Goal: Task Accomplishment & Management: Manage account settings

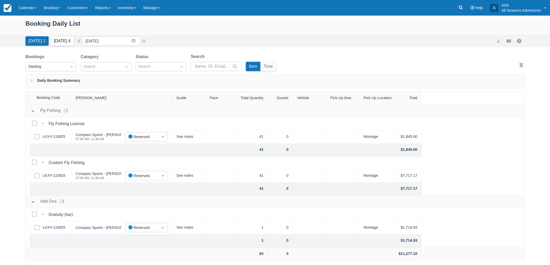
click at [58, 39] on button "Tomorrow 4" at bounding box center [62, 40] width 23 height 9
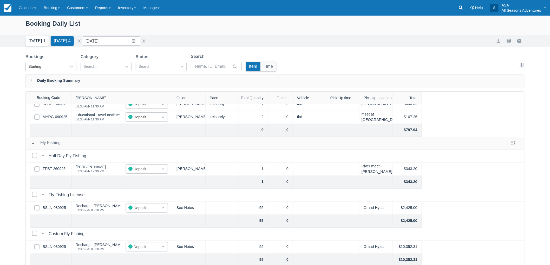
click at [40, 43] on button "Today 1" at bounding box center [36, 40] width 23 height 9
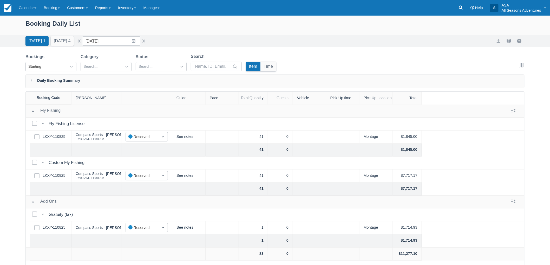
click at [55, 46] on div "Today 1 Tomorrow 4 Date 09/30/25 Navigate forward to interact with the calendar…" at bounding box center [275, 41] width 550 height 12
click at [55, 42] on button "Tomorrow 4" at bounding box center [62, 40] width 23 height 9
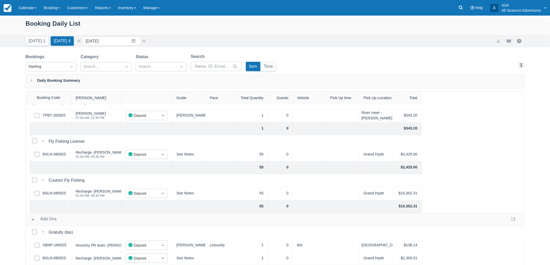
scroll to position [90, 0]
click at [58, 152] on link "BSLN-080925" at bounding box center [54, 155] width 23 height 6
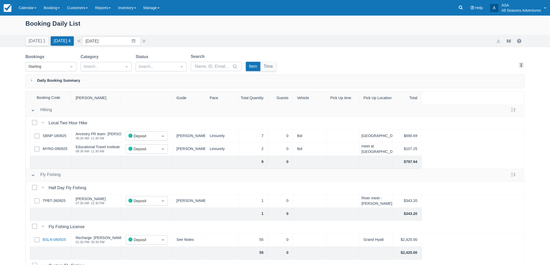
scroll to position [0, 0]
click at [38, 44] on button "[DATE] 1" at bounding box center [36, 40] width 23 height 9
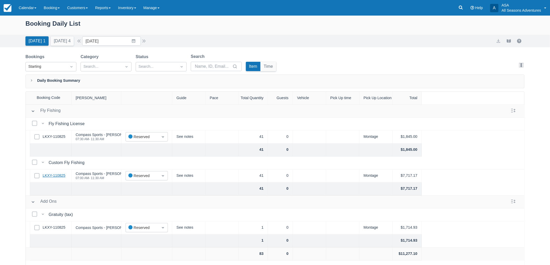
click at [58, 175] on link "LKXY-110825" at bounding box center [54, 176] width 23 height 6
click at [82, 40] on button "button" at bounding box center [79, 41] width 6 height 6
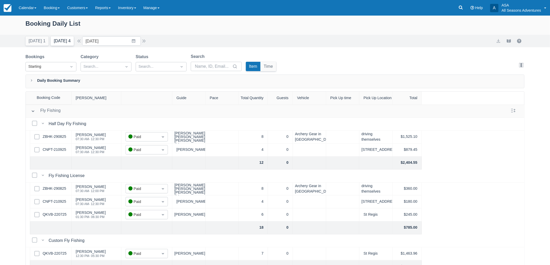
click at [74, 39] on button "Tomorrow 4" at bounding box center [62, 40] width 23 height 9
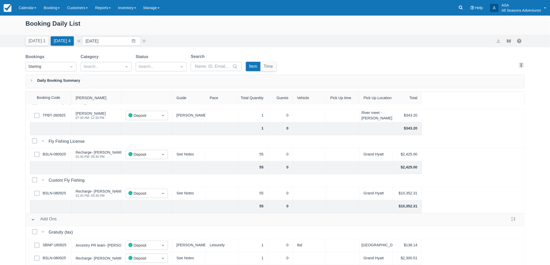
scroll to position [29, 0]
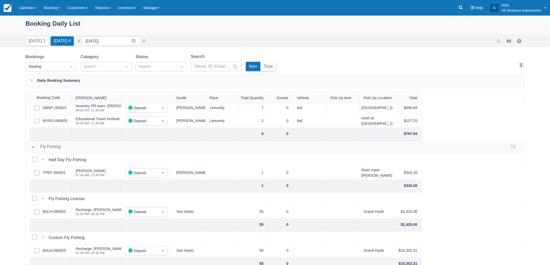
click at [51, 209] on div "Select Row BSLN-080925" at bounding box center [51, 212] width 42 height 13
click at [60, 206] on div "Select Row BSLN-080925" at bounding box center [51, 212] width 42 height 13
click at [57, 211] on link "BSLN-080925" at bounding box center [54, 212] width 23 height 6
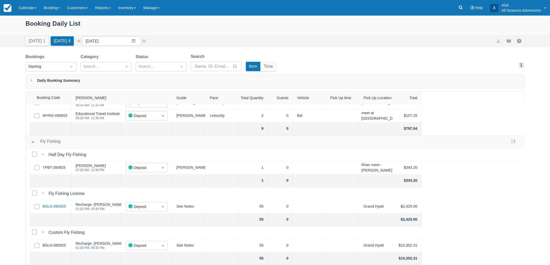
scroll to position [86, 0]
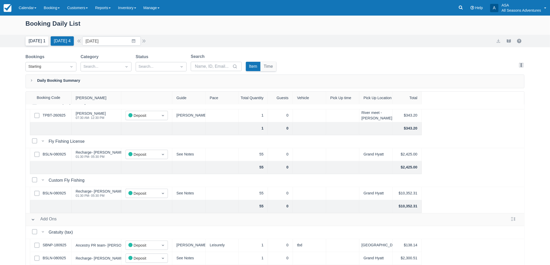
click at [38, 41] on button "Today 1" at bounding box center [36, 40] width 23 height 9
type input "09/30/25"
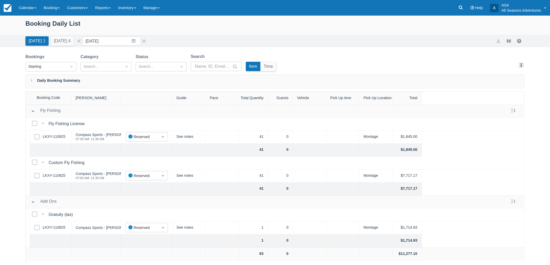
click at [55, 132] on div "Select Row LKXY-110825" at bounding box center [51, 137] width 42 height 13
click at [57, 136] on link "LKXY-110825" at bounding box center [54, 137] width 23 height 6
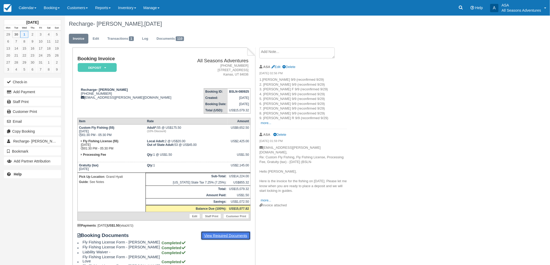
click at [227, 233] on link "View Required Documents" at bounding box center [226, 235] width 50 height 9
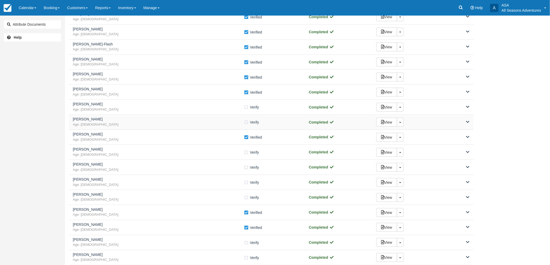
scroll to position [144, 0]
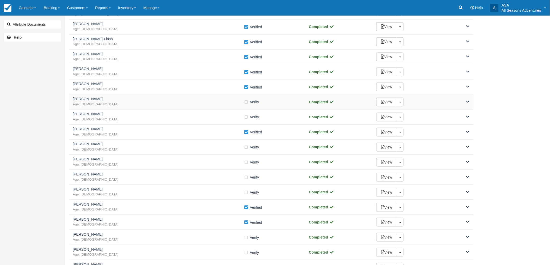
click at [182, 102] on span "Age: 32" at bounding box center [158, 104] width 171 height 5
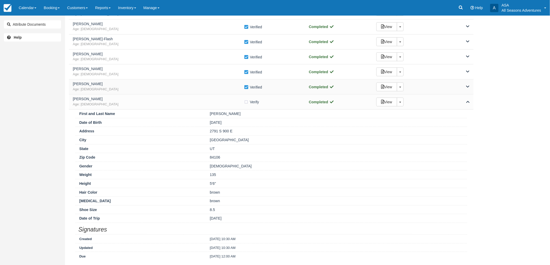
click at [194, 88] on span "Age: 28" at bounding box center [158, 89] width 171 height 5
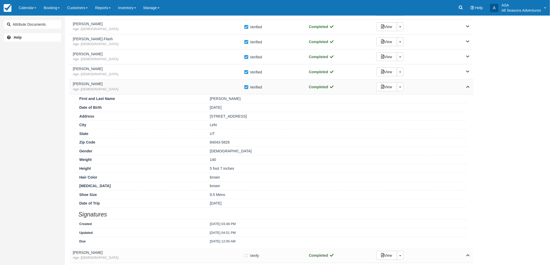
click at [194, 88] on span "Age: 28" at bounding box center [158, 89] width 171 height 5
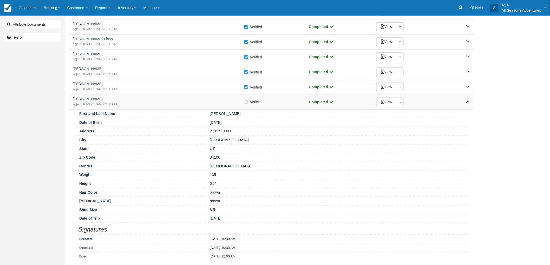
click at [195, 102] on div "Lin Marzialo Age: 32" at bounding box center [158, 102] width 171 height 10
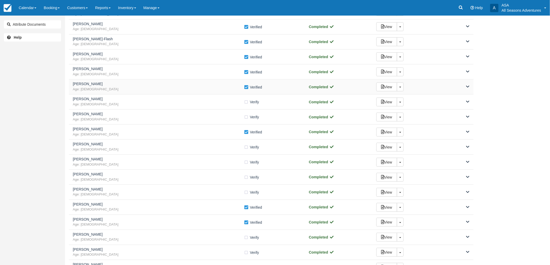
click at [180, 88] on span "Age: 28" at bounding box center [158, 89] width 171 height 5
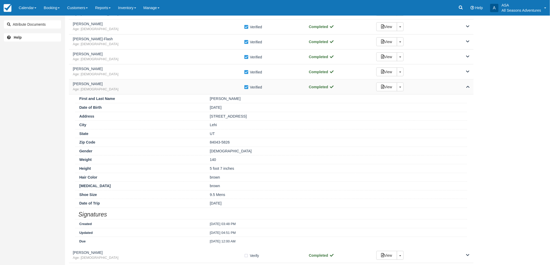
click at [180, 88] on span "Age: 28" at bounding box center [158, 89] width 171 height 5
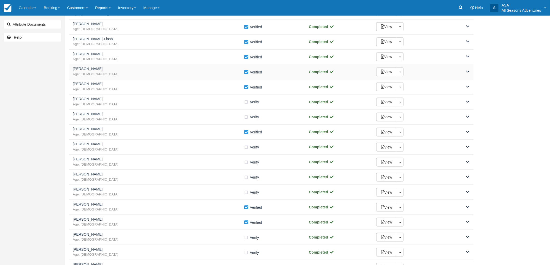
click at [183, 68] on h5 "Connie Zheng" at bounding box center [158, 69] width 171 height 4
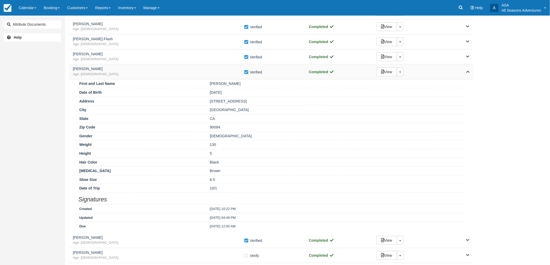
click at [183, 68] on h5 "Connie Zheng" at bounding box center [158, 69] width 171 height 4
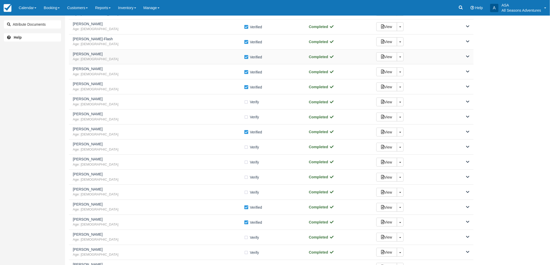
click at [189, 56] on h5 "[PERSON_NAME]" at bounding box center [158, 54] width 171 height 4
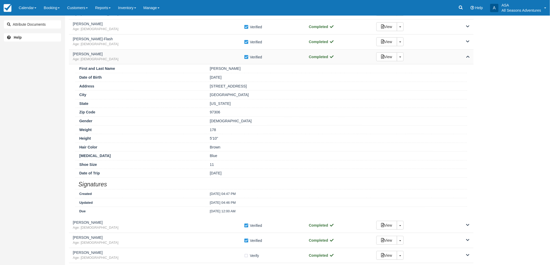
click at [189, 55] on h5 "Taylor Phillips" at bounding box center [158, 54] width 171 height 4
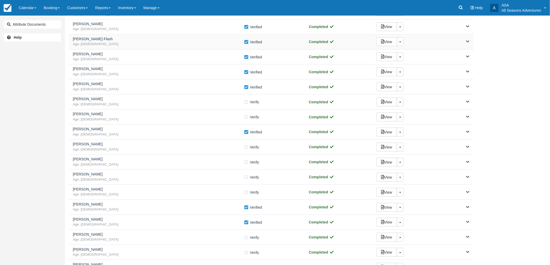
click at [190, 41] on div "Willa Tellekson-Flash Age: 29" at bounding box center [158, 42] width 171 height 10
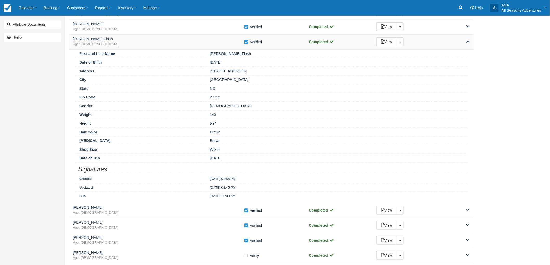
click at [190, 41] on div "Willa Tellekson-Flash Age: 29" at bounding box center [158, 42] width 171 height 10
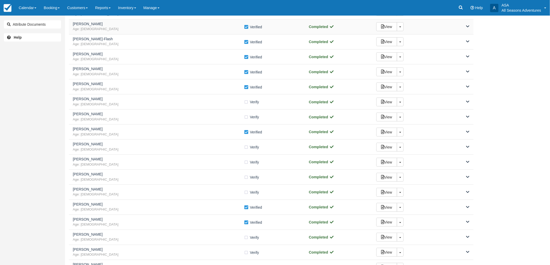
click at [192, 30] on span "Age: [DEMOGRAPHIC_DATA]" at bounding box center [158, 29] width 171 height 5
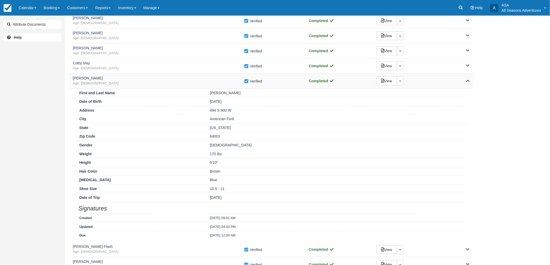
scroll to position [86, 0]
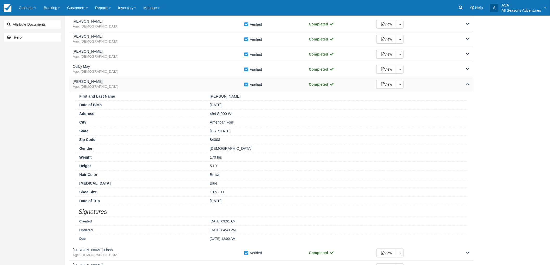
click at [207, 84] on h5 "[PERSON_NAME]" at bounding box center [158, 82] width 171 height 4
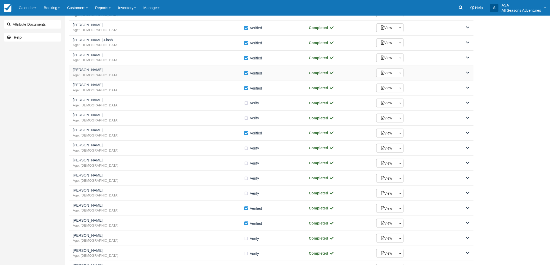
scroll to position [144, 0]
click at [145, 102] on span "Age: [DEMOGRAPHIC_DATA]" at bounding box center [158, 104] width 171 height 5
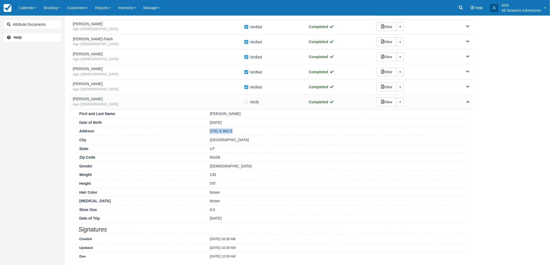
drag, startPoint x: 238, startPoint y: 133, endPoint x: 210, endPoint y: 133, distance: 28.8
click at [210, 133] on div "2791 S 900 E" at bounding box center [336, 131] width 261 height 5
copy div "2791 S 900 E"
drag, startPoint x: 246, startPoint y: 103, endPoint x: 219, endPoint y: 103, distance: 26.8
click at [245, 104] on label "Verify Verified" at bounding box center [253, 102] width 18 height 8
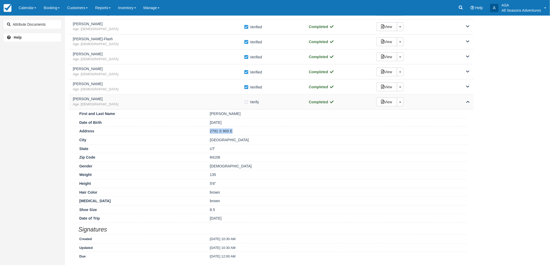
checkbox input "true"
click at [215, 103] on span "Age: 32" at bounding box center [158, 104] width 171 height 5
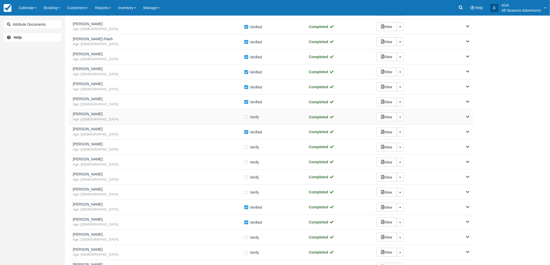
click at [217, 112] on div "Freddie Wheeler Age: 30 Verify Verified Completed View Toggle Dropdown Detach" at bounding box center [271, 117] width 404 height 15
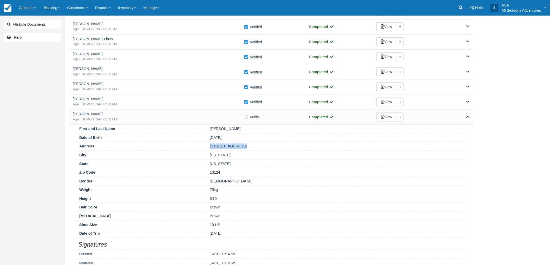
drag, startPoint x: 242, startPoint y: 147, endPoint x: 209, endPoint y: 148, distance: 33.0
click at [209, 148] on div "20 W 83rd Street" at bounding box center [336, 146] width 261 height 5
copy div "20 W 83rd Street"
drag, startPoint x: 233, startPoint y: 154, endPoint x: 200, endPoint y: 157, distance: 32.4
click at [200, 157] on div "City New York" at bounding box center [270, 155] width 391 height 9
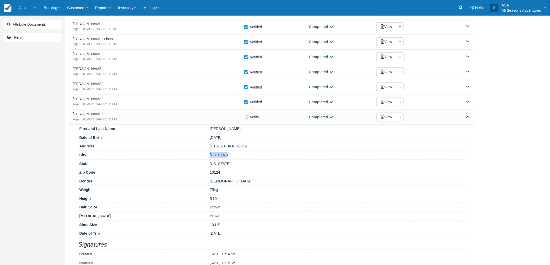
copy div "New York"
drag, startPoint x: 225, startPoint y: 172, endPoint x: 204, endPoint y: 173, distance: 21.3
click at [204, 173] on div "Zip Code 10124" at bounding box center [270, 172] width 391 height 9
copy div "10124"
click at [247, 119] on label "Verify Verified" at bounding box center [253, 117] width 18 height 8
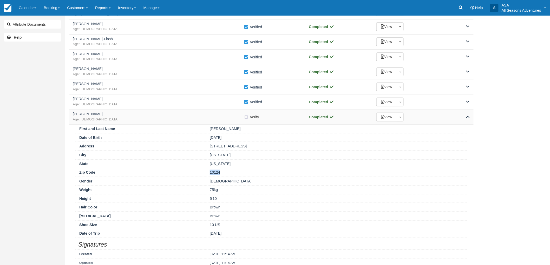
checkbox input "true"
click at [229, 118] on span "Age: 30" at bounding box center [158, 119] width 171 height 5
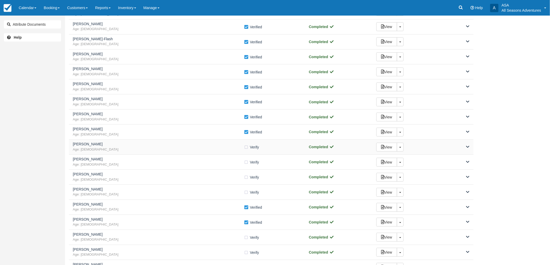
click at [164, 151] on span "Age: 37" at bounding box center [158, 149] width 171 height 5
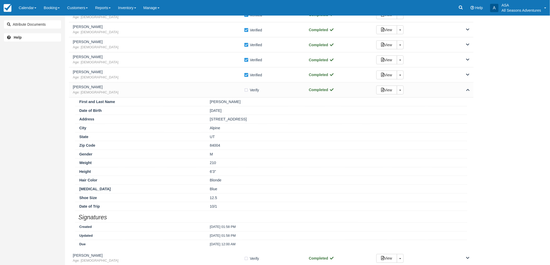
scroll to position [202, 0]
drag, startPoint x: 252, startPoint y: 120, endPoint x: 210, endPoint y: 119, distance: 42.1
click at [210, 119] on div "539 N Pfeifferhorn Drive" at bounding box center [336, 118] width 261 height 5
copy div "539 N Pfeifferhorn Drive"
drag, startPoint x: 221, startPoint y: 126, endPoint x: 209, endPoint y: 125, distance: 12.7
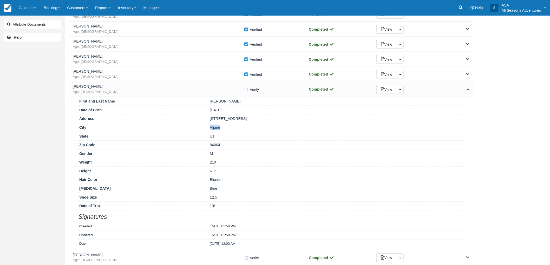
click at [209, 125] on div "Alpine" at bounding box center [336, 127] width 261 height 5
copy div "Alpine"
click at [246, 90] on label "Verify Verified" at bounding box center [253, 90] width 18 height 8
checkbox input "true"
click at [218, 91] on span "Age: 37" at bounding box center [158, 92] width 171 height 5
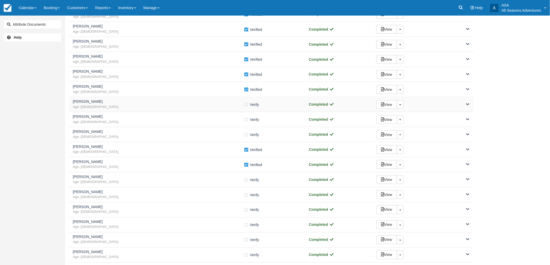
click at [199, 106] on span "Age: 49" at bounding box center [158, 107] width 171 height 5
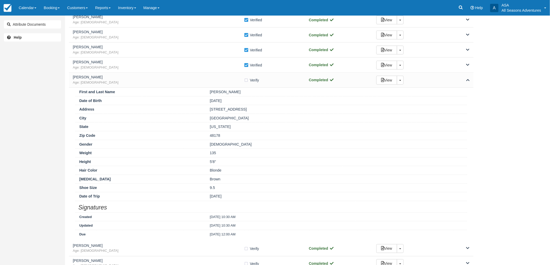
scroll to position [260, 0]
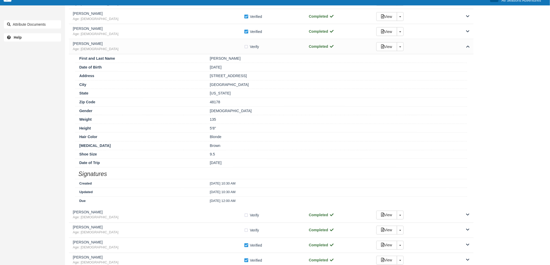
drag, startPoint x: 247, startPoint y: 75, endPoint x: 201, endPoint y: 76, distance: 45.4
click at [201, 76] on div "Address 12883 Woodgrove Dr." at bounding box center [270, 75] width 391 height 9
copy div "12883 Woodgrove Dr."
drag, startPoint x: 229, startPoint y: 85, endPoint x: 206, endPoint y: 84, distance: 22.6
click at [206, 84] on div "South Lyon" at bounding box center [336, 84] width 261 height 5
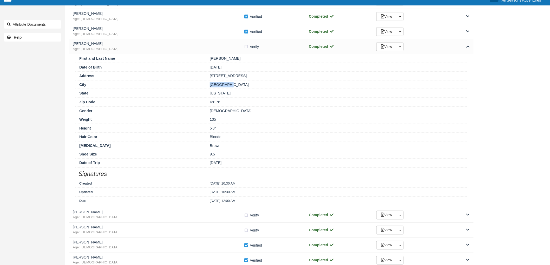
copy div "South Lyon"
drag, startPoint x: 228, startPoint y: 68, endPoint x: 224, endPoint y: 68, distance: 4.2
click at [224, 68] on div "07/15/76" at bounding box center [336, 67] width 261 height 5
drag, startPoint x: 223, startPoint y: 98, endPoint x: 208, endPoint y: 104, distance: 16.5
click at [208, 104] on div "Zip Code 48178" at bounding box center [270, 102] width 391 height 9
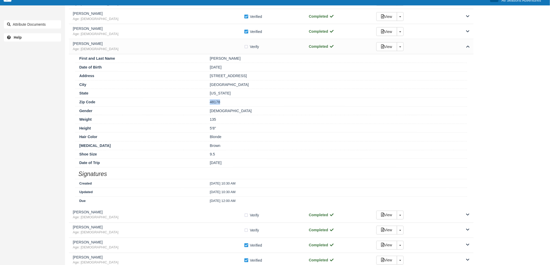
copy div "48178"
click at [247, 47] on label "Verify Verified" at bounding box center [253, 47] width 18 height 8
checkbox input "true"
click at [232, 46] on h5 "Mark Hatch" at bounding box center [158, 44] width 171 height 4
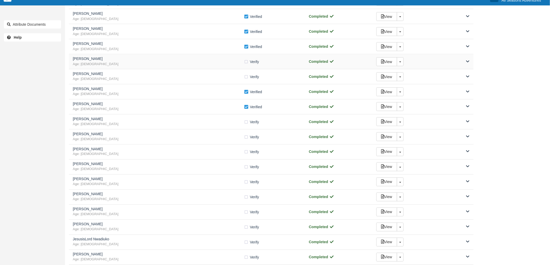
click at [216, 62] on span "Age: 43" at bounding box center [158, 64] width 171 height 5
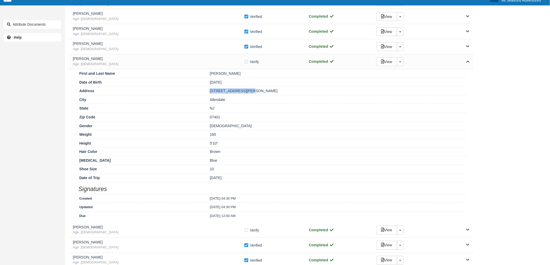
drag, startPoint x: 250, startPoint y: 91, endPoint x: 209, endPoint y: 92, distance: 40.3
click at [209, 92] on div "49 Donny Brook Drive" at bounding box center [336, 90] width 261 height 5
copy div "49 Donny Brook Drive"
drag, startPoint x: 229, startPoint y: 99, endPoint x: 204, endPoint y: 102, distance: 25.1
click at [204, 102] on div "City Allendale" at bounding box center [270, 99] width 391 height 9
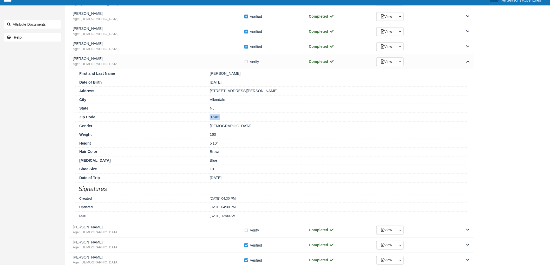
drag, startPoint x: 223, startPoint y: 117, endPoint x: 204, endPoint y: 118, distance: 18.4
click at [204, 118] on div "Zip Code 07401" at bounding box center [270, 117] width 391 height 9
click at [246, 62] on label "Verify Verified" at bounding box center [253, 62] width 18 height 8
checkbox input "true"
click at [234, 61] on h5 "Joseph Gibbons" at bounding box center [158, 59] width 171 height 4
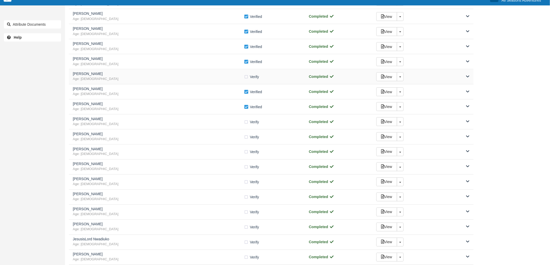
click at [221, 74] on h5 "Mike Johnston" at bounding box center [158, 74] width 171 height 4
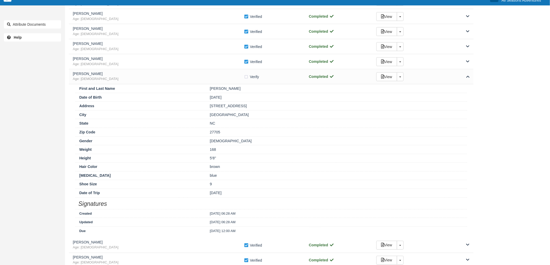
drag, startPoint x: 245, startPoint y: 107, endPoint x: 205, endPoint y: 105, distance: 39.5
click at [205, 105] on div "Address 2111 Pershing Street" at bounding box center [270, 106] width 391 height 9
drag, startPoint x: 225, startPoint y: 115, endPoint x: 201, endPoint y: 116, distance: 24.2
click at [201, 116] on div "City Durham" at bounding box center [270, 114] width 391 height 9
click at [245, 76] on label "Verify Verified" at bounding box center [253, 77] width 18 height 8
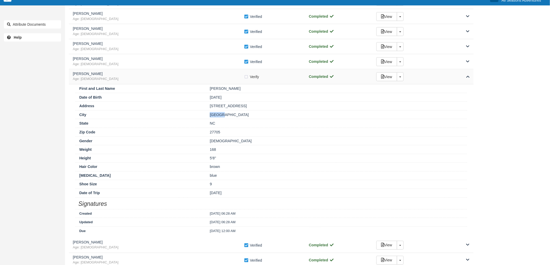
checkbox input "true"
click at [232, 82] on div "Mike Johnston Age: 38 Verify Verified Completed View Toggle Dropdown Detach" at bounding box center [271, 76] width 404 height 15
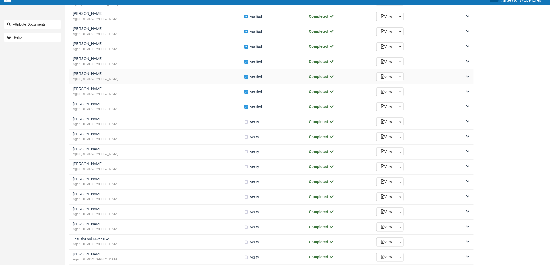
scroll to position [317, 0]
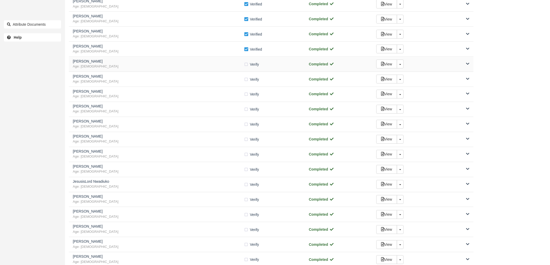
click at [200, 62] on h5 "Kevin Lew" at bounding box center [158, 61] width 171 height 4
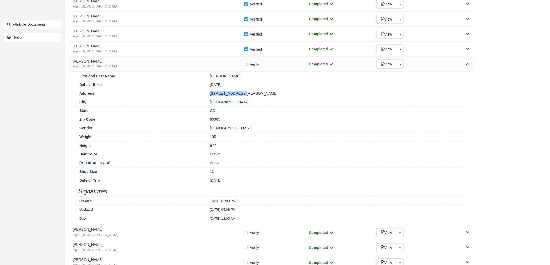
drag, startPoint x: 245, startPoint y: 93, endPoint x: 204, endPoint y: 91, distance: 41.6
click at [204, 91] on div "Address 200 Lashley Lane" at bounding box center [270, 93] width 391 height 9
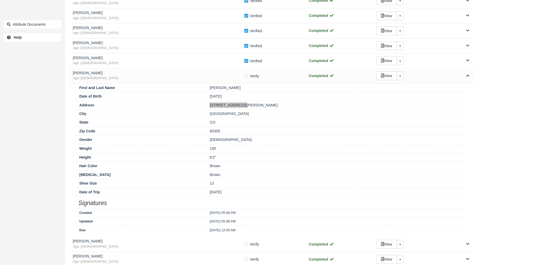
scroll to position [289, 0]
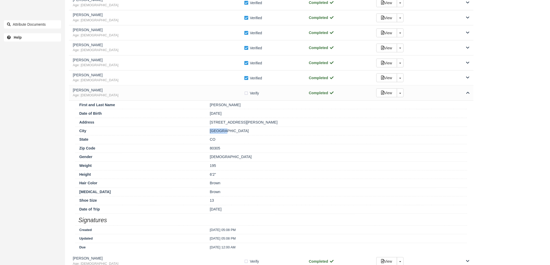
drag, startPoint x: 227, startPoint y: 130, endPoint x: 202, endPoint y: 129, distance: 24.7
click at [202, 129] on div "City Boulder" at bounding box center [270, 131] width 391 height 9
click at [223, 145] on div "First and Last Name Kevin Lew Date of Birth 02/26/85 Address 200 Lashley Lane C…" at bounding box center [271, 178] width 404 height 154
click at [228, 148] on div "80305" at bounding box center [336, 148] width 261 height 5
drag, startPoint x: 226, startPoint y: 149, endPoint x: 209, endPoint y: 150, distance: 17.9
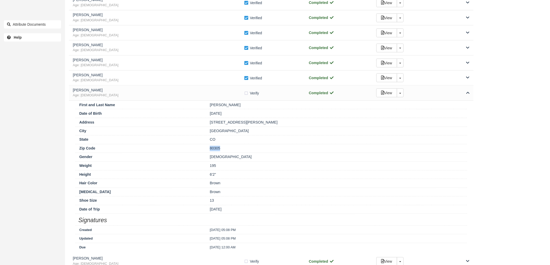
click at [209, 150] on div "80305" at bounding box center [336, 148] width 261 height 5
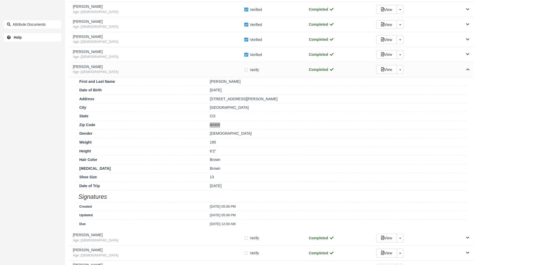
scroll to position [317, 0]
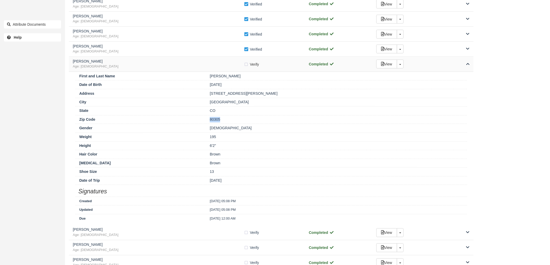
click at [244, 64] on label "Verify Verified" at bounding box center [253, 65] width 18 height 8
checkbox input "true"
click at [232, 63] on h5 "Kevin Lew" at bounding box center [158, 61] width 171 height 4
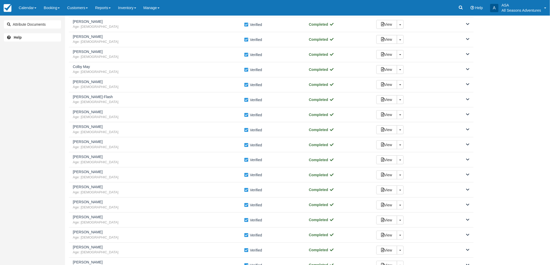
scroll to position [144, 0]
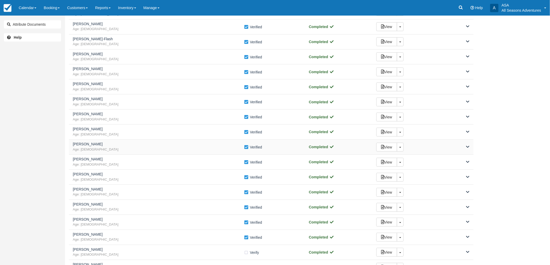
click at [136, 150] on span "Age: 37" at bounding box center [158, 149] width 171 height 5
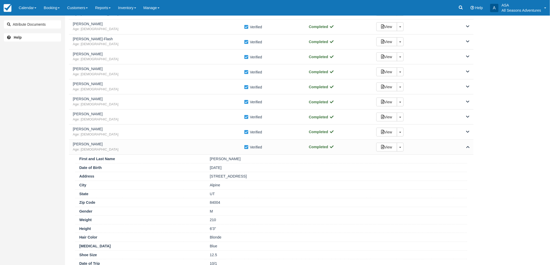
scroll to position [173, 0]
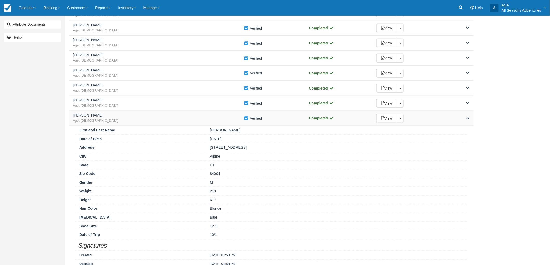
click at [164, 120] on span "Age: 37" at bounding box center [158, 120] width 171 height 5
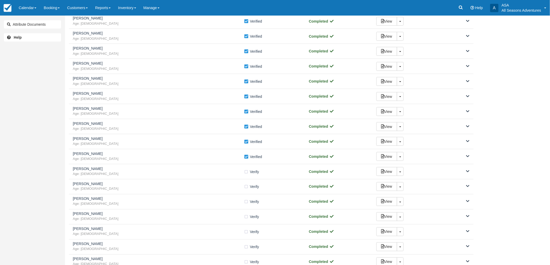
scroll to position [231, 0]
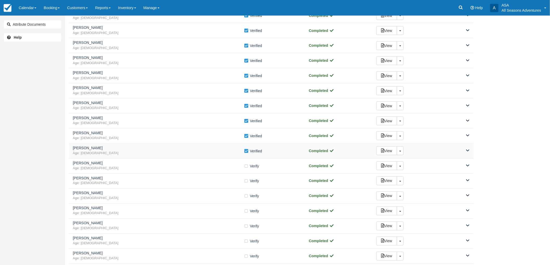
click at [136, 151] on div "Kevin Lew Age: 40" at bounding box center [158, 151] width 171 height 10
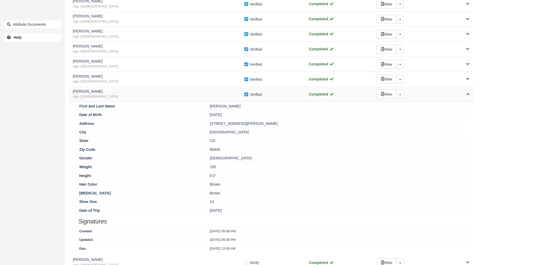
scroll to position [289, 0]
click at [139, 97] on span "Age: 40" at bounding box center [158, 95] width 171 height 5
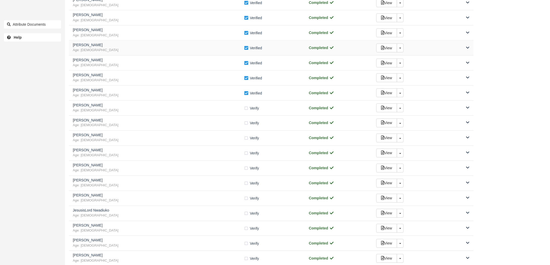
click at [126, 52] on span "Age: 38" at bounding box center [158, 50] width 171 height 5
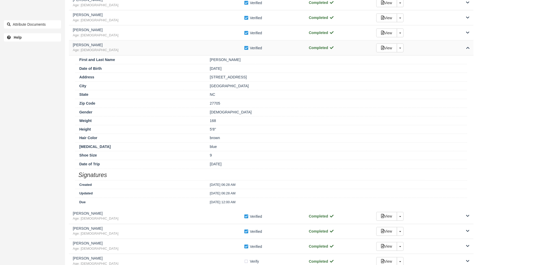
click at [126, 52] on span "Age: 38" at bounding box center [158, 50] width 171 height 5
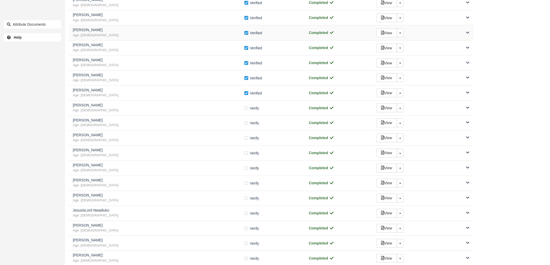
click at [134, 38] on div "Joseph Gibbons Age: 43 Verify Verified Completed View Toggle Dropdown Detach" at bounding box center [271, 32] width 404 height 15
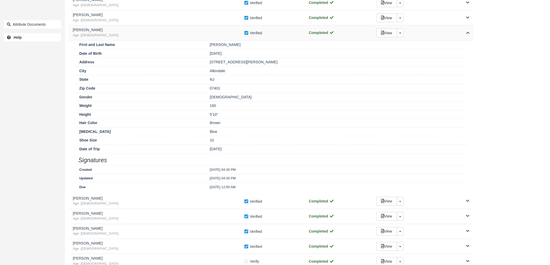
click at [134, 38] on div "Joseph Gibbons Age: 43 Verify Verified Completed View Toggle Dropdown Detach" at bounding box center [271, 32] width 404 height 15
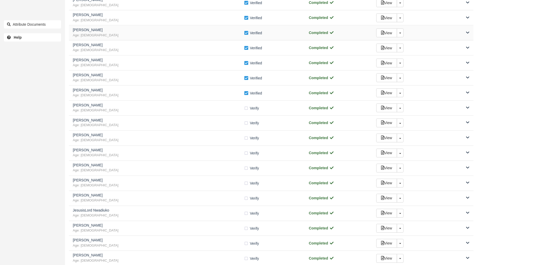
scroll to position [260, 0]
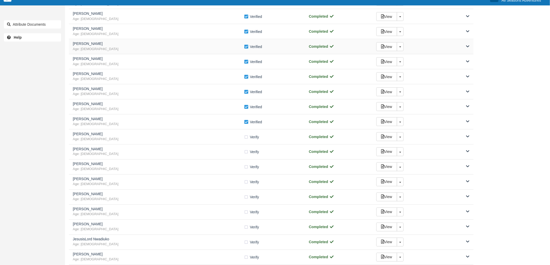
click at [133, 44] on h5 "[PERSON_NAME]" at bounding box center [158, 44] width 171 height 4
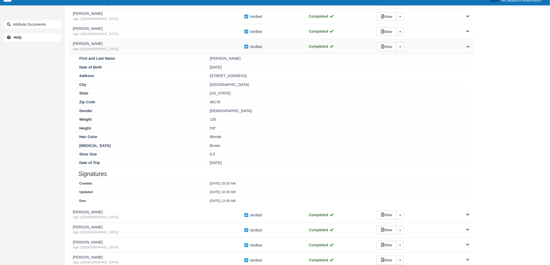
click at [133, 44] on h5 "[PERSON_NAME]" at bounding box center [158, 44] width 171 height 4
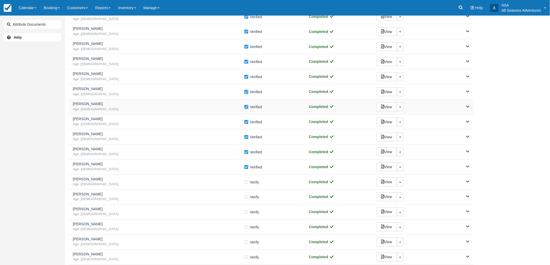
scroll to position [202, 0]
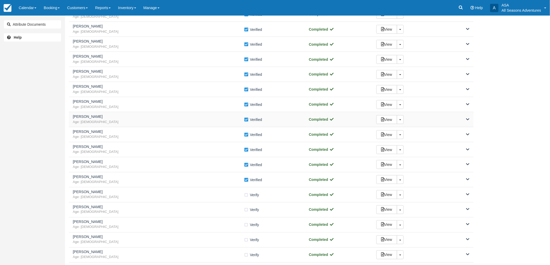
click at [140, 59] on div "Freddie Wheeler Age: 30" at bounding box center [158, 60] width 171 height 10
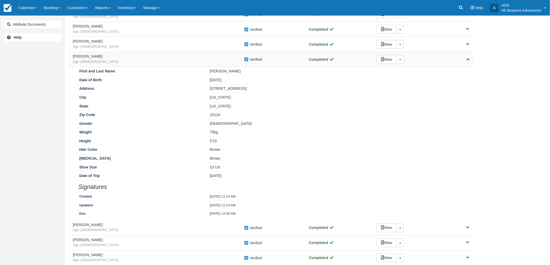
click at [199, 55] on h5 "Freddie Wheeler" at bounding box center [158, 57] width 171 height 4
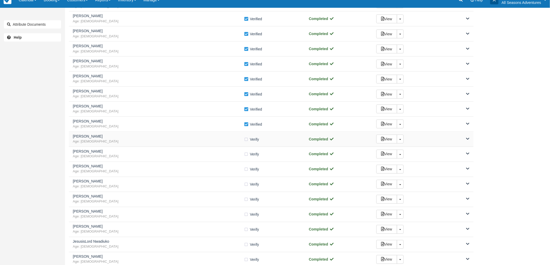
scroll to position [260, 0]
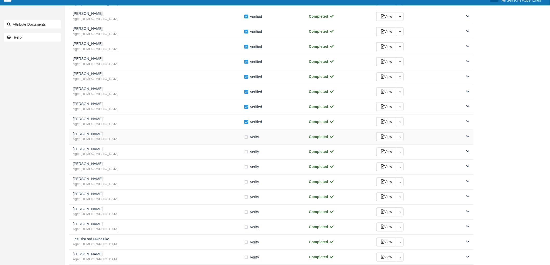
click at [153, 131] on div "Brendhain Reid Age: 35 Verify Verified Completed View Toggle Dropdown Detach" at bounding box center [271, 137] width 404 height 15
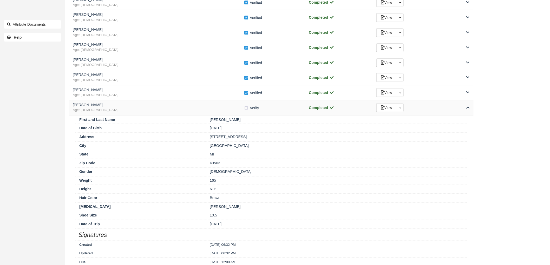
scroll to position [346, 0]
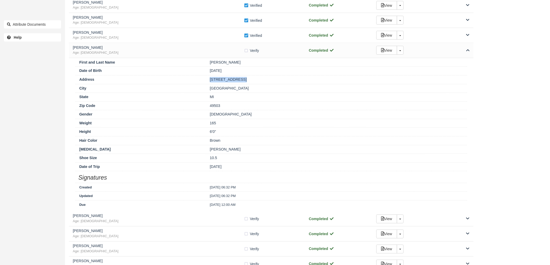
drag, startPoint x: 239, startPoint y: 81, endPoint x: 198, endPoint y: 79, distance: 41.4
click at [198, 79] on div "Address 734 Union Ave SE" at bounding box center [270, 79] width 391 height 9
drag, startPoint x: 240, startPoint y: 89, endPoint x: 206, endPoint y: 90, distance: 33.5
click at [206, 90] on div "Grand Rapids" at bounding box center [336, 88] width 261 height 5
drag, startPoint x: 226, startPoint y: 108, endPoint x: 200, endPoint y: 105, distance: 26.4
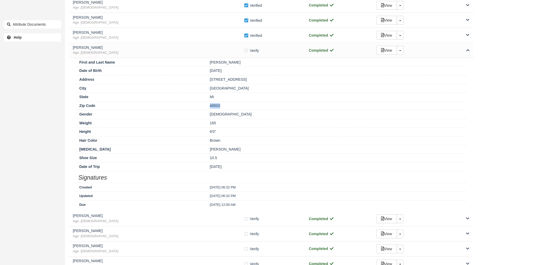
click at [200, 105] on div "Zip Code 49503" at bounding box center [270, 106] width 391 height 9
click at [248, 51] on label "Verify Verified" at bounding box center [253, 51] width 18 height 8
checkbox input "true"
click at [239, 50] on h5 "Brendhain Reid" at bounding box center [158, 48] width 171 height 4
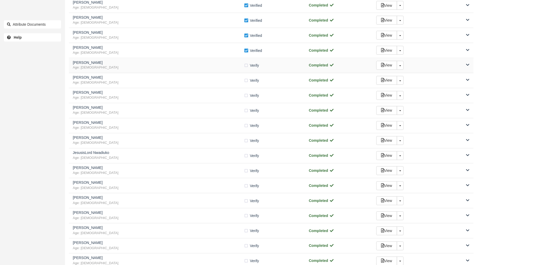
click at [170, 69] on span "Age: 30" at bounding box center [158, 67] width 171 height 5
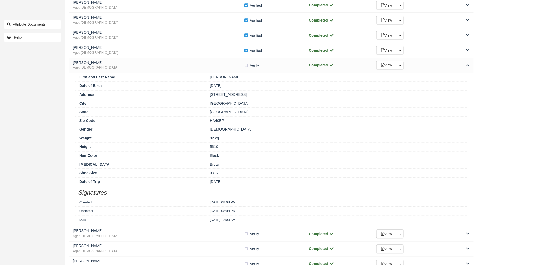
drag, startPoint x: 244, startPoint y: 96, endPoint x: 204, endPoint y: 98, distance: 39.5
click at [204, 98] on div "Address 378 Victoria Road" at bounding box center [270, 94] width 391 height 9
drag, startPoint x: 225, startPoint y: 104, endPoint x: 201, endPoint y: 104, distance: 24.4
click at [201, 104] on div "City London" at bounding box center [270, 103] width 391 height 9
drag, startPoint x: 226, startPoint y: 125, endPoint x: 202, endPoint y: 123, distance: 24.5
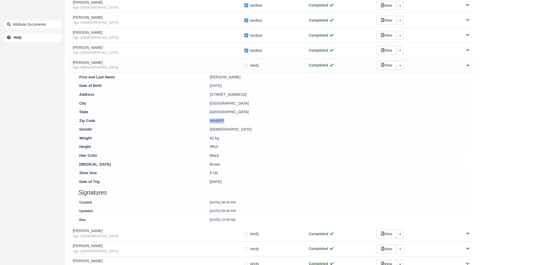
click at [202, 123] on div "Zip Code HA40EP" at bounding box center [270, 121] width 391 height 9
drag, startPoint x: 245, startPoint y: 67, endPoint x: 238, endPoint y: 66, distance: 7.8
click at [245, 67] on label "Verify Verified" at bounding box center [253, 66] width 18 height 8
checkbox input "true"
click at [225, 64] on h5 "Naim Faraq" at bounding box center [158, 63] width 171 height 4
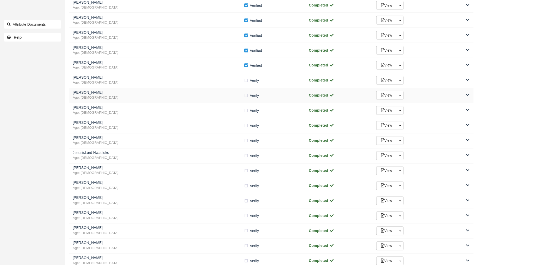
scroll to position [375, 0]
click at [202, 52] on div "Evan Rosenstein Age: 34" at bounding box center [158, 52] width 171 height 10
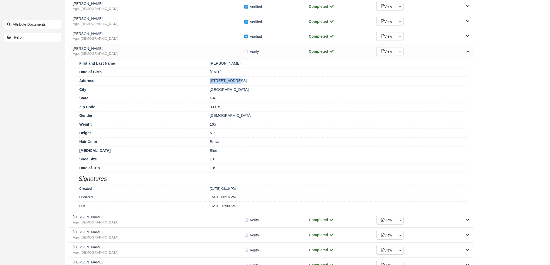
drag, startPoint x: 239, startPoint y: 85, endPoint x: 206, endPoint y: 83, distance: 32.5
click at [206, 83] on div "Address 18 Bass St SE" at bounding box center [270, 81] width 391 height 9
drag, startPoint x: 226, startPoint y: 87, endPoint x: 210, endPoint y: 89, distance: 16.0
click at [210, 89] on div "City Atlanta" at bounding box center [270, 89] width 391 height 9
drag, startPoint x: 220, startPoint y: 108, endPoint x: 203, endPoint y: 109, distance: 16.9
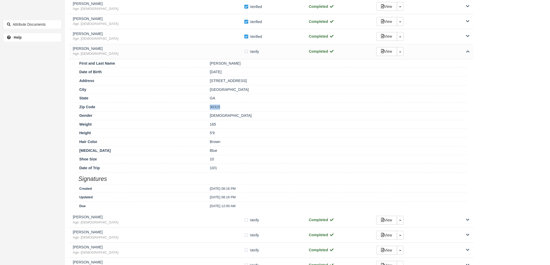
click at [203, 109] on div "Zip Code 30315" at bounding box center [270, 107] width 391 height 9
click at [245, 50] on label "Verify Verified" at bounding box center [253, 52] width 18 height 8
checkbox input "true"
click at [223, 57] on div "Evan Rosenstein Age: 34 Verify Verified Completed View Toggle Dropdown Detach" at bounding box center [271, 51] width 404 height 15
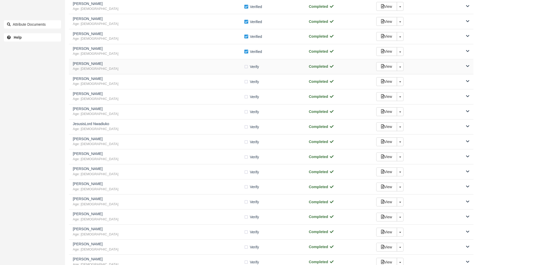
click at [218, 67] on div "Sean Norris Age: 28" at bounding box center [158, 67] width 171 height 10
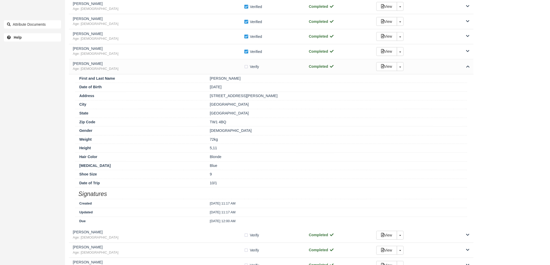
click at [230, 113] on div "Middlesex" at bounding box center [336, 113] width 261 height 5
drag, startPoint x: 232, startPoint y: 113, endPoint x: 204, endPoint y: 114, distance: 27.8
click at [204, 114] on div "State Middlesex" at bounding box center [270, 113] width 391 height 9
click at [234, 116] on div "Middlesex" at bounding box center [336, 113] width 261 height 5
drag, startPoint x: 209, startPoint y: 96, endPoint x: 237, endPoint y: 99, distance: 28.0
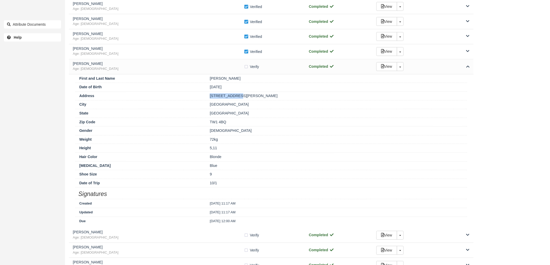
click at [237, 99] on div "6 Saville Road" at bounding box center [336, 95] width 261 height 5
drag, startPoint x: 237, startPoint y: 105, endPoint x: 199, endPoint y: 105, distance: 38.7
click at [199, 105] on div "City Twickenham" at bounding box center [270, 104] width 391 height 9
drag, startPoint x: 229, startPoint y: 112, endPoint x: 201, endPoint y: 111, distance: 27.5
click at [201, 112] on div "State Middlesex" at bounding box center [270, 113] width 391 height 9
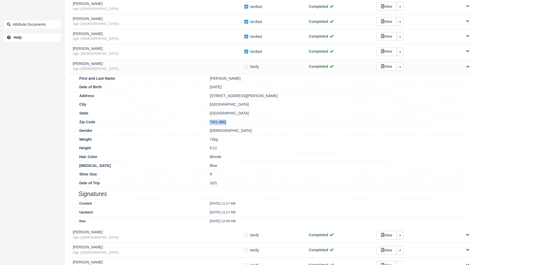
drag, startPoint x: 244, startPoint y: 121, endPoint x: 194, endPoint y: 123, distance: 49.6
click at [194, 123] on div "Zip Code TW1 4BQ" at bounding box center [270, 122] width 391 height 9
drag, startPoint x: 239, startPoint y: 96, endPoint x: 206, endPoint y: 98, distance: 33.0
click at [206, 98] on div "[STREET_ADDRESS][PERSON_NAME]" at bounding box center [336, 95] width 261 height 5
drag, startPoint x: 233, startPoint y: 105, endPoint x: 209, endPoint y: 105, distance: 24.4
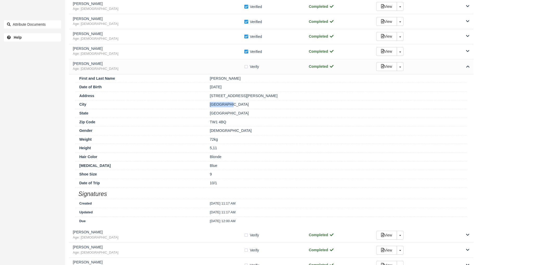
click at [209, 105] on div "[GEOGRAPHIC_DATA]" at bounding box center [336, 104] width 261 height 5
drag, startPoint x: 230, startPoint y: 124, endPoint x: 206, endPoint y: 120, distance: 23.9
click at [206, 120] on div "Zip Code TW1 4BQ" at bounding box center [270, 122] width 391 height 9
click at [246, 65] on label "Verify Verified" at bounding box center [253, 67] width 18 height 8
checkbox input "true"
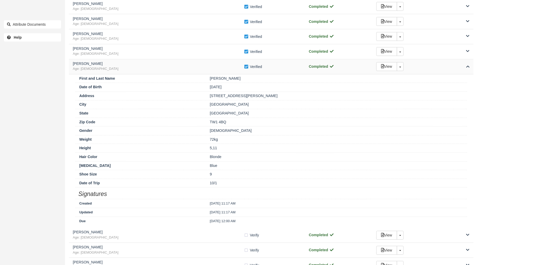
click at [222, 63] on h5 "Sean Norris" at bounding box center [158, 64] width 171 height 4
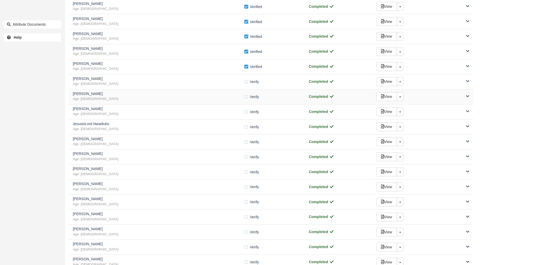
scroll to position [404, 0]
click at [188, 53] on span "Age: 34" at bounding box center [158, 55] width 171 height 5
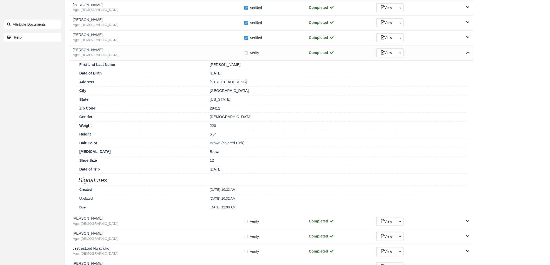
drag, startPoint x: 275, startPoint y: 82, endPoint x: 205, endPoint y: 81, distance: 70.6
click at [205, 81] on div "Address 215 Promenade Vista St, Apt 2107" at bounding box center [270, 82] width 391 height 9
drag, startPoint x: 232, startPoint y: 92, endPoint x: 211, endPoint y: 93, distance: 21.3
click at [211, 93] on div "Charleston" at bounding box center [336, 90] width 261 height 5
drag, startPoint x: 230, startPoint y: 109, endPoint x: 195, endPoint y: 109, distance: 34.8
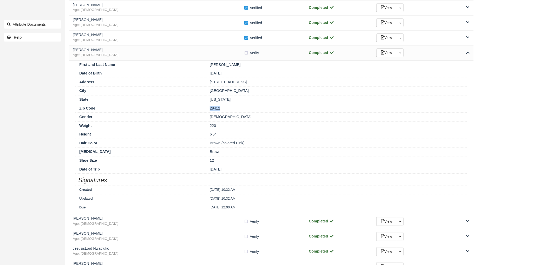
click at [195, 109] on div "Zip Code 29412" at bounding box center [270, 108] width 391 height 9
drag, startPoint x: 248, startPoint y: 53, endPoint x: 245, endPoint y: 54, distance: 3.2
click at [248, 53] on label "Verify Verified" at bounding box center [253, 53] width 18 height 8
checkbox input "true"
click at [231, 55] on span "Age: 34" at bounding box center [158, 55] width 171 height 5
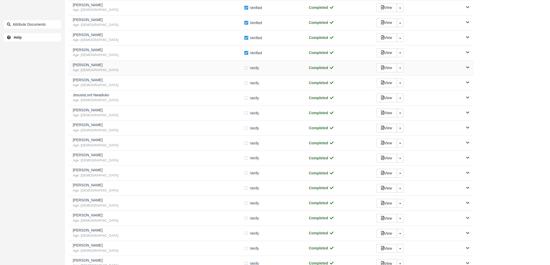
click at [226, 66] on h5 "Grimes" at bounding box center [158, 65] width 171 height 4
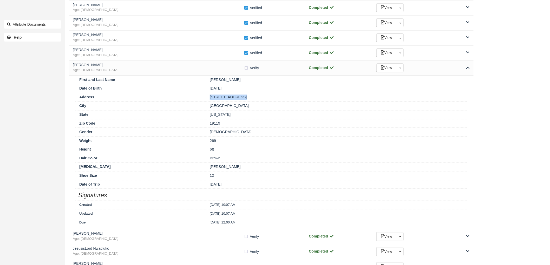
drag, startPoint x: 244, startPoint y: 97, endPoint x: 193, endPoint y: 96, distance: 50.1
click at [193, 96] on div "Address 546 W Hortter St" at bounding box center [270, 97] width 391 height 9
drag, startPoint x: 239, startPoint y: 110, endPoint x: 196, endPoint y: 110, distance: 42.9
click at [196, 110] on div "City Philadelphia" at bounding box center [270, 106] width 391 height 9
drag, startPoint x: 222, startPoint y: 121, endPoint x: 201, endPoint y: 125, distance: 21.7
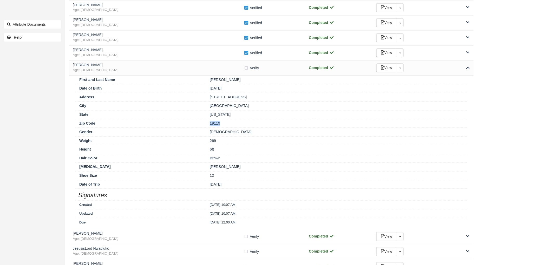
click at [201, 125] on div "Zip Code 19119" at bounding box center [270, 123] width 391 height 9
click at [247, 67] on label "Verify Verified" at bounding box center [253, 68] width 18 height 8
checkbox input "true"
click at [231, 67] on h5 "Grimes" at bounding box center [158, 65] width 171 height 4
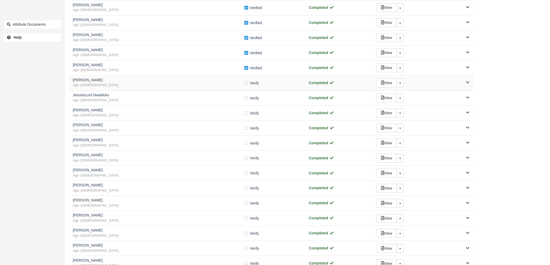
click at [151, 84] on span "Age: 43" at bounding box center [158, 85] width 171 height 5
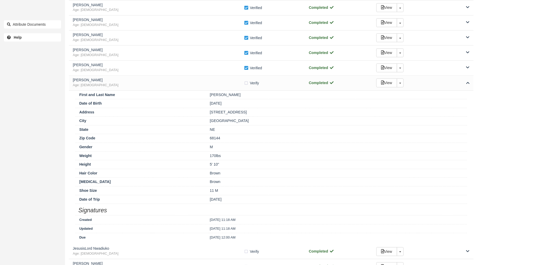
drag, startPoint x: 240, startPoint y: 112, endPoint x: 209, endPoint y: 113, distance: 32.0
click at [209, 113] on div "12514 Circle Drive" at bounding box center [336, 112] width 261 height 5
drag, startPoint x: 223, startPoint y: 139, endPoint x: 206, endPoint y: 139, distance: 16.4
click at [206, 139] on div "68144" at bounding box center [336, 138] width 261 height 5
drag, startPoint x: 225, startPoint y: 120, endPoint x: 199, endPoint y: 122, distance: 26.8
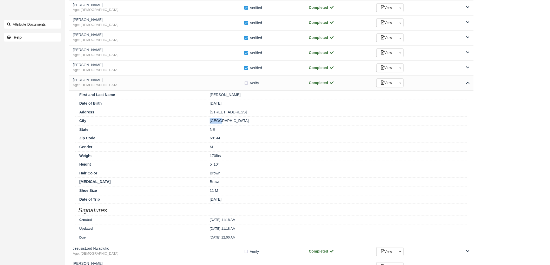
click at [199, 122] on div "City Omaha" at bounding box center [270, 121] width 391 height 9
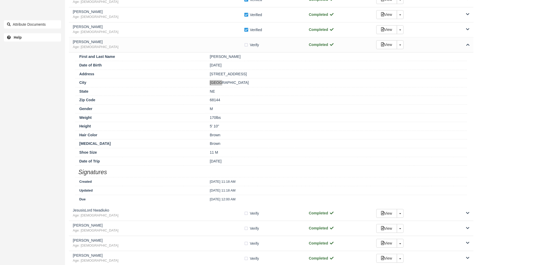
scroll to position [433, 0]
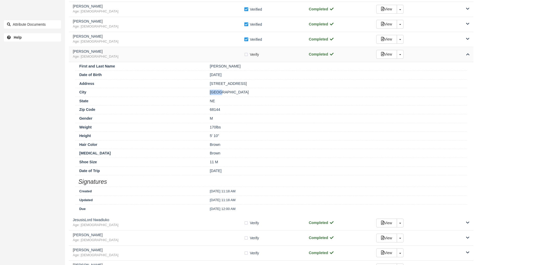
click at [247, 55] on label "Verify Verified" at bounding box center [253, 55] width 18 height 8
checkbox input "true"
click at [219, 57] on span "Age: 43" at bounding box center [158, 56] width 171 height 5
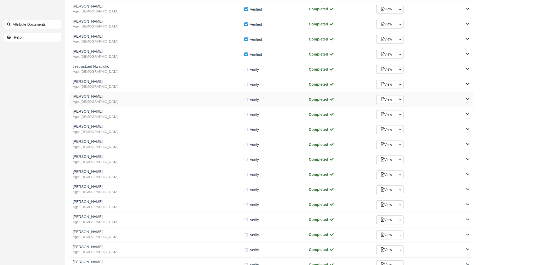
scroll to position [404, 0]
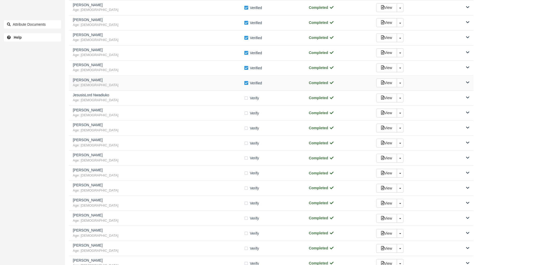
click at [216, 82] on h5 "[PERSON_NAME]" at bounding box center [158, 80] width 171 height 4
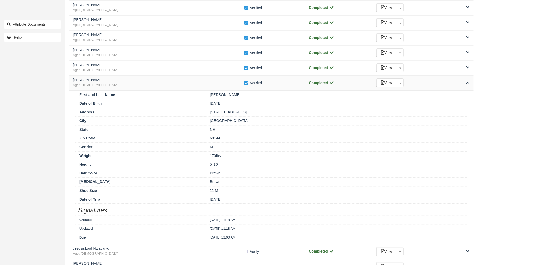
click at [216, 82] on h5 "Nicholas Mackey" at bounding box center [158, 80] width 171 height 4
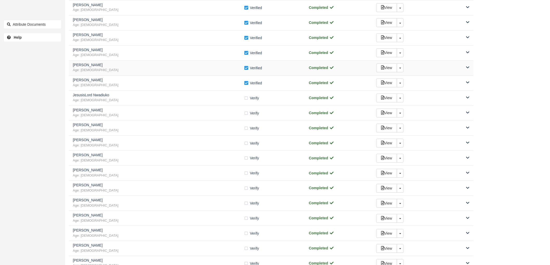
click at [221, 70] on span "Age: 47" at bounding box center [158, 70] width 171 height 5
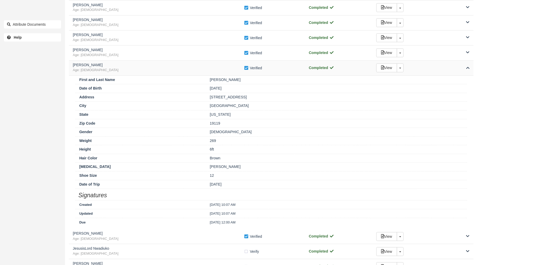
click at [221, 70] on span "Age: 47" at bounding box center [158, 70] width 171 height 5
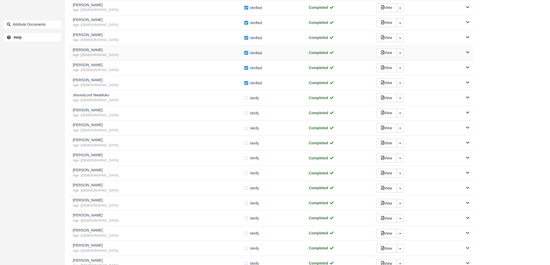
click at [219, 57] on span "Age: 34" at bounding box center [158, 55] width 171 height 5
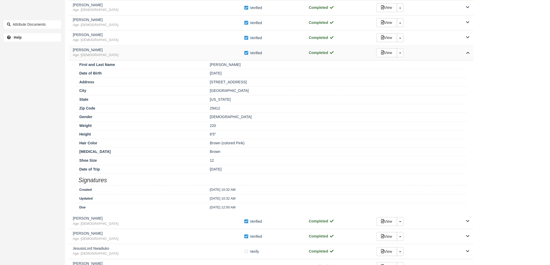
click at [219, 57] on span "Age: 34" at bounding box center [158, 55] width 171 height 5
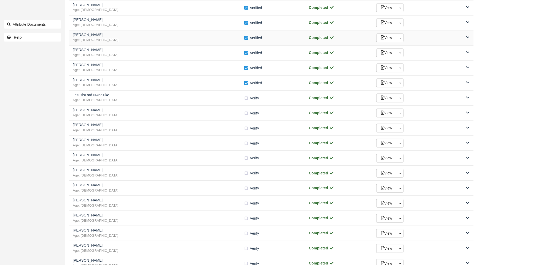
click at [224, 43] on span "Age: 28" at bounding box center [158, 40] width 171 height 5
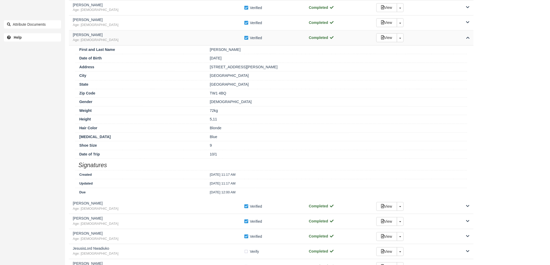
click at [224, 43] on span "Age: 28" at bounding box center [158, 40] width 171 height 5
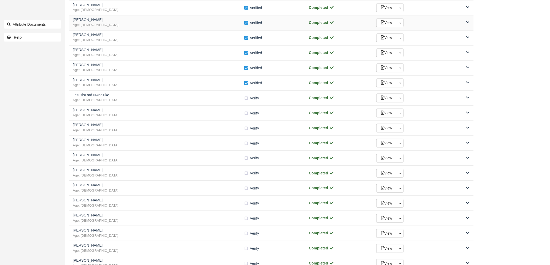
click at [226, 25] on span "Age: 34" at bounding box center [158, 25] width 171 height 5
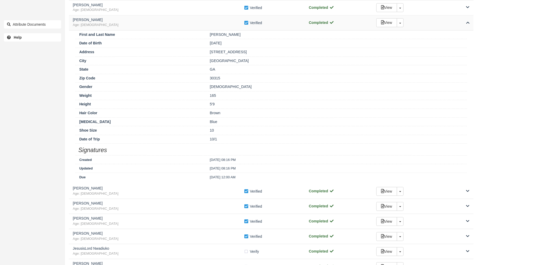
click at [226, 25] on span "Age: 34" at bounding box center [158, 25] width 171 height 5
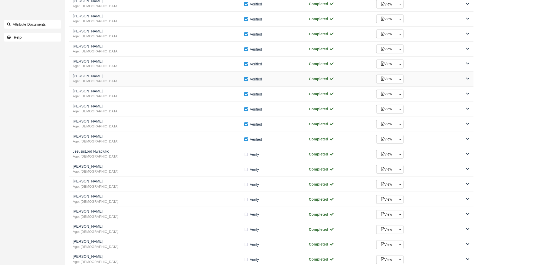
scroll to position [346, 0]
click at [201, 63] on h5 "Naim Faraq" at bounding box center [158, 63] width 171 height 4
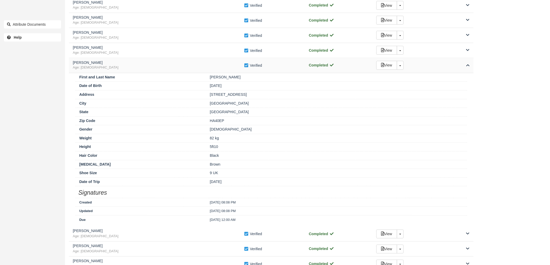
click at [202, 63] on h5 "Naim Faraq" at bounding box center [158, 63] width 171 height 4
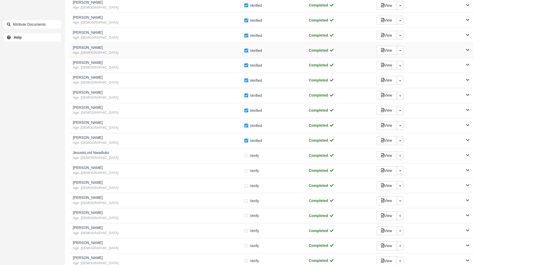
click at [207, 51] on span "Age: 35" at bounding box center [158, 52] width 171 height 5
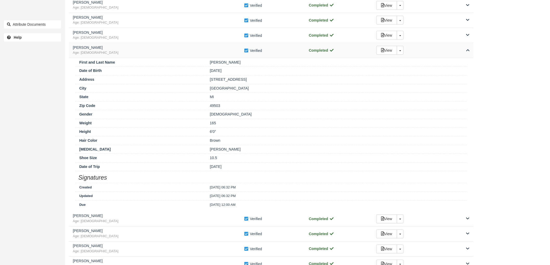
click at [211, 50] on h5 "Brendhain Reid" at bounding box center [158, 48] width 171 height 4
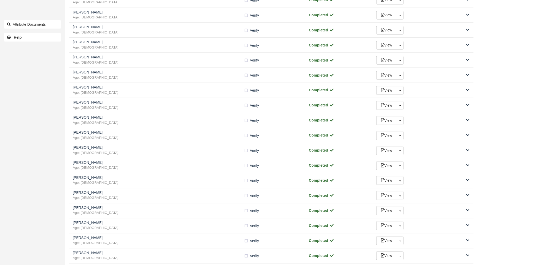
scroll to position [433, 0]
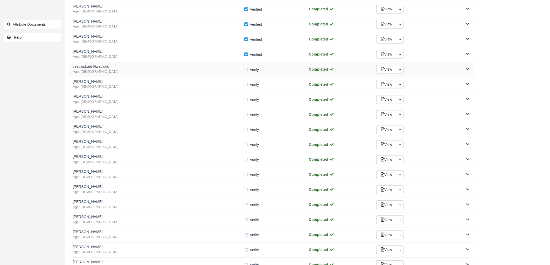
drag, startPoint x: 123, startPoint y: 68, endPoint x: 127, endPoint y: 68, distance: 4.4
click at [123, 68] on h5 "JesusisLord Nwadiuko" at bounding box center [158, 67] width 171 height 4
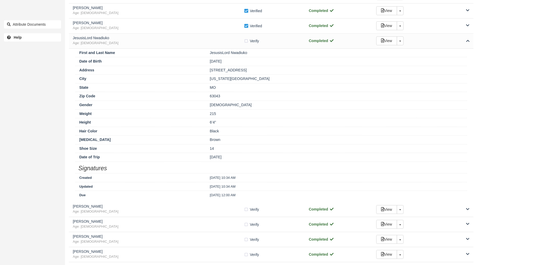
scroll to position [461, 0]
drag, startPoint x: 256, startPoint y: 71, endPoint x: 195, endPoint y: 73, distance: 60.5
click at [195, 73] on div "Address 2472 Pheasant Run Dr" at bounding box center [270, 69] width 391 height 9
drag, startPoint x: 246, startPoint y: 79, endPoint x: 186, endPoint y: 81, distance: 60.0
click at [186, 81] on div "City Maryland Heights" at bounding box center [270, 78] width 391 height 9
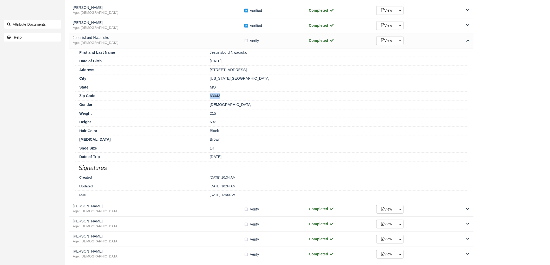
drag, startPoint x: 222, startPoint y: 93, endPoint x: 206, endPoint y: 97, distance: 15.6
click at [206, 97] on div "Zip Code 63043" at bounding box center [270, 95] width 391 height 9
click at [247, 39] on label "Verify Verified" at bounding box center [253, 41] width 18 height 8
checkbox input "true"
click at [234, 44] on span "Age: 31" at bounding box center [158, 43] width 171 height 5
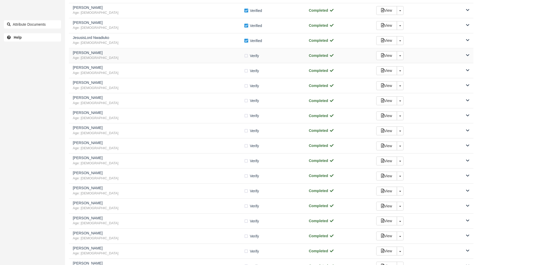
click at [211, 63] on div "Braxen McConnell Age: 33 Verify Verified Completed View Toggle Dropdown Detach" at bounding box center [271, 55] width 404 height 15
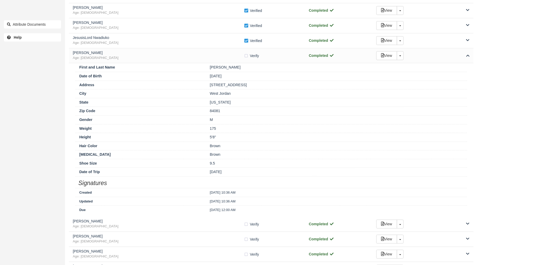
drag, startPoint x: 252, startPoint y: 84, endPoint x: 194, endPoint y: 87, distance: 58.5
click at [194, 87] on div "Address 7395 S Olivine River Lane" at bounding box center [270, 85] width 391 height 9
drag, startPoint x: 232, startPoint y: 94, endPoint x: 200, endPoint y: 95, distance: 31.2
click at [200, 95] on div "City West Jordan" at bounding box center [270, 93] width 391 height 9
click at [245, 56] on label "Verify Verified" at bounding box center [253, 56] width 18 height 8
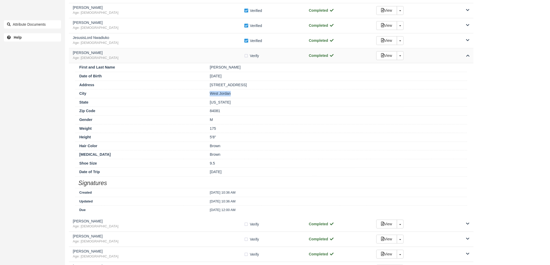
checkbox input "true"
click at [238, 57] on span "Age: 33" at bounding box center [158, 58] width 171 height 5
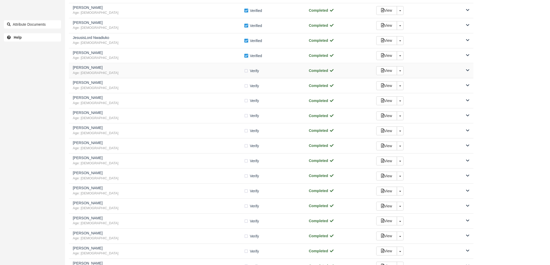
click at [233, 68] on h5 "Katherine Newman" at bounding box center [158, 68] width 171 height 4
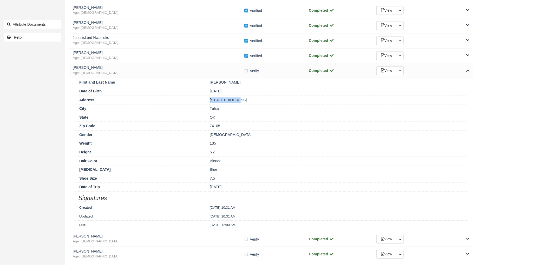
drag, startPoint x: 236, startPoint y: 101, endPoint x: 204, endPoint y: 98, distance: 32.1
click at [204, 98] on div "Address 319 E 45th Ct" at bounding box center [270, 100] width 391 height 9
drag, startPoint x: 229, startPoint y: 111, endPoint x: 191, endPoint y: 106, distance: 38.0
click at [191, 106] on div "City Tulsa" at bounding box center [270, 108] width 391 height 9
drag, startPoint x: 228, startPoint y: 125, endPoint x: 199, endPoint y: 122, distance: 28.5
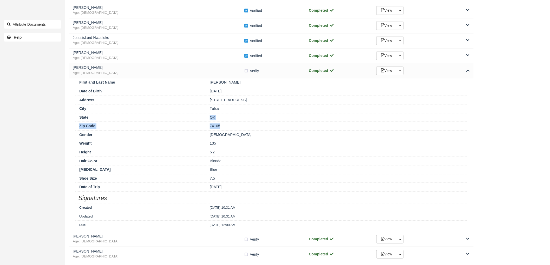
click at [199, 122] on div "First and Last Name Katherine Newman Date of Birth 01/22/90 Address 319 E 45th …" at bounding box center [271, 155] width 404 height 154
click at [223, 128] on div "74105" at bounding box center [336, 125] width 261 height 5
drag, startPoint x: 224, startPoint y: 127, endPoint x: 207, endPoint y: 126, distance: 16.7
click at [207, 126] on div "74105" at bounding box center [336, 125] width 261 height 5
click at [247, 70] on label "Verify Verified" at bounding box center [253, 71] width 18 height 8
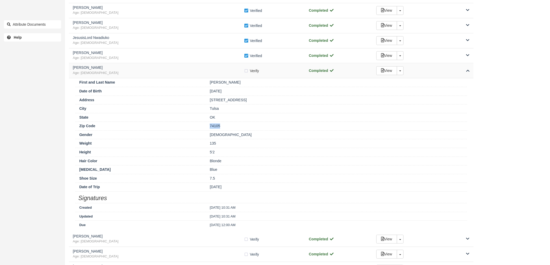
checkbox input "true"
click at [222, 71] on div "Katherine Newman Age: 35" at bounding box center [158, 71] width 171 height 10
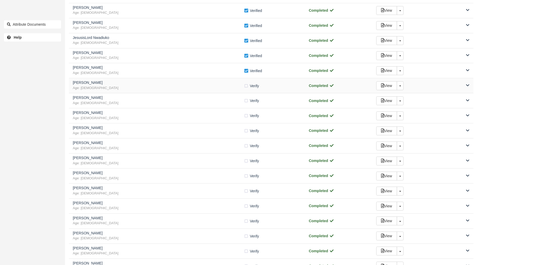
click at [152, 83] on h5 "Sarah Barker" at bounding box center [158, 83] width 171 height 4
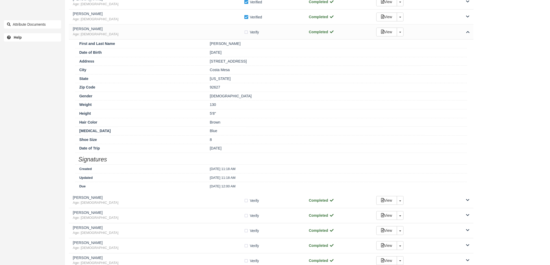
scroll to position [519, 0]
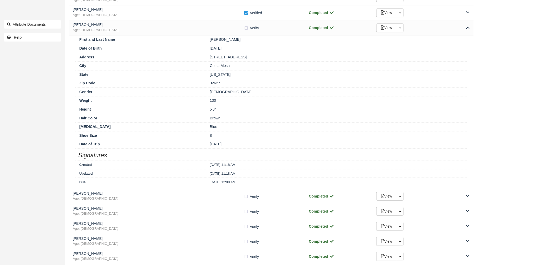
drag, startPoint x: 259, startPoint y: 59, endPoint x: 189, endPoint y: 58, distance: 70.1
click at [189, 58] on div "Address 2100 Colina Vista Way" at bounding box center [270, 57] width 391 height 9
click at [224, 67] on div "Costa Mesa" at bounding box center [336, 65] width 261 height 5
drag, startPoint x: 234, startPoint y: 68, endPoint x: 206, endPoint y: 68, distance: 27.3
click at [206, 68] on div "Costa Mesa" at bounding box center [336, 65] width 261 height 5
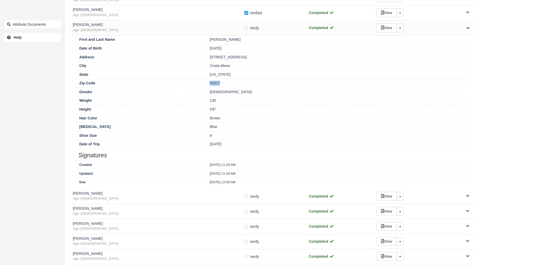
drag, startPoint x: 225, startPoint y: 85, endPoint x: 185, endPoint y: 82, distance: 40.6
click at [185, 82] on div "Zip Code 92627" at bounding box center [270, 83] width 391 height 9
click at [247, 28] on label "Verify Verified" at bounding box center [253, 28] width 18 height 8
checkbox input "true"
click at [209, 29] on span "Age: 31" at bounding box center [158, 30] width 171 height 5
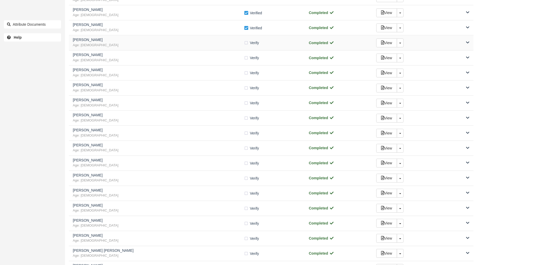
click at [211, 48] on span "Age: 36" at bounding box center [158, 45] width 171 height 5
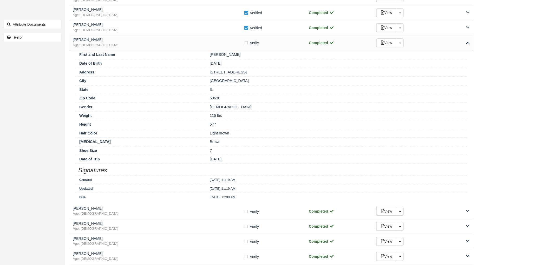
drag, startPoint x: 252, startPoint y: 72, endPoint x: 201, endPoint y: 73, distance: 51.2
click at [201, 73] on div "Address 4964 N Merrimac Ave" at bounding box center [270, 72] width 391 height 9
drag, startPoint x: 230, startPoint y: 82, endPoint x: 192, endPoint y: 89, distance: 37.7
click at [192, 89] on div "First and Last Name Elena Cosuleanu Date of Birth 12/14/88 Address 4964 N Merri…" at bounding box center [271, 127] width 404 height 154
click at [227, 84] on div "Chicago" at bounding box center [336, 80] width 261 height 5
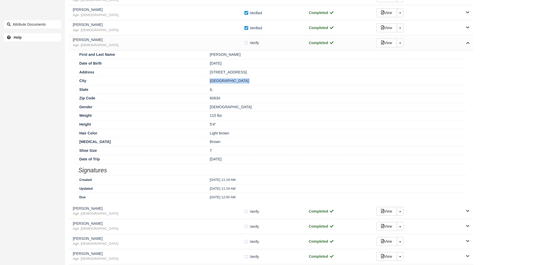
drag, startPoint x: 227, startPoint y: 83, endPoint x: 204, endPoint y: 84, distance: 23.1
click at [204, 84] on div "City Chicago" at bounding box center [270, 80] width 391 height 9
drag, startPoint x: 231, startPoint y: 101, endPoint x: 209, endPoint y: 100, distance: 21.8
click at [209, 100] on div "60630" at bounding box center [336, 98] width 261 height 5
click at [245, 43] on label "Verify Verified" at bounding box center [253, 43] width 18 height 8
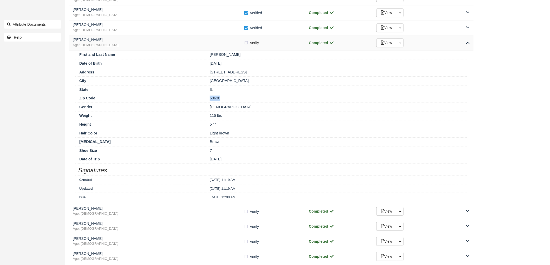
checkbox input "true"
click at [223, 43] on div "Elena Cosuleanu Age: 36" at bounding box center [158, 43] width 171 height 10
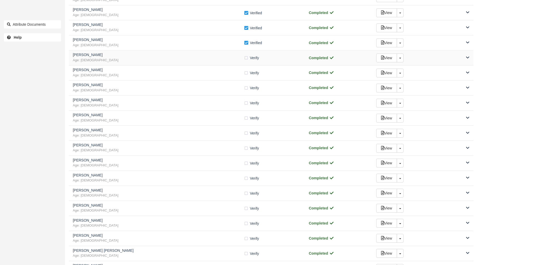
click at [211, 57] on h5 "Adam Foote" at bounding box center [158, 55] width 171 height 4
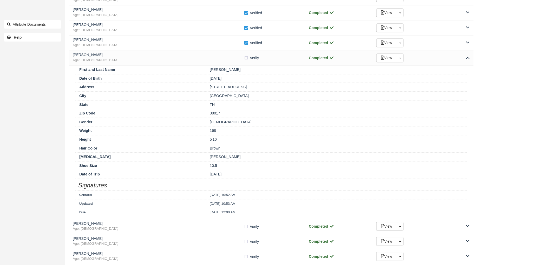
drag, startPoint x: 255, startPoint y: 88, endPoint x: 203, endPoint y: 90, distance: 52.0
click at [203, 90] on div "Address 2959 Mistwood Cove North" at bounding box center [270, 87] width 391 height 9
drag, startPoint x: 238, startPoint y: 101, endPoint x: 203, endPoint y: 96, distance: 35.6
click at [203, 96] on div "City Collierville" at bounding box center [270, 95] width 391 height 9
drag, startPoint x: 229, startPoint y: 116, endPoint x: 193, endPoint y: 113, distance: 35.4
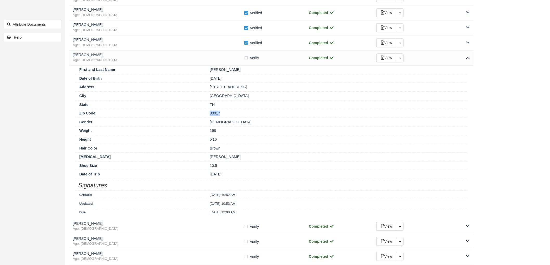
click at [193, 113] on div "Zip Code 38017" at bounding box center [270, 113] width 391 height 9
click at [245, 59] on label "Verify Verified" at bounding box center [253, 58] width 18 height 8
checkbox input "true"
click at [222, 57] on h5 "Adam Foote" at bounding box center [158, 55] width 171 height 4
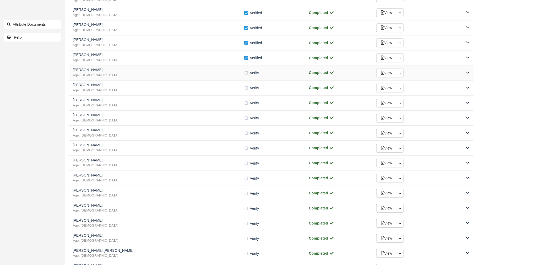
click at [222, 72] on h5 "Samuel Yoo" at bounding box center [158, 70] width 171 height 4
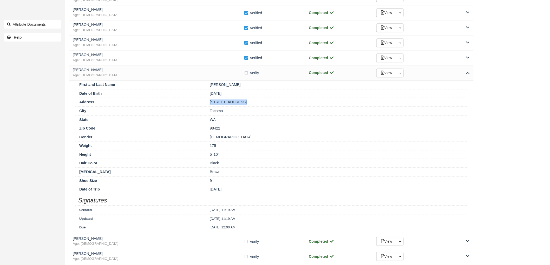
drag, startPoint x: 248, startPoint y: 104, endPoint x: 204, endPoint y: 103, distance: 43.9
click at [204, 103] on div "Address 3506 52nd Ave NE" at bounding box center [270, 102] width 391 height 9
drag, startPoint x: 226, startPoint y: 111, endPoint x: 203, endPoint y: 115, distance: 23.1
click at [203, 115] on div "City Tacoma" at bounding box center [270, 110] width 391 height 9
drag, startPoint x: 222, startPoint y: 128, endPoint x: 195, endPoint y: 129, distance: 26.5
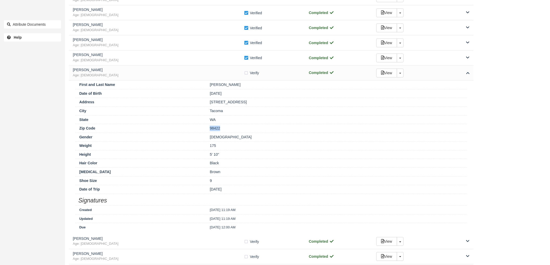
click at [195, 129] on div "Zip Code 98422" at bounding box center [270, 128] width 391 height 9
click at [247, 73] on label "Verify Verified" at bounding box center [253, 73] width 18 height 8
checkbox input "true"
drag, startPoint x: 110, startPoint y: 75, endPoint x: 117, endPoint y: 63, distance: 13.6
click at [110, 75] on span "Age: 41" at bounding box center [158, 75] width 171 height 5
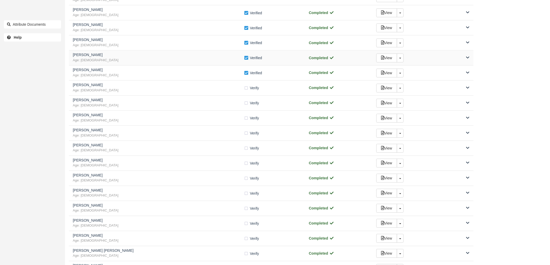
click at [119, 61] on span "Age: 41" at bounding box center [158, 60] width 171 height 5
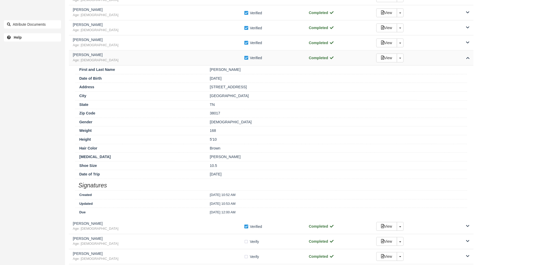
click at [119, 61] on span "Age: 41" at bounding box center [158, 60] width 171 height 5
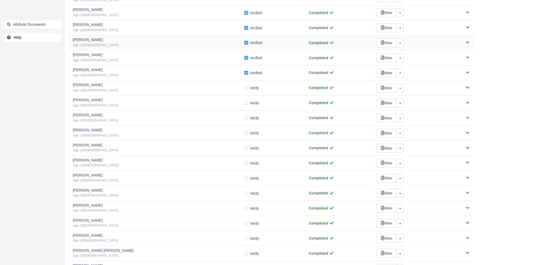
click at [120, 42] on h5 "Elena Cosuleanu" at bounding box center [158, 40] width 171 height 4
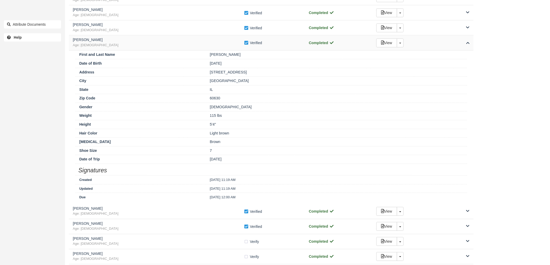
click at [120, 42] on h5 "Elena Cosuleanu" at bounding box center [158, 40] width 171 height 4
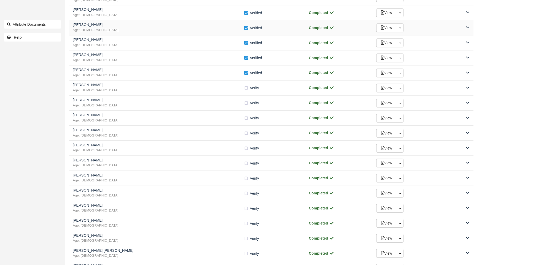
click at [129, 31] on span "Age: 31" at bounding box center [158, 30] width 171 height 5
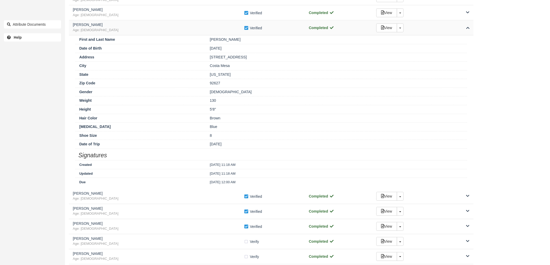
click at [129, 31] on span "Age: 31" at bounding box center [158, 30] width 171 height 5
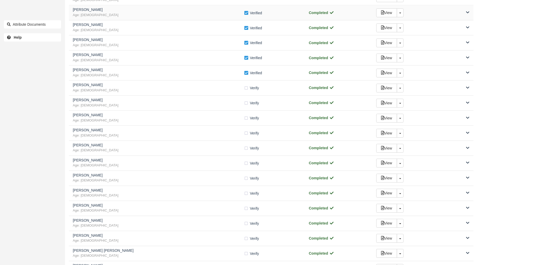
click at [130, 6] on div "Katherine Newman Age: 35 Verify Verified Completed View Toggle Dropdown Detach" at bounding box center [271, 12] width 404 height 15
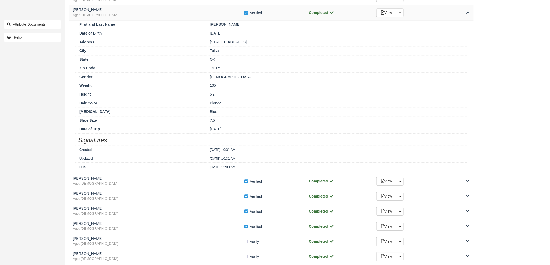
click at [130, 6] on div "Katherine Newman Age: 35 Verify Verified Completed View Toggle Dropdown Detach" at bounding box center [271, 12] width 404 height 15
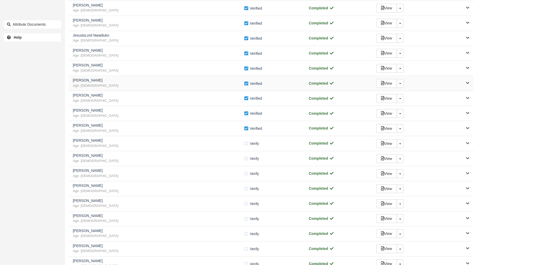
scroll to position [461, 0]
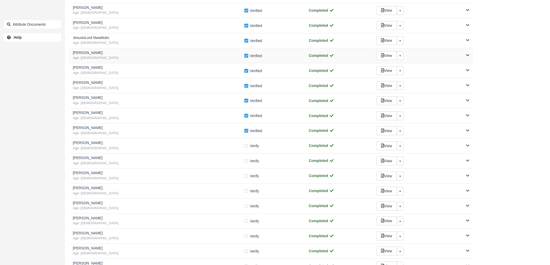
click at [104, 54] on h5 "Braxen McConnell" at bounding box center [158, 53] width 171 height 4
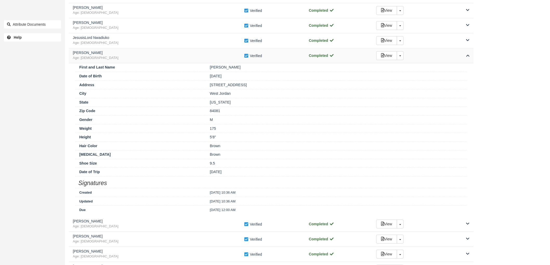
click at [117, 50] on div "Braxen McConnell Age: 33 Verify Verified Completed View Toggle Dropdown Detach" at bounding box center [271, 55] width 404 height 15
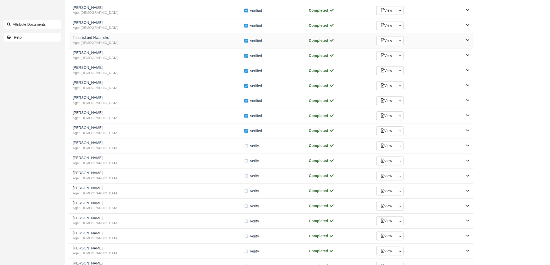
click at [125, 40] on div "JesusisLord Nwadiuko Age: 31" at bounding box center [158, 41] width 171 height 10
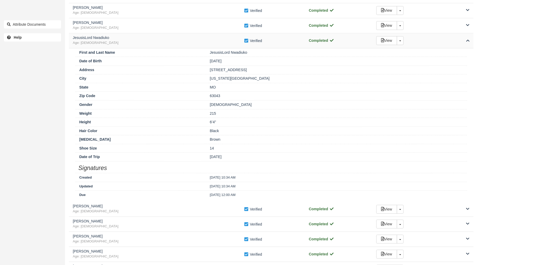
click at [125, 40] on div "JesusisLord Nwadiuko Age: 31" at bounding box center [158, 41] width 171 height 10
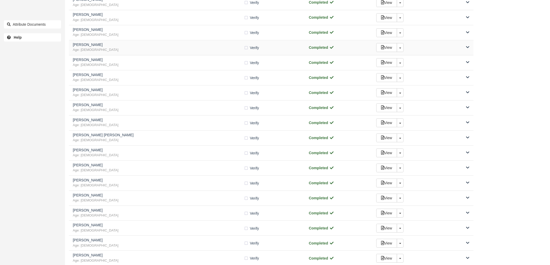
scroll to position [548, 0]
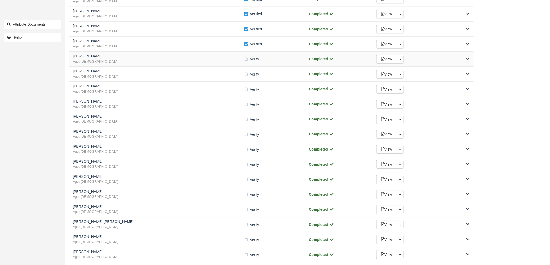
click at [217, 62] on span "Age: 37" at bounding box center [158, 61] width 171 height 5
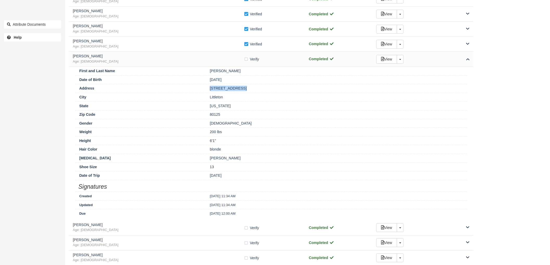
drag, startPoint x: 244, startPoint y: 85, endPoint x: 189, endPoint y: 89, distance: 54.7
click at [189, 89] on div "Address 10119 Rampart Ct" at bounding box center [270, 88] width 391 height 9
click at [219, 95] on div "City Littleton" at bounding box center [270, 97] width 391 height 9
drag, startPoint x: 227, startPoint y: 97, endPoint x: 205, endPoint y: 98, distance: 21.3
click at [205, 98] on div "City Littleton" at bounding box center [270, 97] width 391 height 9
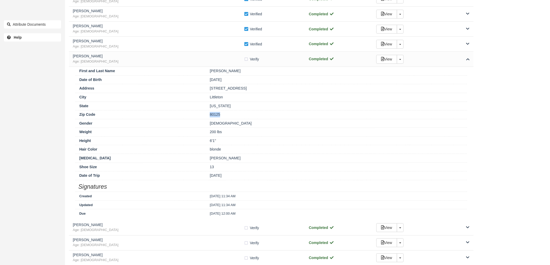
drag, startPoint x: 208, startPoint y: 112, endPoint x: 200, endPoint y: 111, distance: 8.3
click at [200, 111] on div "Zip Code 80125" at bounding box center [270, 114] width 391 height 9
click at [247, 61] on label "Verify Verified" at bounding box center [253, 59] width 18 height 8
checkbox input "true"
click at [214, 61] on span "Age: 37" at bounding box center [158, 61] width 171 height 5
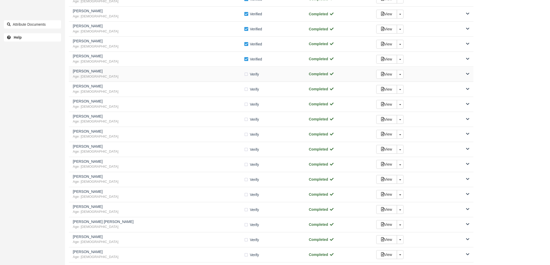
click at [195, 73] on h5 "Nicholas Fraser" at bounding box center [158, 71] width 171 height 4
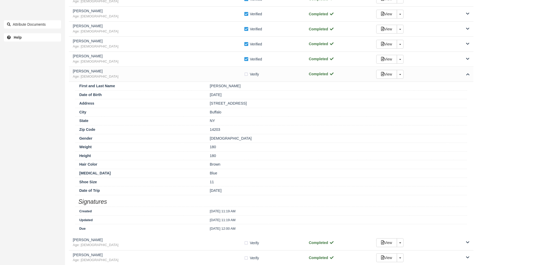
drag, startPoint x: 239, startPoint y: 103, endPoint x: 208, endPoint y: 104, distance: 31.2
click at [208, 104] on div "505 Ellicott St, A41" at bounding box center [336, 103] width 261 height 5
click at [255, 103] on div "[STREET_ADDRESS]" at bounding box center [336, 103] width 261 height 5
drag, startPoint x: 253, startPoint y: 103, endPoint x: 206, endPoint y: 105, distance: 47.3
click at [206, 105] on div "[STREET_ADDRESS]" at bounding box center [336, 103] width 261 height 5
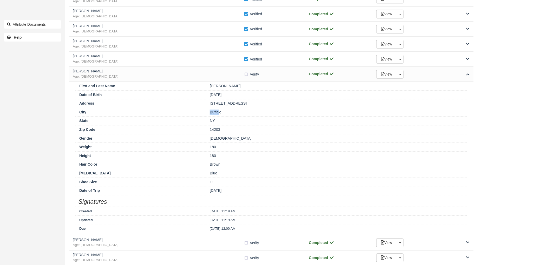
drag, startPoint x: 220, startPoint y: 113, endPoint x: 202, endPoint y: 117, distance: 18.0
click at [202, 117] on div "City Buffalo" at bounding box center [270, 112] width 391 height 9
drag, startPoint x: 225, startPoint y: 112, endPoint x: 198, endPoint y: 115, distance: 27.2
click at [198, 115] on div "City Buffalo" at bounding box center [270, 112] width 391 height 9
drag, startPoint x: 224, startPoint y: 131, endPoint x: 201, endPoint y: 130, distance: 22.9
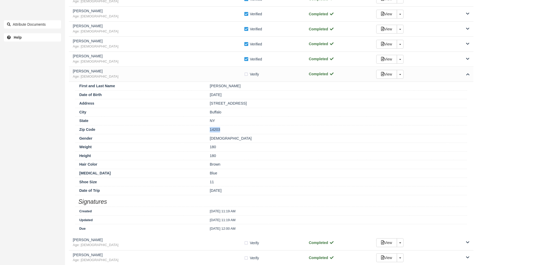
click at [201, 130] on div "Zip Code 14203" at bounding box center [270, 129] width 391 height 9
click at [246, 75] on label "Verify Verified" at bounding box center [253, 74] width 18 height 8
checkbox input "true"
click at [138, 79] on span "Age: 31" at bounding box center [158, 76] width 171 height 5
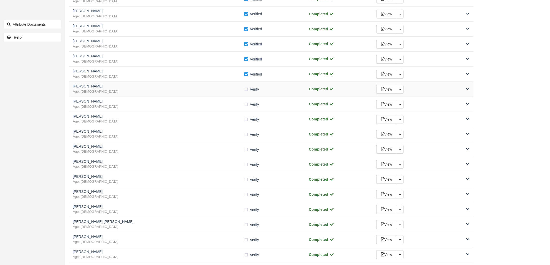
click at [136, 91] on span "Age: 46" at bounding box center [158, 91] width 171 height 5
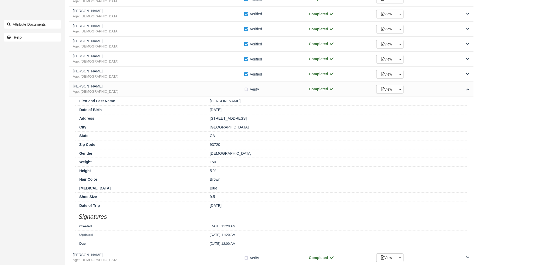
drag, startPoint x: 239, startPoint y: 119, endPoint x: 207, endPoint y: 118, distance: 31.7
click at [207, 118] on div "1325 East Foxhill Drive, Apt 204" at bounding box center [336, 118] width 261 height 5
drag, startPoint x: 225, startPoint y: 129, endPoint x: 205, endPoint y: 130, distance: 19.8
click at [205, 130] on div "City Fresno" at bounding box center [270, 127] width 391 height 9
drag, startPoint x: 227, startPoint y: 146, endPoint x: 203, endPoint y: 145, distance: 24.2
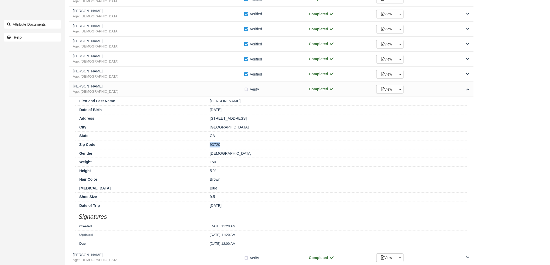
click at [203, 145] on div "Zip Code 93720" at bounding box center [270, 144] width 391 height 9
drag, startPoint x: 246, startPoint y: 91, endPoint x: 240, endPoint y: 91, distance: 5.2
click at [246, 91] on label "Verify Verified" at bounding box center [253, 89] width 18 height 8
checkbox input "true"
click at [226, 94] on span "Age: 46" at bounding box center [158, 91] width 171 height 5
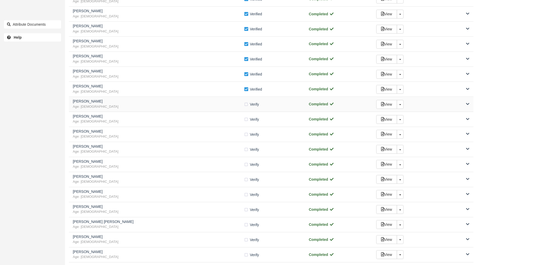
click at [190, 107] on span "Age: 25" at bounding box center [158, 106] width 171 height 5
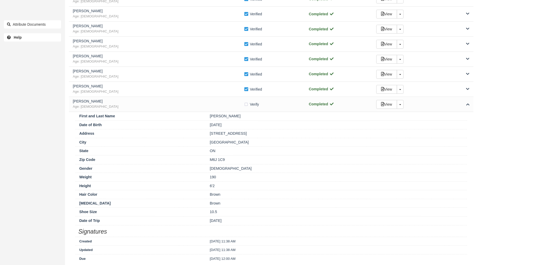
drag, startPoint x: 273, startPoint y: 135, endPoint x: 207, endPoint y: 137, distance: 66.2
click at [207, 136] on div "850 Richmond st w Unit 16, UNIT 16" at bounding box center [336, 133] width 261 height 5
drag, startPoint x: 225, startPoint y: 141, endPoint x: 193, endPoint y: 143, distance: 31.5
click at [193, 143] on div "City Toronto" at bounding box center [270, 142] width 391 height 9
drag, startPoint x: 228, startPoint y: 159, endPoint x: 196, endPoint y: 162, distance: 32.3
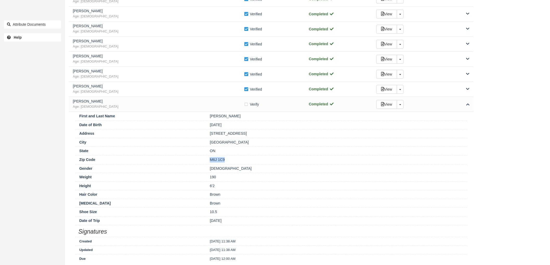
click at [196, 162] on div "Zip Code M6J 1C9" at bounding box center [270, 159] width 391 height 9
drag, startPoint x: 246, startPoint y: 106, endPoint x: 212, endPoint y: 105, distance: 34.6
click at [243, 106] on div "Devlin Forsyth Age: 25 Verify Verified" at bounding box center [187, 104] width 228 height 10
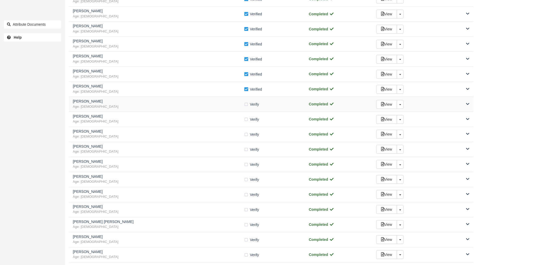
click at [209, 105] on span "Age: 25" at bounding box center [158, 106] width 171 height 5
click at [246, 106] on label "Verify Verified" at bounding box center [253, 105] width 18 height 8
checkbox input "true"
click at [200, 124] on span "Age: 42" at bounding box center [158, 121] width 171 height 5
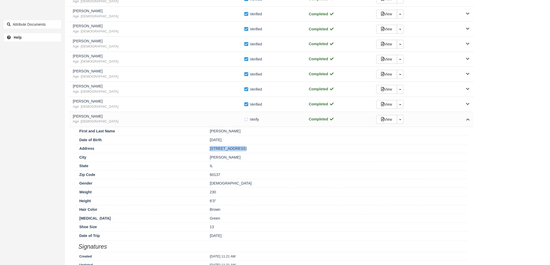
drag, startPoint x: 236, startPoint y: 147, endPoint x: 208, endPoint y: 152, distance: 27.7
click at [208, 151] on div "606 Forest Ave." at bounding box center [336, 148] width 261 height 5
drag, startPoint x: 230, startPoint y: 155, endPoint x: 202, endPoint y: 160, distance: 28.5
click at [202, 160] on div "City Glen Ellyn" at bounding box center [270, 157] width 391 height 9
drag, startPoint x: 224, startPoint y: 178, endPoint x: 205, endPoint y: 179, distance: 19.8
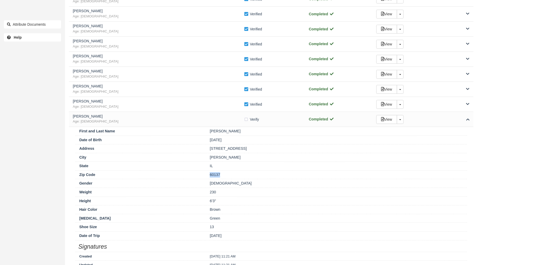
click at [205, 179] on div "Zip Code 60137" at bounding box center [270, 174] width 391 height 9
drag, startPoint x: 247, startPoint y: 121, endPoint x: 243, endPoint y: 121, distance: 3.6
click at [247, 121] on label "Verify Verified" at bounding box center [253, 120] width 18 height 8
checkbox input "true"
click at [220, 123] on span "Age: 42" at bounding box center [158, 121] width 171 height 5
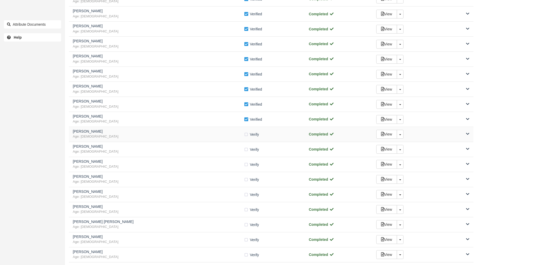
click at [125, 136] on span "Age: 27" at bounding box center [158, 136] width 171 height 5
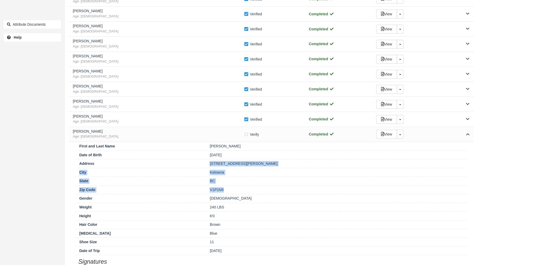
drag, startPoint x: 209, startPoint y: 164, endPoint x: 233, endPoint y: 190, distance: 35.5
click at [233, 190] on div "First and Last Name Benjamin Grunert Date of Birth 12/30/97 Address 1261 Kloppe…" at bounding box center [271, 219] width 404 height 154
click at [234, 188] on div "V1P1N5" at bounding box center [336, 189] width 261 height 5
drag, startPoint x: 251, startPoint y: 165, endPoint x: 209, endPoint y: 165, distance: 42.1
click at [209, 165] on div "1261 Kloppenburg Road" at bounding box center [336, 163] width 261 height 5
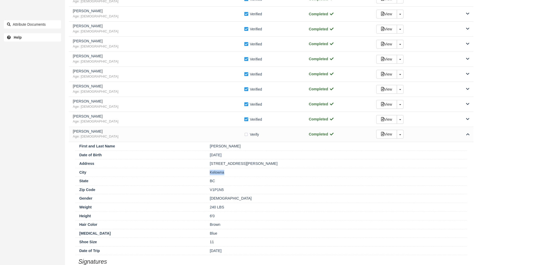
drag, startPoint x: 229, startPoint y: 173, endPoint x: 199, endPoint y: 172, distance: 30.2
click at [199, 172] on div "City Kelowna" at bounding box center [270, 172] width 391 height 9
drag, startPoint x: 226, startPoint y: 190, endPoint x: 208, endPoint y: 187, distance: 18.4
click at [208, 187] on div "Zip Code V1P1N5" at bounding box center [270, 189] width 391 height 9
drag, startPoint x: 216, startPoint y: 183, endPoint x: 209, endPoint y: 183, distance: 7.5
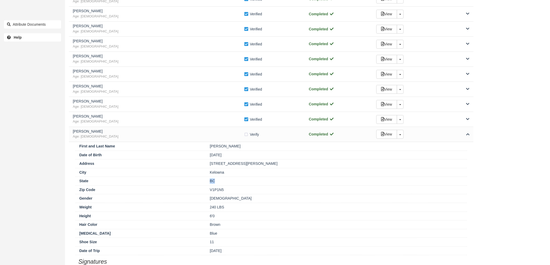
click at [209, 183] on div "BC" at bounding box center [336, 180] width 261 height 5
drag, startPoint x: 225, startPoint y: 188, endPoint x: 208, endPoint y: 187, distance: 17.2
click at [208, 187] on div "Zip Code V1P1N5" at bounding box center [270, 189] width 391 height 9
drag, startPoint x: 255, startPoint y: 162, endPoint x: 185, endPoint y: 165, distance: 70.2
click at [185, 165] on div "Address 1261 Kloppenburg Road" at bounding box center [270, 163] width 391 height 9
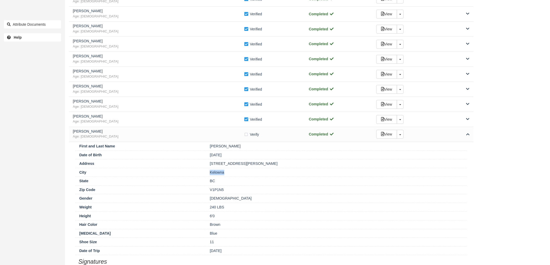
drag, startPoint x: 240, startPoint y: 171, endPoint x: 207, endPoint y: 174, distance: 32.9
click at [207, 174] on div "Kelowna" at bounding box center [336, 172] width 261 height 5
drag, startPoint x: 232, startPoint y: 192, endPoint x: 196, endPoint y: 190, distance: 36.2
click at [196, 190] on div "Zip Code V1P1N5" at bounding box center [270, 189] width 391 height 9
click at [245, 135] on label "Verify Verified" at bounding box center [253, 135] width 18 height 8
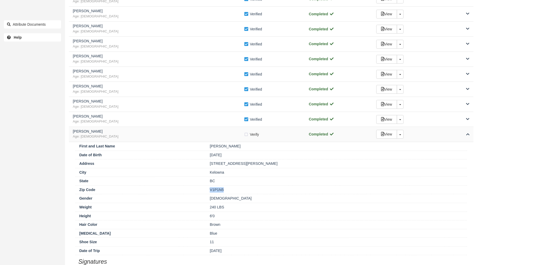
checkbox input "true"
click at [219, 133] on h5 "Benjamin Grunert" at bounding box center [158, 132] width 171 height 4
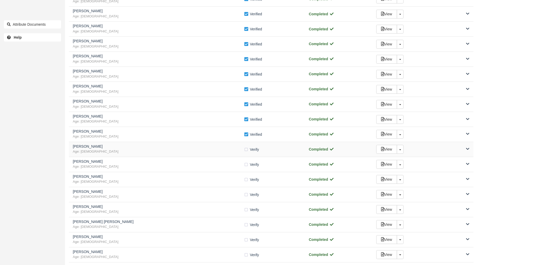
click at [185, 151] on span "Age: 40" at bounding box center [158, 151] width 171 height 5
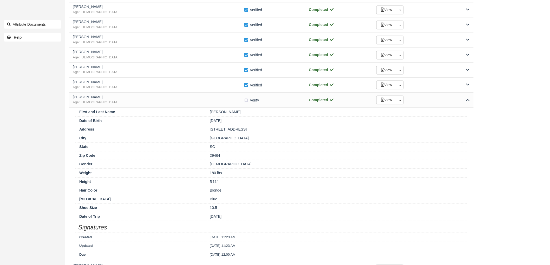
scroll to position [606, 0]
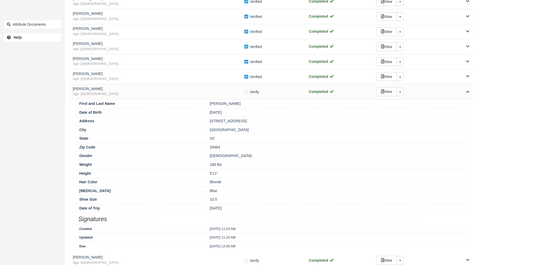
drag, startPoint x: 253, startPoint y: 125, endPoint x: 205, endPoint y: 125, distance: 48.8
click at [205, 125] on div "Address 740 High Battery Circle" at bounding box center [270, 121] width 391 height 9
drag, startPoint x: 238, startPoint y: 131, endPoint x: 189, endPoint y: 130, distance: 49.1
click at [189, 130] on div "City Mount Pleasant" at bounding box center [270, 129] width 391 height 9
drag, startPoint x: 223, startPoint y: 147, endPoint x: 207, endPoint y: 147, distance: 16.4
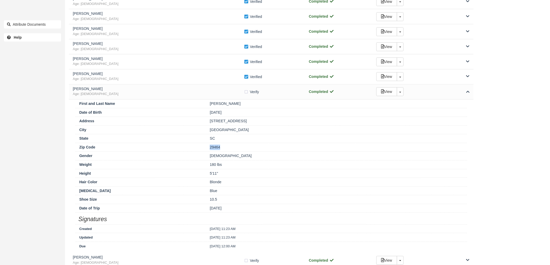
click at [207, 147] on div "29464" at bounding box center [336, 147] width 261 height 5
click at [246, 93] on label "Verify Verified" at bounding box center [253, 92] width 18 height 8
checkbox input "true"
click at [206, 88] on h5 "Kyle McAllister" at bounding box center [158, 89] width 171 height 4
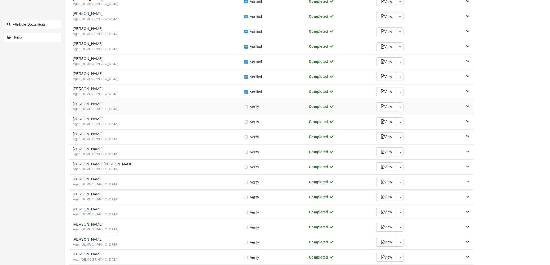
scroll to position [519, 0]
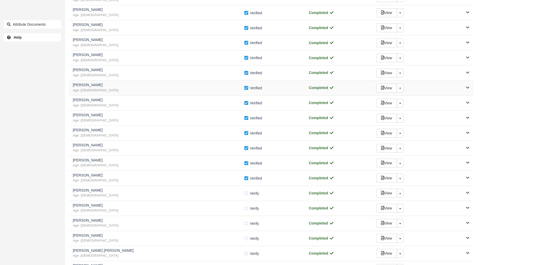
click at [149, 90] on span "Age: 37" at bounding box center [158, 90] width 171 height 5
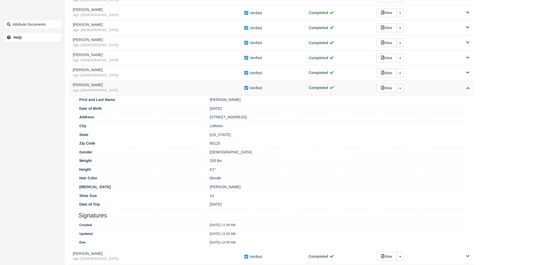
click at [149, 90] on span "Age: 37" at bounding box center [158, 90] width 171 height 5
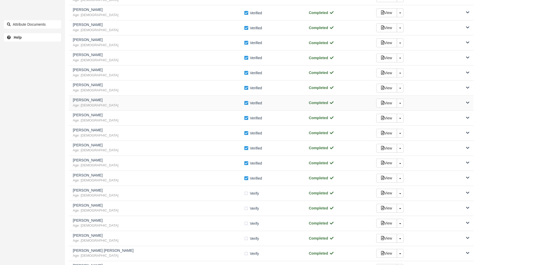
click at [152, 104] on span "Age: 31" at bounding box center [158, 105] width 171 height 5
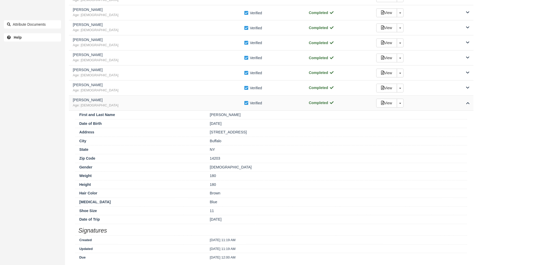
click at [152, 104] on span "Age: 31" at bounding box center [158, 105] width 171 height 5
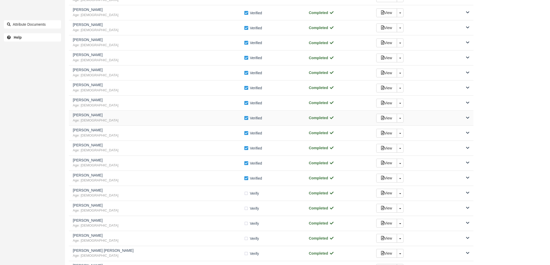
click at [152, 113] on div "Benjamin Campbell Age: 46 Verify Verified Completed View Toggle Dropdown Detach" at bounding box center [271, 118] width 404 height 15
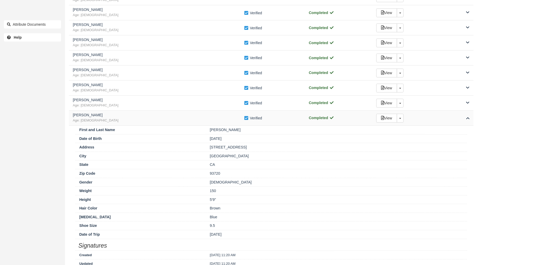
click at [152, 113] on div "Benjamin Campbell Age: 46 Verify Verified Completed View Toggle Dropdown Detach" at bounding box center [271, 118] width 404 height 15
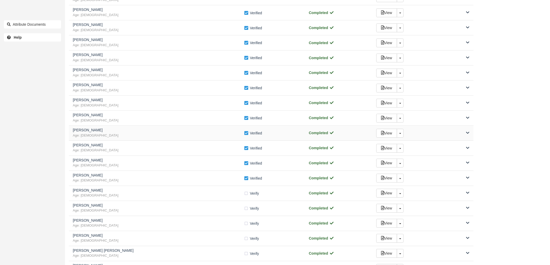
click at [154, 134] on span "Age: 25" at bounding box center [158, 135] width 171 height 5
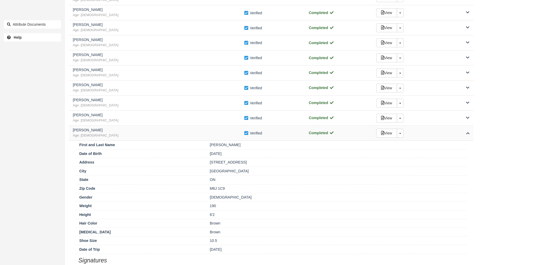
click at [154, 134] on span "Age: 25" at bounding box center [158, 135] width 171 height 5
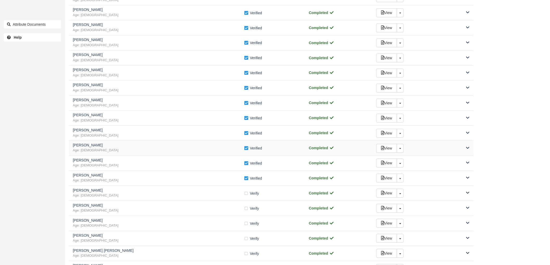
click at [155, 147] on h5 "Jeffrey Nonnenkamp" at bounding box center [158, 145] width 171 height 4
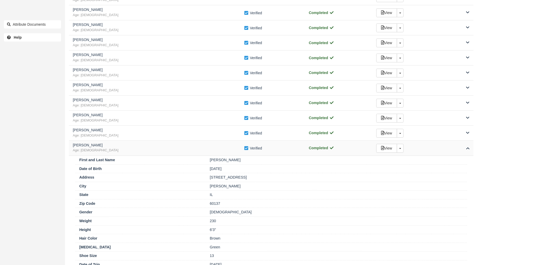
click at [155, 147] on h5 "Jeffrey Nonnenkamp" at bounding box center [158, 145] width 171 height 4
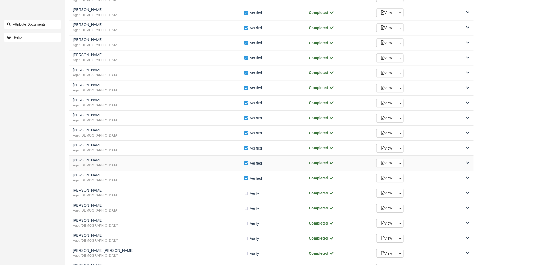
click at [155, 162] on h5 "Benjamin Grunert" at bounding box center [158, 160] width 171 height 4
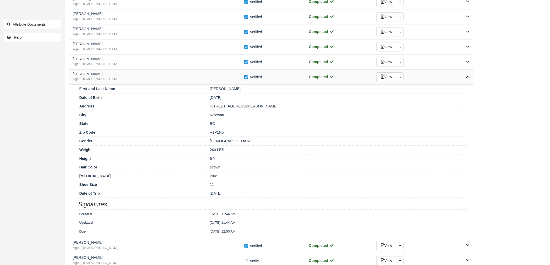
scroll to position [606, 0]
click at [169, 81] on span "Age: 27" at bounding box center [158, 79] width 171 height 5
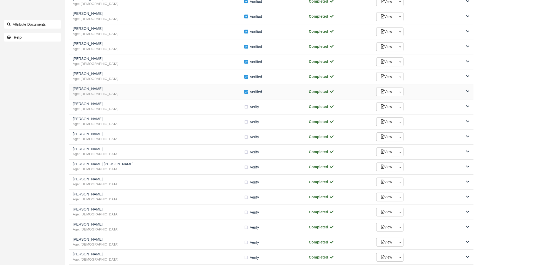
click at [180, 93] on span "Age: 40" at bounding box center [158, 94] width 171 height 5
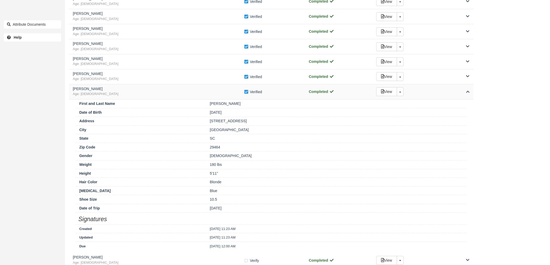
click at [180, 93] on span "Age: 40" at bounding box center [158, 94] width 171 height 5
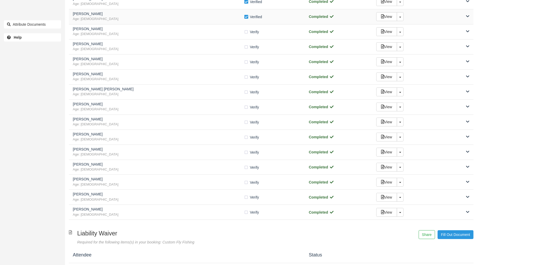
scroll to position [692, 0]
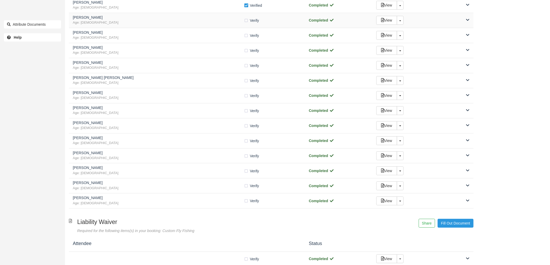
click at [175, 21] on div "Trey Tanner Age: 29" at bounding box center [158, 21] width 171 height 10
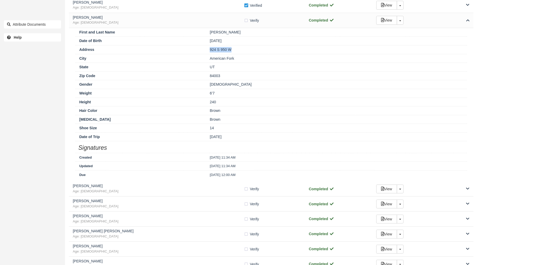
drag, startPoint x: 239, startPoint y: 49, endPoint x: 203, endPoint y: 50, distance: 36.9
click at [203, 50] on div "Address 924 S 950 W" at bounding box center [270, 49] width 391 height 9
drag, startPoint x: 238, startPoint y: 59, endPoint x: 202, endPoint y: 61, distance: 36.4
click at [202, 61] on div "City American Fork" at bounding box center [270, 58] width 391 height 9
drag, startPoint x: 242, startPoint y: 77, endPoint x: 197, endPoint y: 76, distance: 44.9
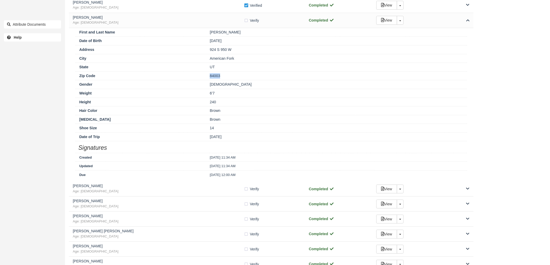
click at [197, 76] on div "Zip Code 84003" at bounding box center [270, 75] width 391 height 9
drag, startPoint x: 237, startPoint y: 58, endPoint x: 193, endPoint y: 63, distance: 44.7
click at [193, 63] on div "City American Fork" at bounding box center [270, 58] width 391 height 9
drag, startPoint x: 234, startPoint y: 53, endPoint x: 191, endPoint y: 47, distance: 43.6
click at [191, 47] on div "Address 924 S 950 W" at bounding box center [270, 49] width 391 height 9
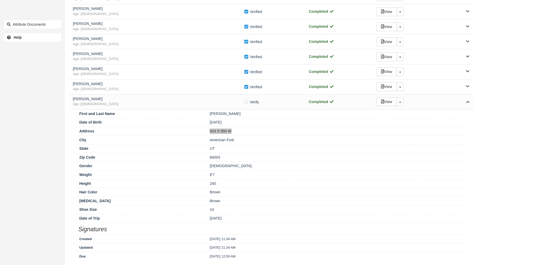
scroll to position [606, 0]
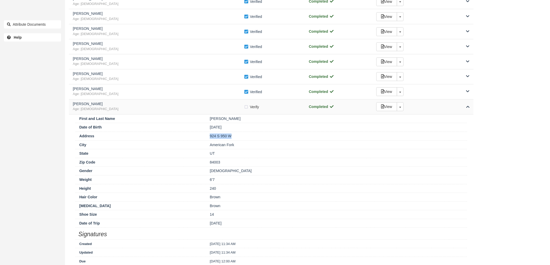
click at [248, 107] on label "Verify Verified" at bounding box center [253, 107] width 18 height 8
checkbox input "true"
click at [228, 105] on h5 "Trey Tanner" at bounding box center [158, 104] width 171 height 4
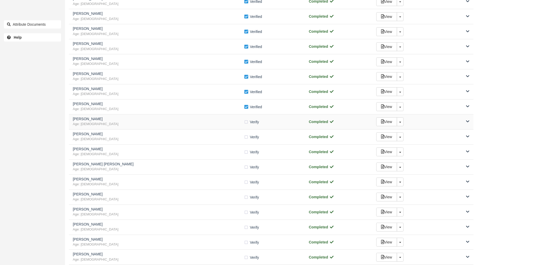
click at [229, 124] on span "Age: 46" at bounding box center [158, 124] width 171 height 5
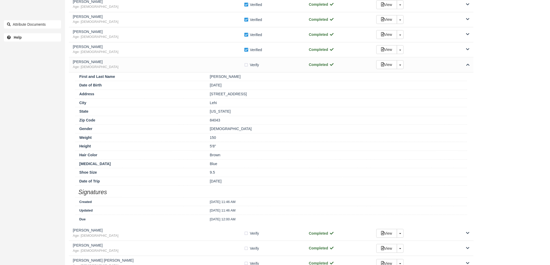
scroll to position [664, 0]
drag, startPoint x: 255, startPoint y: 95, endPoint x: 200, endPoint y: 97, distance: 54.8
click at [200, 97] on div "Address 4834 Arctic Fox Circle" at bounding box center [270, 93] width 391 height 9
drag, startPoint x: 219, startPoint y: 103, endPoint x: 198, endPoint y: 102, distance: 20.5
click at [198, 102] on div "City Lehi" at bounding box center [270, 102] width 391 height 9
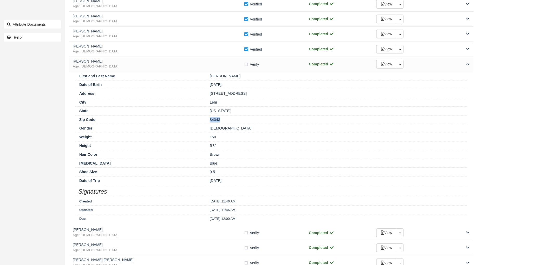
drag, startPoint x: 224, startPoint y: 122, endPoint x: 208, endPoint y: 123, distance: 16.1
click at [208, 123] on div "84043" at bounding box center [336, 119] width 261 height 5
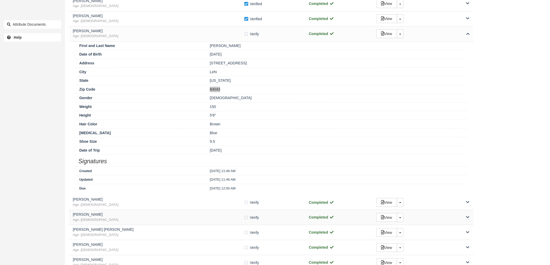
scroll to position [692, 0]
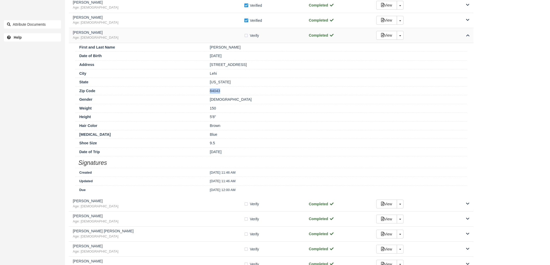
drag, startPoint x: 246, startPoint y: 34, endPoint x: 228, endPoint y: 37, distance: 18.1
click at [246, 34] on label "Verify Verified" at bounding box center [253, 36] width 18 height 8
checkbox input "true"
click at [218, 37] on span "Age: 46" at bounding box center [158, 37] width 171 height 5
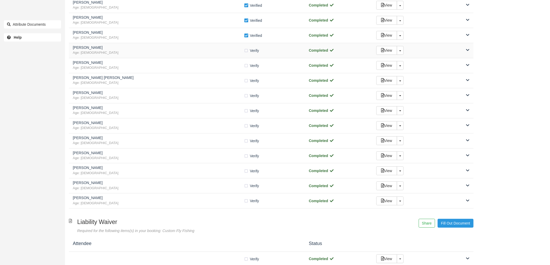
click at [210, 54] on span "Age: 32" at bounding box center [158, 52] width 171 height 5
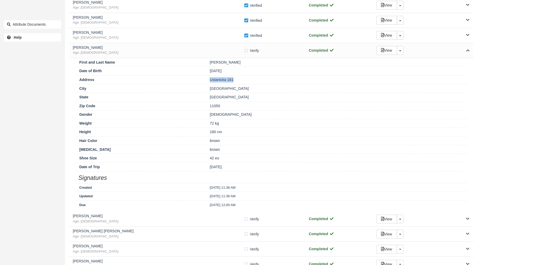
drag, startPoint x: 236, startPoint y: 81, endPoint x: 188, endPoint y: 77, distance: 48.5
click at [188, 77] on div "Address Ustanicka 161" at bounding box center [270, 79] width 391 height 9
click at [240, 83] on div "Ustanicka 161" at bounding box center [336, 79] width 261 height 5
drag, startPoint x: 236, startPoint y: 82, endPoint x: 206, endPoint y: 85, distance: 30.0
click at [206, 84] on div "Address Ustanicka 161" at bounding box center [270, 79] width 391 height 9
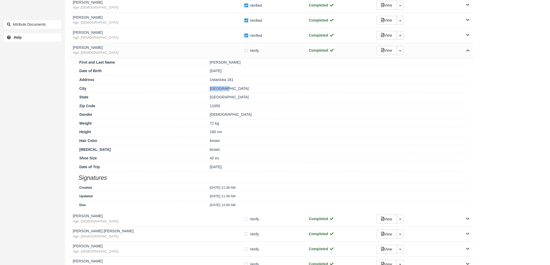
drag, startPoint x: 228, startPoint y: 88, endPoint x: 207, endPoint y: 89, distance: 21.0
click at [207, 89] on div "Belgrade" at bounding box center [336, 88] width 261 height 5
drag, startPoint x: 224, startPoint y: 103, endPoint x: 203, endPoint y: 108, distance: 21.2
click at [203, 108] on div "Zip Code 11050" at bounding box center [270, 106] width 391 height 9
drag, startPoint x: 245, startPoint y: 52, endPoint x: 240, endPoint y: 53, distance: 4.6
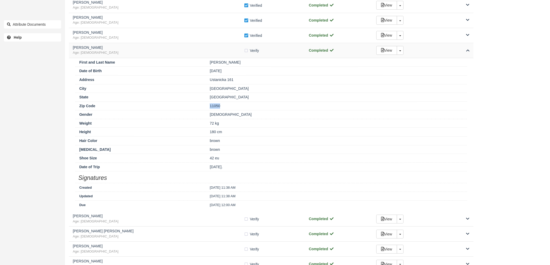
click at [245, 52] on label "Verify Verified" at bounding box center [253, 51] width 18 height 8
checkbox input "true"
click at [225, 55] on span "Age: 32" at bounding box center [158, 52] width 171 height 5
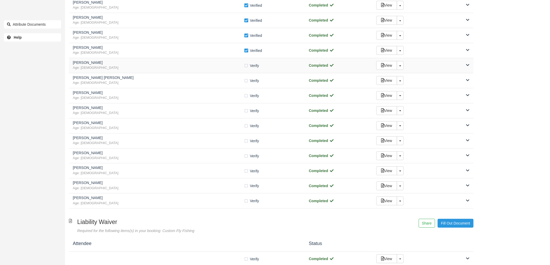
click at [194, 69] on span "Age: 38" at bounding box center [158, 67] width 171 height 5
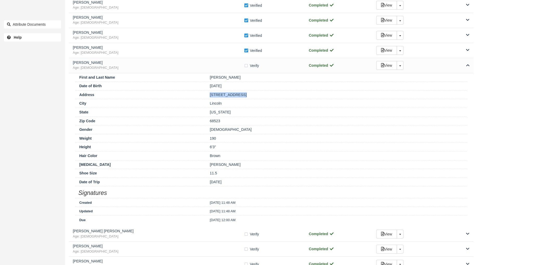
drag, startPoint x: 245, startPoint y: 97, endPoint x: 181, endPoint y: 100, distance: 64.0
click at [183, 99] on div "Address 2920 W Gazebo Rd" at bounding box center [270, 94] width 391 height 9
drag, startPoint x: 233, startPoint y: 104, endPoint x: 176, endPoint y: 103, distance: 57.7
click at [176, 103] on div "City Lincoln" at bounding box center [270, 103] width 391 height 9
drag, startPoint x: 229, startPoint y: 118, endPoint x: 204, endPoint y: 122, distance: 24.7
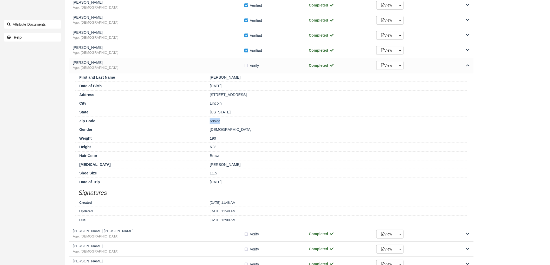
click at [204, 122] on div "Zip Code 68523" at bounding box center [270, 121] width 391 height 9
click at [250, 65] on span "Verify" at bounding box center [254, 65] width 9 height 5
checkbox input "true"
click at [227, 70] on span "Age: 38" at bounding box center [158, 67] width 171 height 5
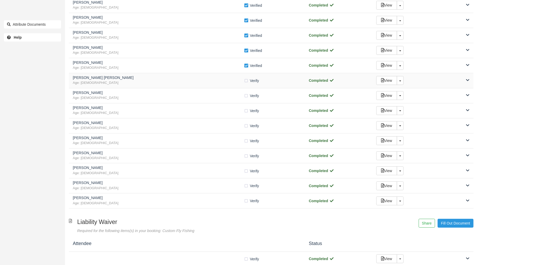
click at [178, 84] on span "Age: 32" at bounding box center [158, 83] width 171 height 5
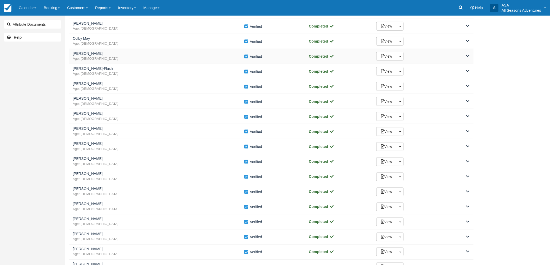
scroll to position [0, 0]
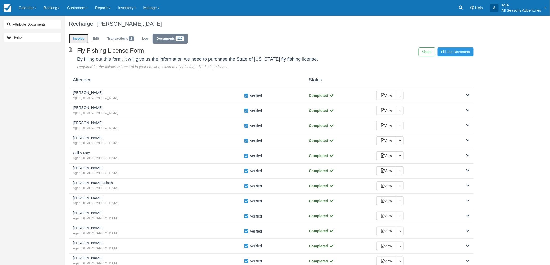
click at [78, 37] on link "Invoice" at bounding box center [78, 39] width 19 height 10
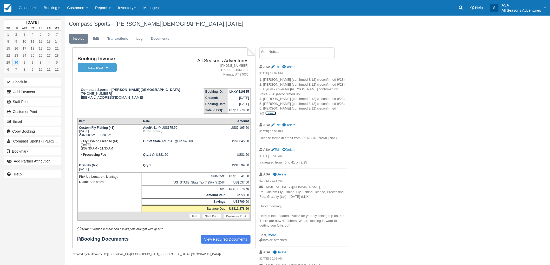
click at [276, 111] on link "more..." at bounding box center [270, 113] width 10 height 4
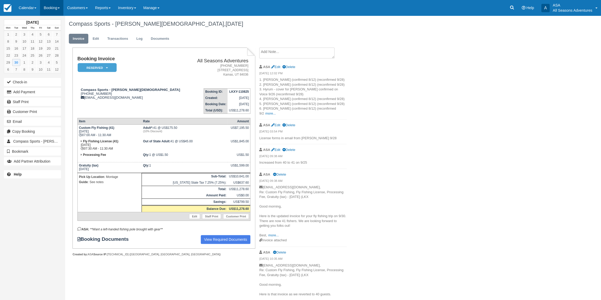
click at [44, 9] on link "Booking" at bounding box center [51, 8] width 23 height 16
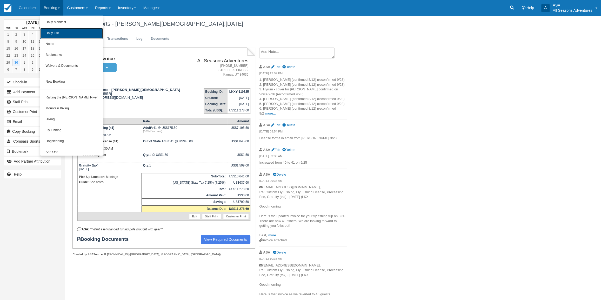
click at [53, 32] on link "Daily List" at bounding box center [71, 33] width 63 height 11
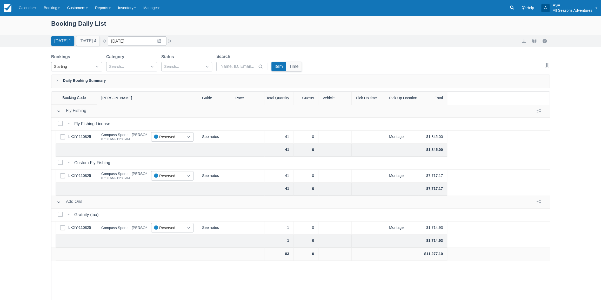
click at [594, 261] on div "Booking Daily List [DATE] 1 [DATE] 4 Date [DATE] Navigate forward to interact w…" at bounding box center [300, 171] width 601 height 311
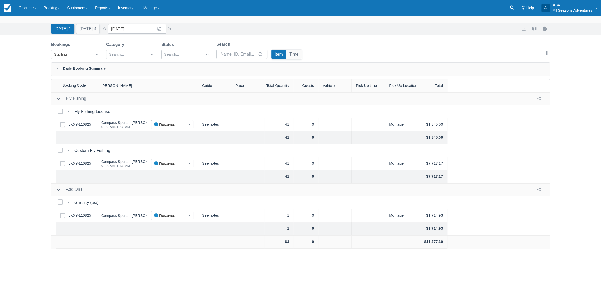
scroll to position [23, 0]
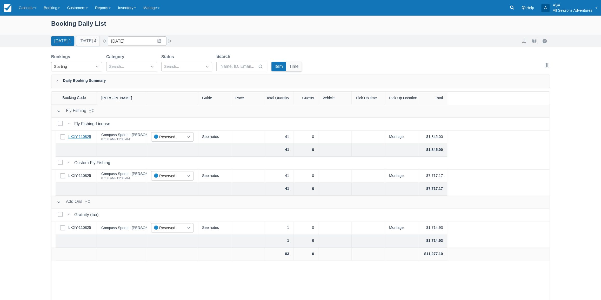
click at [86, 138] on link "LKXY-110825" at bounding box center [79, 137] width 23 height 6
click at [91, 44] on button "Tomorrow 4" at bounding box center [87, 40] width 23 height 9
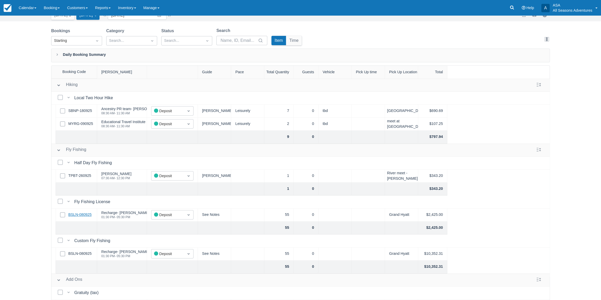
click at [79, 216] on link "BSLN-080925" at bounding box center [79, 215] width 23 height 6
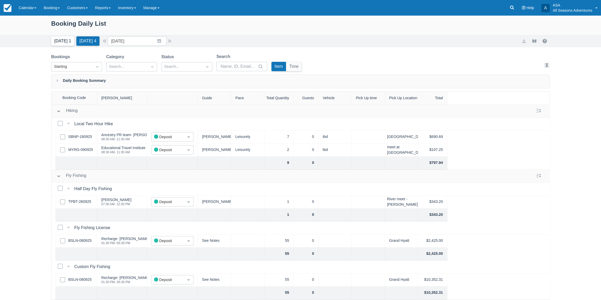
click at [69, 44] on button "Today 1" at bounding box center [62, 40] width 23 height 9
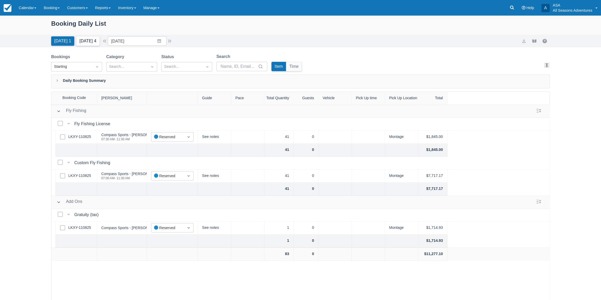
click at [86, 39] on button "Tomorrow 4" at bounding box center [87, 40] width 23 height 9
type input "[DATE]"
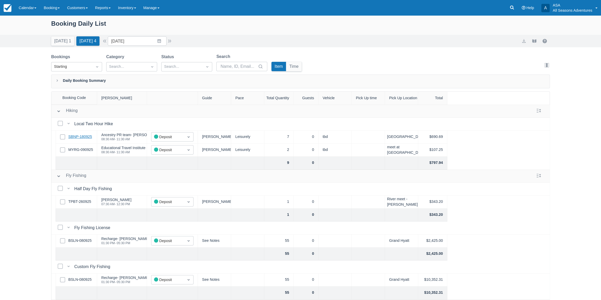
click at [79, 136] on link "SBNP-180925" at bounding box center [80, 137] width 24 height 6
click at [85, 151] on link "MYRG-090925" at bounding box center [80, 150] width 25 height 6
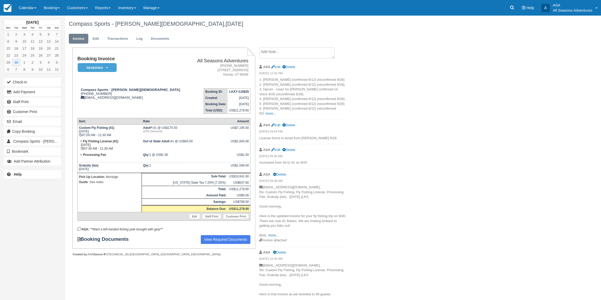
drag, startPoint x: 111, startPoint y: 135, endPoint x: 83, endPoint y: 136, distance: 28.1
click at [83, 136] on td "Custom Fly Fishing (41) [DATE] 07:00 AM - 11:30 AM" at bounding box center [109, 132] width 64 height 14
copy td "07:00 AM - 11:30 AM"
click at [276, 111] on link "more..." at bounding box center [270, 113] width 10 height 4
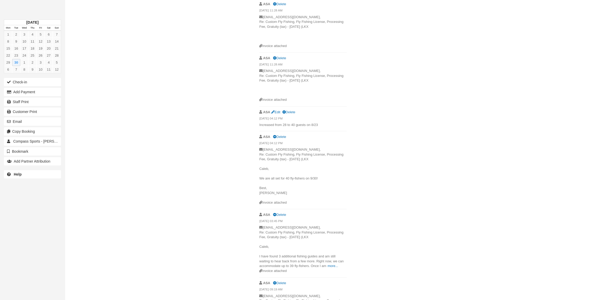
scroll to position [507, 0]
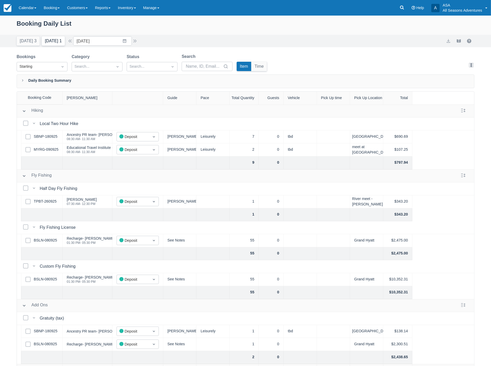
drag, startPoint x: 0, startPoint y: 0, endPoint x: 45, endPoint y: 40, distance: 60.5
click at [45, 40] on button "[DATE] 1" at bounding box center [53, 40] width 23 height 9
click at [45, 242] on link "BSLN-080925" at bounding box center [45, 241] width 23 height 6
click at [46, 238] on link "BSLN-080925" at bounding box center [45, 241] width 23 height 6
click at [104, 7] on link "Reports" at bounding box center [102, 8] width 23 height 16
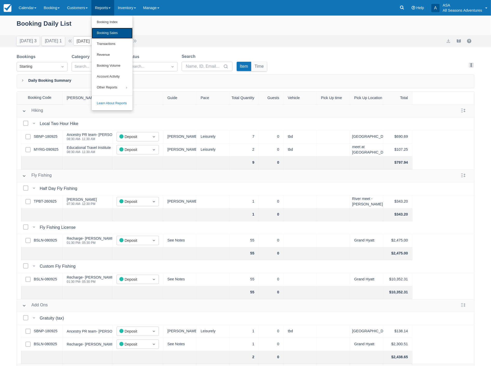
click at [112, 34] on link "Booking Sales" at bounding box center [112, 33] width 41 height 11
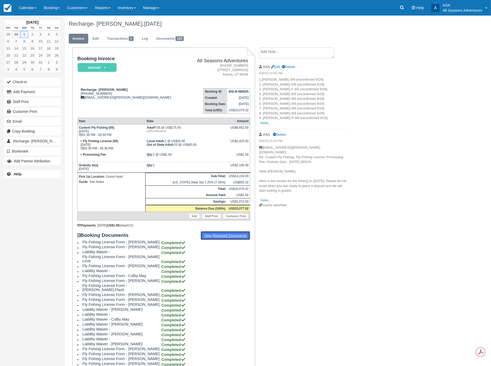
click at [242, 232] on link "View Required Documents" at bounding box center [226, 235] width 50 height 9
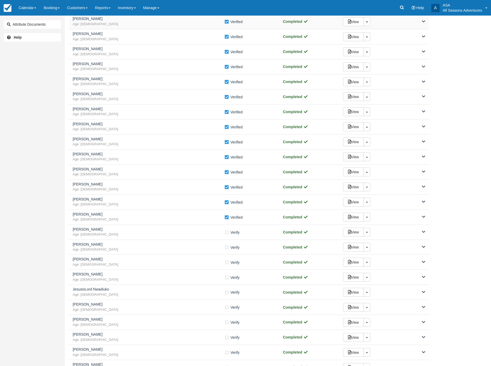
scroll to position [202, 0]
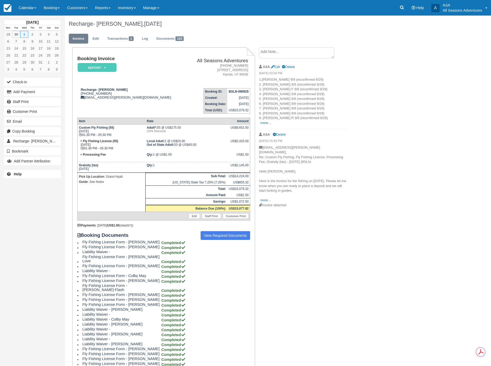
click at [264, 126] on li "ASA Edit Delete 09/29/25 02:56 PM 1.Scott 9/9 (reconfirmed 9/29) 2. Clark 9/9 (…" at bounding box center [303, 95] width 88 height 68
click at [264, 123] on link "more..." at bounding box center [265, 123] width 10 height 4
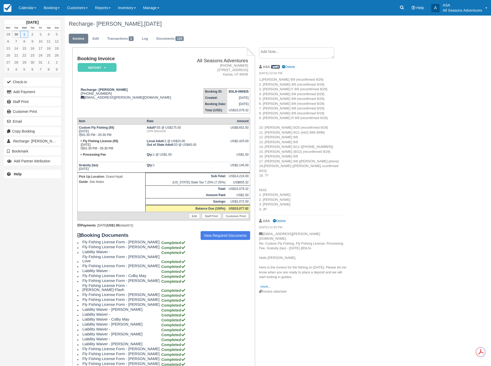
click at [275, 66] on link "Edit" at bounding box center [275, 67] width 9 height 4
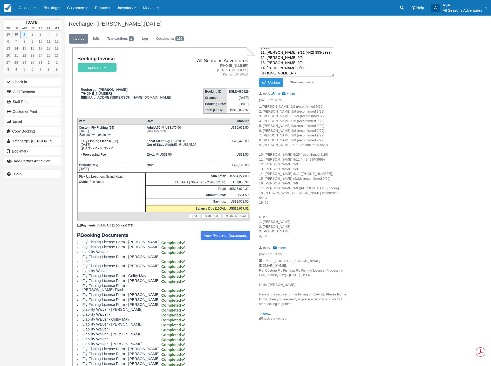
scroll to position [85, 0]
click at [321, 53] on textarea "1.Scott 9/9 (reconfirmed 9/29) 2. Clark 9/9 (reconfirmed 9/29) 3. Chris F 9/9 (…" at bounding box center [296, 62] width 75 height 29
click at [267, 84] on button "Update" at bounding box center [271, 82] width 24 height 9
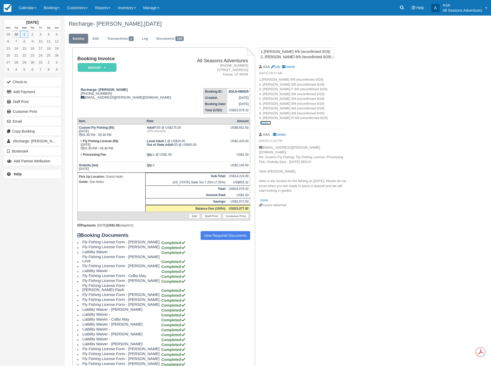
click at [265, 121] on link "more..." at bounding box center [265, 123] width 10 height 4
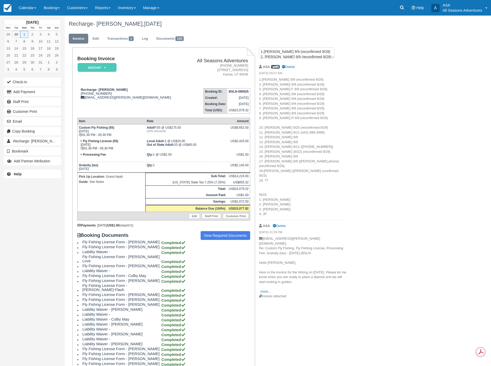
click at [280, 68] on link "Edit" at bounding box center [275, 67] width 9 height 4
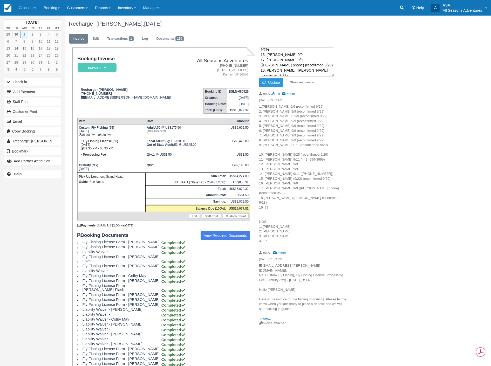
scroll to position [62, 0]
click at [294, 52] on textarea "1.Scott 9/9 (reconfirmed 9/29) 2. Clark 9/9 (reconfirmed 9/29) 3. Chris F 9/9 (…" at bounding box center [296, 62] width 75 height 29
type textarea "1.Scott 9/9 (reconfirmed 9/29) 2. Clark 9/9 (reconfirmed 9/29) 3. Chris F 9/9 (…"
click at [274, 82] on button "Update" at bounding box center [271, 82] width 24 height 9
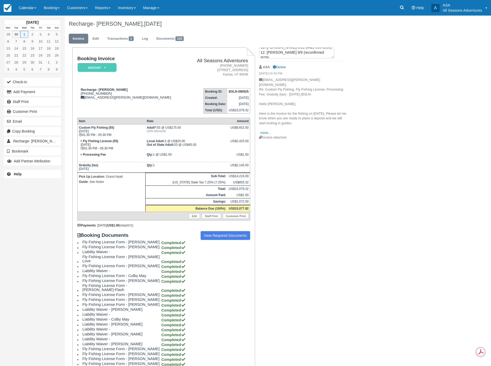
scroll to position [0, 0]
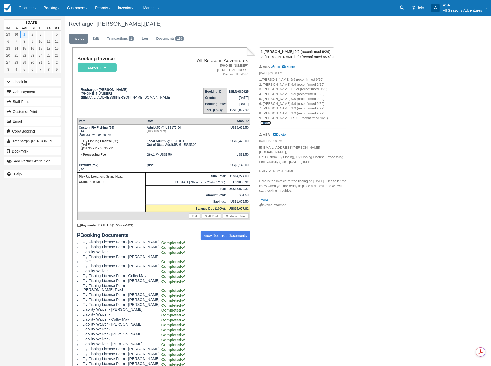
click at [266, 123] on link "more..." at bounding box center [265, 123] width 10 height 4
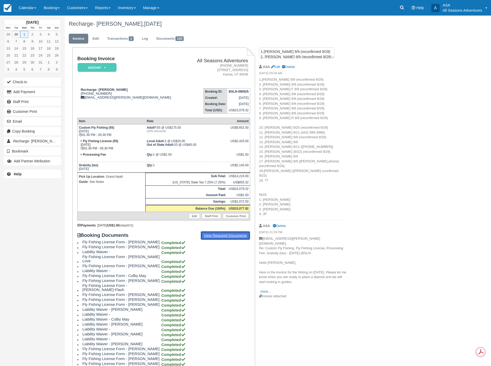
click at [216, 231] on link "View Required Documents" at bounding box center [226, 235] width 50 height 9
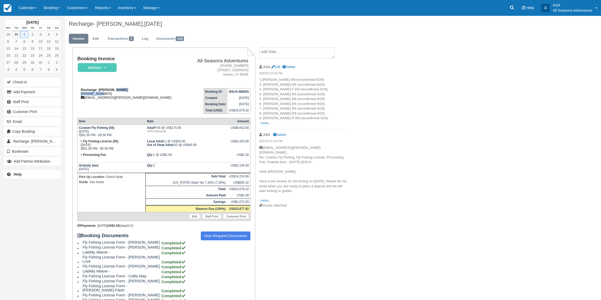
drag, startPoint x: 112, startPoint y: 91, endPoint x: 104, endPoint y: 95, distance: 8.4
click at [97, 93] on div "Recharge- [PERSON_NAME] [PHONE_NUMBER] [EMAIL_ADDRESS][PERSON_NAME][DOMAIN_NAME]" at bounding box center [131, 94] width 109 height 12
click at [109, 96] on div "Recharge- [PERSON_NAME] [PHONE_NUMBER] [EMAIL_ADDRESS][PERSON_NAME][DOMAIN_NAME]" at bounding box center [131, 94] width 109 height 12
drag, startPoint x: 108, startPoint y: 94, endPoint x: 84, endPoint y: 94, distance: 24.4
click at [84, 94] on div "Recharge- [PERSON_NAME] [PHONE_NUMBER] [EMAIL_ADDRESS][PERSON_NAME][DOMAIN_NAME]" at bounding box center [131, 94] width 109 height 12
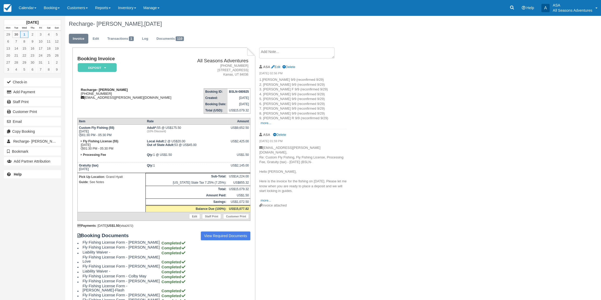
copy div "[PHONE_NUMBER]"
click at [266, 123] on link "more..." at bounding box center [265, 123] width 10 height 4
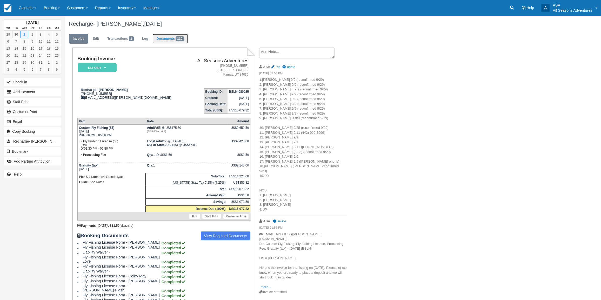
click at [179, 42] on link "Documents 110" at bounding box center [169, 39] width 35 height 10
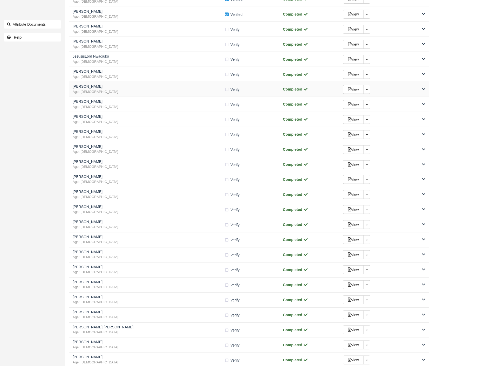
scroll to position [461, 0]
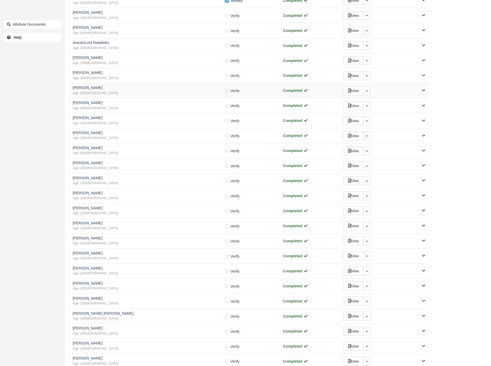
click at [407, 93] on div "View Toggle Dropdown Detach" at bounding box center [384, 90] width 90 height 9
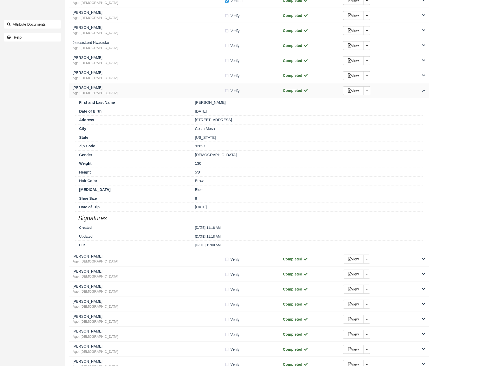
click at [407, 93] on div "View Toggle Dropdown Detach" at bounding box center [384, 90] width 90 height 9
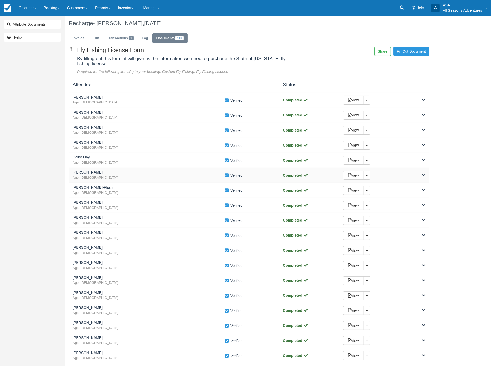
scroll to position [0, 0]
click at [81, 41] on link "Invoice" at bounding box center [78, 39] width 19 height 10
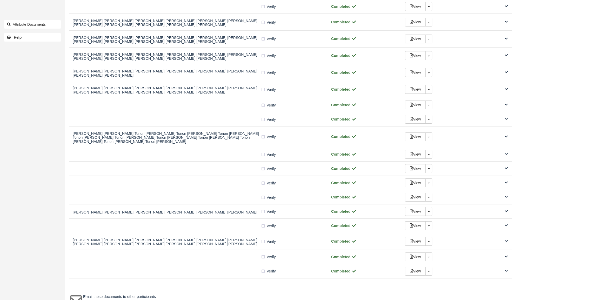
scroll to position [1521, 0]
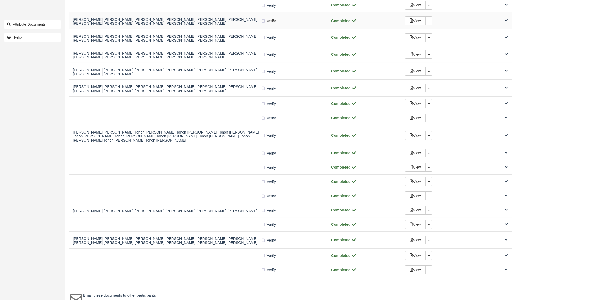
click at [264, 17] on label "Verify Verified" at bounding box center [270, 21] width 18 height 8
checkbox input "true"
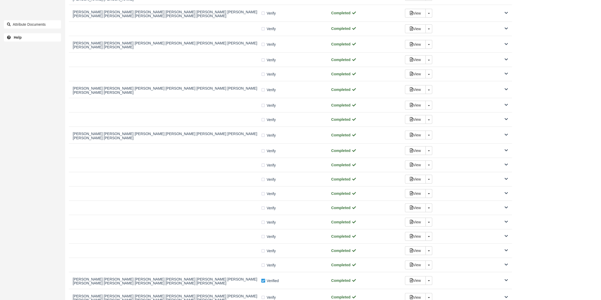
scroll to position [1237, 0]
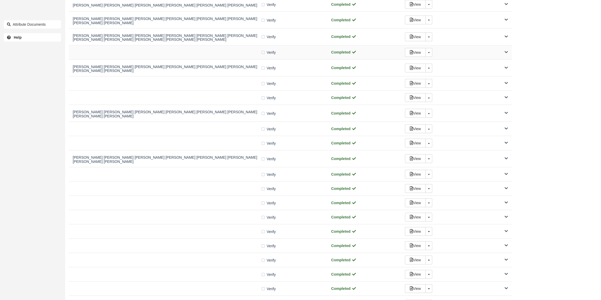
click at [259, 51] on div at bounding box center [167, 52] width 188 height 3
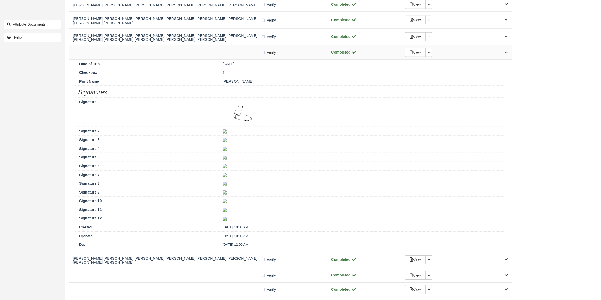
click at [263, 49] on label "Verify Verified" at bounding box center [270, 53] width 18 height 8
checkbox input "true"
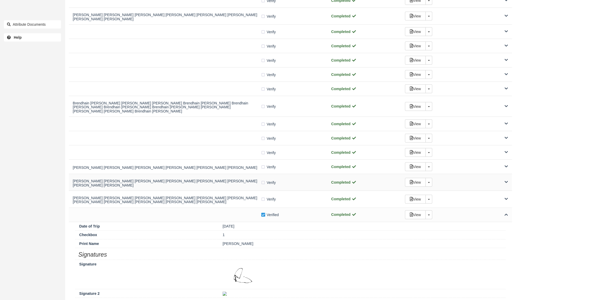
scroll to position [1025, 0]
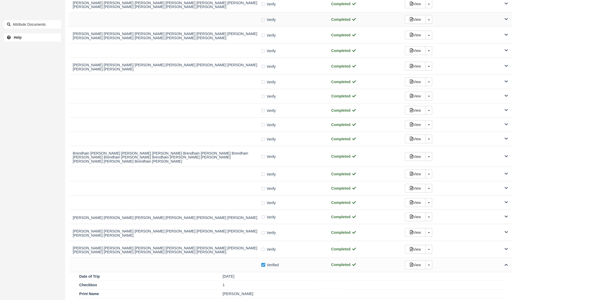
click at [273, 21] on div "Verify Verified Completed View Toggle Dropdown Detach" at bounding box center [290, 19] width 443 height 14
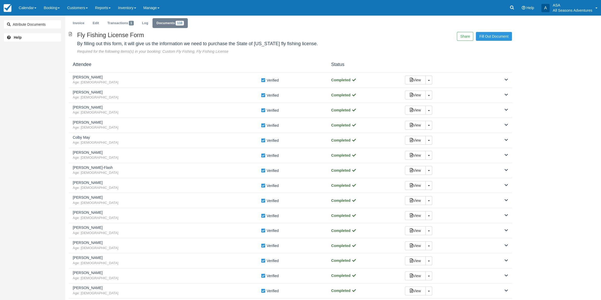
scroll to position [0, 0]
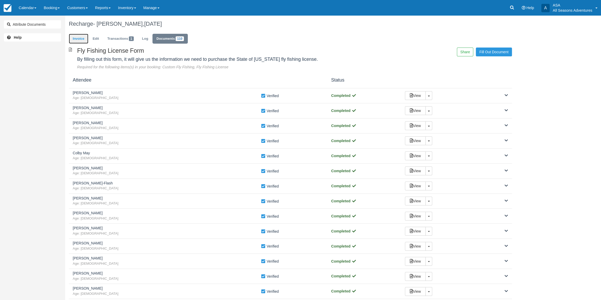
click at [77, 44] on link "Invoice" at bounding box center [78, 39] width 19 height 10
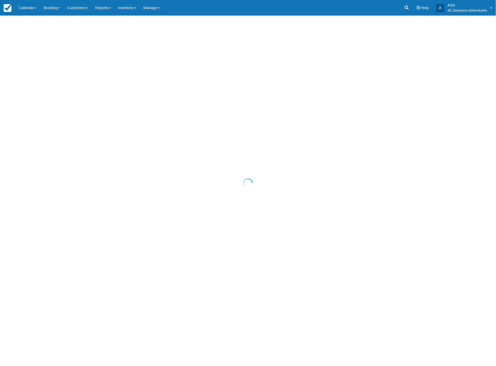
select select "20"
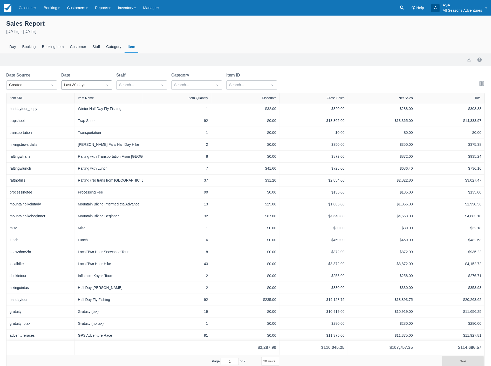
click at [90, 86] on div "Last 30 days" at bounding box center [82, 85] width 36 height 6
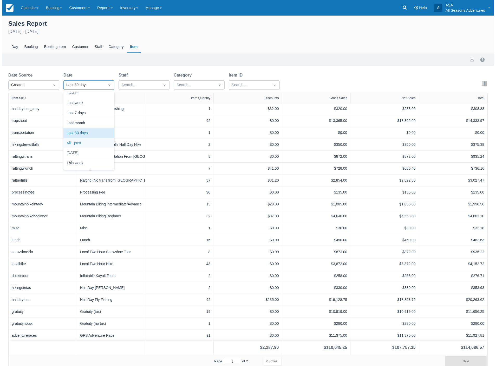
scroll to position [35, 0]
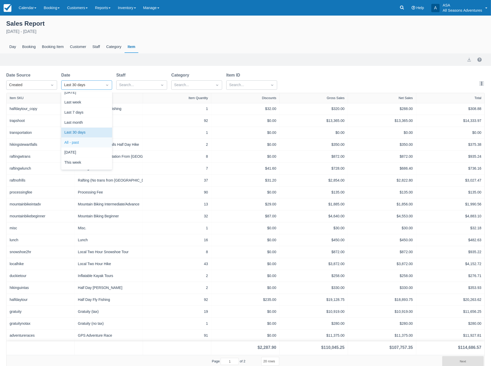
click at [78, 142] on div "All - past" at bounding box center [86, 143] width 51 height 10
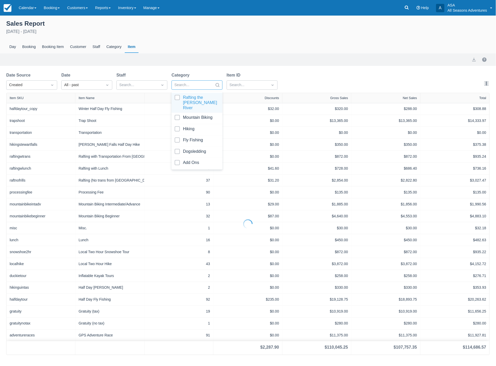
click at [192, 83] on div at bounding box center [192, 85] width 36 height 7
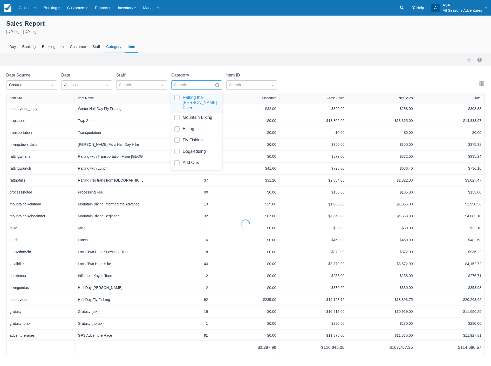
select select "20"
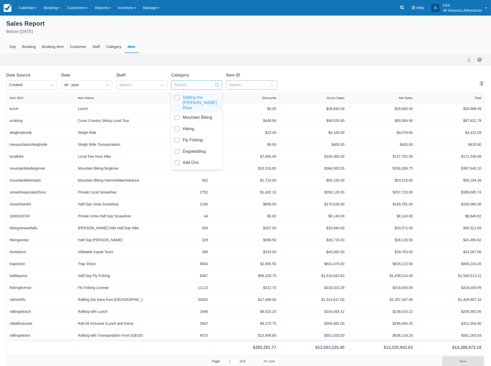
click at [260, 85] on div at bounding box center [247, 85] width 36 height 7
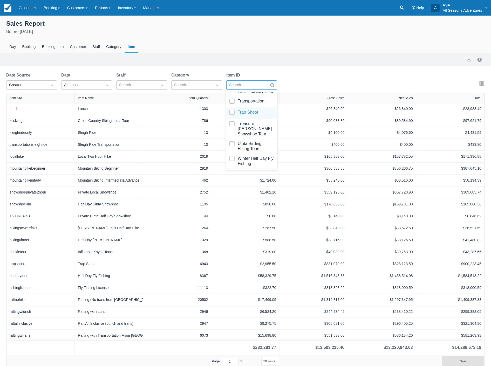
scroll to position [1272, 0]
click at [126, 6] on link "Inventory" at bounding box center [126, 8] width 25 height 16
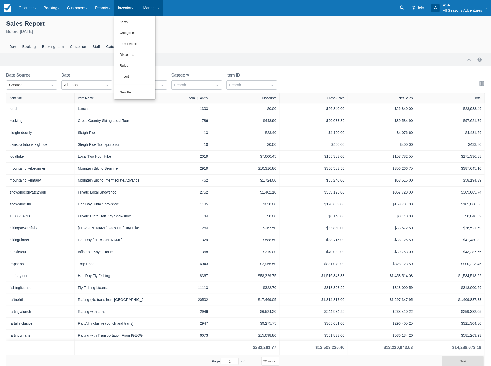
click at [153, 9] on link "Manage" at bounding box center [151, 8] width 23 height 16
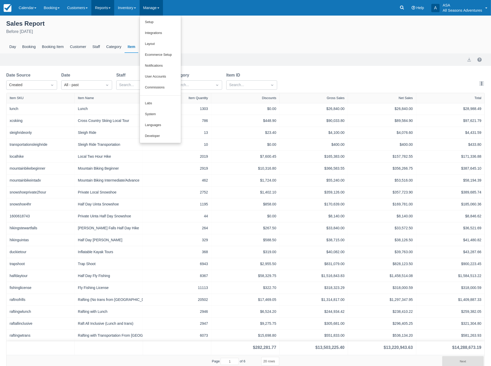
click at [112, 9] on link "Reports" at bounding box center [102, 8] width 23 height 16
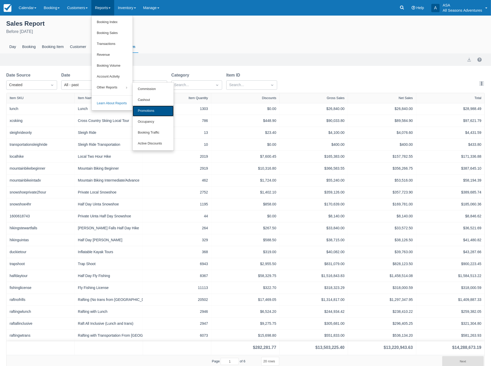
click at [148, 112] on link "Promotions" at bounding box center [153, 111] width 41 height 11
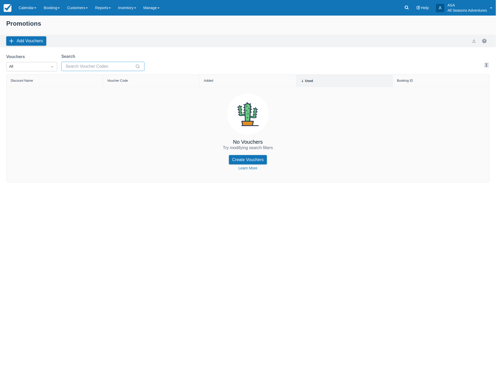
click at [114, 69] on input "Search" at bounding box center [99, 66] width 69 height 9
drag, startPoint x: 24, startPoint y: 69, endPoint x: 30, endPoint y: 69, distance: 6.8
click at [24, 69] on div "All" at bounding box center [26, 67] width 41 height 8
click at [30, 69] on div "All" at bounding box center [26, 67] width 41 height 8
click at [70, 63] on input "Search" at bounding box center [99, 66] width 69 height 9
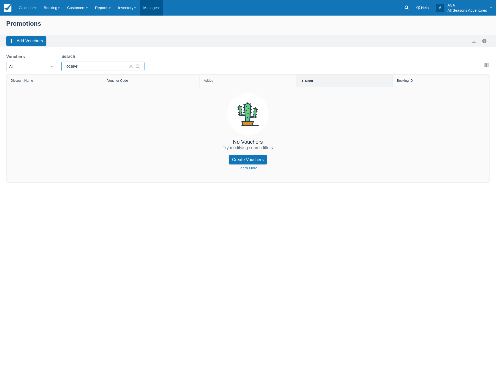
type input "localvr"
click at [153, 14] on link "Manage" at bounding box center [151, 8] width 23 height 16
click at [132, 7] on link "Inventory" at bounding box center [126, 8] width 25 height 16
click at [102, 8] on link "Reports" at bounding box center [102, 8] width 23 height 16
click at [131, 10] on link "Inventory" at bounding box center [126, 8] width 25 height 16
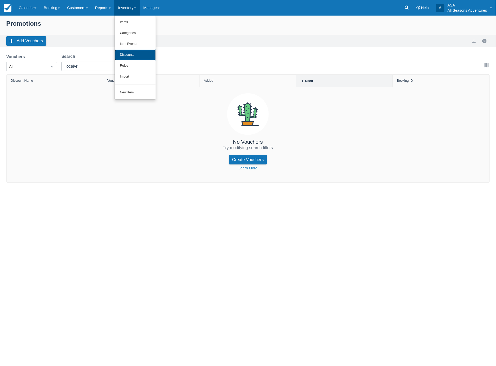
click at [130, 55] on link "Discounts" at bounding box center [135, 55] width 41 height 11
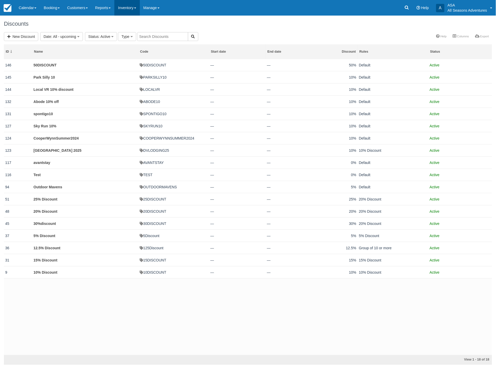
click at [118, 6] on link "Inventory" at bounding box center [126, 8] width 25 height 16
click at [90, 5] on link "Customers" at bounding box center [77, 8] width 28 height 16
click at [98, 6] on link "Reports" at bounding box center [102, 8] width 23 height 16
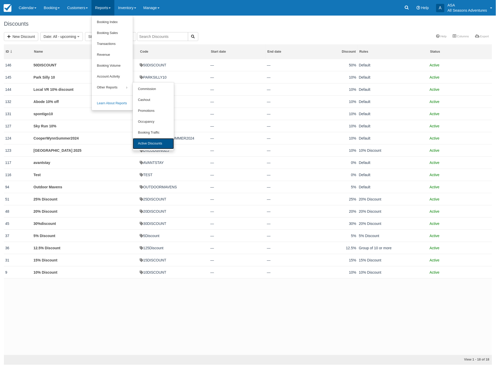
click at [158, 146] on link "Active Discounts" at bounding box center [153, 143] width 41 height 11
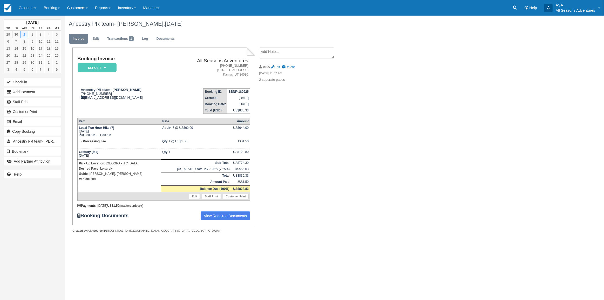
drag, startPoint x: 114, startPoint y: 134, endPoint x: 83, endPoint y: 136, distance: 31.2
click at [83, 136] on td "Local Two Hour Hike (7) [DATE] 08:30 AM - 11:30 AM" at bounding box center [119, 132] width 84 height 14
copy td "08:30 AM - 11:30 AM"
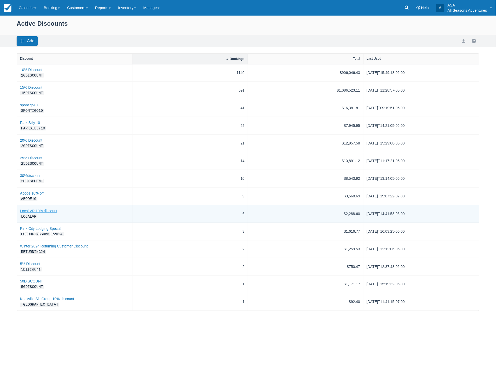
click at [43, 209] on link "Local VR 10% discount" at bounding box center [74, 211] width 109 height 5
click at [244, 212] on link "6" at bounding box center [243, 213] width 2 height 5
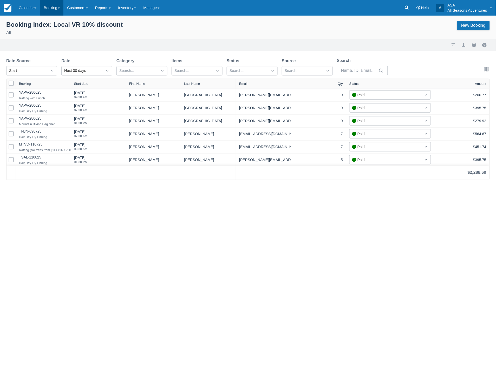
drag, startPoint x: 44, startPoint y: 10, endPoint x: 49, endPoint y: 11, distance: 4.5
click at [45, 11] on link "Booking" at bounding box center [51, 8] width 23 height 16
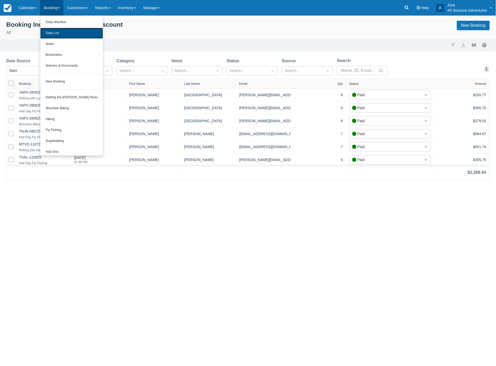
click at [45, 30] on link "Daily List" at bounding box center [71, 33] width 63 height 11
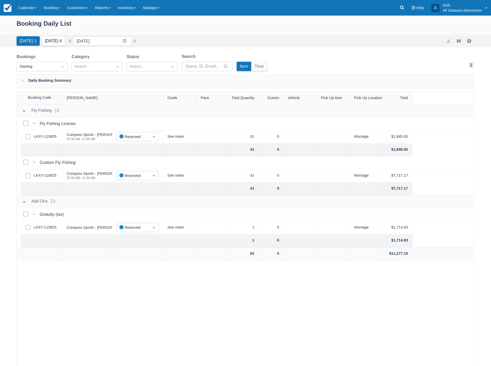
click at [48, 41] on button "[DATE] 4" at bounding box center [53, 40] width 23 height 9
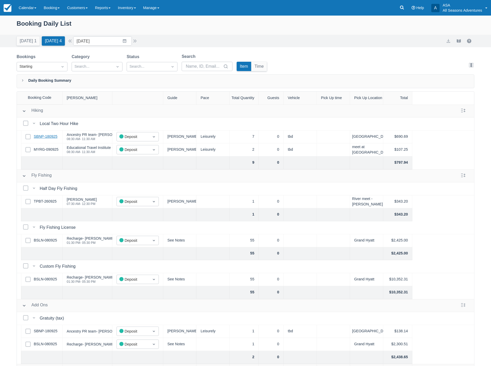
click at [53, 135] on link "SBNP-180925" at bounding box center [46, 137] width 24 height 6
click at [137, 43] on button "button" at bounding box center [135, 41] width 6 height 6
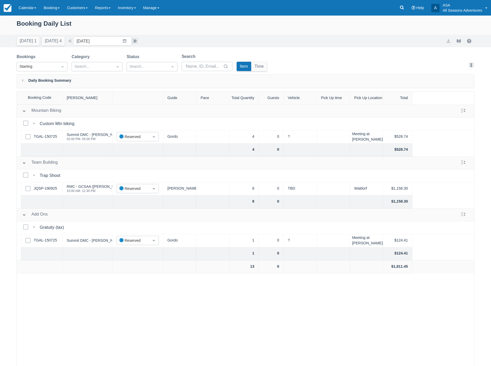
click at [136, 42] on button "button" at bounding box center [135, 41] width 6 height 6
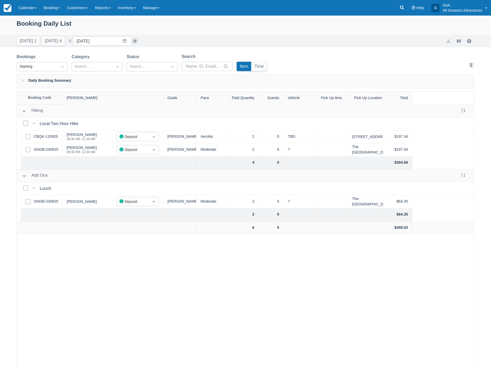
click at [136, 42] on button "button" at bounding box center [135, 41] width 6 height 6
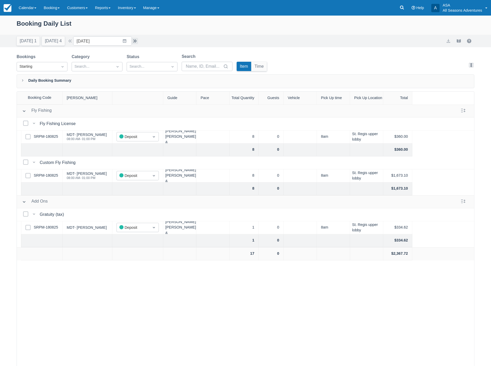
click at [136, 42] on button "button" at bounding box center [135, 41] width 6 height 6
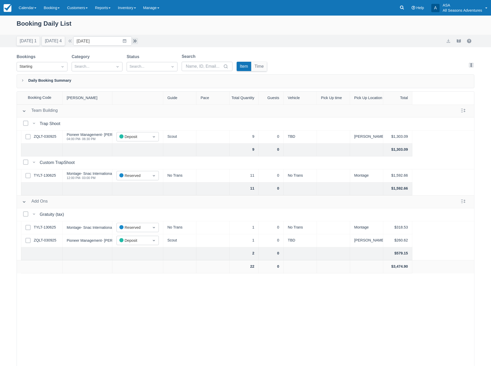
click at [136, 42] on button "button" at bounding box center [135, 41] width 6 height 6
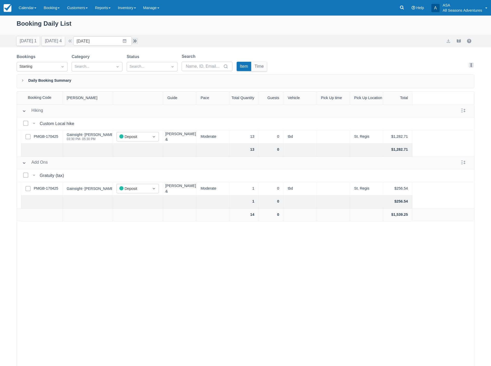
click at [136, 42] on button "button" at bounding box center [135, 41] width 6 height 6
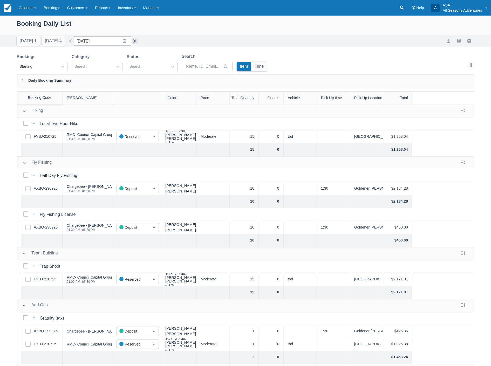
click at [136, 42] on button "button" at bounding box center [135, 41] width 6 height 6
type input "[DATE]"
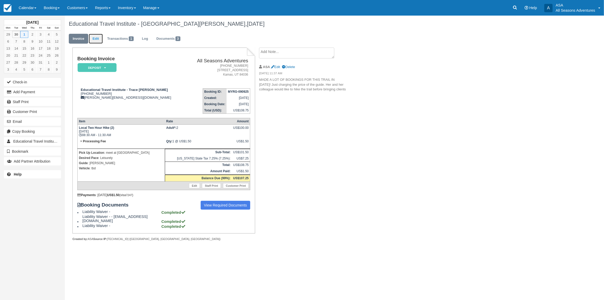
drag, startPoint x: 91, startPoint y: 39, endPoint x: 101, endPoint y: 39, distance: 9.6
click at [91, 39] on link "Edit" at bounding box center [96, 39] width 14 height 10
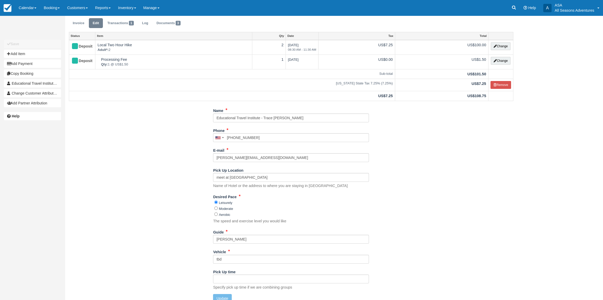
scroll to position [22, 0]
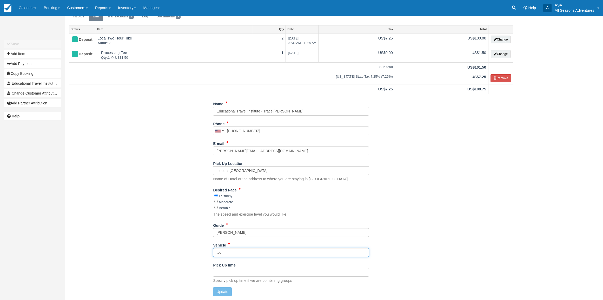
drag, startPoint x: 227, startPoint y: 252, endPoint x: 174, endPoint y: 249, distance: 52.8
click at [175, 250] on div "Name Educational Travel Institute - Trace Mineau Phone United States +1 Canada …" at bounding box center [291, 199] width 452 height 200
type input "Lincoln"
click at [229, 291] on button "Update" at bounding box center [222, 291] width 18 height 9
type input "+14062491858"
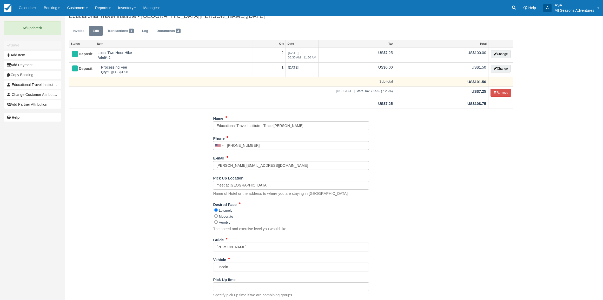
scroll to position [0, 0]
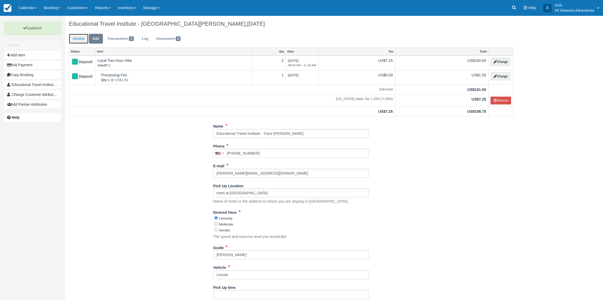
click at [79, 40] on link "Invoice" at bounding box center [78, 39] width 19 height 10
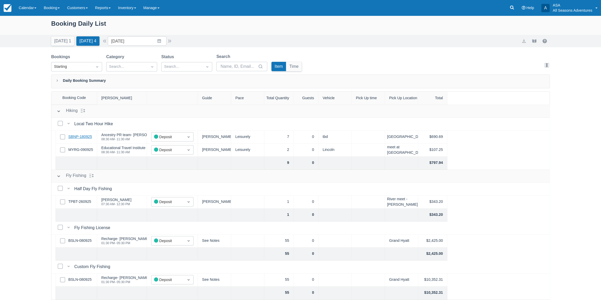
click at [73, 136] on link "SBNP-180925" at bounding box center [80, 137] width 24 height 6
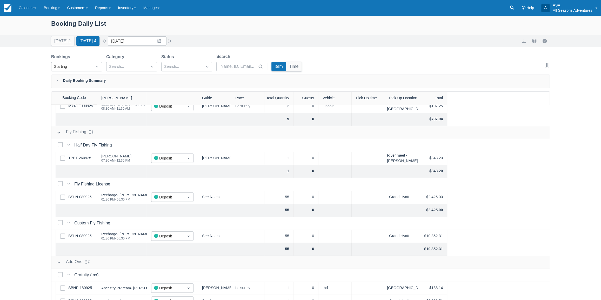
scroll to position [47, 0]
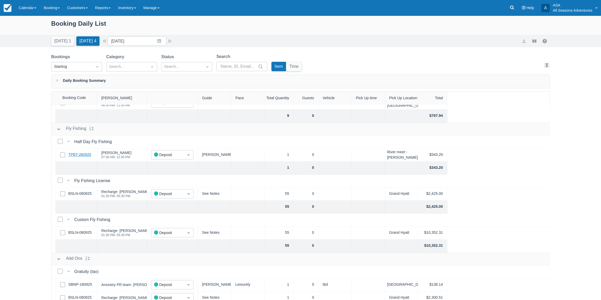
click at [83, 154] on link "TPBT-260925" at bounding box center [79, 155] width 23 height 6
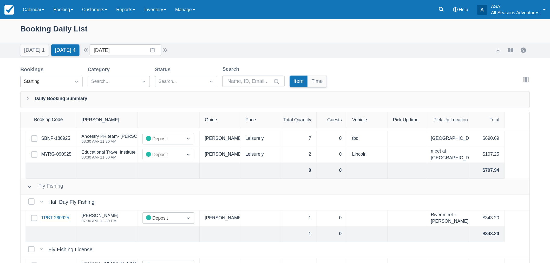
scroll to position [24, 0]
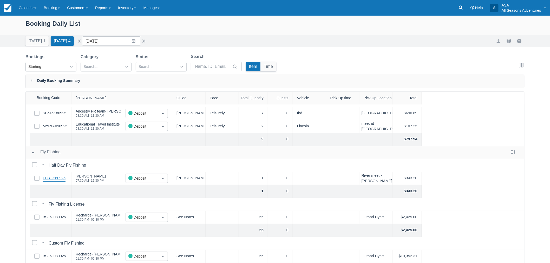
click at [59, 178] on link "TPBT-260925" at bounding box center [54, 178] width 23 height 6
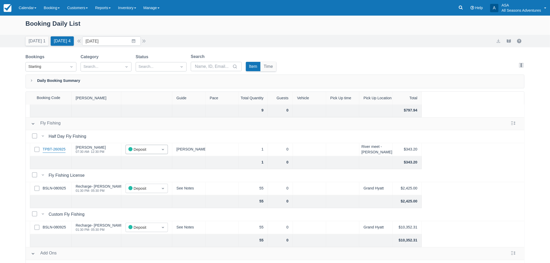
scroll to position [0, 0]
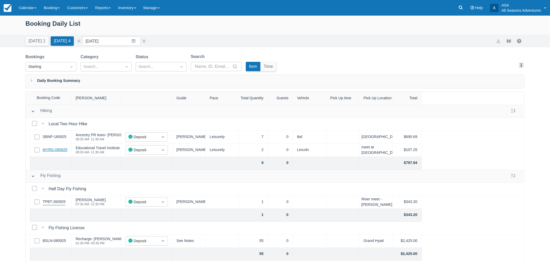
click at [64, 152] on link "MYRG-090925" at bounding box center [55, 150] width 25 height 6
click at [51, 137] on link "SBNP-180925" at bounding box center [55, 137] width 24 height 6
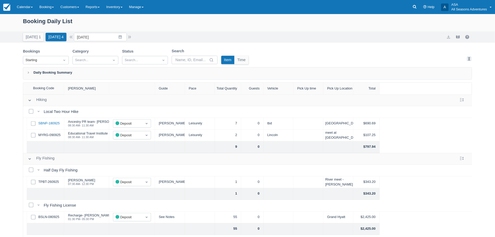
scroll to position [29, 0]
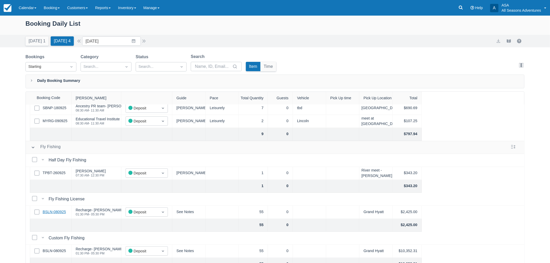
click at [58, 211] on link "BSLN-080925" at bounding box center [54, 212] width 23 height 6
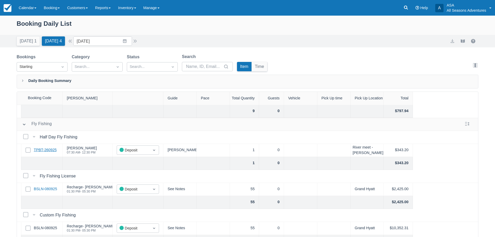
scroll to position [78, 0]
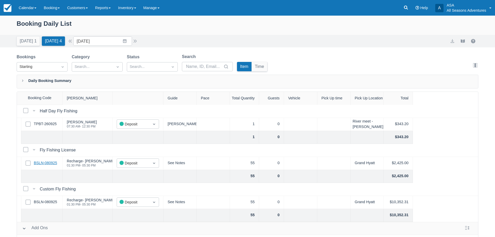
click at [47, 163] on link "BSLN-080925" at bounding box center [45, 163] width 23 height 6
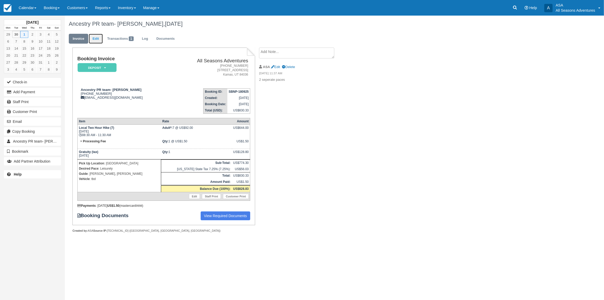
click at [98, 42] on link "Edit" at bounding box center [96, 39] width 14 height 10
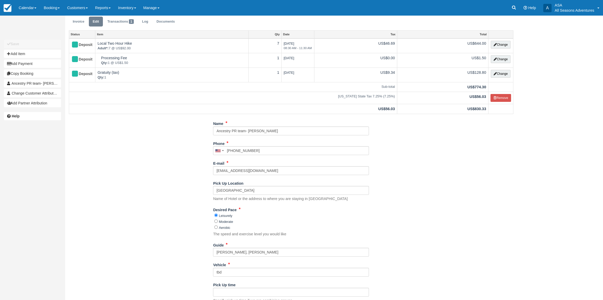
scroll to position [37, 0]
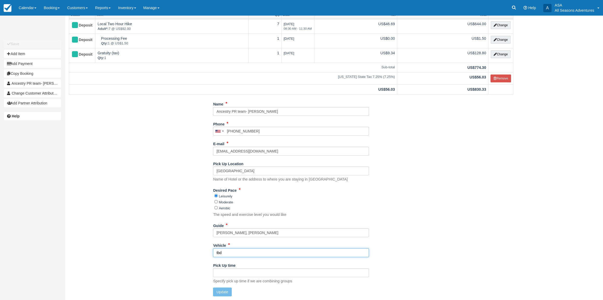
drag, startPoint x: 190, startPoint y: 252, endPoint x: 188, endPoint y: 248, distance: 4.1
click at [190, 252] on div "Name Ancestry PR team- [PERSON_NAME] Phone [GEOGRAPHIC_DATA] +1 [GEOGRAPHIC_DAT…" at bounding box center [291, 200] width 452 height 200
type input "Transit 2"
click at [223, 299] on div "Name Ancestry PR team- [PERSON_NAME] Phone [GEOGRAPHIC_DATA] +1 [GEOGRAPHIC_DAT…" at bounding box center [291, 200] width 452 height 200
click at [222, 293] on button "Update" at bounding box center [222, 291] width 18 height 9
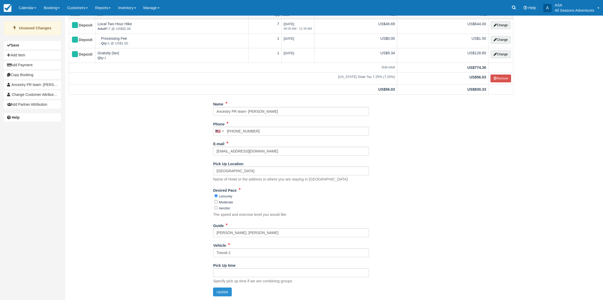
type input "[PHONE_NUMBER]"
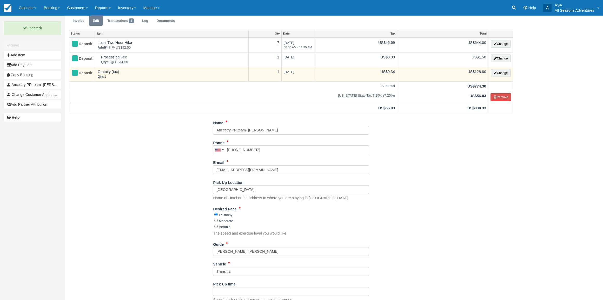
scroll to position [0, 0]
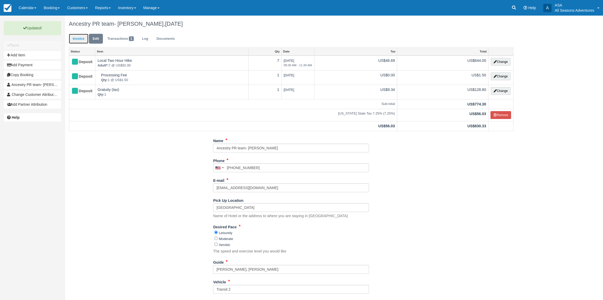
click at [83, 41] on link "Invoice" at bounding box center [78, 39] width 19 height 10
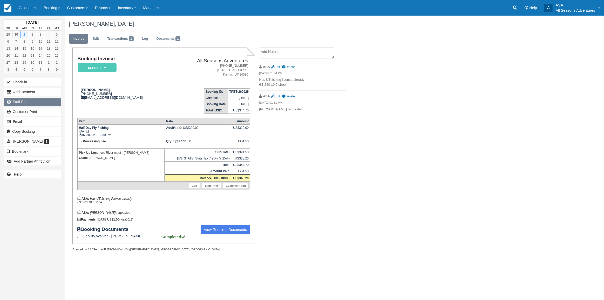
click at [27, 100] on link "Staff Print" at bounding box center [32, 102] width 57 height 8
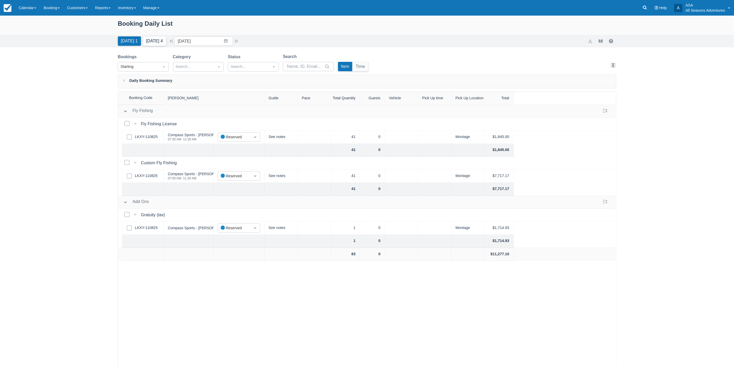
click at [161, 45] on button "[DATE] 4" at bounding box center [154, 40] width 23 height 9
type input "[DATE]"
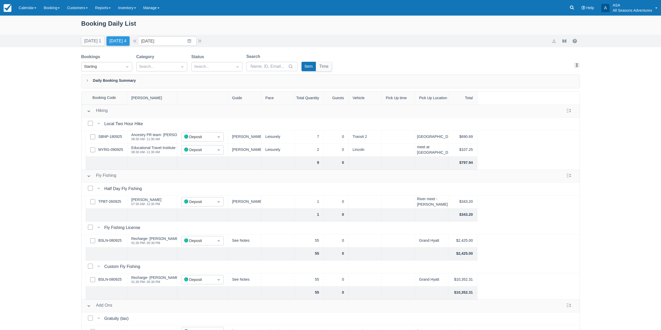
click at [108, 206] on div "Select Row TPBT-260925" at bounding box center [107, 202] width 42 height 13
click at [107, 200] on link "TPBT-260925" at bounding box center [109, 202] width 23 height 6
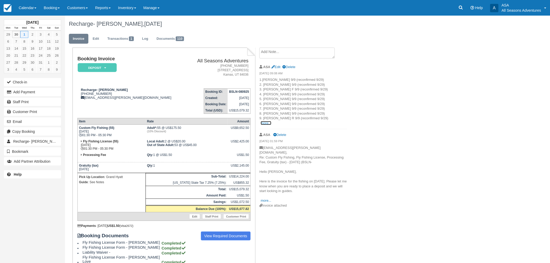
click at [265, 122] on link "more..." at bounding box center [265, 123] width 10 height 4
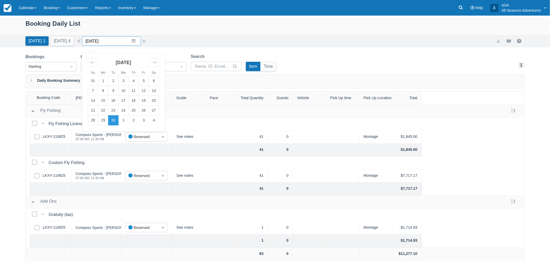
click at [134, 45] on input "09/30/25" at bounding box center [111, 40] width 59 height 9
click at [156, 63] on icon "Move forward to switch to the next month." at bounding box center [153, 62] width 5 height 5
click at [155, 90] on td "11" at bounding box center [154, 91] width 10 height 10
type input "10/11/25"
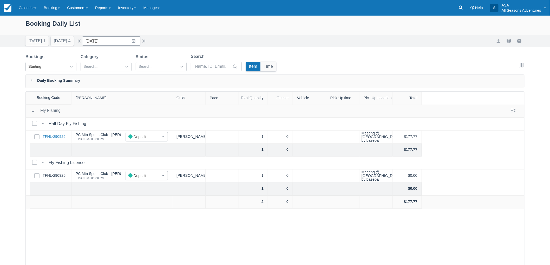
click at [51, 138] on link "TFHL-290925" at bounding box center [54, 137] width 23 height 6
click at [61, 175] on link "TFHL-290925" at bounding box center [54, 176] width 23 height 6
click at [55, 139] on link "TFHL-290925" at bounding box center [54, 137] width 23 height 6
click at [50, 12] on link "Booking" at bounding box center [51, 8] width 23 height 16
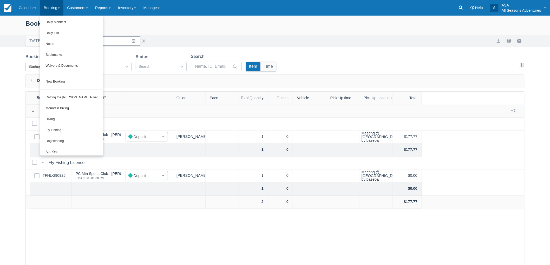
click at [353, 86] on div "Daily Booking Summary" at bounding box center [274, 82] width 499 height 14
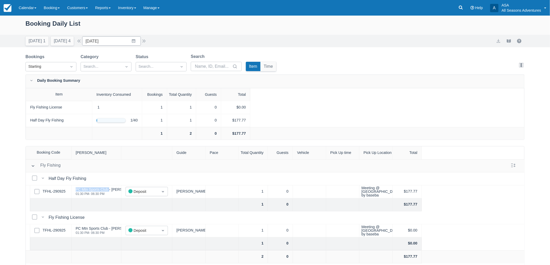
drag, startPoint x: 109, startPoint y: 188, endPoint x: 73, endPoint y: 190, distance: 35.1
click at [73, 190] on div "PC Mtn Sports Club - Holly LaFontaine 01:30 PM - 06:30 PM" at bounding box center [96, 191] width 50 height 13
copy div "PC Mtn Sports Club"
click at [53, 15] on link "Booking" at bounding box center [51, 8] width 23 height 16
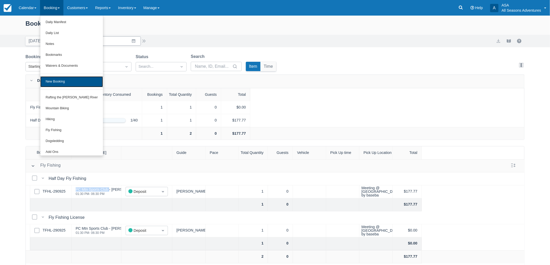
click at [57, 83] on link "New Booking" at bounding box center [71, 81] width 63 height 11
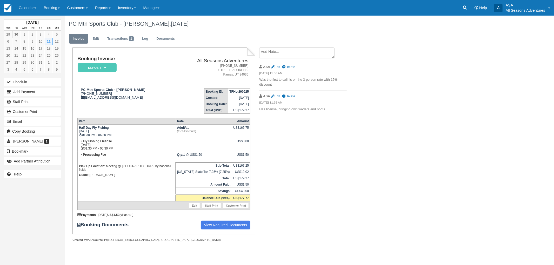
click at [324, 110] on p "Has license, bringing own waders and boots" at bounding box center [303, 109] width 88 height 5
drag, startPoint x: 119, startPoint y: 97, endPoint x: 81, endPoint y: 89, distance: 38.9
click at [81, 89] on div "PC Mtn Sports Club - [PERSON_NAME] [PHONE_NUMBER] [EMAIL_ADDRESS][DOMAIN_NAME]" at bounding box center [124, 94] width 95 height 12
click at [126, 95] on div "PC Mtn Sports Club - [PERSON_NAME] [PHONE_NUMBER] [EMAIL_ADDRESS][DOMAIN_NAME]" at bounding box center [124, 94] width 95 height 12
drag, startPoint x: 124, startPoint y: 89, endPoint x: 147, endPoint y: 89, distance: 22.9
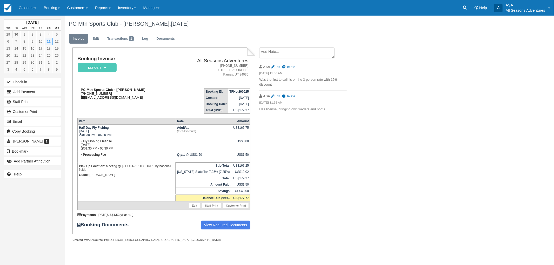
click at [147, 89] on div "PC Mtn Sports Club - [PERSON_NAME] [PHONE_NUMBER] [EMAIL_ADDRESS][DOMAIN_NAME]" at bounding box center [124, 94] width 95 height 12
click at [139, 94] on div "PC Mtn Sports Club - [PERSON_NAME] [PHONE_NUMBER] [EMAIL_ADDRESS][DOMAIN_NAME]" at bounding box center [124, 94] width 95 height 12
drag, startPoint x: 131, startPoint y: 96, endPoint x: 90, endPoint y: 92, distance: 40.7
click at [90, 92] on div "PC Mtn Sports Club - [PERSON_NAME] [PHONE_NUMBER] [EMAIL_ADDRESS][DOMAIN_NAME]" at bounding box center [124, 94] width 95 height 12
click at [97, 99] on div "PC Mtn Sports Club - Holly LaFontaine 1 (802) 318-1834 hlafont2@gmail.com" at bounding box center [124, 94] width 95 height 12
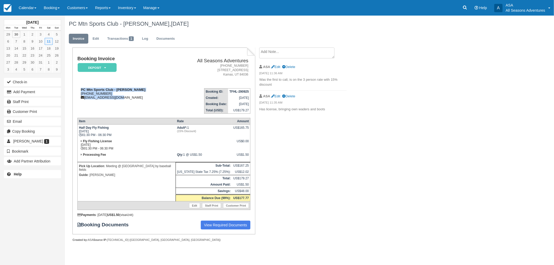
drag, startPoint x: 117, startPoint y: 99, endPoint x: 78, endPoint y: 90, distance: 39.6
click at [78, 90] on div "PC Mtn Sports Club - Holly LaFontaine 1 (802) 318-1834 hlafont2@gmail.com" at bounding box center [124, 94] width 95 height 12
click at [152, 107] on td "PC Mtn Sports Club - Holly LaFontaine 1 (802) 318-1834 hlafont2@gmail.com" at bounding box center [124, 99] width 95 height 30
drag, startPoint x: 126, startPoint y: 100, endPoint x: 81, endPoint y: 87, distance: 46.8
click at [81, 87] on td "PC Mtn Sports Club - Holly LaFontaine 1 (802) 318-1834 hlafont2@gmail.com" at bounding box center [124, 99] width 95 height 30
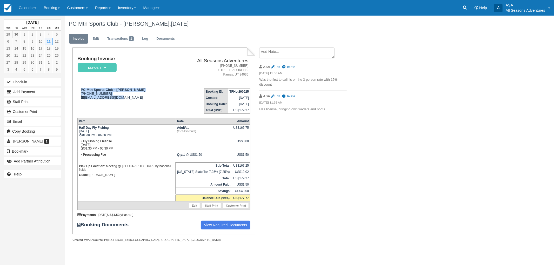
click at [129, 109] on td "PC Mtn Sports Club - Holly LaFontaine 1 (802) 318-1834 hlafont2@gmail.com" at bounding box center [124, 99] width 95 height 30
drag, startPoint x: 123, startPoint y: 102, endPoint x: 82, endPoint y: 87, distance: 43.3
click at [83, 88] on td "PC Mtn Sports Club - Holly LaFontaine 1 (802) 318-1834 hlafont2@gmail.com" at bounding box center [124, 99] width 95 height 30
click at [118, 89] on strong "PC Mtn Sports Club - [PERSON_NAME]" at bounding box center [113, 90] width 65 height 4
drag, startPoint x: 80, startPoint y: 89, endPoint x: 129, endPoint y: 99, distance: 49.8
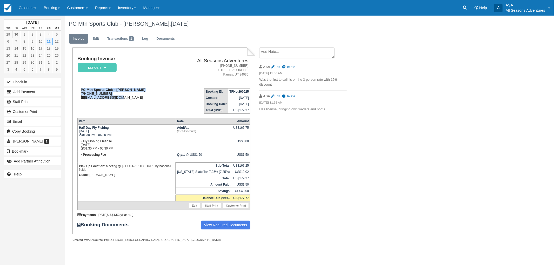
click at [129, 99] on div "PC Mtn Sports Club - Holly LaFontaine 1 (802) 318-1834 hlafont2@gmail.com" at bounding box center [124, 94] width 95 height 12
click at [123, 99] on div "PC Mtn Sports Club - Holly LaFontaine 1 (802) 318-1834 hlafont2@gmail.com" at bounding box center [124, 94] width 95 height 12
click at [270, 130] on div "Booking Invoice Deposit   Pending Reserved Paid Waiting Cancelled All Seasons A…" at bounding box center [208, 151] width 286 height 206
click at [99, 37] on link "Edit" at bounding box center [96, 39] width 14 height 10
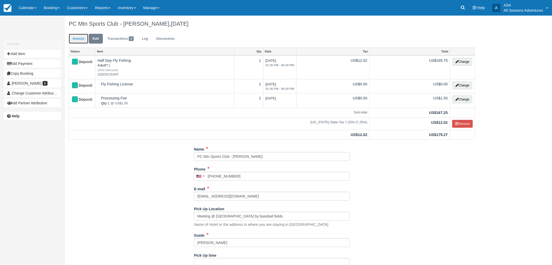
click at [72, 36] on link "Invoice" at bounding box center [78, 39] width 19 height 10
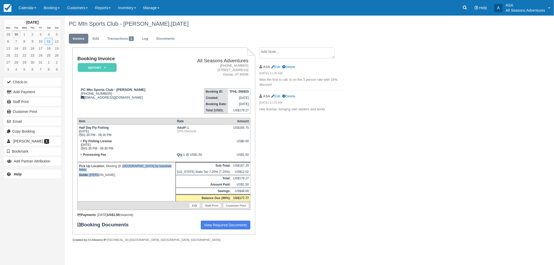
drag, startPoint x: 124, startPoint y: 167, endPoint x: 144, endPoint y: 167, distance: 19.7
click at [144, 167] on td "Pick Up Location : Meeting @ [GEOGRAPHIC_DATA] by baseball fields Guide : [PERS…" at bounding box center [126, 181] width 98 height 39
click at [148, 172] on p "Guide : [PERSON_NAME]" at bounding box center [126, 174] width 95 height 5
click at [170, 172] on p "Guide : [PERSON_NAME]" at bounding box center [126, 174] width 95 height 5
click at [168, 164] on p "Pick Up Location : Meeting @ [GEOGRAPHIC_DATA] by baseball fields" at bounding box center [126, 168] width 95 height 9
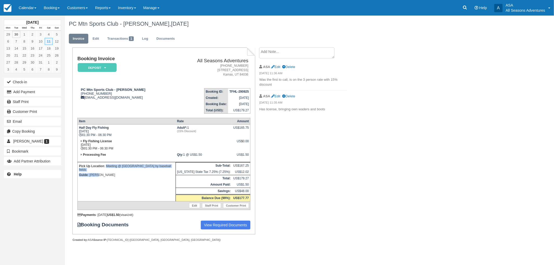
drag, startPoint x: 169, startPoint y: 167, endPoint x: 106, endPoint y: 165, distance: 63.1
click at [106, 165] on td "Pick Up Location : Meeting @ [GEOGRAPHIC_DATA] by baseball fields Guide : [PERS…" at bounding box center [126, 181] width 98 height 39
click at [106, 165] on p "Pick Up Location : Meeting @ [GEOGRAPHIC_DATA] by baseball fields" at bounding box center [126, 168] width 95 height 9
drag, startPoint x: 106, startPoint y: 165, endPoint x: 163, endPoint y: 163, distance: 57.2
click at [163, 164] on p "Pick Up Location : Meeting @ [GEOGRAPHIC_DATA] by baseball fields" at bounding box center [126, 168] width 95 height 9
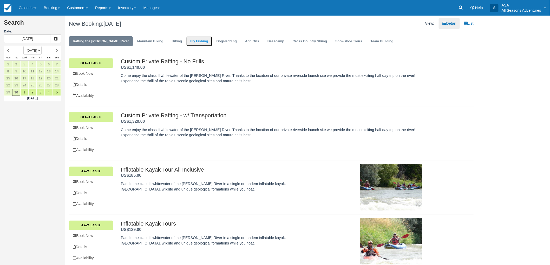
click at [186, 44] on link "Fly Fishing" at bounding box center [198, 41] width 25 height 10
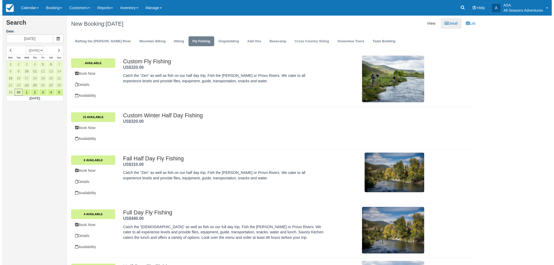
scroll to position [101, 0]
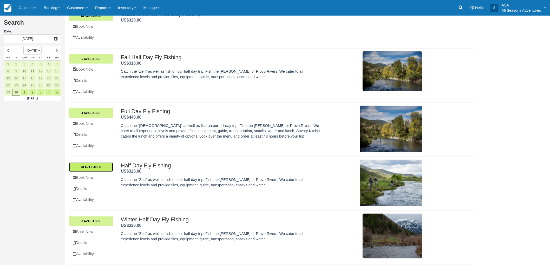
click at [108, 165] on link "20 Available" at bounding box center [91, 167] width 44 height 9
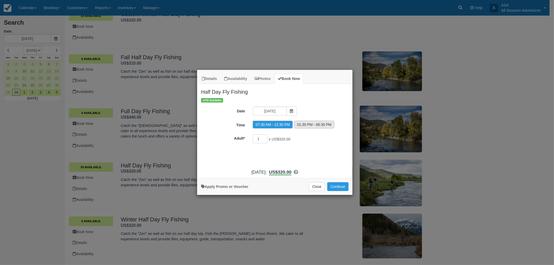
drag, startPoint x: 324, startPoint y: 126, endPoint x: 276, endPoint y: 138, distance: 49.7
click at [324, 126] on label "01:30 PM - 06:30 PM" at bounding box center [314, 125] width 40 height 8
radio input "true"
click at [261, 140] on input "1" at bounding box center [260, 139] width 15 height 9
type input "2"
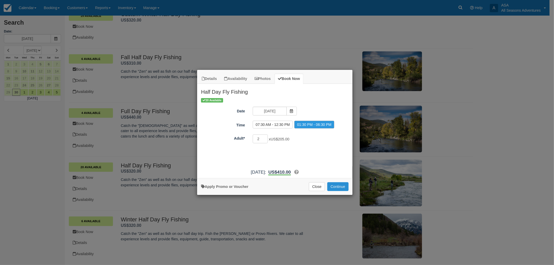
click at [341, 188] on button "Continue" at bounding box center [337, 186] width 21 height 9
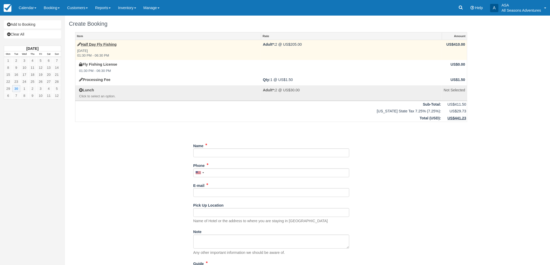
click at [310, 46] on td "Adult*: 2 @ US$205.00" at bounding box center [351, 50] width 181 height 20
click at [115, 45] on link "Half Day Fly Fishing" at bounding box center [96, 44] width 39 height 4
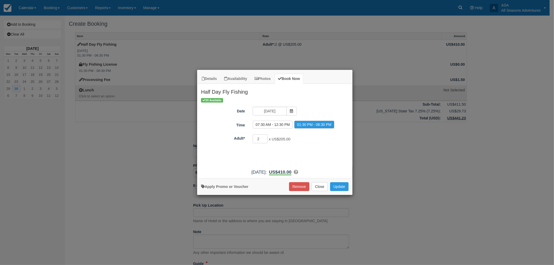
click at [280, 138] on span "x US$205.00" at bounding box center [280, 139] width 22 height 4
click at [298, 171] on icon "Item Modal" at bounding box center [296, 172] width 4 height 4
click at [284, 137] on span "x US$205.00" at bounding box center [280, 139] width 22 height 4
click at [291, 136] on div "2 x US$205.00 Required.Maximum of 80" at bounding box center [294, 140] width 91 height 10
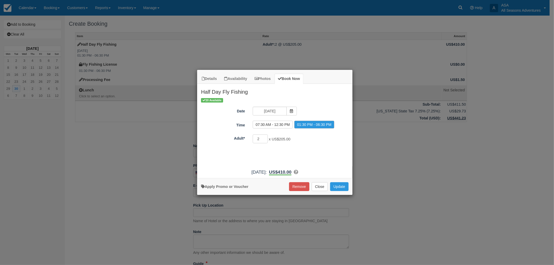
click at [291, 136] on div "2 x US$205.00 Required.Maximum of 80" at bounding box center [294, 140] width 91 height 10
click at [318, 185] on button "Close" at bounding box center [320, 186] width 16 height 9
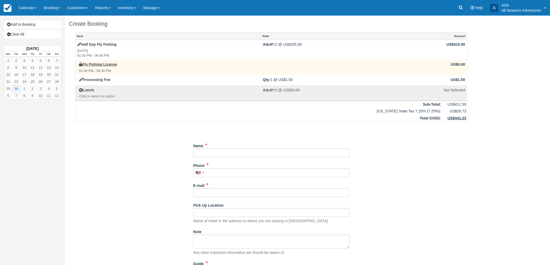
click at [95, 69] on em "01:30 PM - 06:30 PM" at bounding box center [169, 71] width 180 height 5
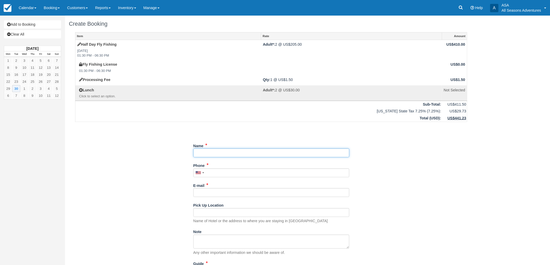
click at [216, 151] on input "Name" at bounding box center [271, 153] width 156 height 9
paste input "PC Mtn Sports Club"
type input "PC Mtn Sports Club- [PERSON_NAME]"
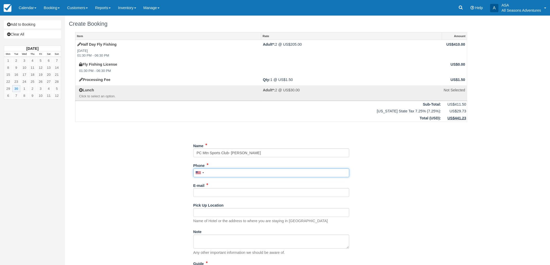
click at [213, 176] on input "Phone" at bounding box center [271, 173] width 156 height 9
type input "(817) 329-2770"
click at [209, 185] on div "E-mail Did you mean ?" at bounding box center [271, 189] width 156 height 16
drag, startPoint x: 209, startPoint y: 191, endPoint x: 224, endPoint y: 188, distance: 15.1
click at [209, 191] on input "E-mail" at bounding box center [271, 192] width 156 height 9
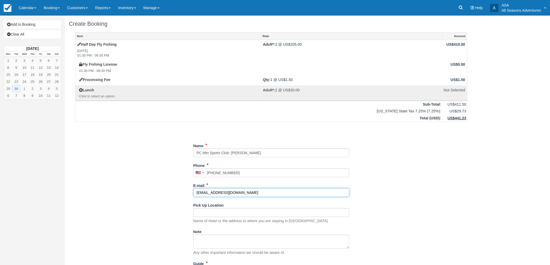
type input "[EMAIL_ADDRESS][DOMAIN_NAME]"
click at [249, 211] on input "Pick Up Location" at bounding box center [271, 212] width 156 height 9
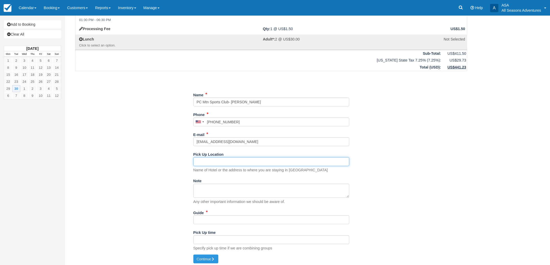
scroll to position [53, 0]
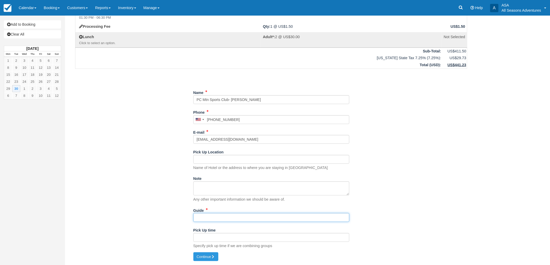
click at [214, 221] on input "Guide" at bounding box center [271, 217] width 156 height 9
type input "[PERSON_NAME]"
click at [206, 253] on button "Continue" at bounding box center [205, 256] width 25 height 9
type input "[PHONE_NUMBER]"
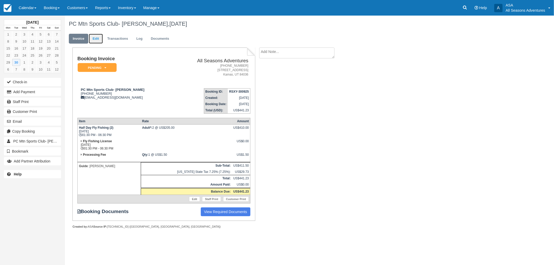
click at [100, 39] on link "Edit" at bounding box center [96, 39] width 14 height 10
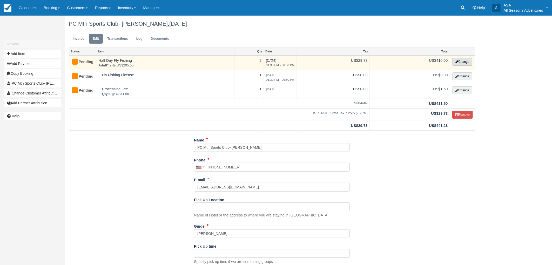
click at [464, 61] on button "Change" at bounding box center [463, 62] width 20 height 8
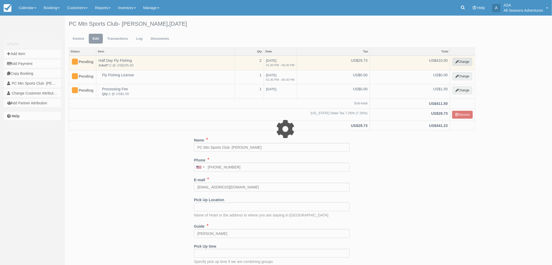
select select "8"
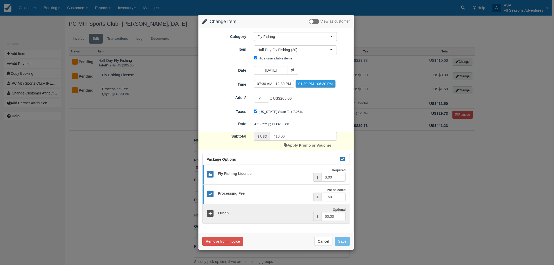
click at [280, 100] on span "x US$205.00" at bounding box center [281, 98] width 22 height 4
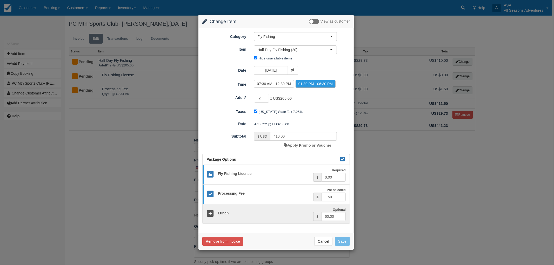
click at [277, 123] on div "Adult*: 2 @ US$205.00" at bounding box center [302, 124] width 104 height 9
click at [278, 136] on input "410.00" at bounding box center [303, 136] width 67 height 9
type input "390.00"
click at [293, 142] on div "Apply Promo or Voucher" at bounding box center [307, 145] width 47 height 9
click at [293, 144] on link "Apply Promo or Voucher" at bounding box center [307, 145] width 47 height 4
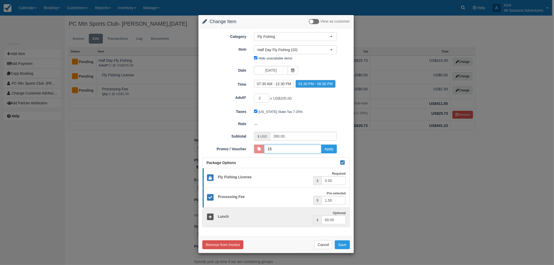
type input "15DISCOUNT"
click at [326, 152] on button "Apply" at bounding box center [329, 149] width 16 height 9
type input "348.50"
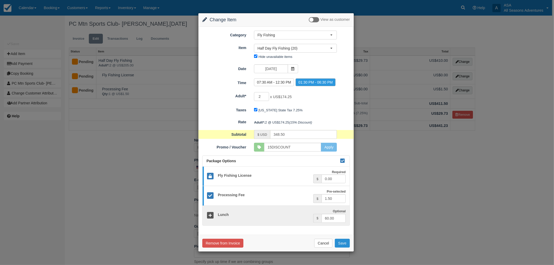
click at [346, 245] on button "Save" at bounding box center [342, 243] width 15 height 9
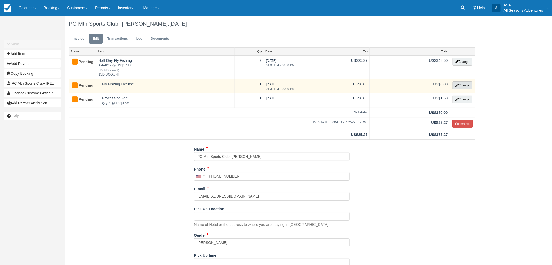
click at [460, 86] on button "Change" at bounding box center [463, 86] width 20 height 8
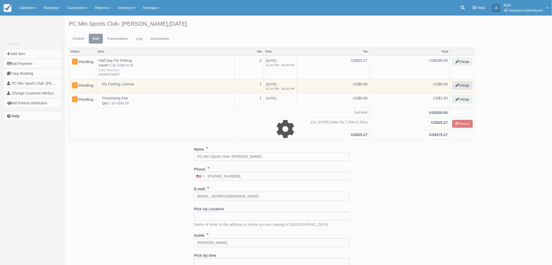
select select "8"
type input "0.00"
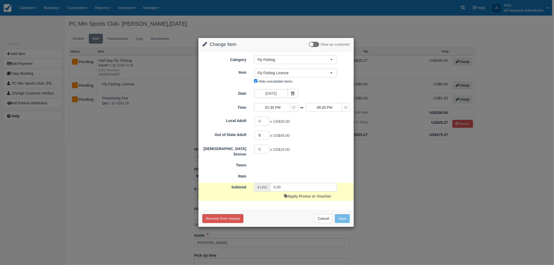
click at [263, 134] on input "0" at bounding box center [261, 135] width 15 height 9
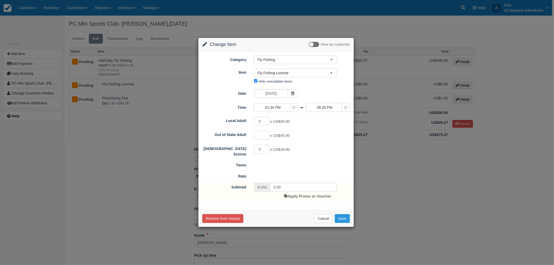
type input "2"
type input "90.00"
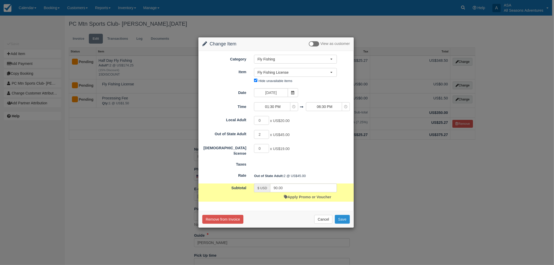
click at [341, 217] on button "Save" at bounding box center [342, 219] width 15 height 9
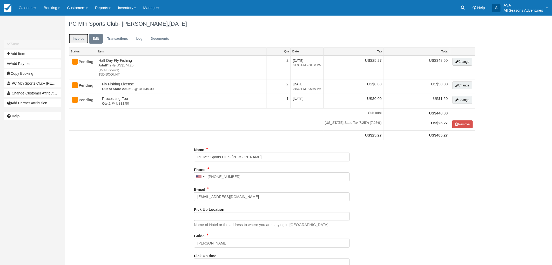
click at [81, 42] on link "Invoice" at bounding box center [78, 39] width 19 height 10
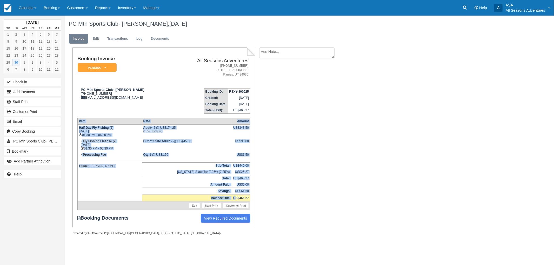
drag, startPoint x: 236, startPoint y: 194, endPoint x: 251, endPoint y: 198, distance: 15.4
click at [251, 198] on div "Booking Invoice Pending   Reserved Deposit Paid Waiting Cancelled Void All Seas…" at bounding box center [163, 138] width 183 height 180
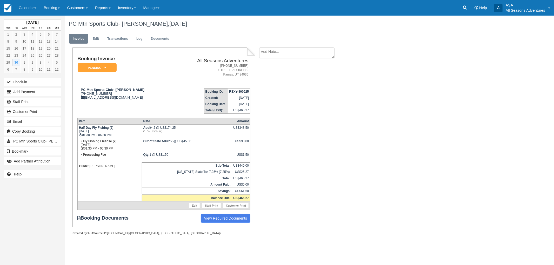
click at [258, 191] on div "Booking Invoice Pending   Reserved Deposit Paid Waiting Cancelled Void All Seas…" at bounding box center [208, 147] width 286 height 199
click at [46, 89] on button "Add Payment" at bounding box center [32, 92] width 57 height 8
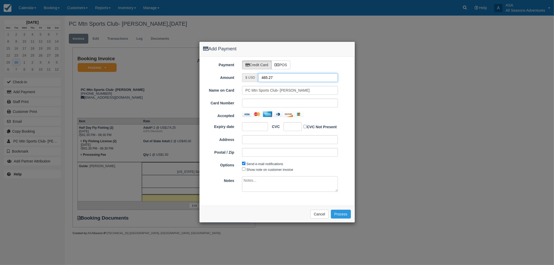
drag, startPoint x: 311, startPoint y: 78, endPoint x: 245, endPoint y: 78, distance: 66.2
click at [245, 78] on div "$ USD 465.27" at bounding box center [290, 77] width 96 height 9
type input "1.5"
drag, startPoint x: 285, startPoint y: 119, endPoint x: 288, endPoint y: 121, distance: 4.3
click at [285, 120] on div "Name on Card PC Mtn Sports Club- Steve Hayes Card Number Accepted Expiry date C…" at bounding box center [277, 123] width 148 height 75
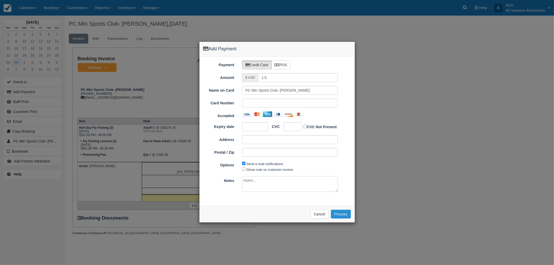
click at [338, 216] on button "Process" at bounding box center [341, 214] width 20 height 9
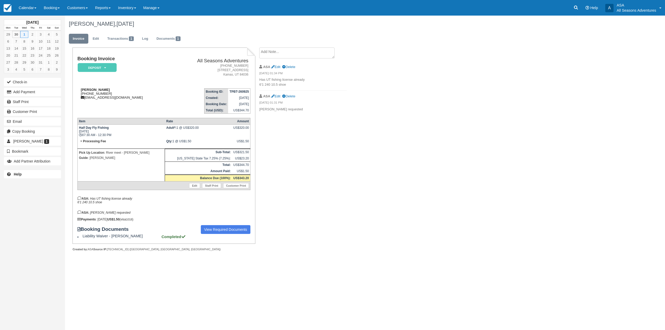
drag, startPoint x: 110, startPoint y: 96, endPoint x: 85, endPoint y: 94, distance: 25.3
click at [85, 94] on div "[PERSON_NAME] [PHONE_NUMBER] [EMAIL_ADDRESS][DOMAIN_NAME]" at bounding box center [124, 94] width 94 height 12
copy div "602) 625-6285"
click at [333, 164] on div "Booking Invoice Deposit   Pending Reserved Paid Waiting Cancelled All Seasons A…" at bounding box center [208, 155] width 286 height 215
click at [59, 8] on link "Booking" at bounding box center [51, 8] width 23 height 16
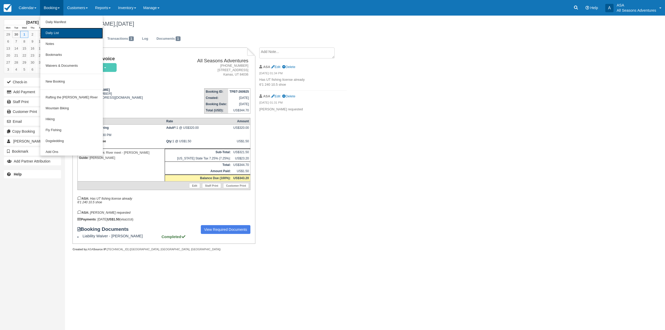
click at [61, 33] on link "Daily List" at bounding box center [71, 33] width 63 height 11
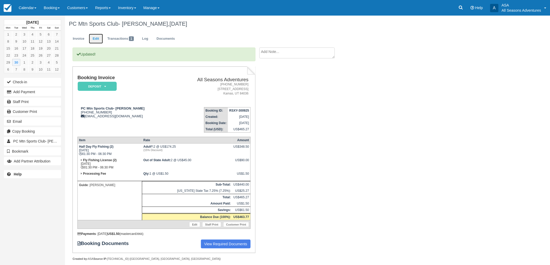
click at [91, 38] on link "Edit" at bounding box center [96, 39] width 14 height 10
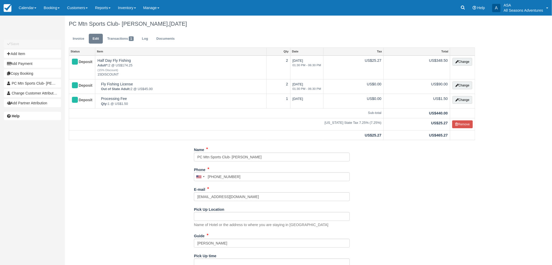
scroll to position [25, 0]
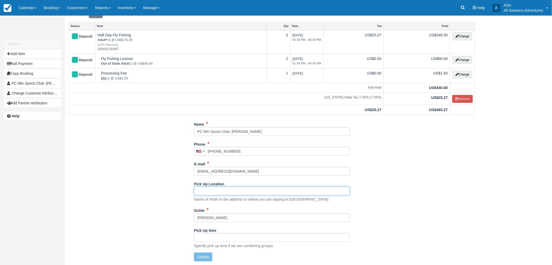
click at [208, 193] on input "Pick Up Location" at bounding box center [272, 191] width 156 height 9
paste input "Meeting @ Round Valley by baseball fields"
type input "Meeting @ Round Valley by baseball fields"
click at [199, 259] on button "Update" at bounding box center [203, 257] width 18 height 9
type input "+18173292770"
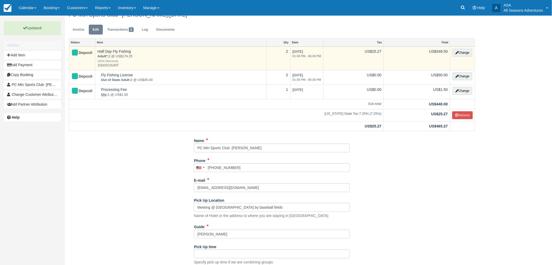
scroll to position [0, 0]
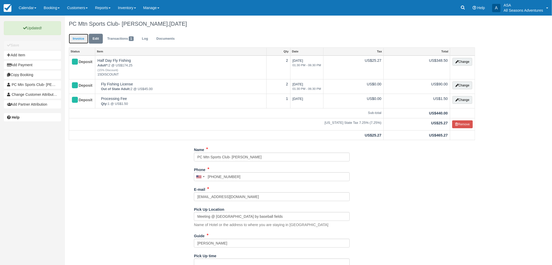
click at [79, 38] on link "Invoice" at bounding box center [78, 39] width 19 height 10
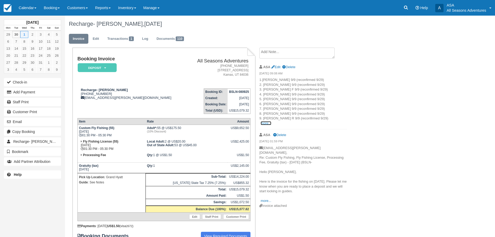
click at [262, 122] on link "more..." at bounding box center [265, 123] width 10 height 4
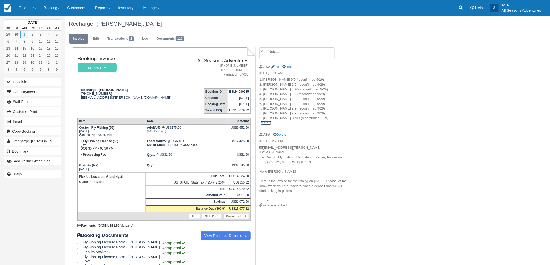
click at [266, 123] on link "more..." at bounding box center [265, 123] width 10 height 4
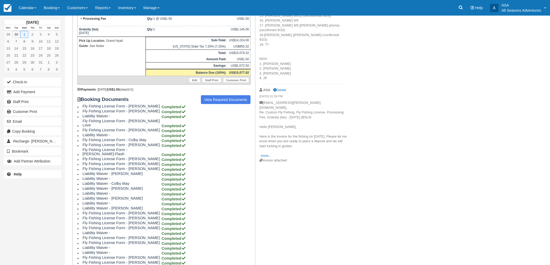
scroll to position [144, 0]
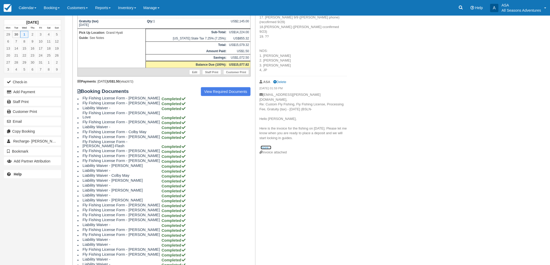
click at [265, 146] on link "more..." at bounding box center [265, 148] width 10 height 4
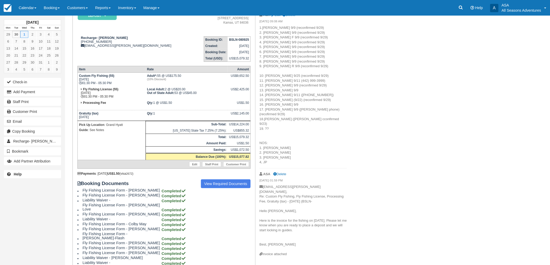
scroll to position [0, 0]
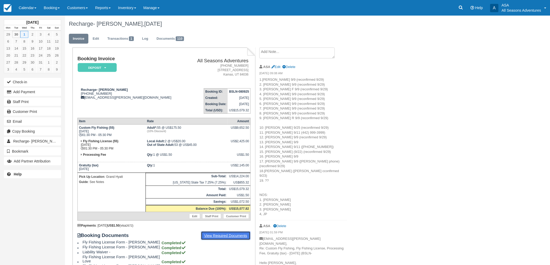
click at [243, 234] on link "View Required Documents" at bounding box center [226, 235] width 50 height 9
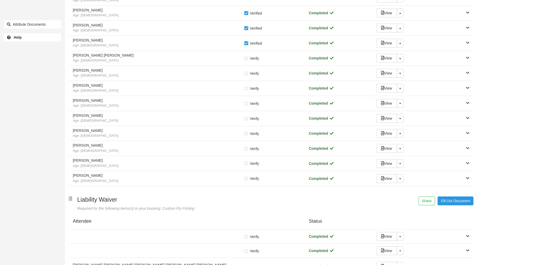
scroll to position [721, 0]
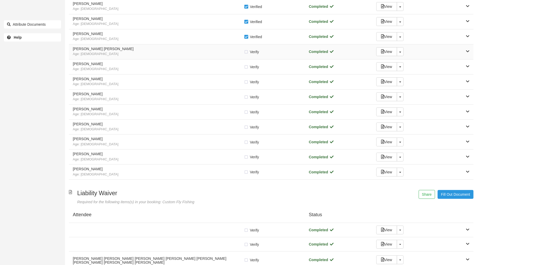
click at [179, 48] on h5 "Pietro Tonon Schaff" at bounding box center [158, 49] width 171 height 4
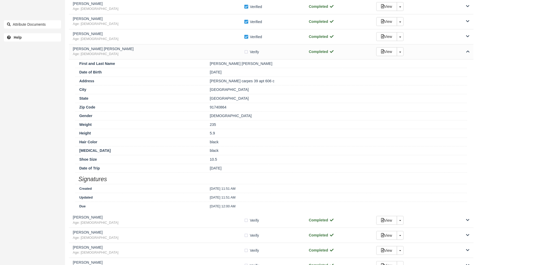
drag, startPoint x: 209, startPoint y: 79, endPoint x: 248, endPoint y: 101, distance: 44.8
click at [246, 102] on div "First and Last Name Pietro Tonon Schaff Date of Birth 03/13/93 Address walton p…" at bounding box center [271, 136] width 404 height 154
click at [274, 86] on div "City porto alegre" at bounding box center [270, 89] width 391 height 9
drag, startPoint x: 273, startPoint y: 81, endPoint x: 208, endPoint y: 81, distance: 65.2
click at [208, 81] on div "walton pontes carpes 39 apt 606 c" at bounding box center [336, 80] width 261 height 5
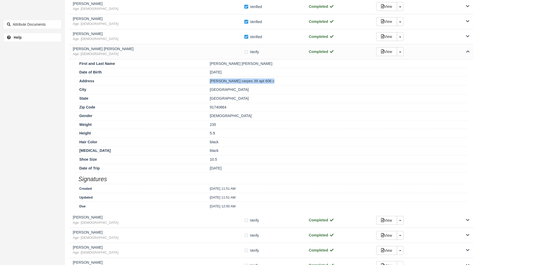
copy div "walton pontes carpes 39 apt 606 c"
drag, startPoint x: 236, startPoint y: 90, endPoint x: 204, endPoint y: 90, distance: 32.2
click at [204, 90] on div "City porto alegre" at bounding box center [270, 89] width 391 height 9
copy div "porto alegre"
drag, startPoint x: 252, startPoint y: 100, endPoint x: 204, endPoint y: 101, distance: 47.5
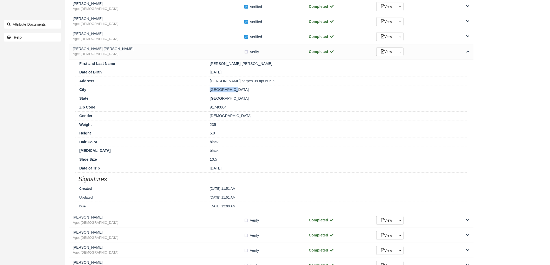
click at [204, 101] on div "State rio grande do sul brazil" at bounding box center [270, 98] width 391 height 9
copy div "rio grande do sul brazil"
click at [236, 110] on div "91740864" at bounding box center [336, 107] width 261 height 5
drag, startPoint x: 236, startPoint y: 110, endPoint x: 198, endPoint y: 108, distance: 38.2
click at [198, 108] on div "Zip Code 91740864" at bounding box center [270, 107] width 391 height 9
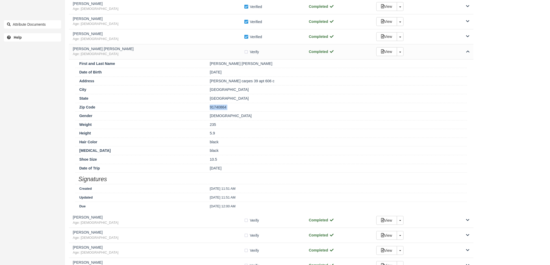
copy div "91740864"
drag, startPoint x: 265, startPoint y: 81, endPoint x: 209, endPoint y: 86, distance: 56.6
click at [209, 85] on div "Address walton pontes carpes 39 apt 606 c" at bounding box center [270, 81] width 391 height 9
click at [281, 84] on div "walton pontes carpes 39 apt 606 c" at bounding box center [336, 80] width 261 height 5
drag, startPoint x: 278, startPoint y: 83, endPoint x: 209, endPoint y: 84, distance: 69.3
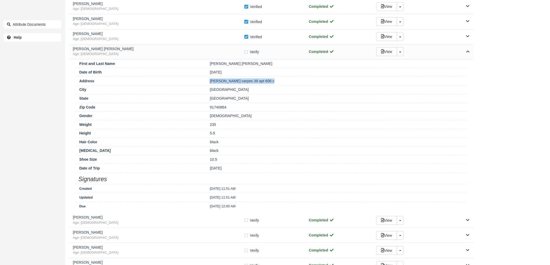
click at [209, 84] on div "[PERSON_NAME] carpes 39 apt 606 c" at bounding box center [336, 80] width 261 height 5
copy div "[PERSON_NAME] carpes 39 apt 606 c"
drag, startPoint x: 229, startPoint y: 90, endPoint x: 196, endPoint y: 91, distance: 33.5
click at [196, 91] on div "City porto alegre" at bounding box center [270, 89] width 391 height 9
copy div "[GEOGRAPHIC_DATA]"
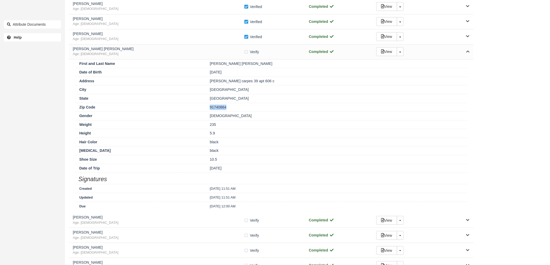
drag, startPoint x: 234, startPoint y: 107, endPoint x: 197, endPoint y: 110, distance: 36.5
click at [197, 110] on div "Zip Code 91740864" at bounding box center [270, 107] width 391 height 9
copy div "91740864"
drag, startPoint x: 249, startPoint y: 50, endPoint x: 241, endPoint y: 56, distance: 9.9
click at [244, 55] on label "Verify Verified" at bounding box center [253, 52] width 18 height 8
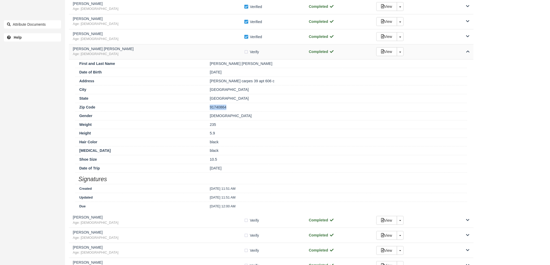
checkbox input "true"
click at [192, 54] on span "Age: 32" at bounding box center [158, 54] width 171 height 5
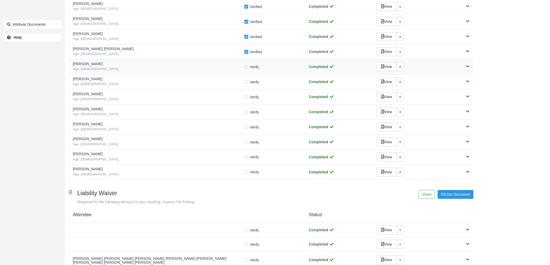
click at [152, 66] on h5 "Nathan Lowry" at bounding box center [158, 64] width 171 height 4
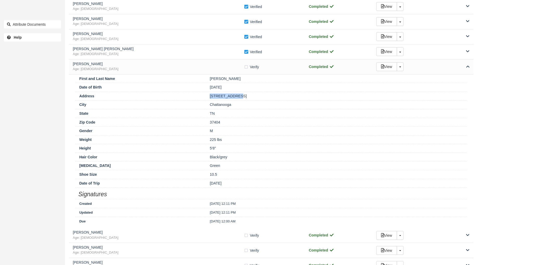
drag, startPoint x: 238, startPoint y: 96, endPoint x: 199, endPoint y: 95, distance: 39.5
click at [199, 95] on div "Address 1821 E 13th St" at bounding box center [270, 96] width 391 height 9
copy div "1821 E 13th St"
drag, startPoint x: 240, startPoint y: 103, endPoint x: 195, endPoint y: 106, distance: 44.8
click at [195, 106] on div "City Chattanooga" at bounding box center [270, 104] width 391 height 9
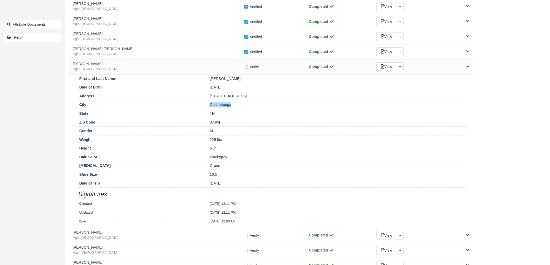
copy div "Chattanooga"
drag, startPoint x: 223, startPoint y: 122, endPoint x: 185, endPoint y: 123, distance: 38.2
click at [185, 123] on div "Zip Code 37404" at bounding box center [270, 122] width 391 height 9
copy div "37404"
click at [247, 67] on label "Verify Verified" at bounding box center [253, 67] width 18 height 8
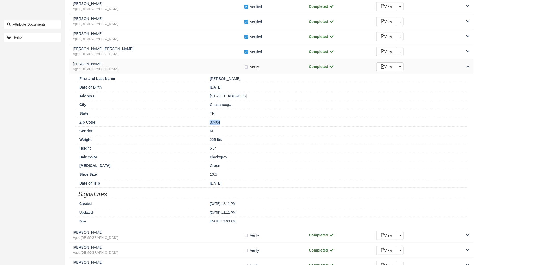
checkbox input "true"
click at [238, 69] on span "Age: 39" at bounding box center [158, 69] width 171 height 5
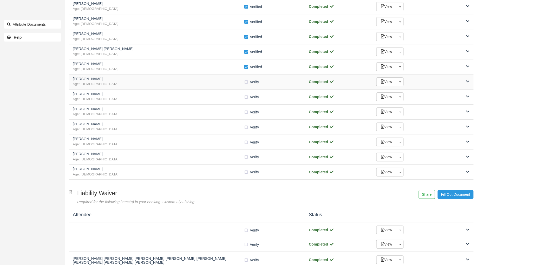
click at [197, 83] on span "Age: 44" at bounding box center [158, 84] width 171 height 5
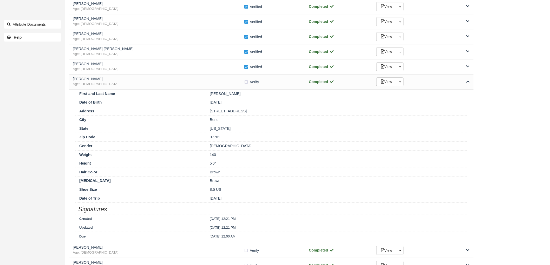
drag, startPoint x: 255, startPoint y: 111, endPoint x: 205, endPoint y: 113, distance: 50.2
click at [205, 113] on div "Address 931 NE PROVIDENCE DR" at bounding box center [270, 111] width 391 height 9
drag, startPoint x: 234, startPoint y: 121, endPoint x: 195, endPoint y: 122, distance: 39.0
click at [195, 122] on div "City Bend" at bounding box center [270, 119] width 391 height 9
drag, startPoint x: 220, startPoint y: 134, endPoint x: 203, endPoint y: 139, distance: 17.5
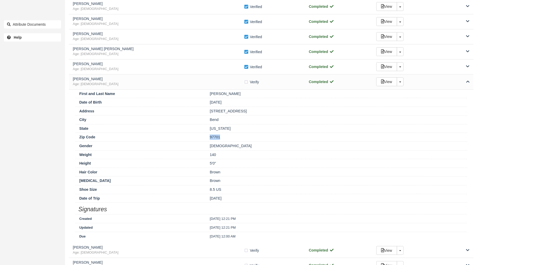
click at [203, 139] on div "Zip Code 97701" at bounding box center [270, 137] width 391 height 9
click at [245, 83] on label "Verify Verified" at bounding box center [253, 82] width 18 height 8
checkbox input "true"
click at [165, 84] on span "Age: 44" at bounding box center [158, 84] width 171 height 5
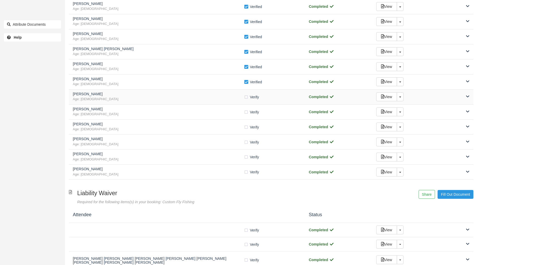
click at [222, 102] on span "Age: 28" at bounding box center [158, 99] width 171 height 5
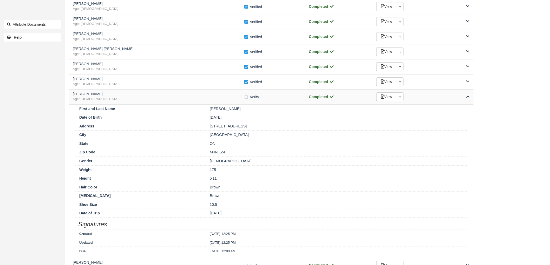
click at [151, 94] on h5 "Nicholas Destounis" at bounding box center [158, 94] width 171 height 4
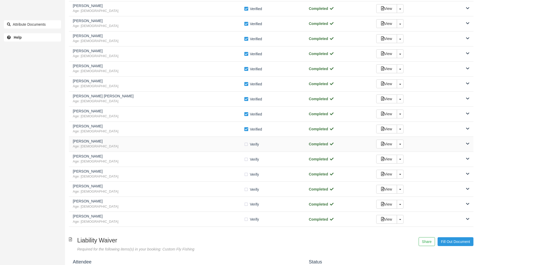
scroll to position [664, 0]
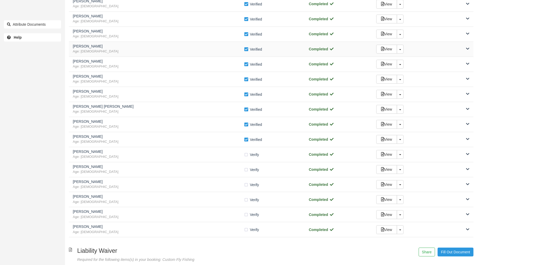
click at [148, 53] on span "Age: 29" at bounding box center [158, 51] width 171 height 5
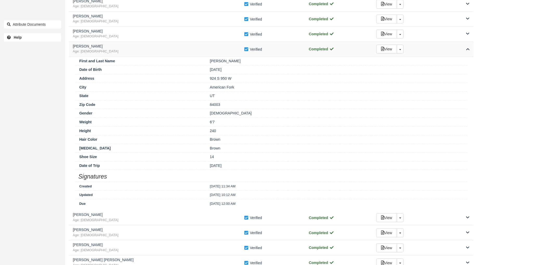
click at [148, 53] on span "Age: 29" at bounding box center [158, 51] width 171 height 5
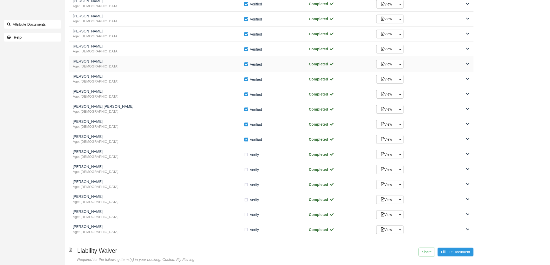
click at [147, 66] on span "Age: 46" at bounding box center [158, 66] width 171 height 5
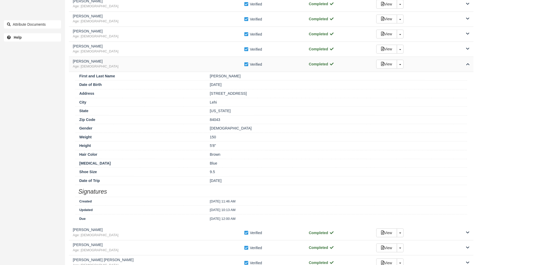
click at [147, 66] on span "Age: 46" at bounding box center [158, 66] width 171 height 5
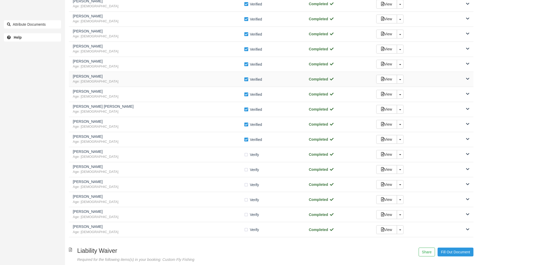
click at [150, 78] on h5 "Ljubisa Bugarski" at bounding box center [158, 77] width 171 height 4
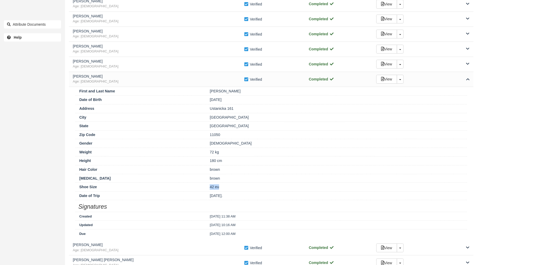
drag, startPoint x: 222, startPoint y: 190, endPoint x: 202, endPoint y: 190, distance: 20.5
click at [202, 190] on div "Shoe Size 42 eu" at bounding box center [270, 187] width 391 height 9
click at [208, 84] on span "Age: 32" at bounding box center [158, 81] width 171 height 5
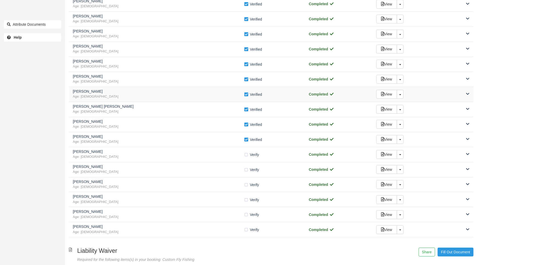
click at [207, 90] on h5 "Matthew Noren" at bounding box center [158, 92] width 171 height 4
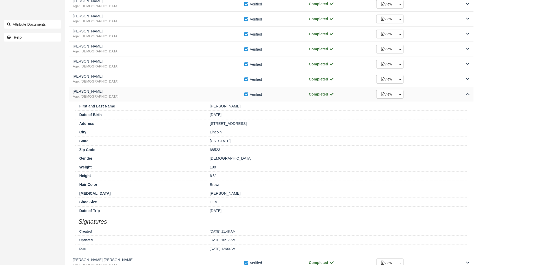
click at [207, 90] on h5 "Matthew Noren" at bounding box center [158, 92] width 171 height 4
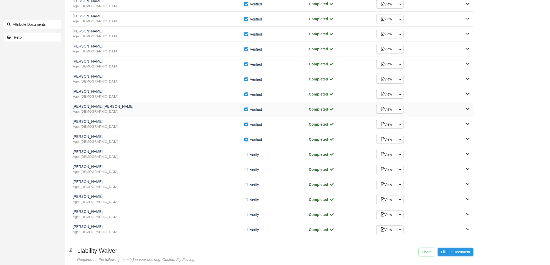
click at [207, 107] on h5 "Pietro Tonon Schaff" at bounding box center [158, 107] width 171 height 4
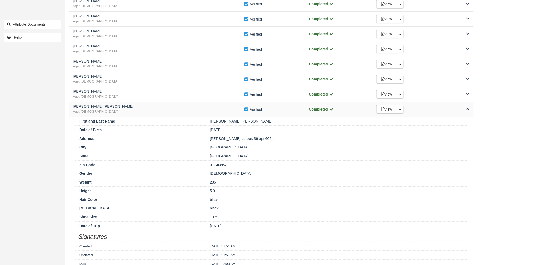
click at [207, 107] on h5 "Pietro Tonon Schaff" at bounding box center [158, 107] width 171 height 4
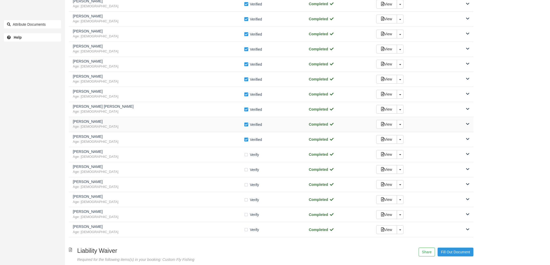
click at [202, 125] on div "Nathan Lowry Age: 39" at bounding box center [158, 125] width 171 height 10
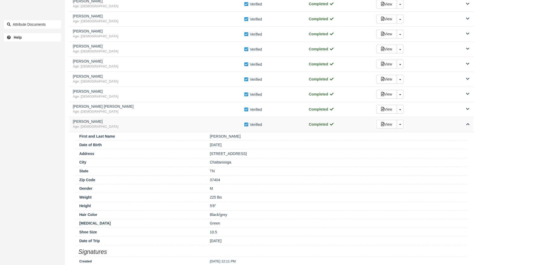
click at [202, 125] on div "Nathan Lowry Age: 39" at bounding box center [158, 125] width 171 height 10
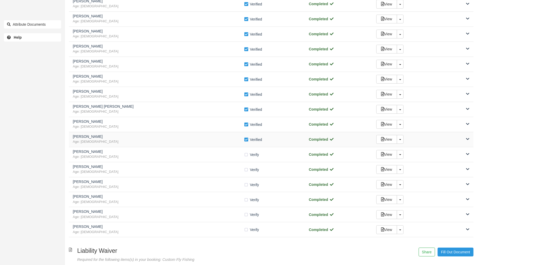
click at [200, 137] on h5 "Christopher Burge" at bounding box center [158, 137] width 171 height 4
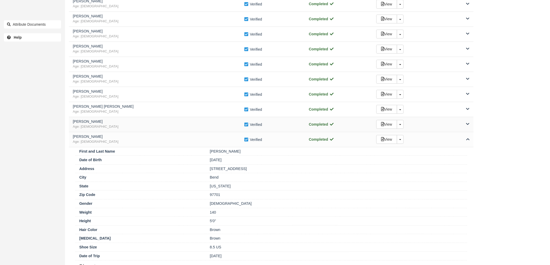
click at [169, 132] on div "Nathan Lowry Age: 39 Verify Verified Completed View Toggle Dropdown Detach" at bounding box center [271, 124] width 404 height 15
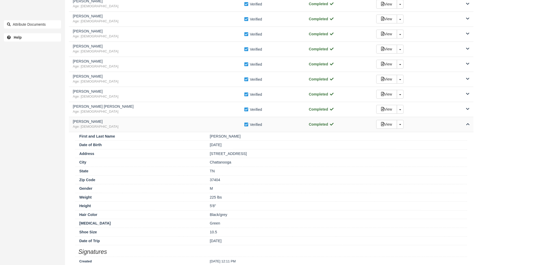
click at [169, 132] on div "Nathan Lowry Age: 39 Verify Verified Completed View Toggle Dropdown Detach" at bounding box center [271, 124] width 404 height 15
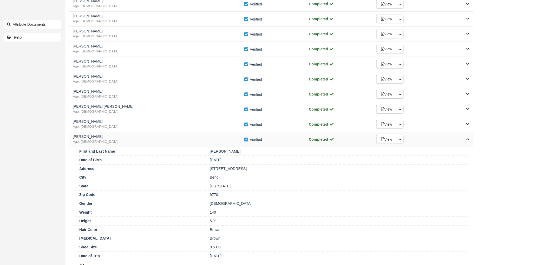
click at [174, 141] on span "Age: 44" at bounding box center [158, 141] width 171 height 5
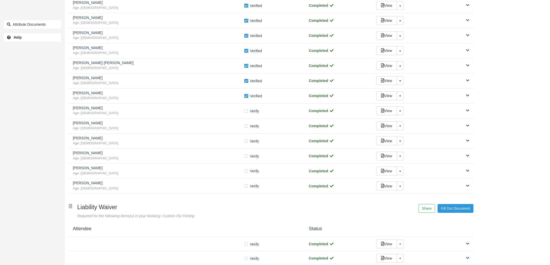
scroll to position [721, 0]
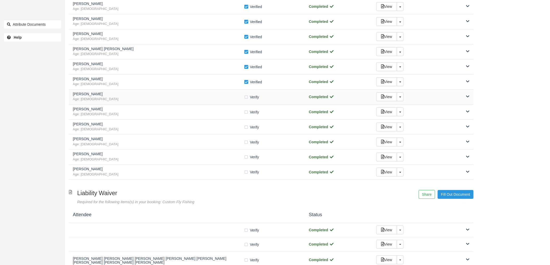
click at [184, 104] on div "Nicholas Destounis Age: 28 Verify Verified Completed View Toggle Dropdown Detach" at bounding box center [271, 97] width 404 height 15
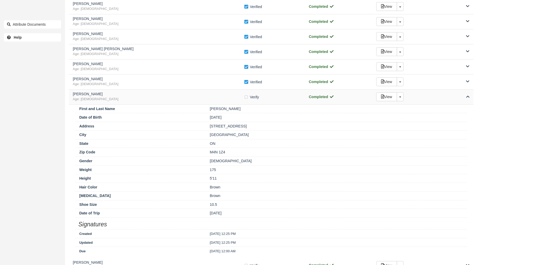
click at [184, 104] on div "Nicholas Destounis Age: 28 Verify Verified Completed View Toggle Dropdown Detach" at bounding box center [271, 97] width 404 height 15
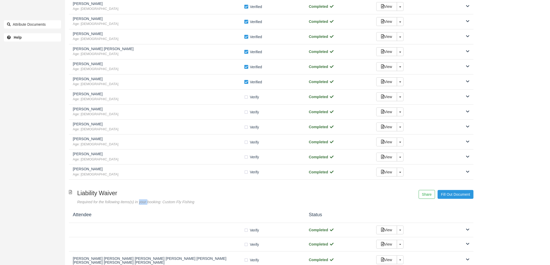
drag, startPoint x: 138, startPoint y: 202, endPoint x: 130, endPoint y: 205, distance: 8.5
click at [130, 205] on div "Required for the following items(s) in your booking: Custom Fly Fishing" at bounding box center [202, 201] width 251 height 5
click at [193, 202] on div "Required for the following items(s) in your booking: Custom Fly Fishing" at bounding box center [202, 201] width 251 height 5
drag, startPoint x: 193, startPoint y: 202, endPoint x: 182, endPoint y: 204, distance: 11.3
click at [182, 204] on div "Required for the following items(s) in your booking: Custom Fly Fishing" at bounding box center [202, 201] width 251 height 5
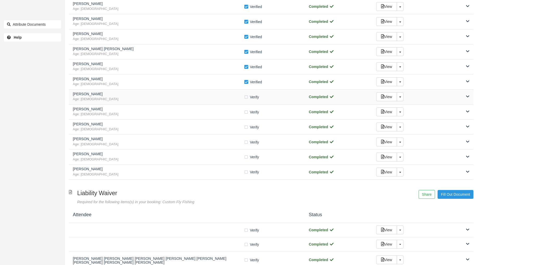
click at [165, 99] on span "Age: [DEMOGRAPHIC_DATA]" at bounding box center [158, 99] width 171 height 5
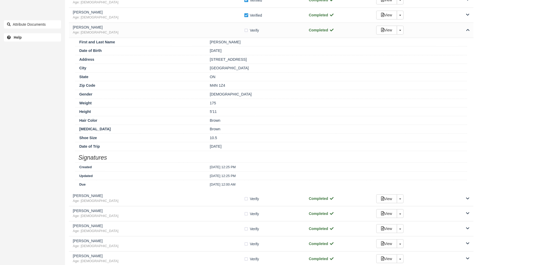
scroll to position [779, 0]
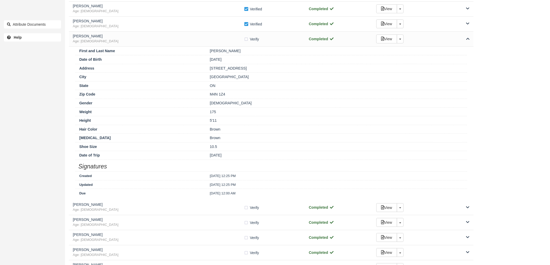
drag, startPoint x: 249, startPoint y: 70, endPoint x: 198, endPoint y: 68, distance: 51.2
click at [198, 68] on div "Address 106 Roslin Avenue" at bounding box center [270, 68] width 391 height 9
drag, startPoint x: 227, startPoint y: 78, endPoint x: 193, endPoint y: 79, distance: 33.5
click at [193, 79] on div "City Toronto" at bounding box center [270, 76] width 391 height 9
drag, startPoint x: 232, startPoint y: 96, endPoint x: 191, endPoint y: 98, distance: 41.1
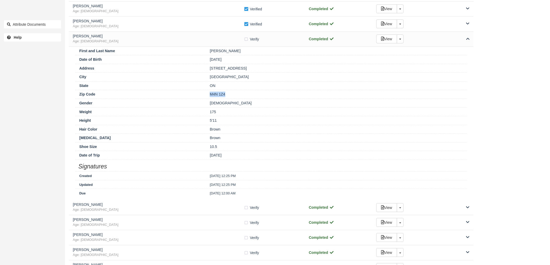
click at [191, 98] on div "Zip Code M4N 1Z4" at bounding box center [270, 94] width 391 height 9
drag, startPoint x: 246, startPoint y: 40, endPoint x: 211, endPoint y: 52, distance: 36.9
click at [246, 40] on label "Verify Verified" at bounding box center [253, 39] width 18 height 8
checkbox input "true"
click at [193, 46] on div "Nicholas Destounis Age: 28 Verify Verified Completed View Toggle Dropdown Detach" at bounding box center [271, 39] width 404 height 15
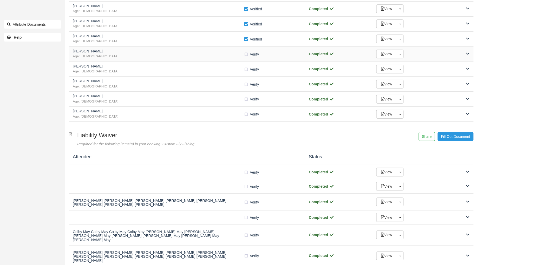
click at [175, 53] on h5 "Joshua Packard" at bounding box center [158, 51] width 171 height 4
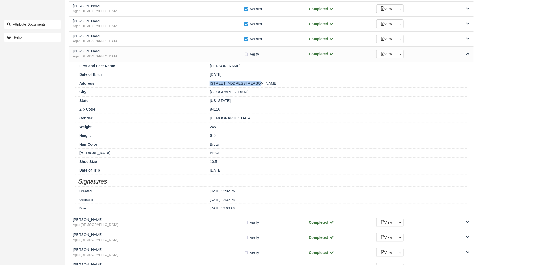
drag, startPoint x: 249, startPoint y: 85, endPoint x: 193, endPoint y: 87, distance: 56.1
click at [193, 87] on div "Address 1822 W Sir Jeffrey Cir" at bounding box center [270, 83] width 391 height 9
drag, startPoint x: 236, startPoint y: 93, endPoint x: 186, endPoint y: 90, distance: 49.2
click at [186, 90] on div "City Salt Lake City" at bounding box center [270, 92] width 391 height 9
drag, startPoint x: 200, startPoint y: 112, endPoint x: 186, endPoint y: 114, distance: 14.2
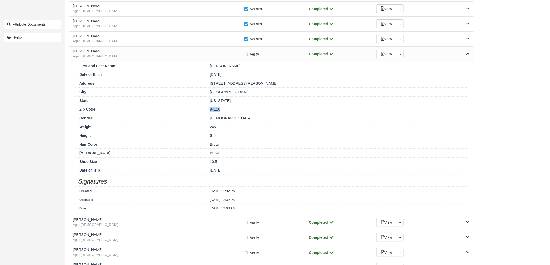
click at [192, 112] on div "Zip Code 84116" at bounding box center [270, 109] width 391 height 9
click at [245, 54] on label "Verify Verified" at bounding box center [253, 54] width 18 height 8
checkbox input "true"
click at [232, 55] on div "Joshua Packard Age: 33" at bounding box center [158, 54] width 171 height 10
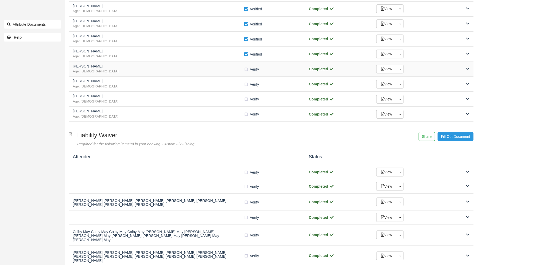
click at [219, 72] on span "Age: 34" at bounding box center [158, 71] width 171 height 5
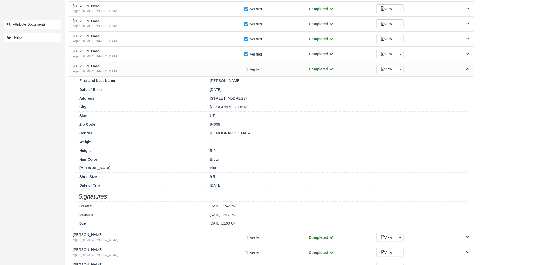
drag, startPoint x: 255, startPoint y: 99, endPoint x: 199, endPoint y: 99, distance: 55.8
click at [199, 99] on div "Address 1589 Southshore Drive" at bounding box center [270, 98] width 391 height 9
drag, startPoint x: 177, startPoint y: 111, endPoint x: 169, endPoint y: 111, distance: 7.3
click at [169, 111] on div "City Park City" at bounding box center [270, 107] width 391 height 9
drag, startPoint x: 220, startPoint y: 126, endPoint x: 189, endPoint y: 129, distance: 30.8
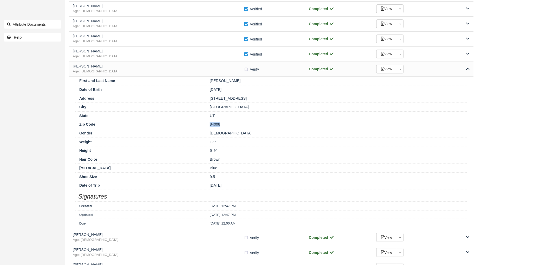
click at [189, 129] on div "Zip Code 84098" at bounding box center [270, 124] width 391 height 9
drag, startPoint x: 245, startPoint y: 70, endPoint x: 237, endPoint y: 70, distance: 8.1
click at [245, 70] on label "Verify Verified" at bounding box center [253, 69] width 18 height 8
checkbox input "true"
click at [211, 65] on div "Wyatt Shane Age: 34 Verify Verified Completed View Toggle Dropdown Detach" at bounding box center [271, 69] width 404 height 15
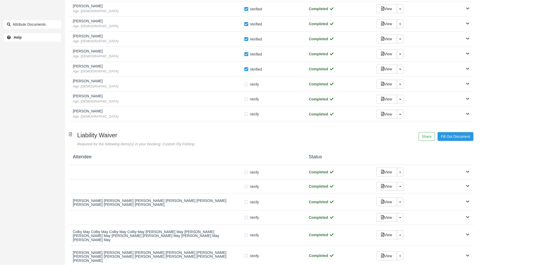
drag, startPoint x: 166, startPoint y: 89, endPoint x: 224, endPoint y: 118, distance: 64.9
click at [166, 89] on span "Age: 22" at bounding box center [158, 86] width 171 height 5
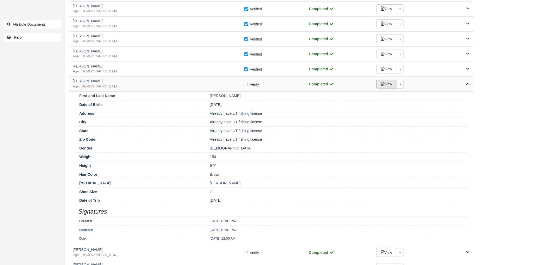
click at [382, 88] on link "View" at bounding box center [386, 84] width 21 height 9
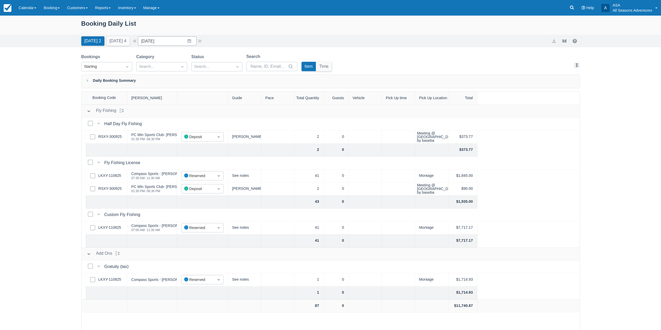
click at [141, 45] on div "09/30/25 Navigate forward to interact with the calendar and select a date. Pres…" at bounding box center [167, 40] width 59 height 9
click at [103, 41] on div "Today 2 Tomorrow 4" at bounding box center [105, 39] width 52 height 11
click at [113, 39] on button "Tomorrow 4" at bounding box center [117, 40] width 23 height 9
type input "10/01/25"
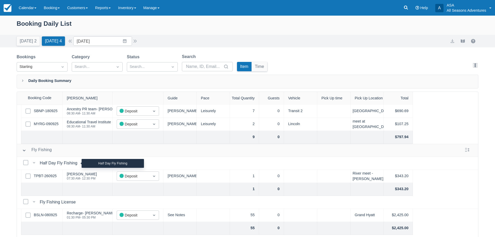
scroll to position [52, 0]
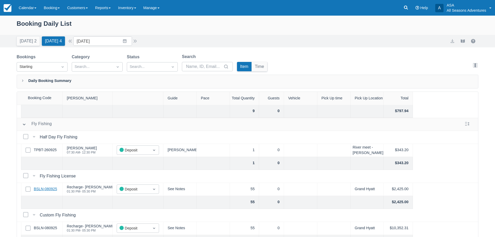
click at [46, 189] on link "BSLN-080925" at bounding box center [45, 189] width 23 height 6
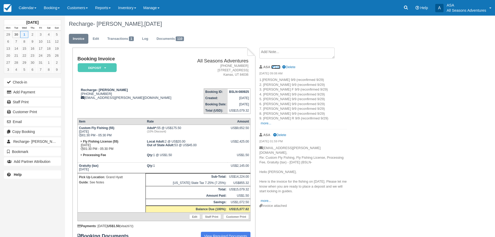
click at [279, 67] on link "Edit" at bounding box center [275, 67] width 9 height 4
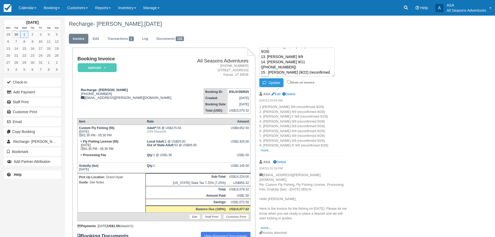
scroll to position [68, 0]
click at [318, 59] on textarea "1.[PERSON_NAME] 9/9 (reconfirmed 9/29) 2. [PERSON_NAME] 9/9 (reconfirmed 9/29) …" at bounding box center [296, 62] width 75 height 29
type textarea "1.[PERSON_NAME] 9/9 (reconfirmed 9/29) 2. [PERSON_NAME] 9/9 (reconfirmed 9/29) …"
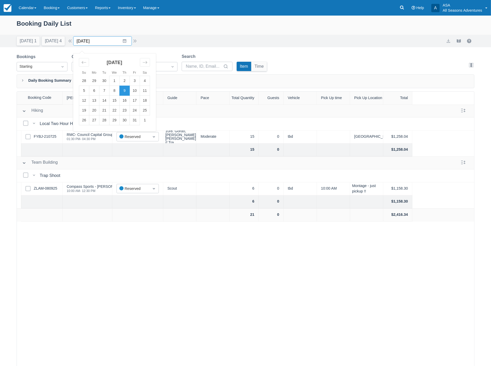
click at [101, 41] on input "[DATE]" at bounding box center [102, 40] width 59 height 9
click at [143, 79] on td "4" at bounding box center [145, 81] width 10 height 10
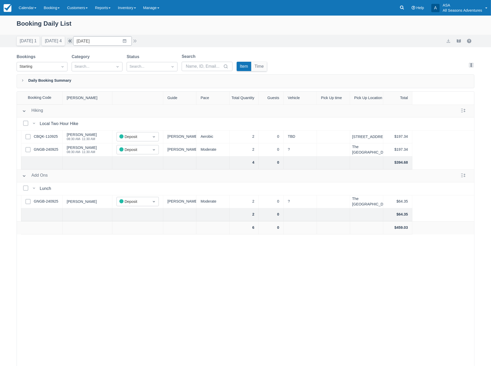
click at [72, 41] on button "button" at bounding box center [70, 41] width 6 height 6
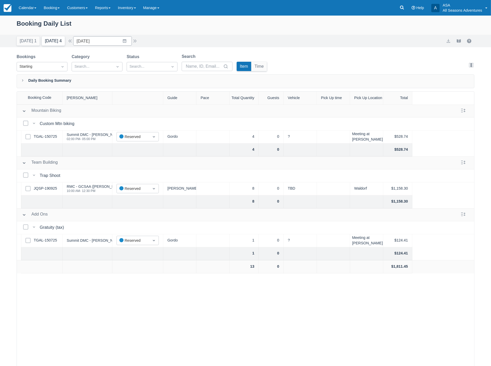
click at [49, 38] on button "[DATE] 4" at bounding box center [53, 40] width 23 height 9
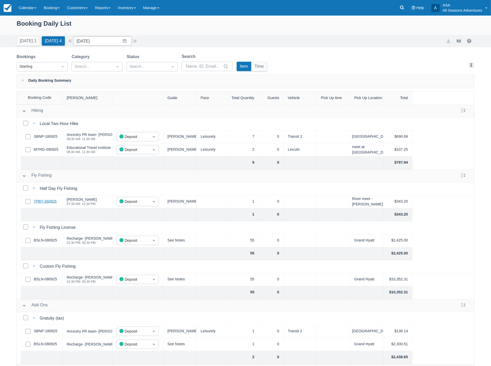
click at [46, 199] on link "TPBT-260925" at bounding box center [45, 202] width 23 height 6
click at [41, 243] on link "BSLN-080925" at bounding box center [45, 241] width 23 height 6
click at [26, 41] on button "Today 1" at bounding box center [28, 40] width 23 height 9
type input "09/30/25"
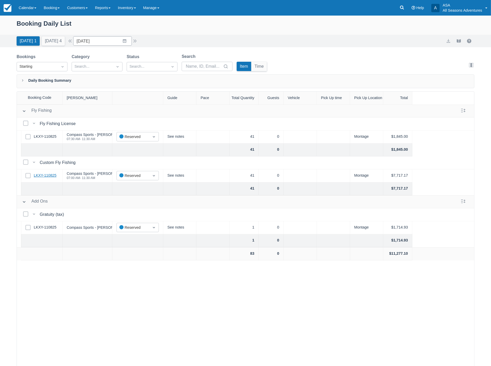
click at [51, 175] on link "LKXY-110825" at bounding box center [45, 176] width 23 height 6
click at [101, 11] on link "Reports" at bounding box center [102, 8] width 23 height 16
click at [130, 11] on link "Inventory" at bounding box center [126, 8] width 25 height 16
click at [102, 9] on link "Reports" at bounding box center [102, 8] width 23 height 16
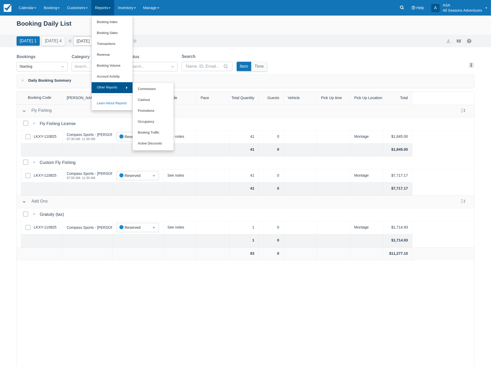
click at [112, 85] on link "Other Reports" at bounding box center [112, 87] width 41 height 11
click at [148, 146] on link "Active Discounts" at bounding box center [153, 143] width 41 height 11
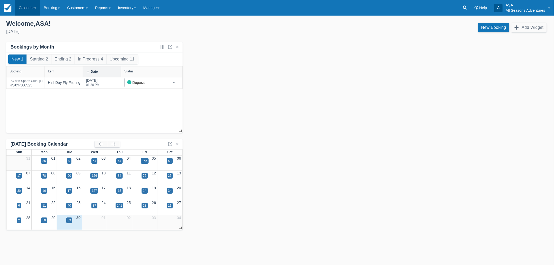
click at [35, 6] on link "Calendar" at bounding box center [27, 8] width 25 height 16
click at [71, 223] on div "89" at bounding box center [69, 221] width 6 height 6
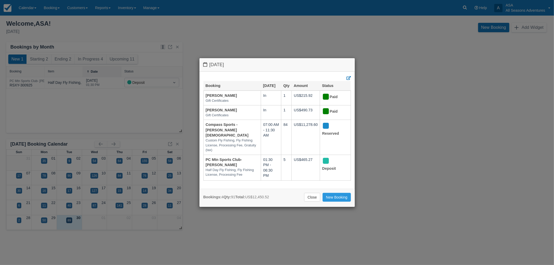
click at [360, 68] on div "Tuesday September 30 2025 Booking Sept 30 Qty Amount Status Melissa Madie Gift …" at bounding box center [277, 132] width 554 height 265
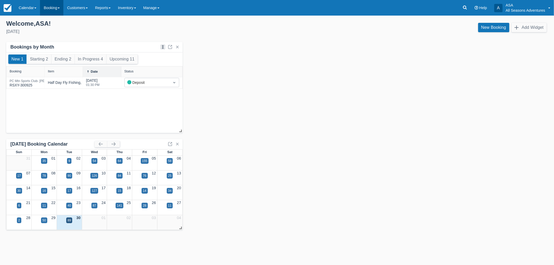
click at [52, 13] on link "Booking" at bounding box center [51, 8] width 23 height 16
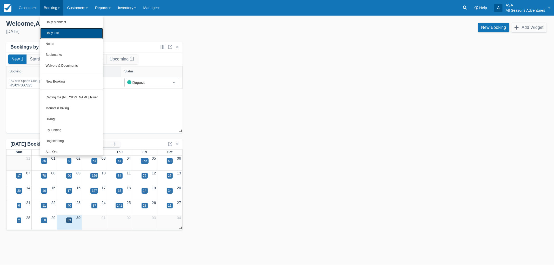
click at [53, 36] on link "Daily List" at bounding box center [71, 33] width 63 height 11
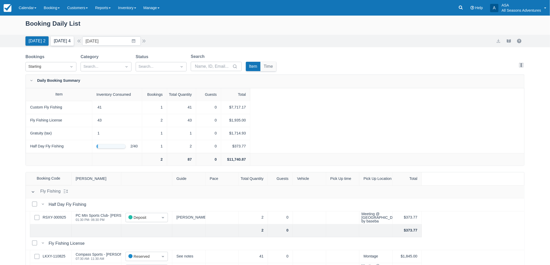
click at [65, 43] on button "[DATE] 4" at bounding box center [62, 40] width 23 height 9
type input "[DATE]"
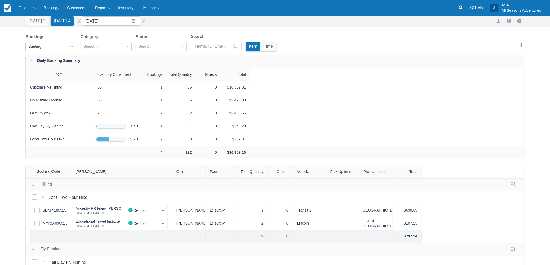
scroll to position [29, 0]
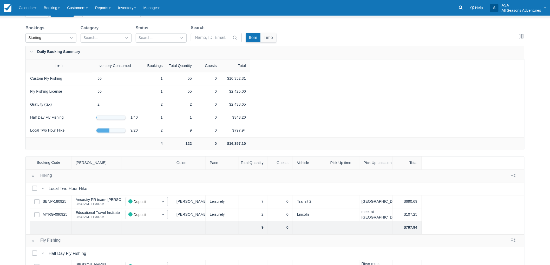
click at [65, 44] on div "Bookings Starting Category Search... Status Search... Search Item Time" at bounding box center [151, 35] width 253 height 21
click at [64, 47] on div "Daily Booking Summary" at bounding box center [274, 53] width 499 height 14
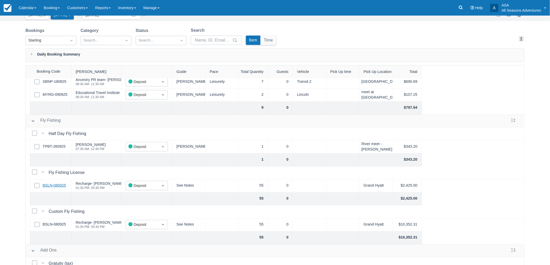
click at [55, 184] on link "BSLN-080925" at bounding box center [54, 186] width 23 height 6
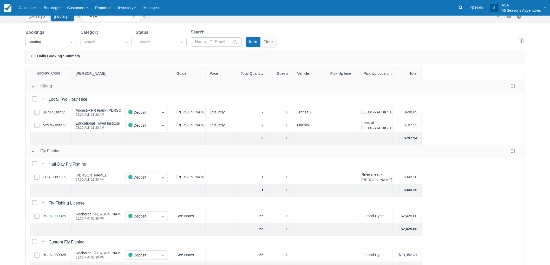
scroll to position [0, 0]
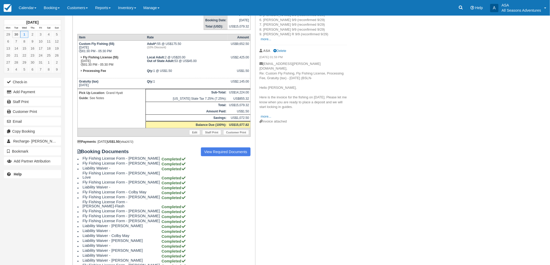
scroll to position [86, 0]
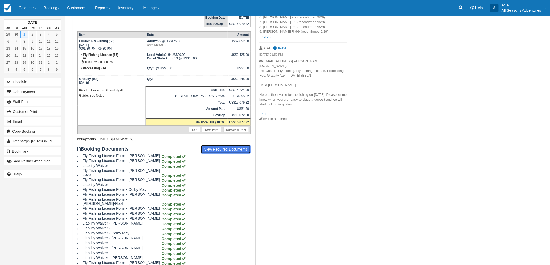
click at [207, 145] on link "View Required Documents" at bounding box center [226, 149] width 50 height 9
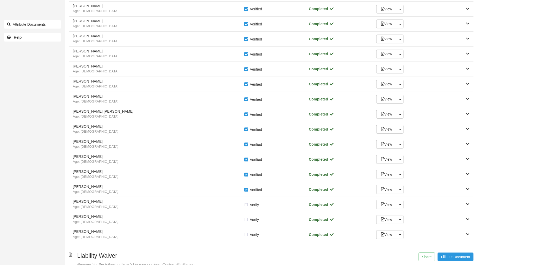
scroll to position [692, 0]
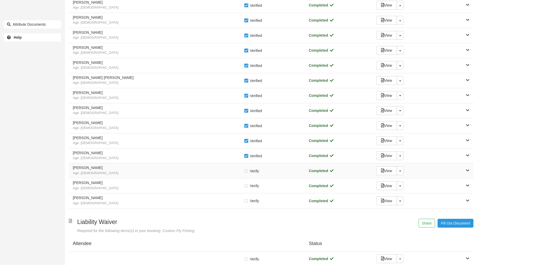
click at [187, 171] on div "[PERSON_NAME] Age: [DEMOGRAPHIC_DATA]" at bounding box center [158, 171] width 171 height 10
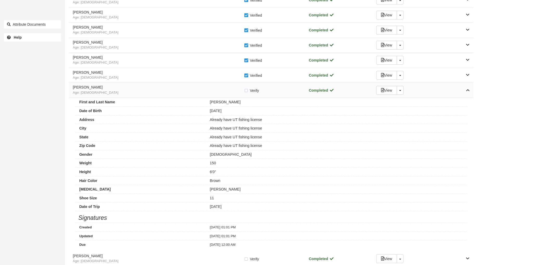
scroll to position [779, 0]
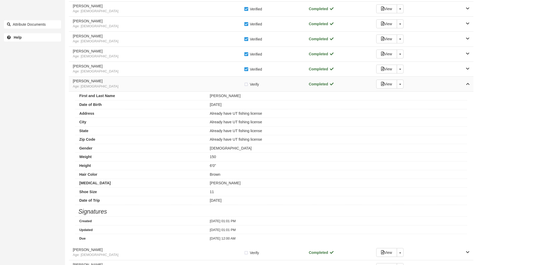
click at [245, 86] on label "Verify Verified" at bounding box center [253, 85] width 18 height 8
checkbox input "true"
click at [201, 85] on div "Evan McKendrick Age: 22" at bounding box center [158, 84] width 171 height 10
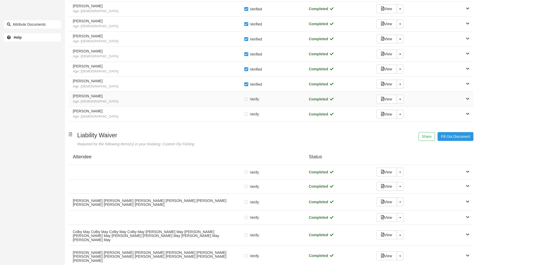
click at [208, 103] on span "Age: 28" at bounding box center [158, 101] width 171 height 5
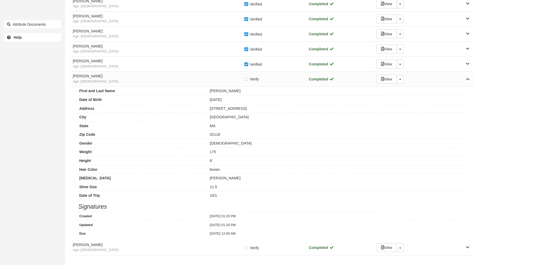
scroll to position [808, 0]
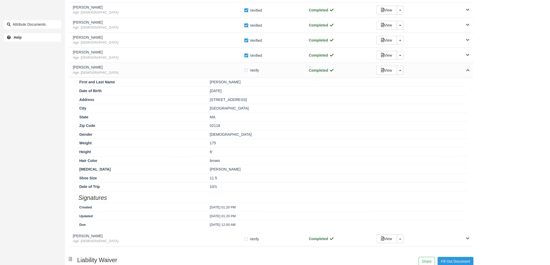
drag, startPoint x: 224, startPoint y: 99, endPoint x: 195, endPoint y: 99, distance: 29.1
click at [196, 99] on div "Address 791 Tremont Street Apt W211" at bounding box center [270, 99] width 391 height 9
copy div "791 Tremont Street Apt W211"
drag, startPoint x: 236, startPoint y: 109, endPoint x: 196, endPoint y: 115, distance: 39.9
click at [196, 115] on div "First and Last Name benjamin heath Date of Birth 11/04/96 Address 791 Tremont S…" at bounding box center [271, 155] width 404 height 154
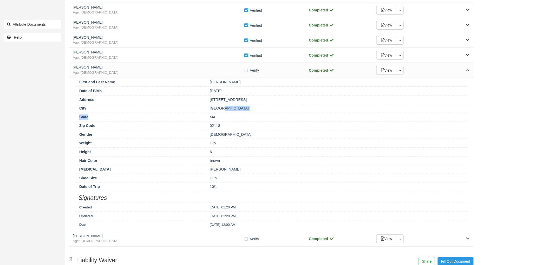
click at [223, 111] on div "Boston" at bounding box center [336, 108] width 261 height 5
drag, startPoint x: 225, startPoint y: 110, endPoint x: 200, endPoint y: 108, distance: 24.6
click at [200, 108] on div "City Boston" at bounding box center [270, 108] width 391 height 9
copy div "Boston"
click at [225, 120] on div "MA" at bounding box center [336, 117] width 261 height 5
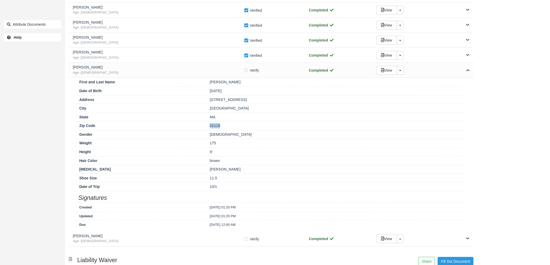
drag, startPoint x: 228, startPoint y: 125, endPoint x: 202, endPoint y: 125, distance: 26.2
click at [202, 125] on div "Zip Code 02118" at bounding box center [270, 125] width 391 height 9
copy div "02118"
drag, startPoint x: 245, startPoint y: 71, endPoint x: 231, endPoint y: 73, distance: 14.6
click at [237, 73] on div "benjamin heath Age: 28 Verify Verified" at bounding box center [187, 70] width 228 height 10
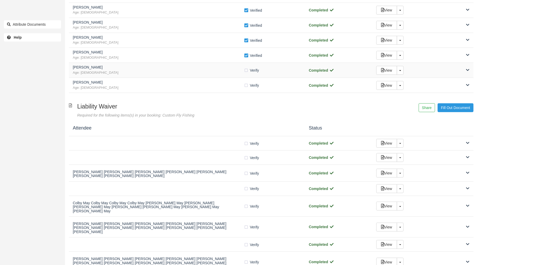
click at [213, 71] on div "benjamin heath Age: 28" at bounding box center [158, 70] width 171 height 10
click at [247, 71] on label "Verify Verified" at bounding box center [253, 70] width 18 height 8
checkbox input "true"
click at [222, 90] on span "Age: 35" at bounding box center [158, 87] width 171 height 5
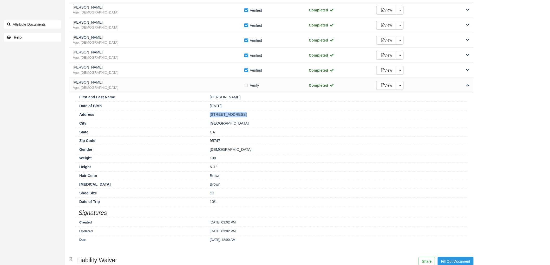
drag, startPoint x: 240, startPoint y: 113, endPoint x: 209, endPoint y: 115, distance: 31.2
click at [209, 115] on div "1305 Retreat Way" at bounding box center [336, 114] width 261 height 5
copy div "1305 Retreat Way"
drag, startPoint x: 236, startPoint y: 125, endPoint x: 191, endPoint y: 127, distance: 44.7
click at [191, 127] on div "City Roseville" at bounding box center [270, 123] width 391 height 9
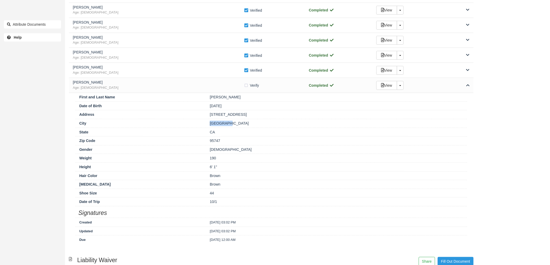
copy div "Roseville"
drag, startPoint x: 224, startPoint y: 141, endPoint x: 195, endPoint y: 139, distance: 29.6
click at [195, 139] on div "Zip Code 95747" at bounding box center [270, 140] width 391 height 9
copy div "95747"
drag, startPoint x: 246, startPoint y: 85, endPoint x: 250, endPoint y: 87, distance: 4.5
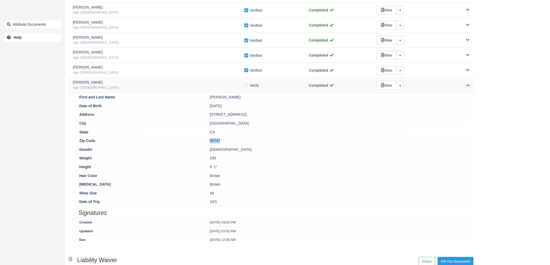
click at [246, 85] on label "Verify Verified" at bounding box center [253, 86] width 18 height 8
checkbox input "true"
click at [170, 90] on span "Age: [DEMOGRAPHIC_DATA]" at bounding box center [158, 87] width 171 height 5
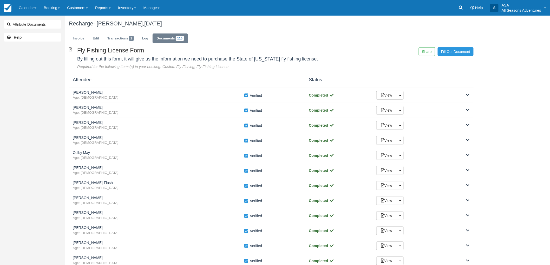
scroll to position [0, 0]
click at [215, 37] on ul "Invoice Edit Transactions 1 Log Documents 110" at bounding box center [271, 40] width 404 height 16
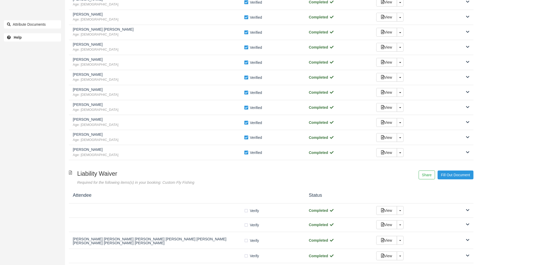
scroll to position [750, 0]
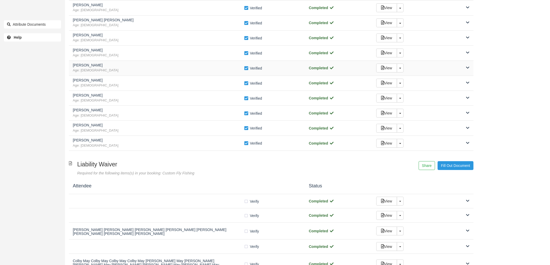
click at [190, 75] on div "Nicholas Destounis Age: 28 Verify Verified Completed View Toggle Dropdown Detach" at bounding box center [271, 68] width 404 height 15
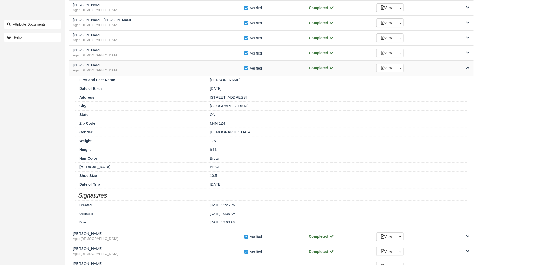
click at [193, 74] on div "Nicholas Destounis Age: 28 Verify Verified Completed View Toggle Dropdown Detach" at bounding box center [271, 68] width 404 height 15
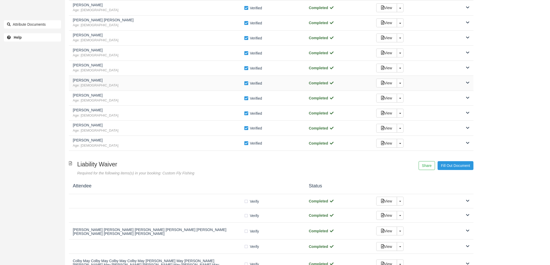
click at [193, 87] on span "Age: 33" at bounding box center [158, 85] width 171 height 5
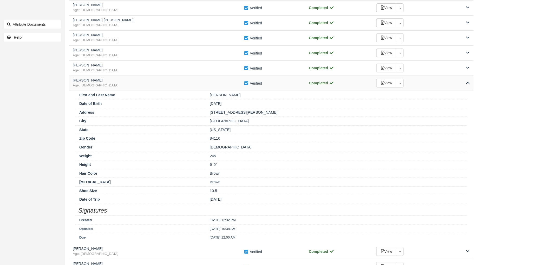
click at [193, 87] on span "Age: 33" at bounding box center [158, 85] width 171 height 5
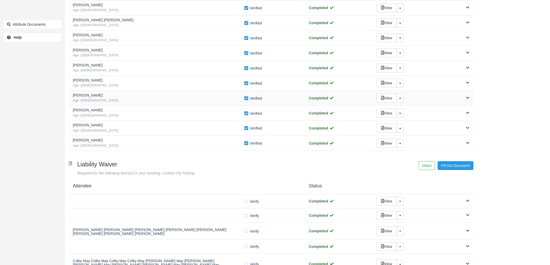
click at [196, 100] on span "Age: 34" at bounding box center [158, 100] width 171 height 5
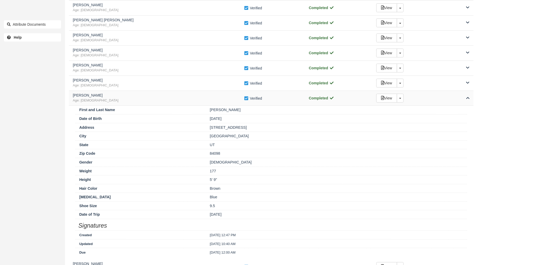
click at [196, 100] on span "Age: 34" at bounding box center [158, 100] width 171 height 5
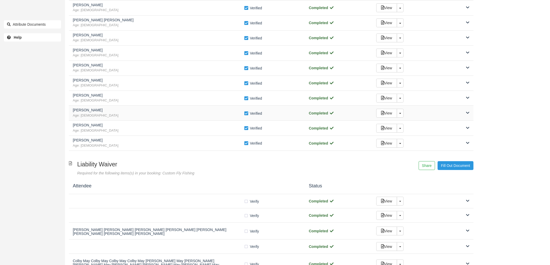
click at [195, 117] on span "Age: 22" at bounding box center [158, 115] width 171 height 5
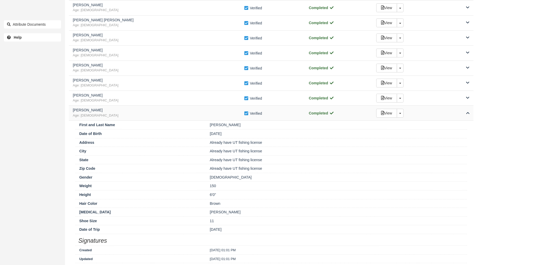
click at [195, 117] on span "Age: 22" at bounding box center [158, 115] width 171 height 5
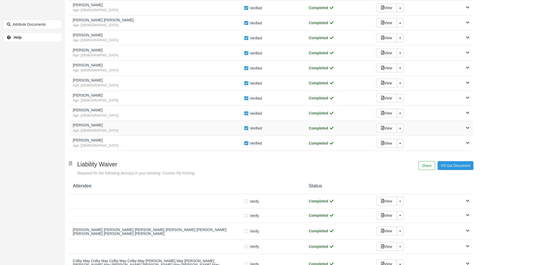
click at [196, 127] on h5 "benjamin heath" at bounding box center [158, 125] width 171 height 4
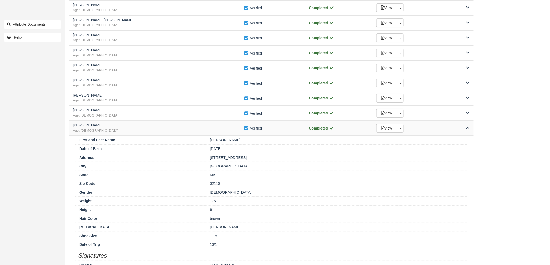
click at [196, 127] on h5 "benjamin heath" at bounding box center [158, 125] width 171 height 4
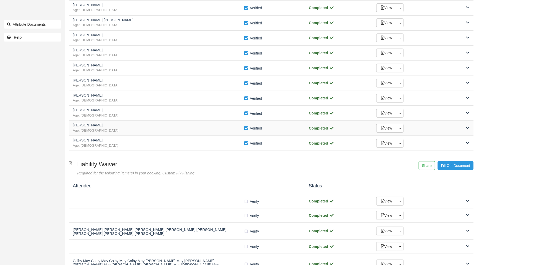
click at [199, 125] on h5 "benjamin heath" at bounding box center [158, 125] width 171 height 4
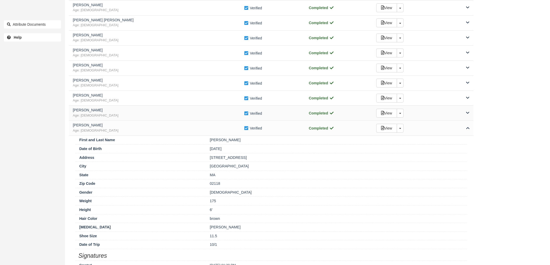
click at [200, 118] on span "Age: 22" at bounding box center [158, 115] width 171 height 5
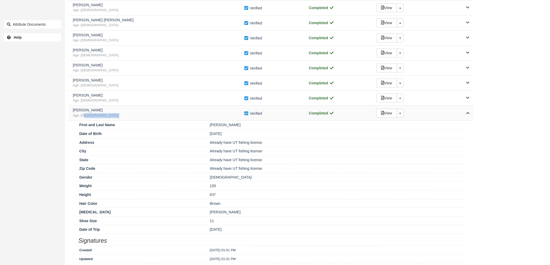
click at [200, 118] on span "Age: 22" at bounding box center [158, 115] width 171 height 5
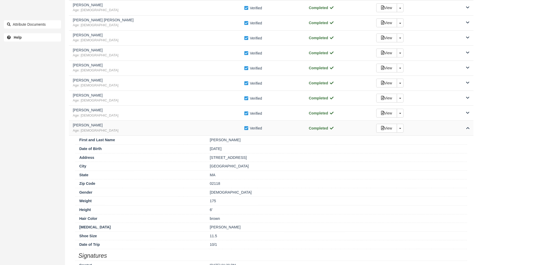
click at [198, 125] on h5 "benjamin heath" at bounding box center [158, 125] width 171 height 4
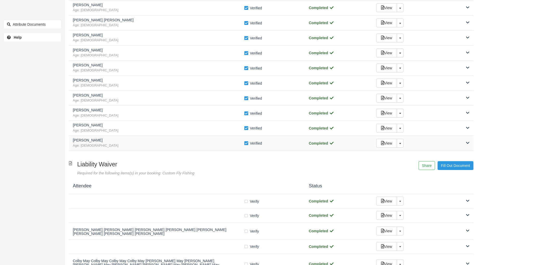
click at [201, 142] on h5 "David Lexa" at bounding box center [158, 140] width 171 height 4
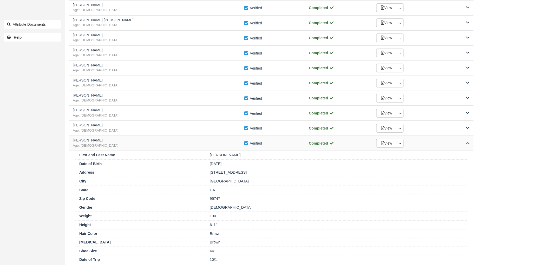
click at [201, 142] on h5 "David Lexa" at bounding box center [158, 140] width 171 height 4
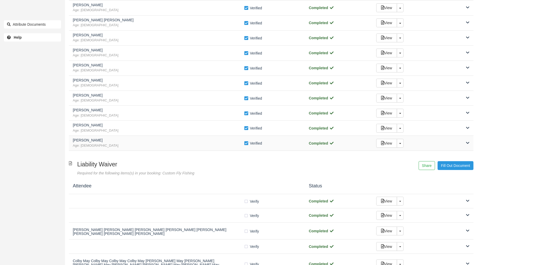
click at [201, 142] on h5 "David Lexa" at bounding box center [158, 140] width 171 height 4
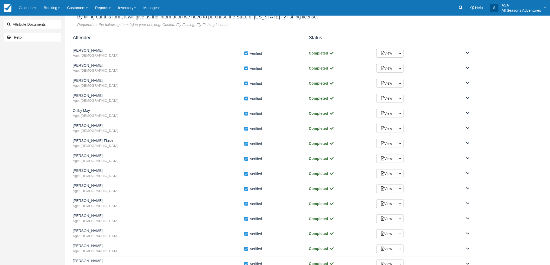
scroll to position [0, 0]
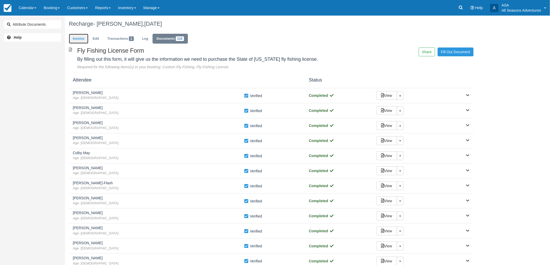
click at [83, 43] on link "Invoice" at bounding box center [78, 39] width 19 height 10
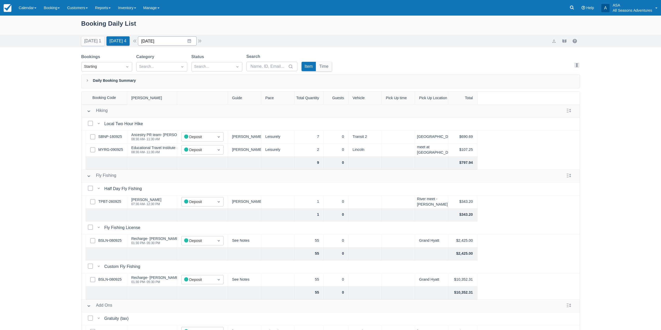
click at [155, 43] on input "[DATE]" at bounding box center [167, 40] width 59 height 9
click at [212, 62] on icon "Move forward to switch to the next month." at bounding box center [209, 62] width 5 height 5
click at [151, 62] on icon "Move backward to switch to the previous month." at bounding box center [148, 62] width 5 height 5
click at [213, 93] on td "11" at bounding box center [209, 91] width 10 height 10
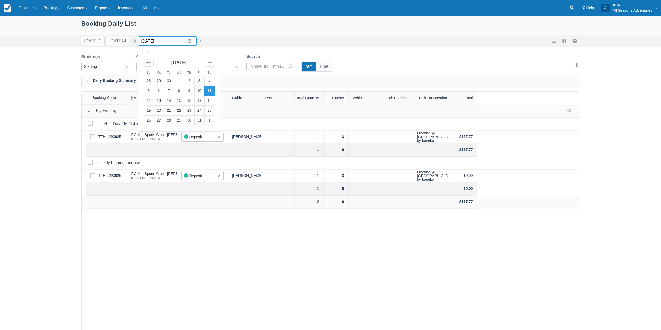
click at [189, 41] on input "[DATE]" at bounding box center [167, 40] width 59 height 9
click at [191, 224] on div "Fly Fishing Fly Fishing Select Bookings Half Day Fly Fishing Half Day Fly Fishi…" at bounding box center [331, 231] width 498 height 252
click at [106, 138] on link "TFHL-290925" at bounding box center [109, 137] width 23 height 6
click at [176, 40] on input "[DATE]" at bounding box center [167, 40] width 59 height 9
click at [154, 62] on div "Move backward to switch to the previous month." at bounding box center [149, 62] width 10 height 9
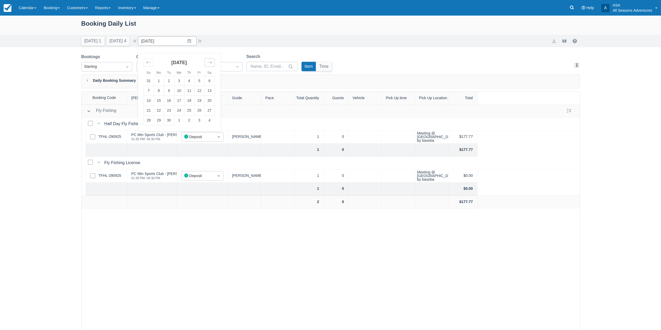
click at [215, 64] on div "Move forward to switch to the next month." at bounding box center [210, 62] width 10 height 9
click at [171, 81] on td "30" at bounding box center [169, 81] width 10 height 10
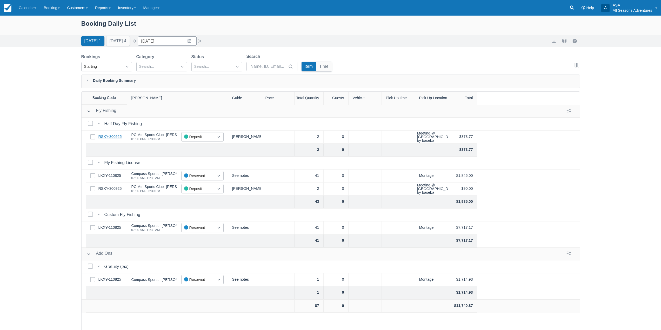
click at [115, 134] on link "RSXY-300925" at bounding box center [109, 137] width 23 height 6
click at [114, 37] on button "[DATE] 4" at bounding box center [117, 40] width 23 height 9
type input "[DATE]"
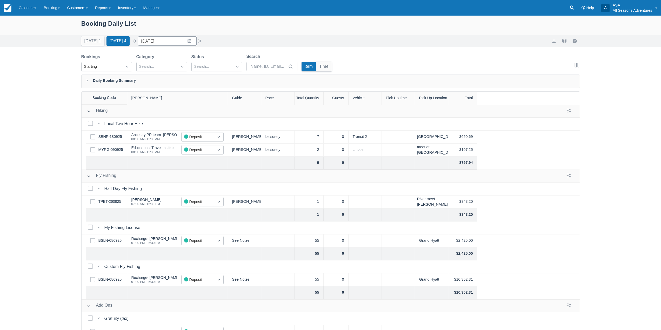
scroll to position [25, 0]
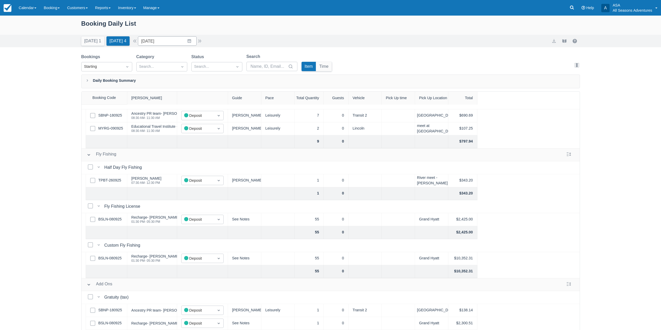
click at [119, 213] on div "Select Row BSLN-080925" at bounding box center [107, 219] width 42 height 13
click at [118, 217] on link "BSLN-080925" at bounding box center [109, 220] width 23 height 6
click at [114, 178] on link "TPBT-260925" at bounding box center [109, 181] width 23 height 6
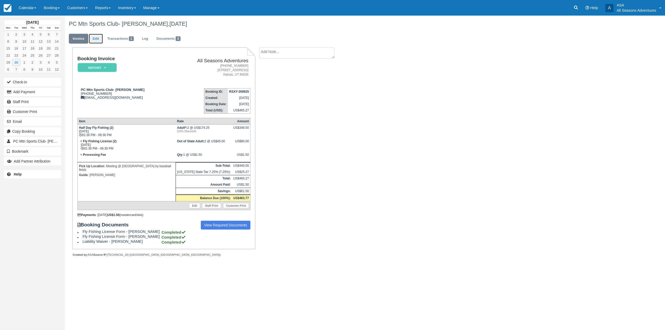
click at [99, 37] on link "Edit" at bounding box center [96, 39] width 14 height 10
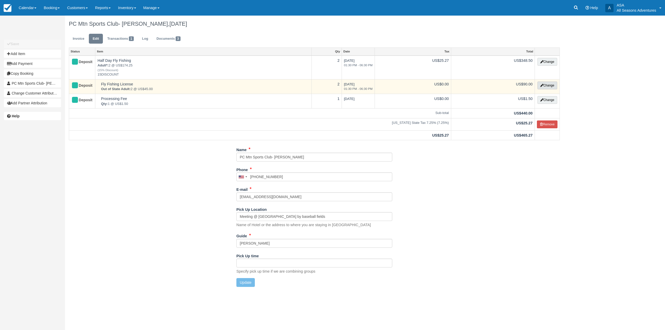
click at [543, 87] on button "Change" at bounding box center [547, 86] width 20 height 8
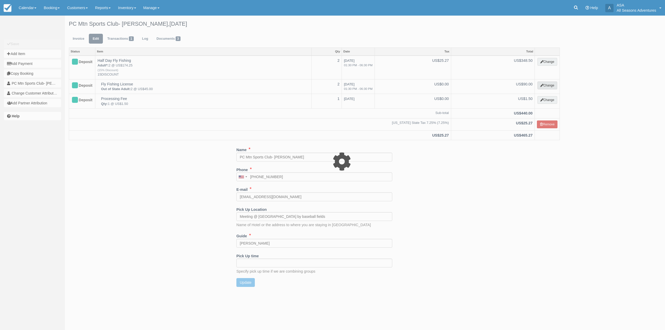
select select "8"
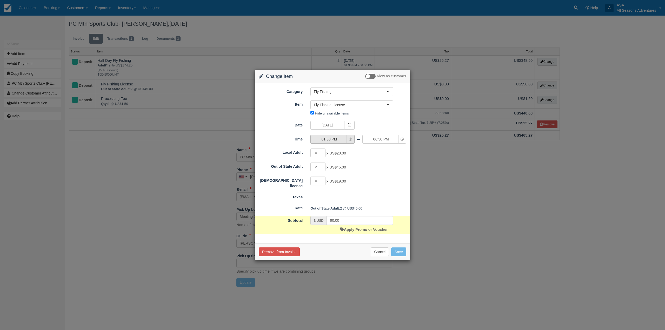
click at [347, 141] on span "01:30 PM" at bounding box center [329, 139] width 37 height 5
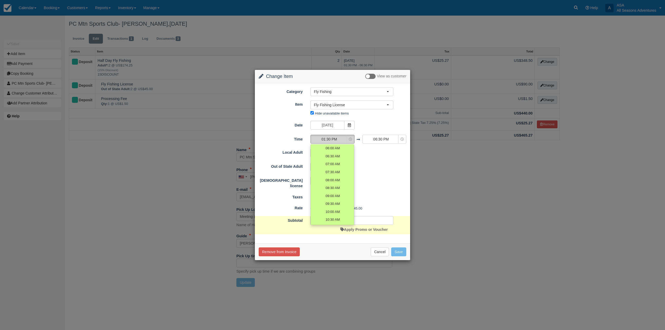
scroll to position [83, 0]
click at [347, 141] on span "01:30 PM" at bounding box center [329, 139] width 37 height 5
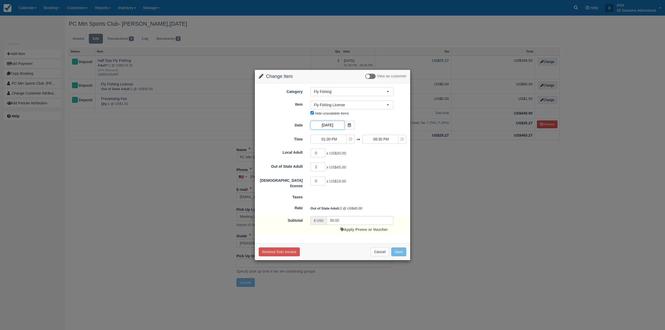
click at [344, 125] on input "[DATE]" at bounding box center [327, 125] width 34 height 9
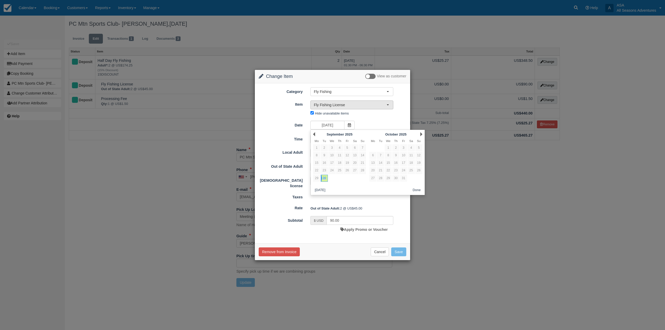
click at [358, 106] on span "Fly Fishing License" at bounding box center [350, 104] width 73 height 5
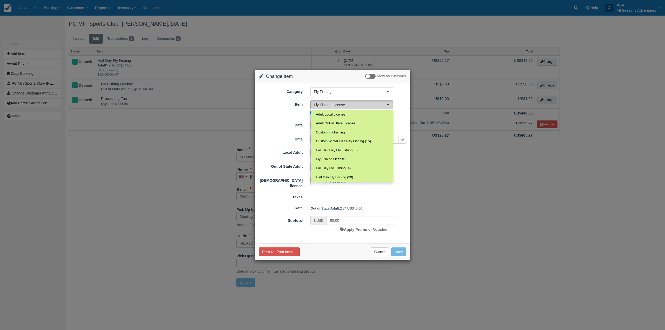
click at [363, 108] on button "Fly Fishing License" at bounding box center [351, 105] width 83 height 9
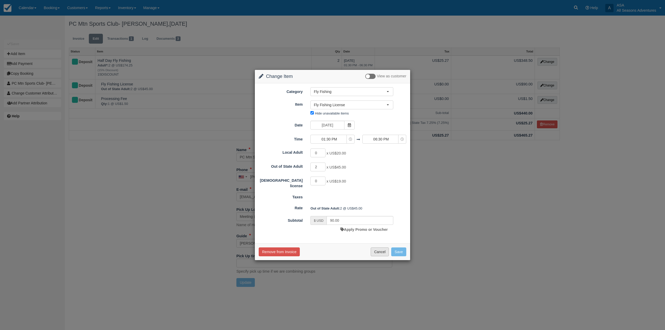
click at [380, 253] on button "Cancel" at bounding box center [380, 251] width 18 height 9
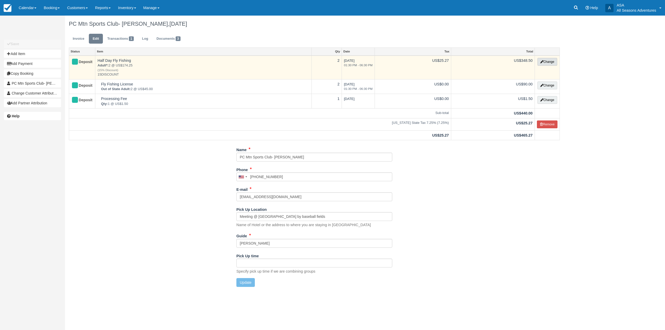
click at [541, 62] on icon "button" at bounding box center [541, 61] width 3 height 3
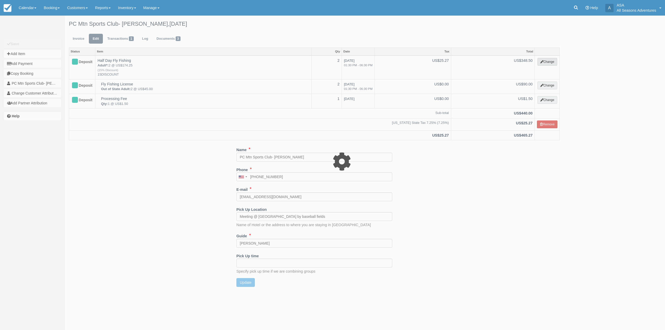
type input "348.50"
type input "15DISCOUNT"
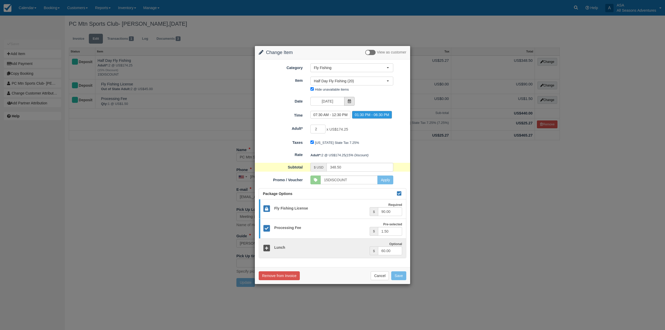
click at [349, 103] on icon at bounding box center [349, 101] width 4 height 4
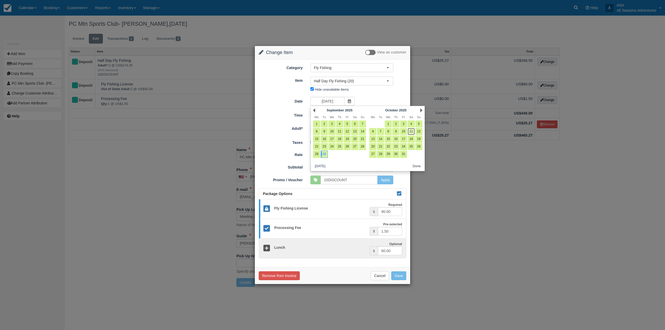
click at [410, 130] on link "11" at bounding box center [410, 131] width 7 height 7
type input "[DATE]"
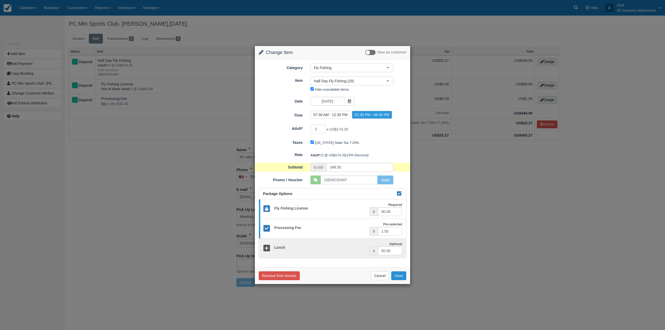
click at [403, 275] on button "Save" at bounding box center [398, 275] width 15 height 9
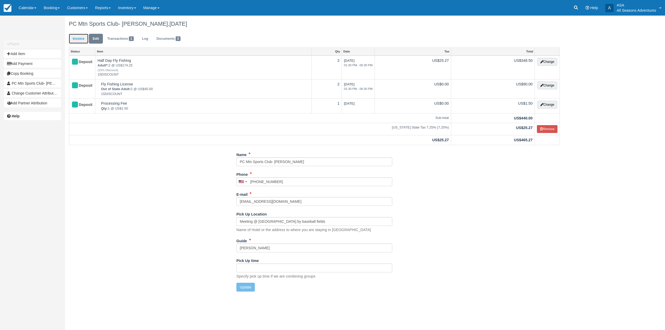
click at [85, 36] on link "Invoice" at bounding box center [78, 39] width 19 height 10
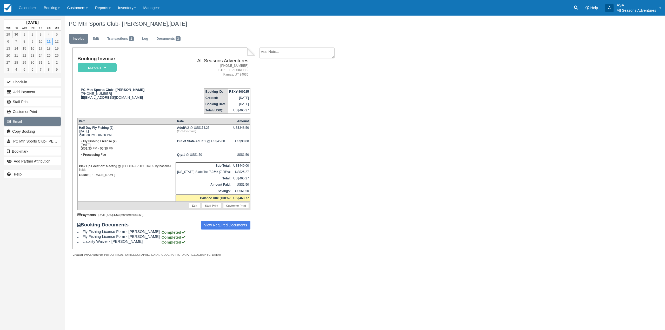
click at [42, 121] on button "Email" at bounding box center [32, 121] width 57 height 8
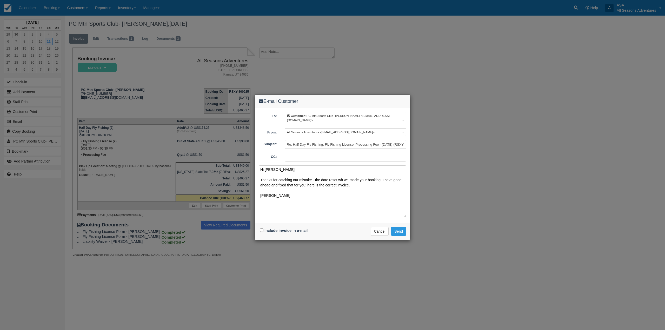
type textarea "Hi [PERSON_NAME], Thanks for catching our mistake - the date reset wh we made y…"
click at [262, 229] on input "Include invoice in e-mail" at bounding box center [261, 230] width 3 height 3
checkbox input "true"
click at [343, 175] on textarea "Hi [PERSON_NAME], Thanks for catching our mistake - the date reset wh we made y…" at bounding box center [333, 191] width 148 height 52
click at [380, 180] on textarea "Hi [PERSON_NAME], Thanks for catching our mistake - the date reset when we made…" at bounding box center [333, 191] width 148 height 52
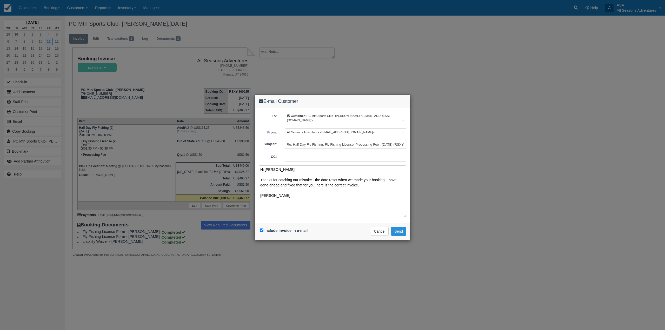
type textarea "Hi [PERSON_NAME], Thanks for catching our mistake - the date reset when we made…"
click at [397, 228] on button "Send" at bounding box center [398, 231] width 15 height 9
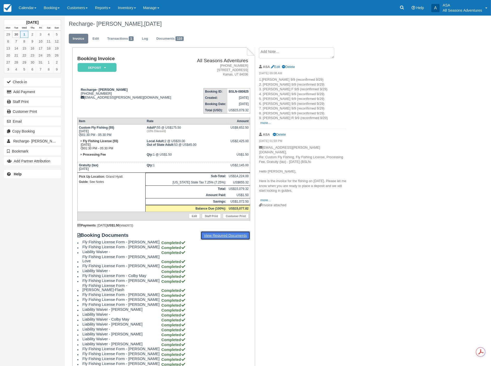
click at [215, 232] on link "View Required Documents" at bounding box center [226, 235] width 50 height 9
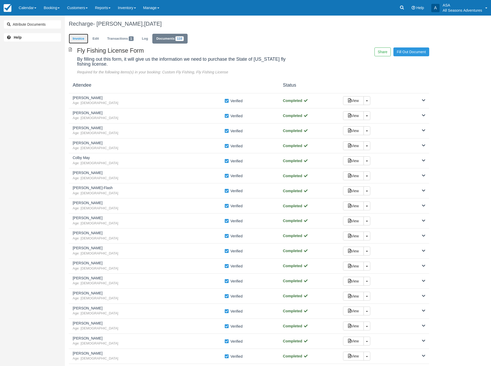
click at [75, 39] on link "Invoice" at bounding box center [78, 39] width 19 height 10
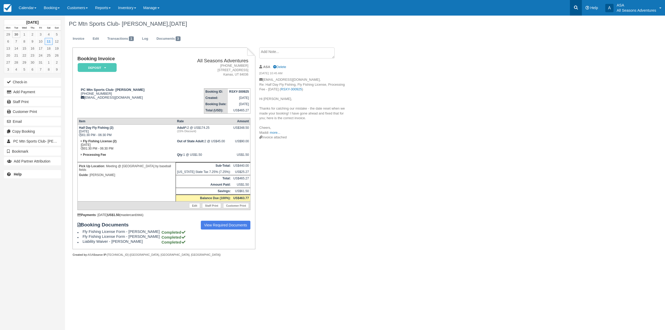
click at [579, 10] on link at bounding box center [576, 8] width 12 height 16
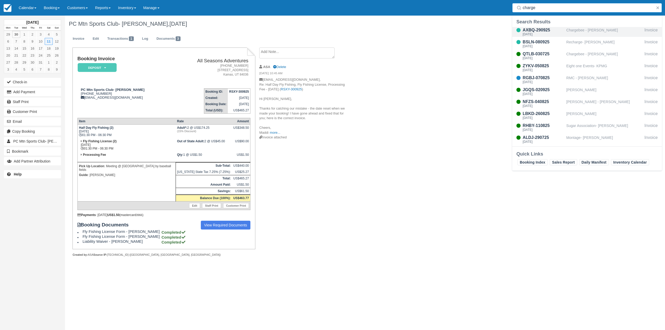
type input "charge"
click at [566, 29] on div "AXBQ-290925 [DATE]" at bounding box center [539, 32] width 54 height 10
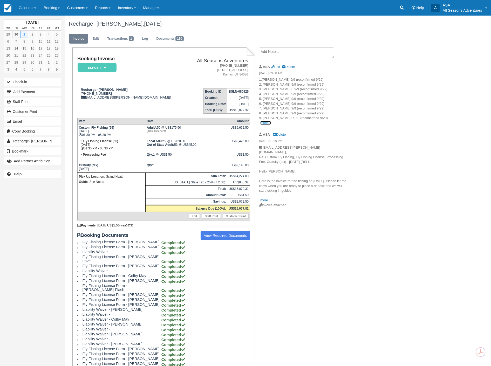
click at [269, 123] on link "more..." at bounding box center [265, 123] width 10 height 4
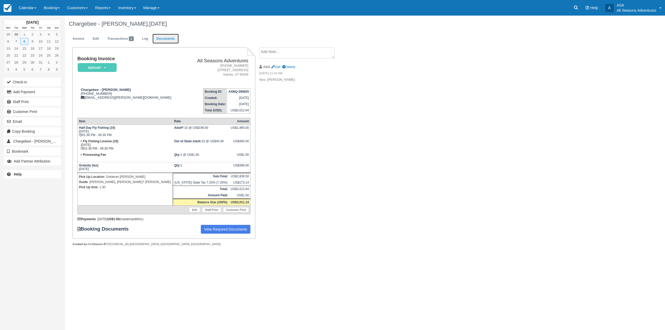
click at [161, 38] on link "Documents" at bounding box center [165, 39] width 26 height 10
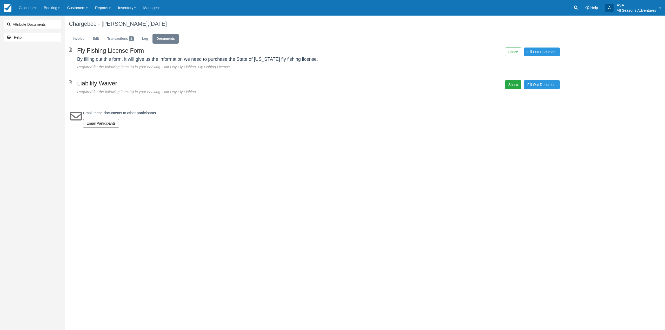
click at [510, 83] on button "Share" at bounding box center [513, 84] width 16 height 9
click at [540, 71] on span "Copy" at bounding box center [537, 70] width 15 height 9
click at [77, 38] on link "Invoice" at bounding box center [78, 39] width 19 height 10
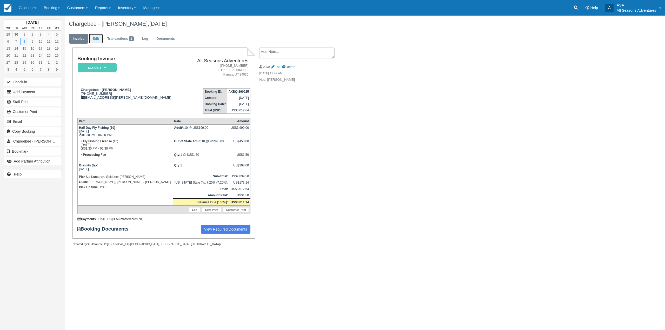
click at [99, 38] on link "Edit" at bounding box center [96, 39] width 14 height 10
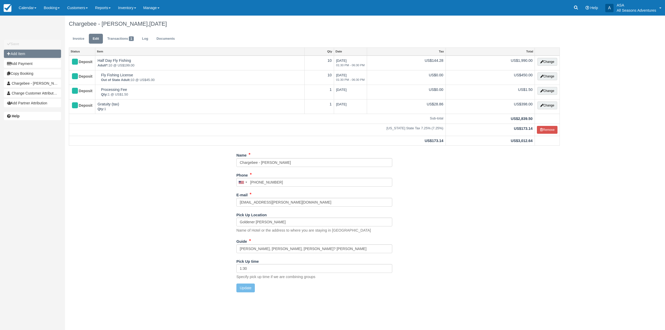
click at [56, 53] on button "Add Item" at bounding box center [32, 54] width 57 height 8
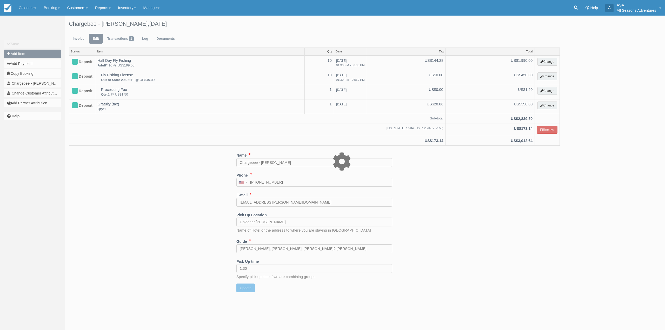
type input "0.00"
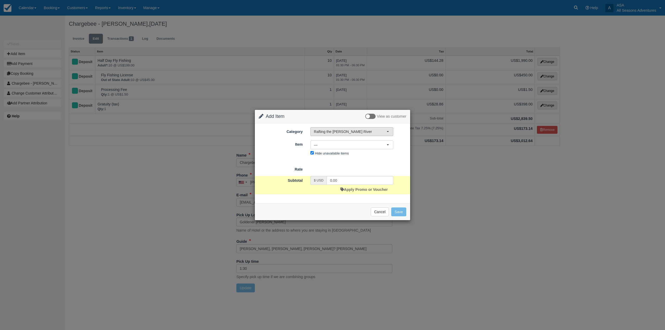
click at [331, 128] on button "Rafting the [PERSON_NAME] River" at bounding box center [351, 131] width 83 height 9
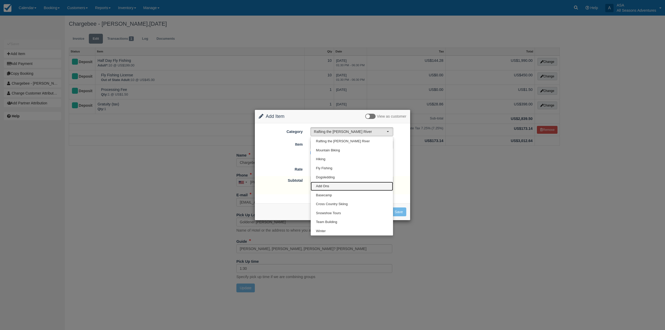
click at [335, 185] on link "Add Ons" at bounding box center [352, 186] width 82 height 9
select select "13"
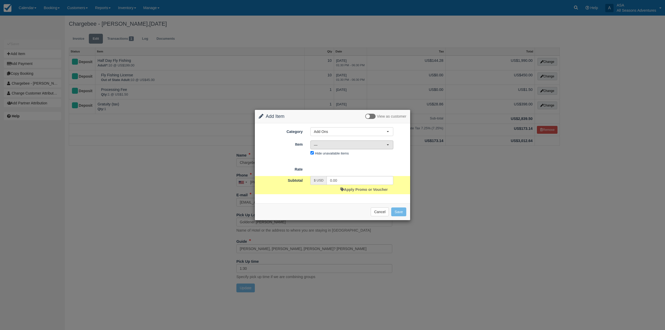
click at [338, 146] on span "—" at bounding box center [350, 144] width 73 height 5
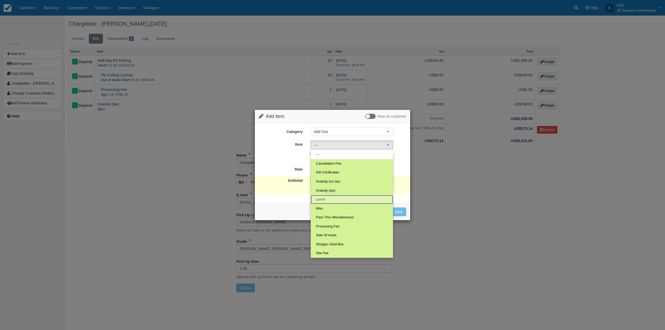
click at [337, 198] on link "Lunch" at bounding box center [352, 199] width 82 height 9
select select "4"
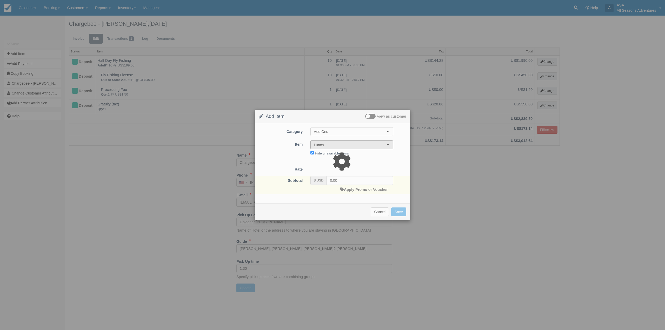
type input "30.00"
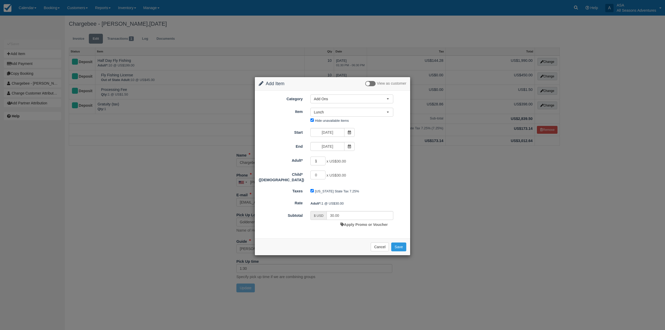
click at [319, 162] on input "1" at bounding box center [317, 161] width 15 height 9
type input "10"
type input "300.00"
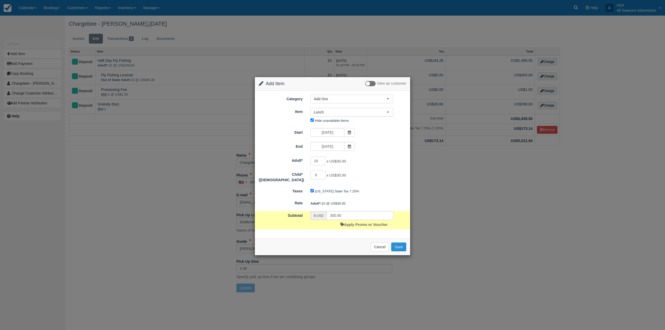
click at [401, 243] on button "Save" at bounding box center [398, 247] width 15 height 9
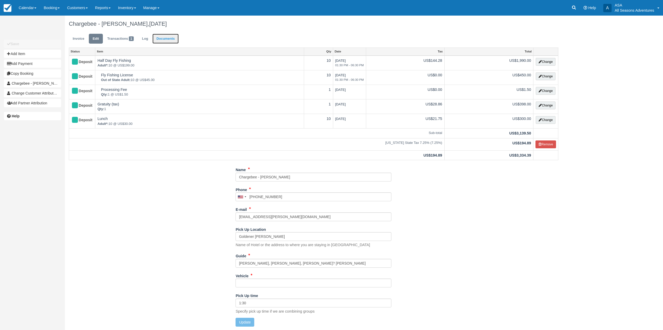
click at [170, 42] on link "Documents" at bounding box center [165, 39] width 26 height 10
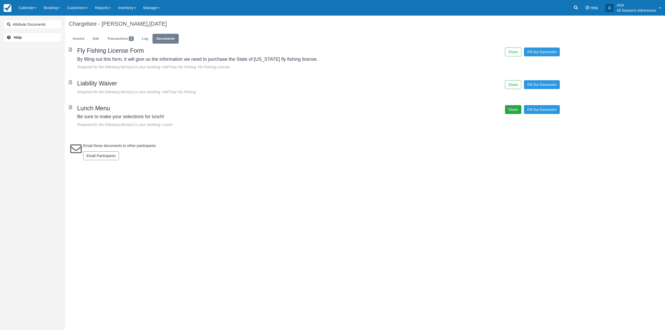
click at [511, 111] on button "Share" at bounding box center [513, 109] width 16 height 9
click at [540, 97] on span "Copy" at bounding box center [537, 95] width 15 height 9
click at [514, 50] on button "Share" at bounding box center [513, 52] width 16 height 9
click at [533, 41] on span "Copy" at bounding box center [537, 38] width 15 height 9
click at [73, 38] on link "Invoice" at bounding box center [78, 39] width 19 height 10
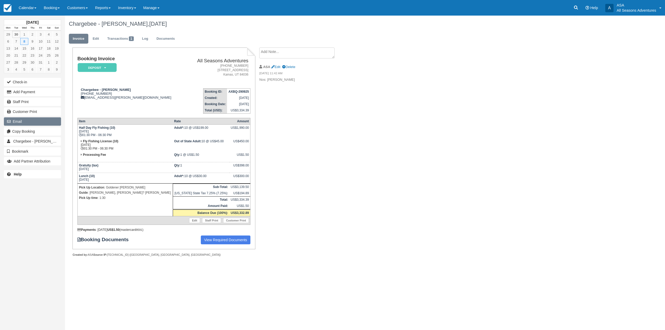
click at [51, 123] on button "Email" at bounding box center [32, 121] width 57 height 8
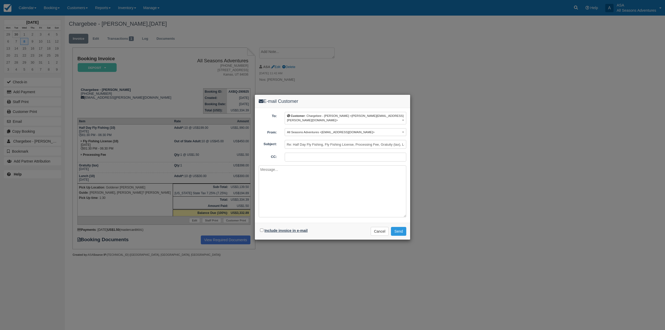
click at [298, 229] on label "Include invoice in e-mail" at bounding box center [285, 231] width 43 height 4
click at [263, 229] on input "Include invoice in e-mail" at bounding box center [261, 230] width 3 height 3
checkbox input "true"
click at [353, 200] on textarea at bounding box center [333, 191] width 148 height 52
type textarea "Hi [PERSON_NAME], Here is your invoice with lunches added. Best, Maddie"
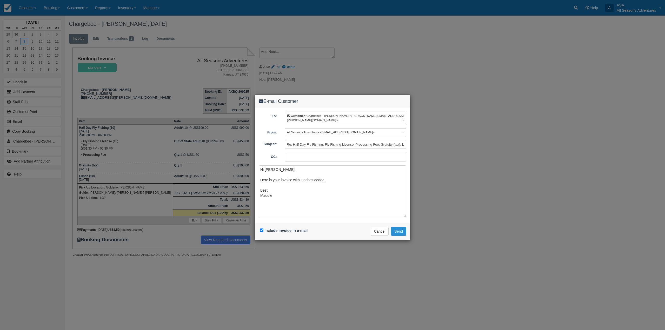
click at [396, 227] on button "Send" at bounding box center [398, 231] width 15 height 9
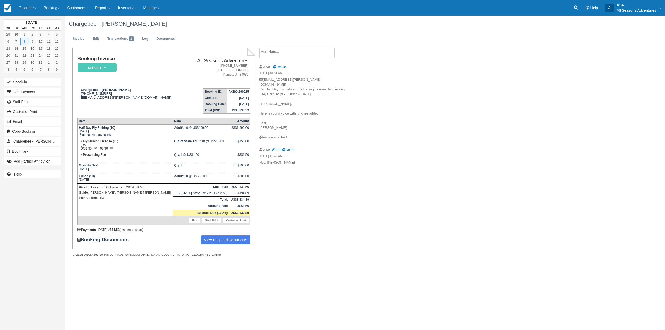
click at [428, 166] on div "Chargebee - [PERSON_NAME], [DATE] Invoice Edit Transactions 1 Log Documents Boo…" at bounding box center [314, 142] width 499 height 253
click at [52, 12] on link "Booking" at bounding box center [51, 8] width 23 height 16
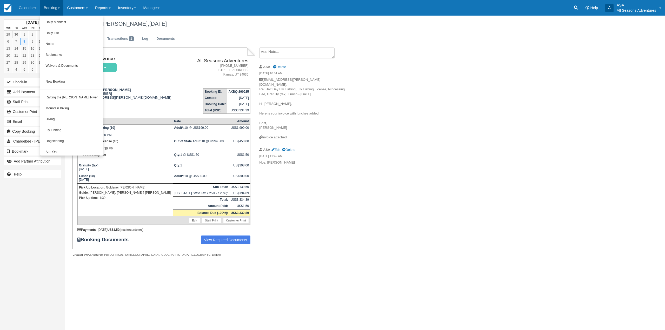
click at [448, 161] on div "Chargebee - Lauren Gilbert, October 08 2025 Invoice Edit Transactions 1 Log Doc…" at bounding box center [314, 142] width 499 height 253
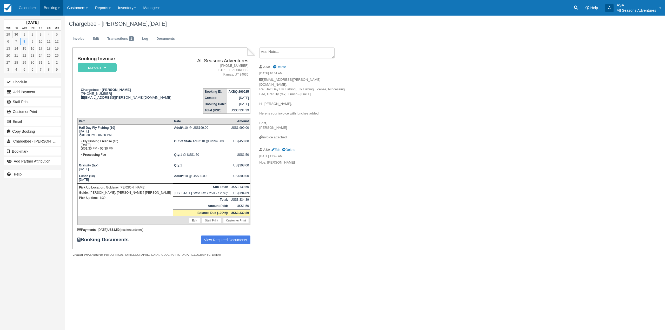
click at [56, 8] on link "Booking" at bounding box center [51, 8] width 23 height 16
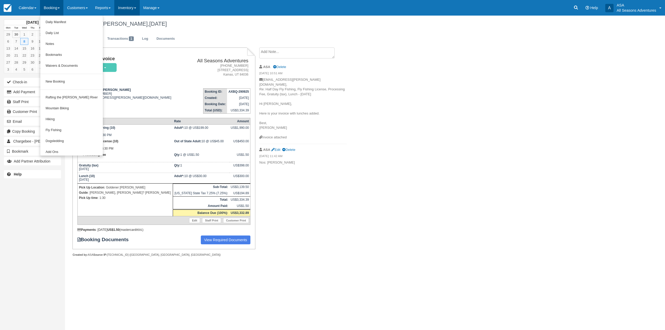
click at [122, 3] on link "Inventory" at bounding box center [126, 8] width 25 height 16
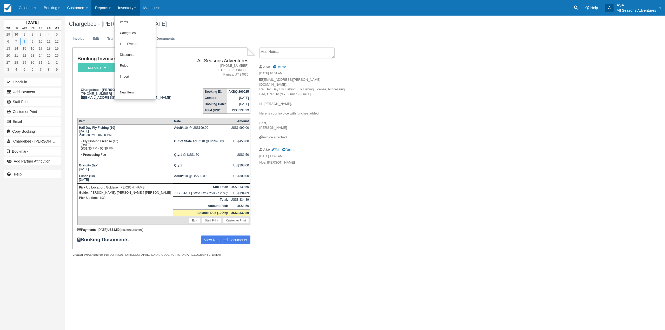
click at [110, 4] on link "Reports" at bounding box center [102, 8] width 23 height 16
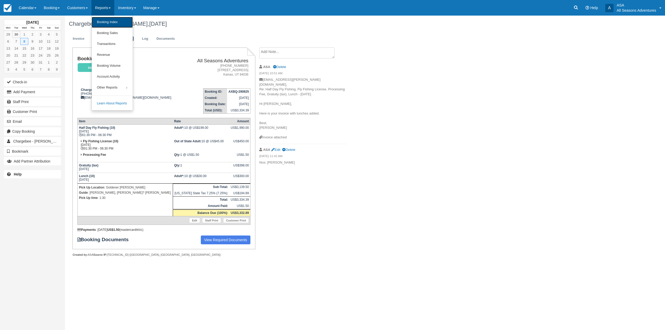
click at [114, 20] on link "Booking Index" at bounding box center [112, 22] width 41 height 11
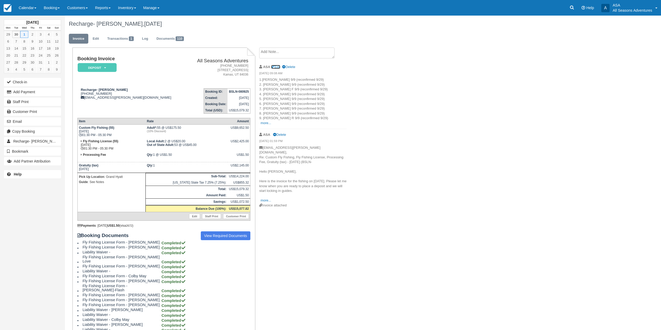
click at [272, 66] on icon at bounding box center [272, 66] width 3 height 3
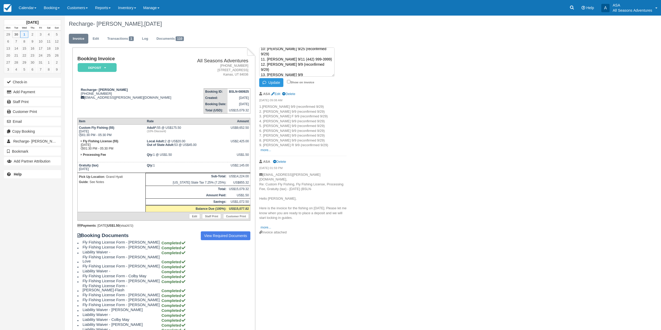
scroll to position [42, 0]
click at [315, 52] on textarea "1.[PERSON_NAME] 9/9 (reconfirmed 9/29) 2. [PERSON_NAME] 9/9 (reconfirmed 9/29) …" at bounding box center [296, 62] width 75 height 29
click at [300, 57] on textarea "1.[PERSON_NAME] 9/9 (reconfirmed 9/29) 2. [PERSON_NAME] 9/9 (reconfirmed 9/29) …" at bounding box center [296, 62] width 75 height 29
click at [290, 74] on textarea "1.[PERSON_NAME] 9/9 (reconfirmed 9/29) 2. [PERSON_NAME] 9/9 (reconfirmed 9/29) …" at bounding box center [296, 62] width 75 height 29
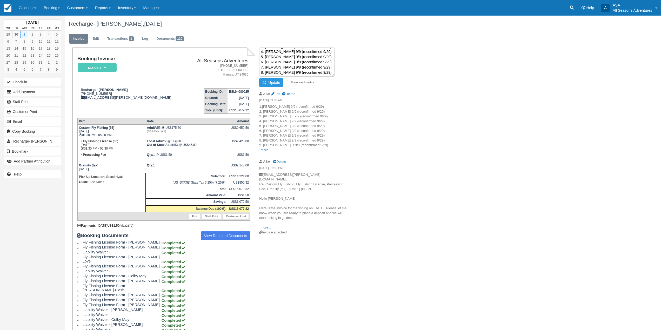
scroll to position [0, 0]
click at [279, 81] on button "Update" at bounding box center [271, 82] width 24 height 9
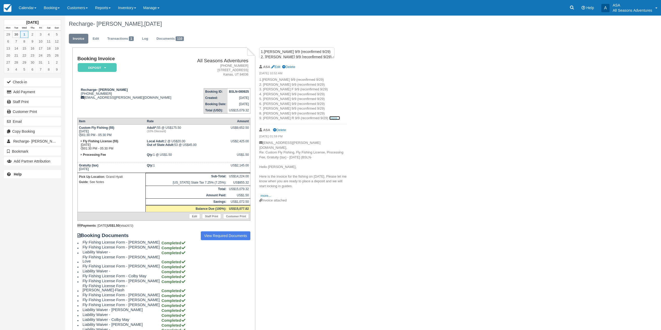
click at [329, 119] on link "more..." at bounding box center [334, 118] width 10 height 4
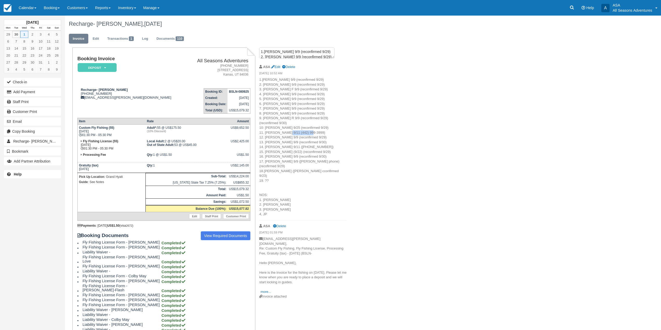
drag, startPoint x: 305, startPoint y: 128, endPoint x: 280, endPoint y: 128, distance: 24.7
click at [280, 128] on p "1.[PERSON_NAME] 9/9 (reconfirmed 9/29) 2. [PERSON_NAME] 9/9 (reconfirmed 9/29) …" at bounding box center [303, 146] width 88 height 139
copy span "442) 999-3999‬)"
click at [271, 69] on div "ASA Edit Delete" at bounding box center [303, 67] width 88 height 8
click at [273, 66] on icon at bounding box center [272, 66] width 3 height 3
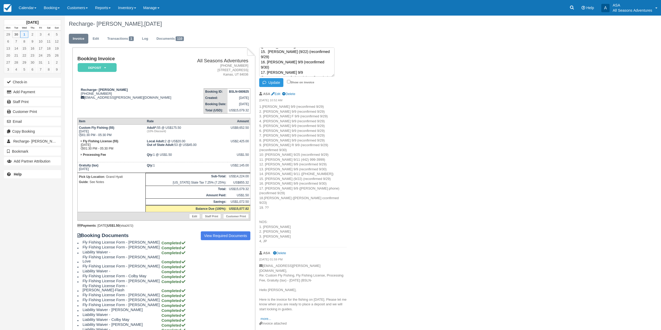
scroll to position [73, 0]
click at [320, 54] on textarea "1.[PERSON_NAME] 9/9 (reconfirmed 9/29) 2. [PERSON_NAME] 9/9 (reconfirmed 9/29) …" at bounding box center [296, 62] width 75 height 29
click at [320, 55] on textarea "1.[PERSON_NAME] 9/9 (reconfirmed 9/29) 2. [PERSON_NAME] 9/9 (reconfirmed 9/29) …" at bounding box center [296, 62] width 75 height 29
click at [320, 56] on textarea "1.[PERSON_NAME] 9/9 (reconfirmed 9/29) 2. [PERSON_NAME] 9/9 (reconfirmed 9/29) …" at bounding box center [296, 62] width 75 height 29
type textarea "1.[PERSON_NAME] 9/9 (reconfirmed 9/29) 2. [PERSON_NAME] 9/9 (reconfirmed 9/29) …"
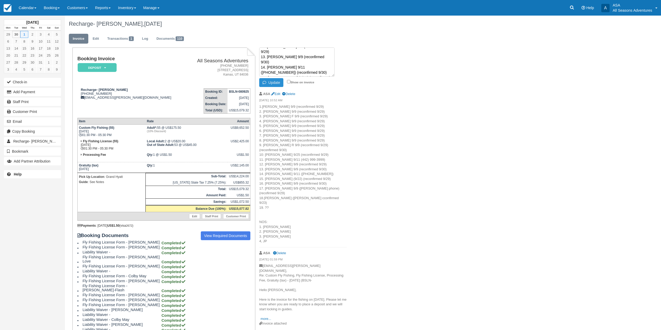
click at [272, 81] on button "Update" at bounding box center [271, 82] width 24 height 9
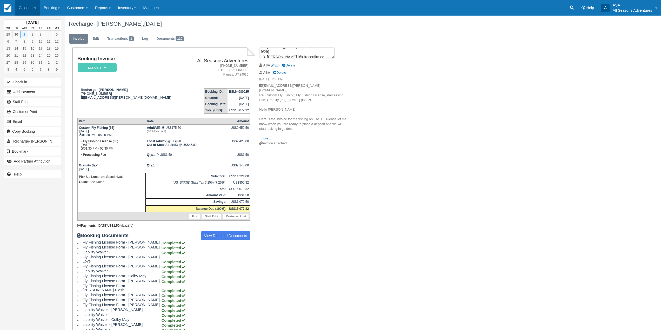
scroll to position [0, 0]
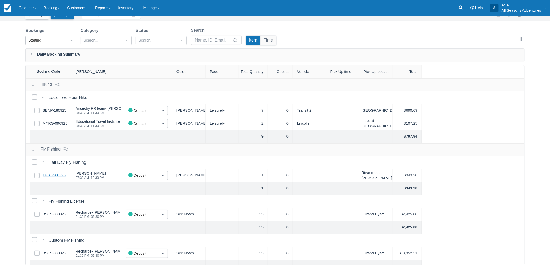
click at [60, 177] on link "TPBT-260925" at bounding box center [54, 176] width 23 height 6
click at [55, 212] on link "BSLN-080925" at bounding box center [54, 215] width 23 height 6
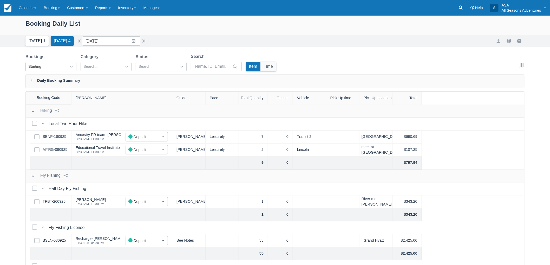
click at [34, 42] on button "Today 1" at bounding box center [36, 40] width 23 height 9
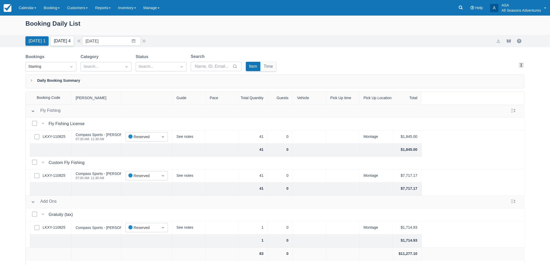
click at [54, 38] on button "Tomorrow 4" at bounding box center [62, 40] width 23 height 9
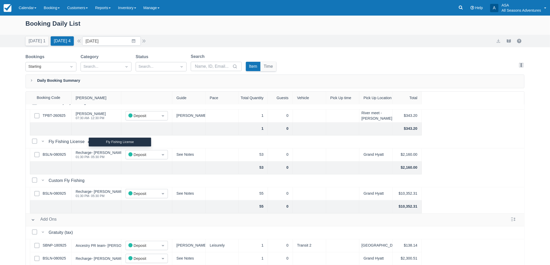
scroll to position [86, 0]
click at [45, 156] on link "BSLN-080925" at bounding box center [54, 155] width 23 height 6
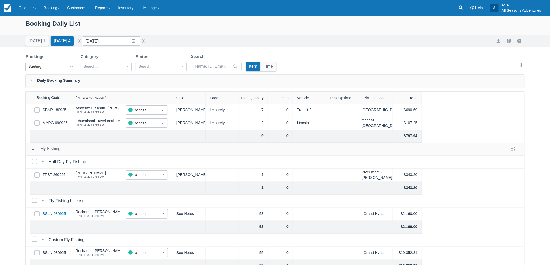
scroll to position [62, 0]
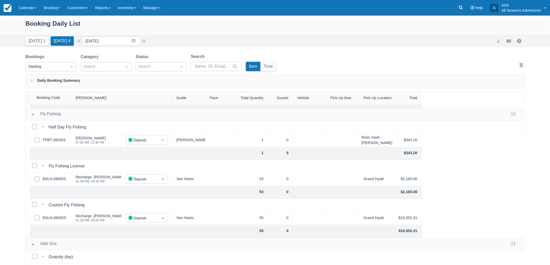
click at [38, 46] on div "Today 1 Tomorrow 4 Date 10/01/25 Navigate forward to interact with the calendar…" at bounding box center [275, 41] width 550 height 12
click at [39, 42] on button "Today 1" at bounding box center [36, 40] width 23 height 9
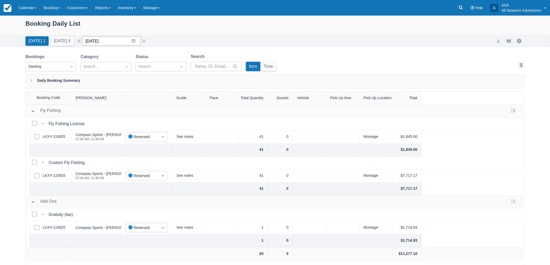
click at [130, 40] on input "09/30/25" at bounding box center [111, 40] width 59 height 9
click at [134, 122] on td "2" at bounding box center [134, 121] width 10 height 10
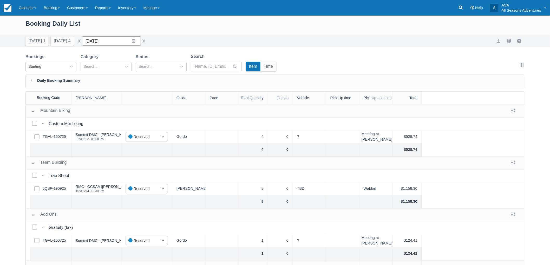
click at [133, 43] on input "[DATE]" at bounding box center [111, 40] width 59 height 9
click at [144, 42] on button "button" at bounding box center [144, 41] width 6 height 6
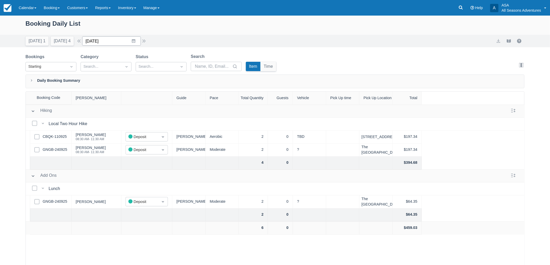
click at [133, 43] on input "10/04/25" at bounding box center [111, 40] width 59 height 9
click at [126, 79] on td "1" at bounding box center [123, 81] width 10 height 10
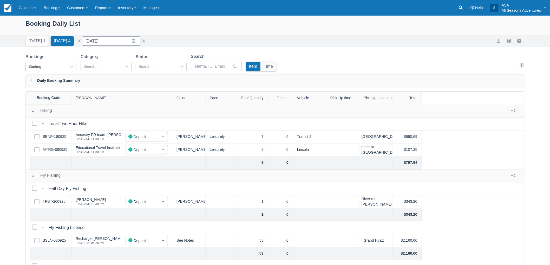
click at [113, 38] on div "Today 1 Tomorrow 4 Date 10/01/25 Navigate forward to interact with the calendar…" at bounding box center [275, 41] width 550 height 12
click at [30, 45] on button "Today 1" at bounding box center [36, 40] width 23 height 9
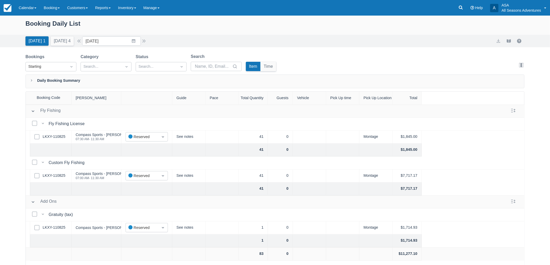
click at [53, 141] on div "Select Row LKXY-110825" at bounding box center [51, 137] width 42 height 13
click at [59, 138] on link "LKXY-110825" at bounding box center [54, 137] width 23 height 6
click at [134, 45] on input "09/30/25" at bounding box center [111, 40] width 59 height 9
click at [157, 59] on div "Move forward to switch to the next month." at bounding box center [154, 62] width 10 height 9
click at [152, 90] on td "11" at bounding box center [154, 91] width 10 height 10
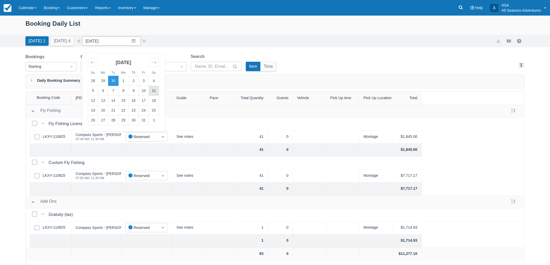
type input "10/11/25"
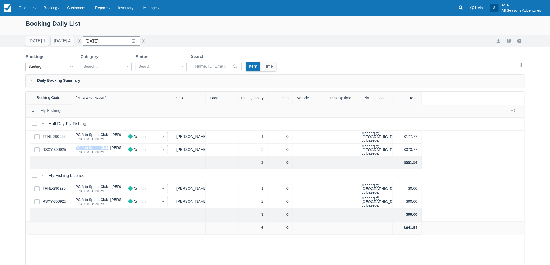
drag, startPoint x: 108, startPoint y: 146, endPoint x: 75, endPoint y: 148, distance: 33.5
click at [75, 148] on div "PC Mtn Sports Club- Steve Hayes 01:30 PM - 06:30 PM" at bounding box center [96, 150] width 50 height 13
click at [95, 152] on div "01:30 PM - 06:30 PM" at bounding box center [108, 152] width 65 height 3
drag, startPoint x: 108, startPoint y: 149, endPoint x: 76, endPoint y: 148, distance: 31.5
click at [76, 148] on div "PC Mtn Sports Club- Steve Hayes" at bounding box center [108, 148] width 65 height 4
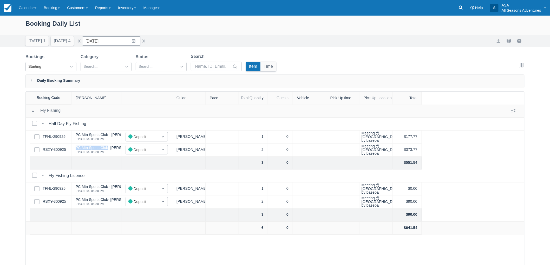
copy div "PC Mtn Sports Club"
click at [53, 6] on link "Booking" at bounding box center [51, 8] width 23 height 16
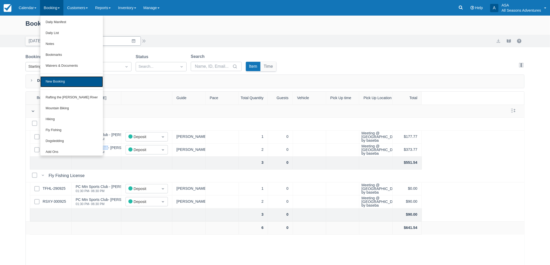
click at [64, 79] on link "New Booking" at bounding box center [71, 81] width 63 height 11
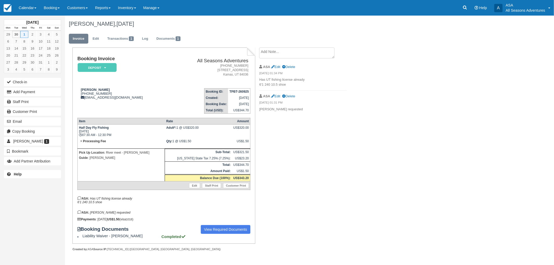
click at [221, 232] on div "Booking Documents View Required Documents Liability Waiver - Terrance Weinberg …" at bounding box center [163, 232] width 173 height 14
click at [220, 229] on link "View Required Documents" at bounding box center [226, 229] width 50 height 9
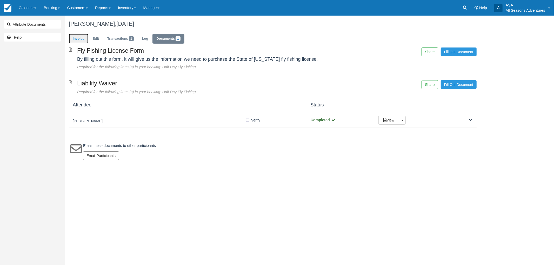
click at [76, 37] on link "Invoice" at bounding box center [78, 39] width 19 height 10
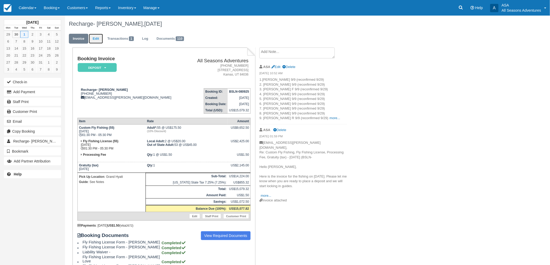
click at [98, 40] on link "Edit" at bounding box center [96, 39] width 14 height 10
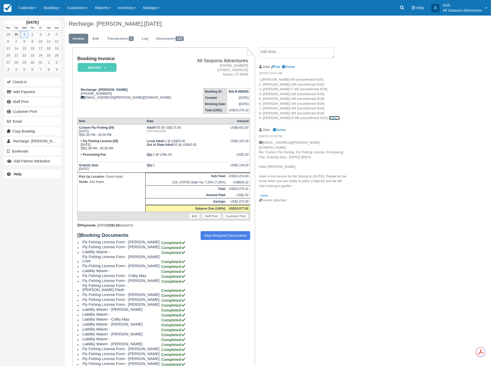
click at [329, 118] on link "more..." at bounding box center [334, 118] width 10 height 4
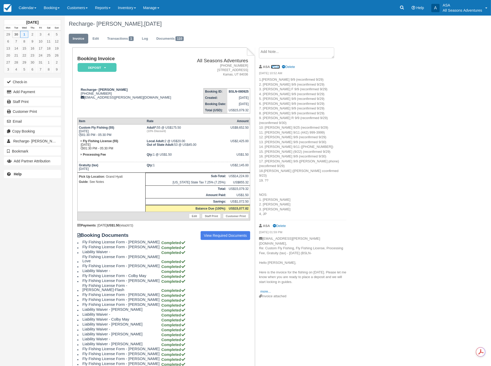
click at [277, 67] on link "Edit" at bounding box center [275, 67] width 9 height 4
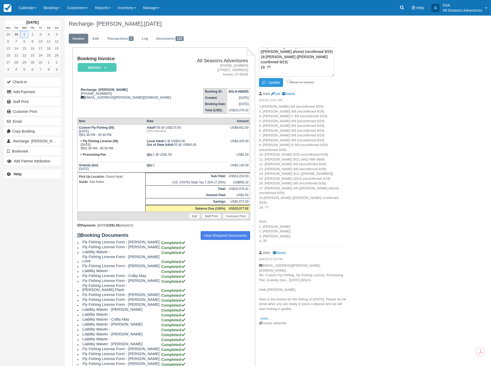
scroll to position [96, 0]
click at [322, 61] on textarea "1.Scott 9/9 (reconfirmed 9/29) 2. Clark 9/9 (reconfirmed 9/29) 3. Chris F 9/9 (…" at bounding box center [296, 62] width 75 height 29
type textarea "1.Scott 9/9 (reconfirmed 9/29) 2. Clark 9/9 (reconfirmed 9/29) 3. Chris F 9/9 (…"
click at [277, 82] on button "Update" at bounding box center [271, 82] width 24 height 9
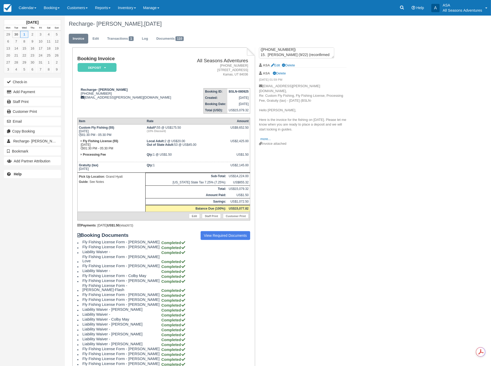
scroll to position [0, 0]
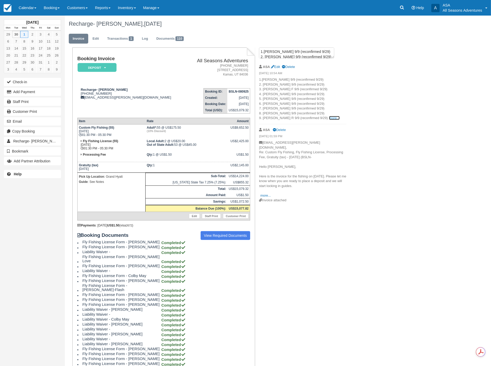
click at [329, 117] on link "more..." at bounding box center [334, 118] width 10 height 4
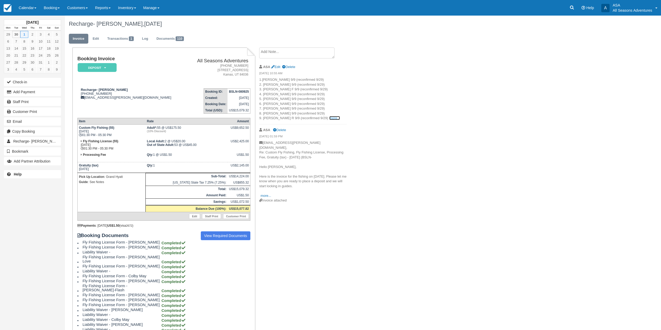
click at [329, 118] on link "more..." at bounding box center [334, 118] width 10 height 4
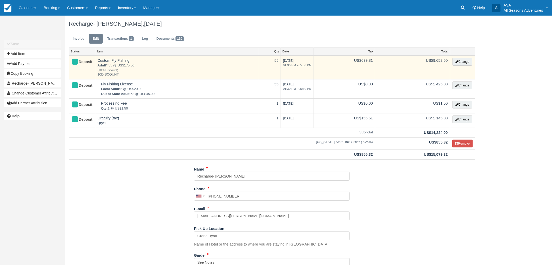
click at [464, 70] on td "Change" at bounding box center [462, 68] width 25 height 24
click at [466, 62] on button "Change" at bounding box center [463, 62] width 20 height 8
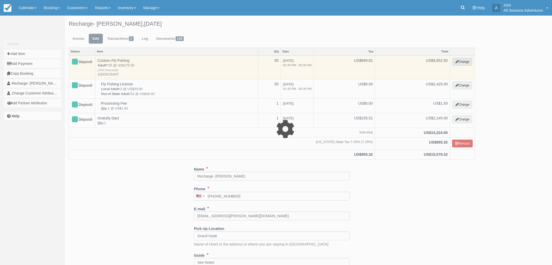
select select "8"
type input "9652.50"
type input "10DISCOUNT"
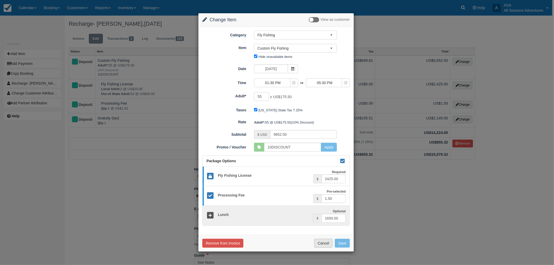
click at [324, 243] on button "Cancel" at bounding box center [323, 243] width 18 height 9
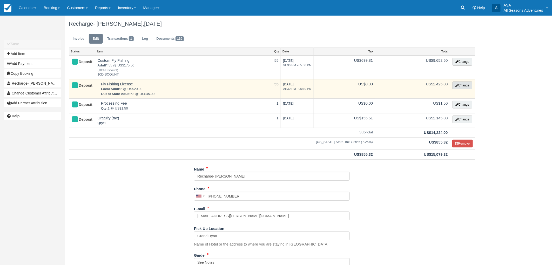
click at [460, 85] on button "Change" at bounding box center [463, 86] width 20 height 8
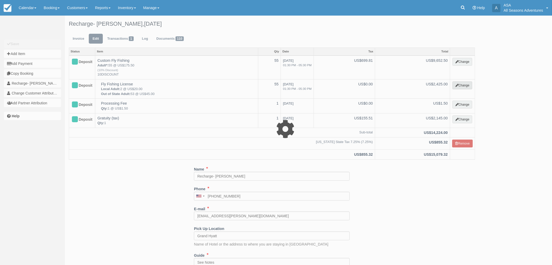
type input "2425.00"
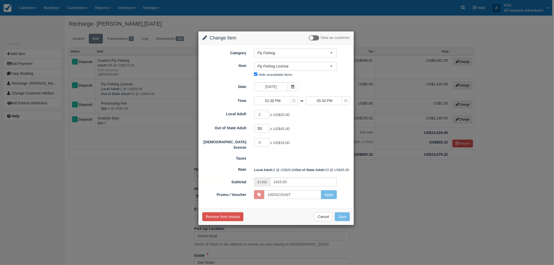
drag, startPoint x: 263, startPoint y: 129, endPoint x: 250, endPoint y: 128, distance: 13.3
click at [250, 128] on div "53 x US$45.00" at bounding box center [295, 129] width 91 height 10
drag, startPoint x: 261, startPoint y: 113, endPoint x: 251, endPoint y: 117, distance: 11.2
click at [251, 117] on div "2 x US$20.00" at bounding box center [295, 115] width 91 height 10
type input "9"
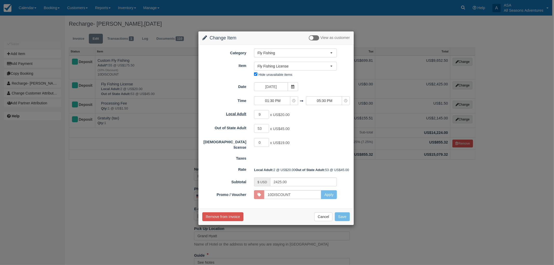
type input "2308.50"
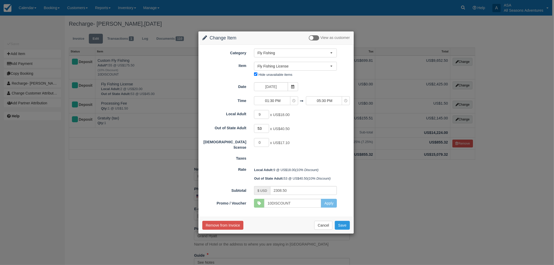
click at [260, 131] on input "53" at bounding box center [261, 128] width 15 height 9
type input "5"
type input "44"
type input "1944.00"
drag, startPoint x: 303, startPoint y: 206, endPoint x: 232, endPoint y: 209, distance: 71.5
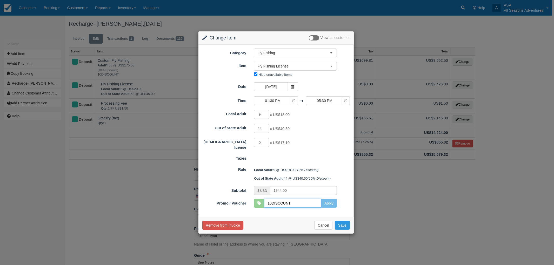
click at [232, 209] on div "Category Fly Fishing Rafting the Weber River Mountain Biking Hiking Fly Fishing…" at bounding box center [275, 131] width 155 height 172
click at [328, 203] on button "Apply" at bounding box center [329, 203] width 16 height 9
type input "2160.00"
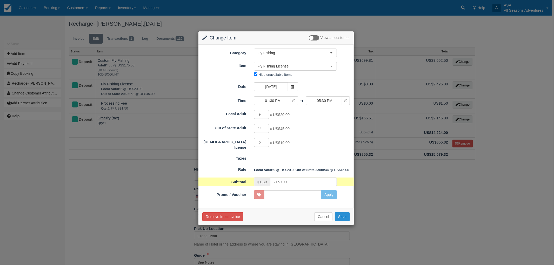
click at [343, 221] on button "Save" at bounding box center [342, 216] width 15 height 9
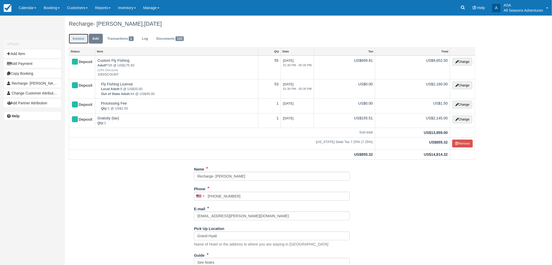
click at [77, 37] on link "Invoice" at bounding box center [78, 39] width 19 height 10
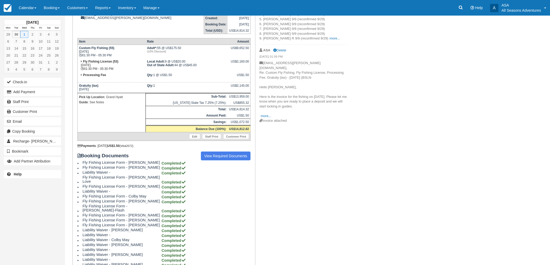
scroll to position [86, 0]
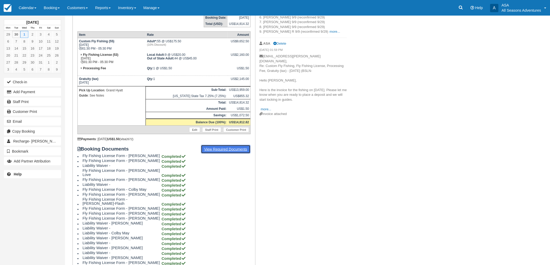
click at [207, 145] on link "View Required Documents" at bounding box center [226, 149] width 50 height 9
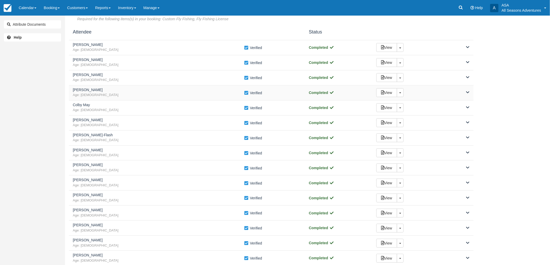
scroll to position [29, 0]
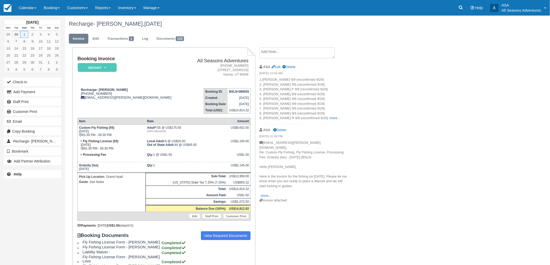
click at [271, 55] on textarea at bounding box center [296, 53] width 75 height 11
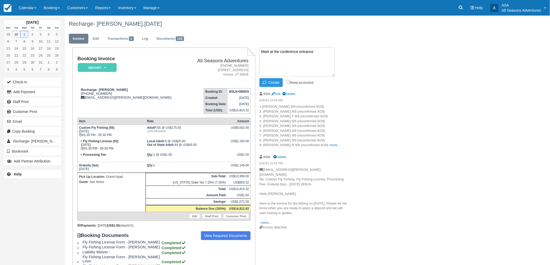
type textarea "Meet at the conference entrance"
click at [288, 82] on input "Show on invoice" at bounding box center [287, 81] width 3 height 3
checkbox input "true"
click at [260, 88] on li "ASA Edit Delete 09/30/25 10:55 AM 1.Scott 9/9 (reconfirmed 9/29) 2. Clark 9/9 (…" at bounding box center [303, 119] width 88 height 63
click at [268, 82] on icon "button" at bounding box center [266, 83] width 6 height 4
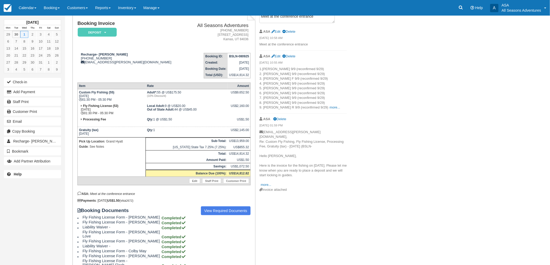
scroll to position [86, 0]
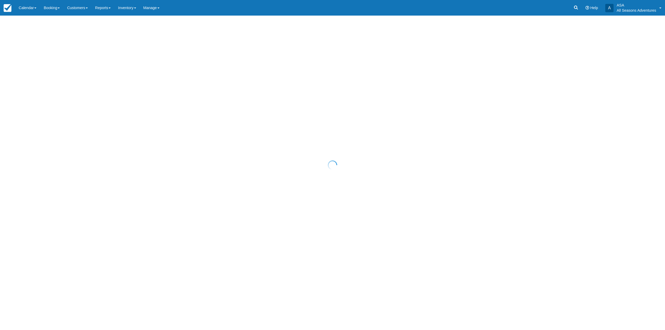
select select "25"
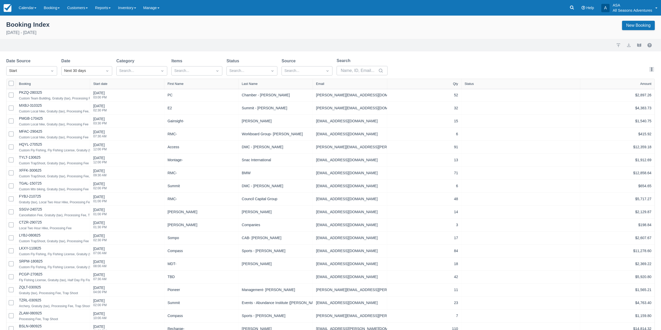
select select "25"
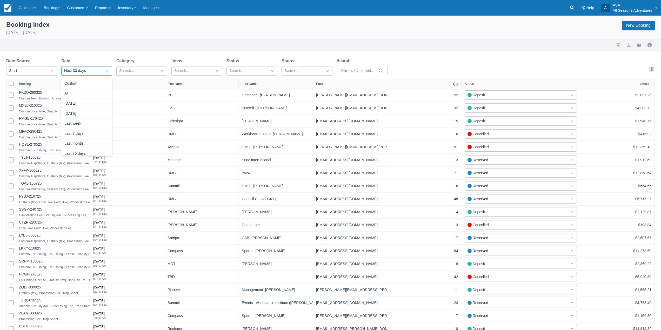
click at [82, 72] on div "Next 30 days" at bounding box center [82, 71] width 36 height 6
click at [84, 97] on div "All - past" at bounding box center [86, 97] width 51 height 10
select select "25"
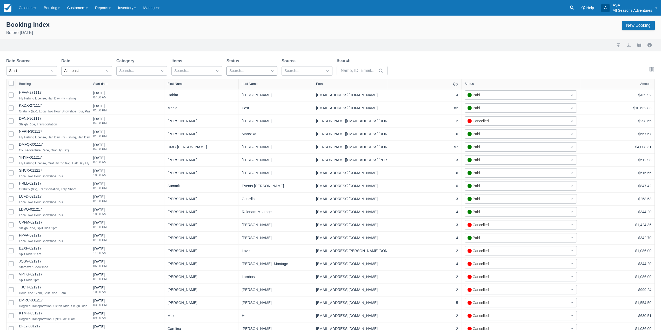
click at [250, 72] on div at bounding box center [247, 71] width 36 height 7
click at [252, 108] on div at bounding box center [252, 106] width 45 height 7
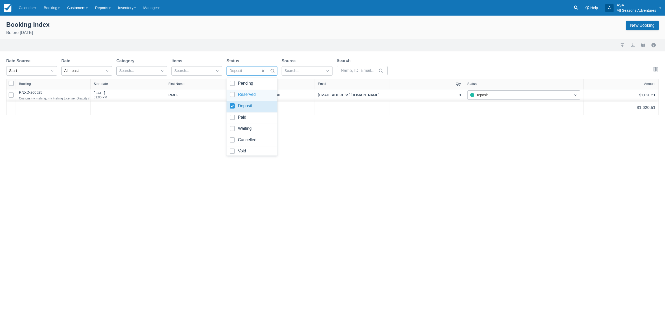
click at [251, 96] on div at bounding box center [252, 95] width 45 height 7
select select "25"
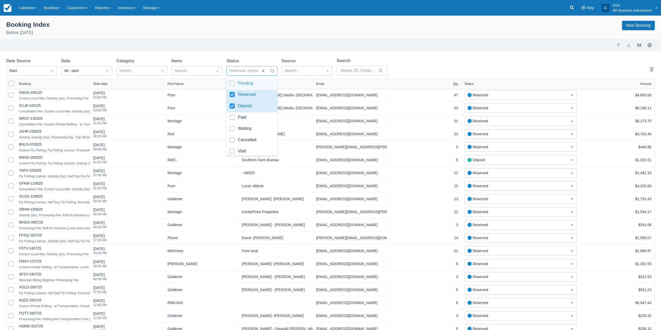
click at [250, 51] on div "Booking Index Before September 30th 2025 New Booking Import Export View booklet…" at bounding box center [330, 228] width 661 height 424
click at [105, 85] on div "Start date" at bounding box center [100, 84] width 14 height 4
select select "25"
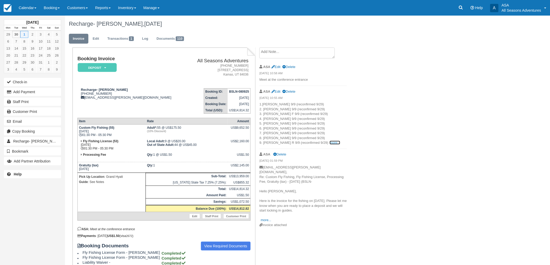
click at [329, 143] on link "more..." at bounding box center [334, 143] width 10 height 4
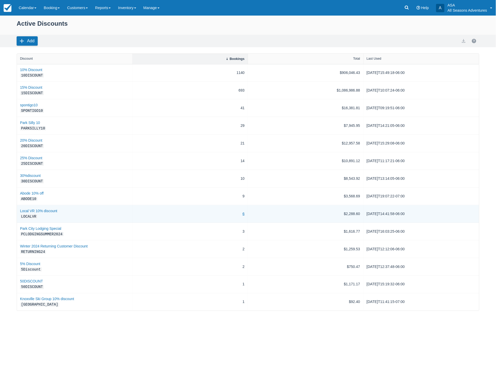
click at [243, 212] on link "6" at bounding box center [243, 213] width 2 height 5
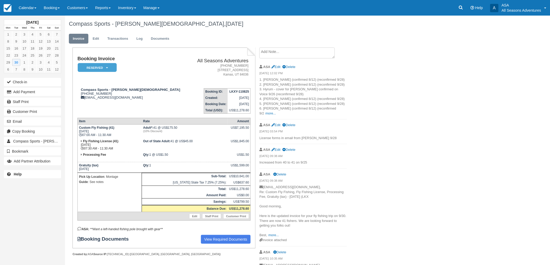
drag, startPoint x: 120, startPoint y: 135, endPoint x: 91, endPoint y: 133, distance: 28.3
click at [91, 133] on td "Custom Fly Fishing (41) [DATE] 07:00 AM - 11:30 AM" at bounding box center [109, 132] width 64 height 14
drag, startPoint x: 227, startPoint y: 127, endPoint x: 250, endPoint y: 127, distance: 22.6
click at [248, 127] on td "US$7,195.50" at bounding box center [239, 132] width 23 height 14
drag, startPoint x: 250, startPoint y: 128, endPoint x: 249, endPoint y: 131, distance: 3.3
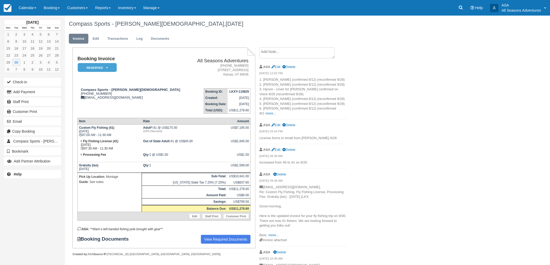
click at [250, 128] on td "US$7,195.50" at bounding box center [239, 132] width 23 height 14
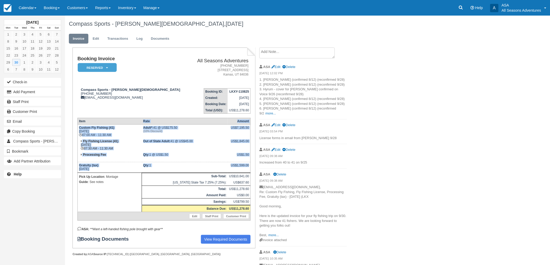
drag, startPoint x: 248, startPoint y: 166, endPoint x: 91, endPoint y: 122, distance: 162.5
click at [91, 122] on table "Item Rate Amount Custom Fly Fishing (41) Tue Sept 30, 2025 07:00 AM - 11:30 AM …" at bounding box center [163, 169] width 173 height 103
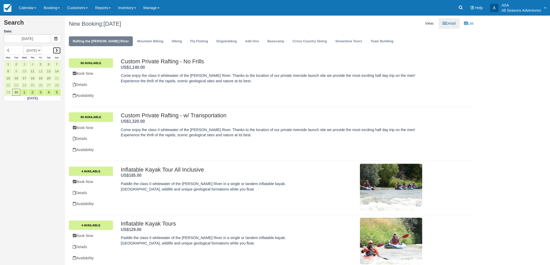
click at [56, 52] on link at bounding box center [57, 50] width 8 height 7
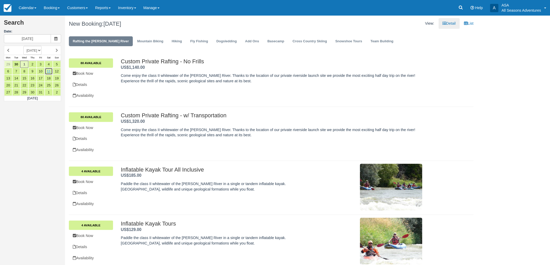
click at [48, 71] on link "11" at bounding box center [49, 71] width 8 height 7
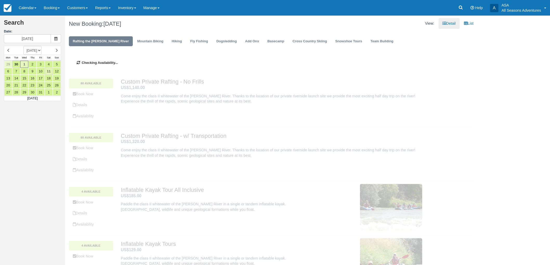
type input "10/11/25"
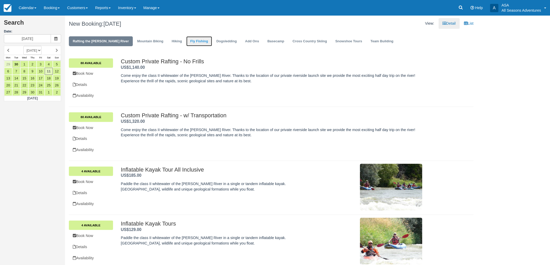
click at [186, 37] on link "Fly Fishing" at bounding box center [198, 41] width 25 height 10
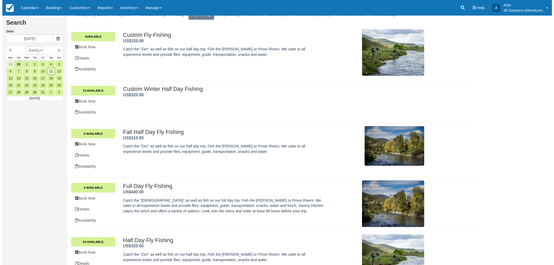
scroll to position [58, 0]
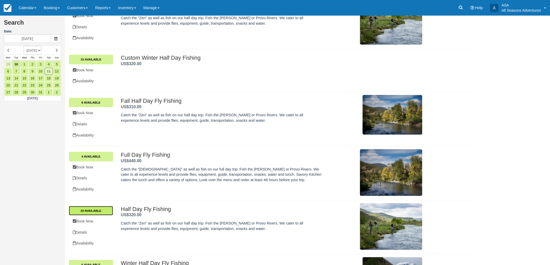
click at [108, 212] on link "20 Available" at bounding box center [91, 210] width 44 height 9
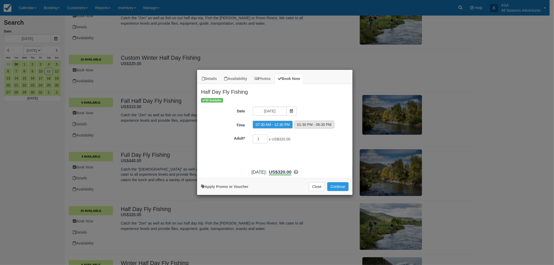
click at [306, 125] on label "01:30 PM - 06:30 PM" at bounding box center [314, 125] width 40 height 8
radio input "true"
click at [260, 139] on input "1" at bounding box center [260, 139] width 15 height 9
click at [337, 184] on button "Continue" at bounding box center [337, 186] width 21 height 9
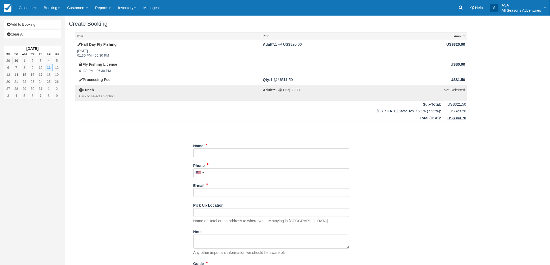
click at [214, 157] on div "Name" at bounding box center [271, 152] width 156 height 20
click at [213, 151] on input "Name" at bounding box center [271, 153] width 156 height 9
paste input "PC Mtn Sports Club"
type input "PC Mtn Sports Club- [PERSON_NAME]"
click at [221, 170] on input "Phone" at bounding box center [271, 173] width 156 height 9
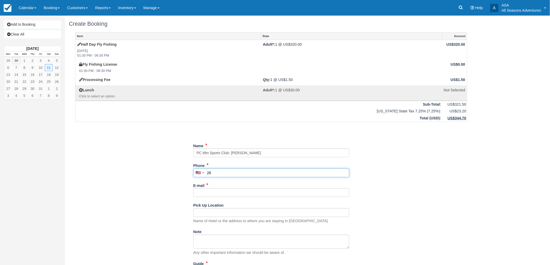
type input "2"
type input "[PHONE_NUMBER]"
click at [220, 190] on input "E-mail" at bounding box center [271, 192] width 156 height 9
click at [175, 178] on div "Item Rate Amount Half Day Fly Fishing [DATE] 01:30 PM - 06:30 PM Adult*: 1 @ US…" at bounding box center [271, 169] width 404 height 274
click at [227, 181] on div "E-mail Did you mean ?" at bounding box center [271, 189] width 156 height 16
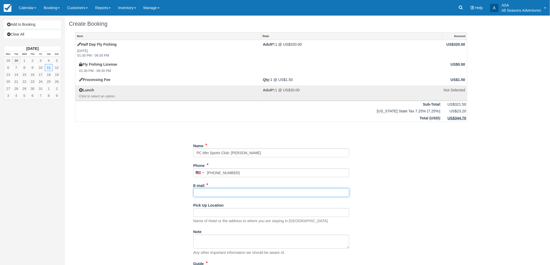
click at [214, 196] on input "E-mail" at bounding box center [271, 192] width 156 height 9
click at [157, 185] on div "Item Rate Amount Half Day Fly Fishing [DATE] 01:30 PM - 06:30 PM Adult*: 1 @ US…" at bounding box center [271, 169] width 404 height 274
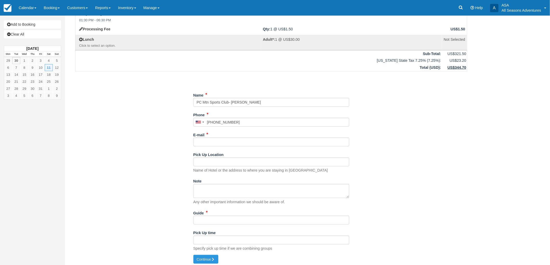
scroll to position [53, 0]
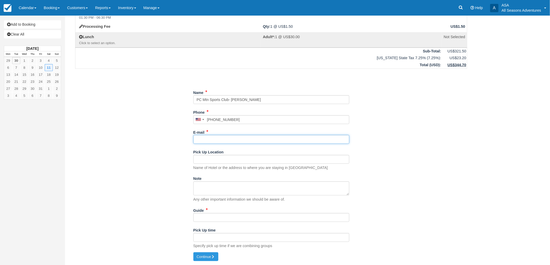
click at [206, 141] on input "E-mail" at bounding box center [271, 139] width 156 height 9
click at [236, 117] on input "[PHONE_NUMBER]" at bounding box center [271, 119] width 156 height 9
click at [199, 144] on input "E-mail" at bounding box center [271, 139] width 156 height 9
click at [198, 138] on input "[EMAIL_ADDRESS][DOMAIN_NAME]" at bounding box center [271, 139] width 156 height 9
type input "[EMAIL_ADDRESS][DOMAIN_NAME]"
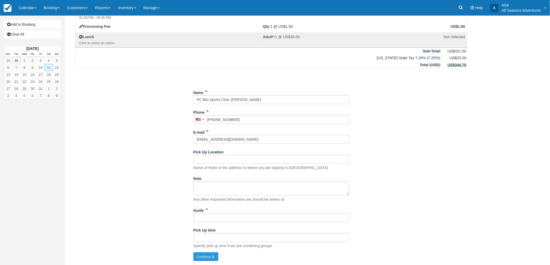
click at [149, 177] on div "Item Rate Amount Half Day Fly Fishing [DATE] 01:30 PM - 06:30 PM Adult*: 1 @ US…" at bounding box center [271, 116] width 404 height 274
click at [229, 162] on input "Pick Up Location" at bounding box center [271, 159] width 156 height 9
paste input "Meeting @ [GEOGRAPHIC_DATA] by baseball fields"
type input "Meeting @ [GEOGRAPHIC_DATA] by baseball fields"
click at [199, 258] on button "Continue" at bounding box center [205, 256] width 25 height 9
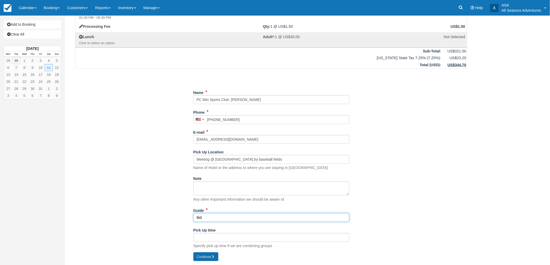
type input "tbd"
click at [208, 258] on button "Continue" at bounding box center [205, 256] width 25 height 9
type input "[PHONE_NUMBER]"
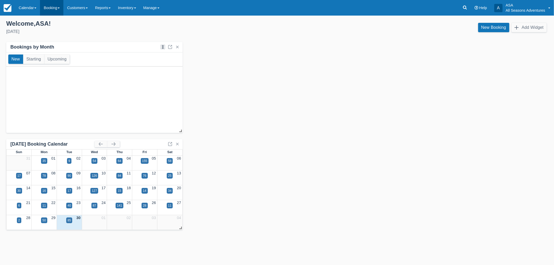
click at [61, 12] on link "Booking" at bounding box center [51, 8] width 23 height 16
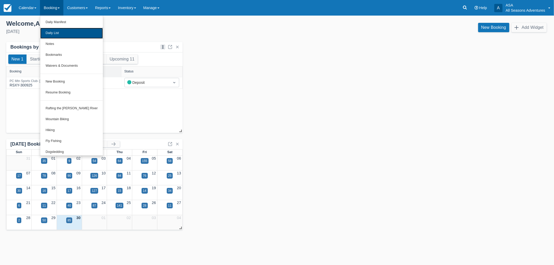
click at [66, 33] on link "Daily List" at bounding box center [71, 33] width 63 height 11
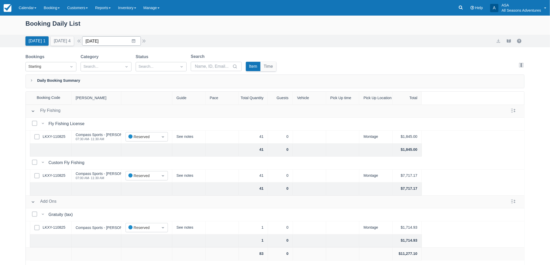
click at [135, 38] on input "[DATE]" at bounding box center [111, 40] width 59 height 9
click at [152, 60] on div "Move forward to switch to the next month." at bounding box center [154, 62] width 10 height 9
click at [153, 89] on td "11" at bounding box center [154, 91] width 10 height 10
type input "10/11/25"
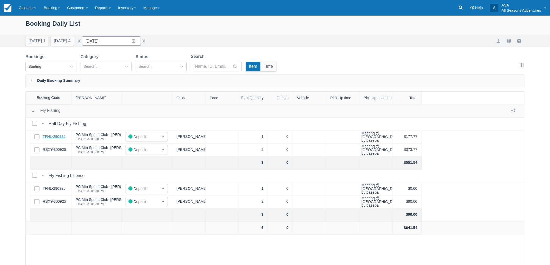
click at [63, 136] on link "TFHL-290925" at bounding box center [54, 137] width 23 height 6
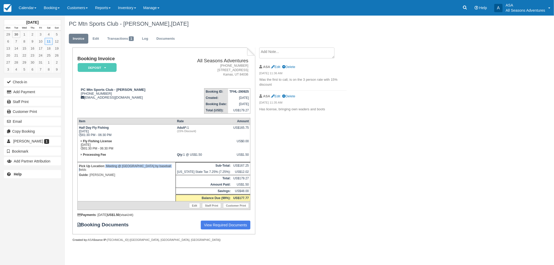
drag, startPoint x: 105, startPoint y: 164, endPoint x: 177, endPoint y: 154, distance: 72.7
click at [174, 164] on p "Pick Up Location : Meeting @ Round Valley by baseball fields" at bounding box center [126, 168] width 95 height 9
copy p "Meeting @ Round Valley by baseball fields"
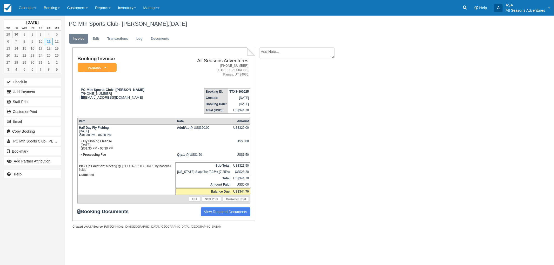
click at [284, 50] on textarea at bounding box center [296, 53] width 75 height 11
type textarea "10 M shoe Size, 5'9, 180 lbs"
click at [289, 80] on input "Show on invoice" at bounding box center [287, 81] width 3 height 3
checkbox input "true"
click at [324, 53] on textarea "10 M shoe Size, 5'9, 180 lbs" at bounding box center [296, 62] width 75 height 29
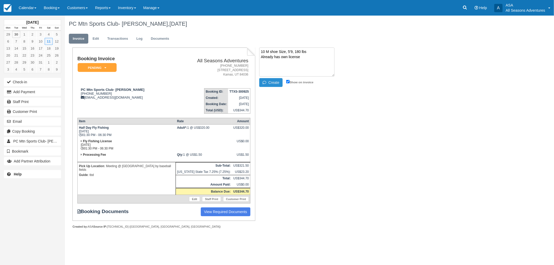
type textarea "10 M shoe Size, 5'9, 180 lbs Already has own license"
click at [279, 82] on button "Create" at bounding box center [270, 82] width 23 height 9
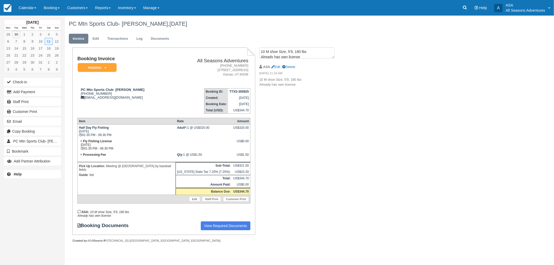
click at [99, 32] on ul "Invoice Edit Transactions Log Documents" at bounding box center [273, 40] width 408 height 16
click at [99, 37] on link "Edit" at bounding box center [96, 39] width 14 height 10
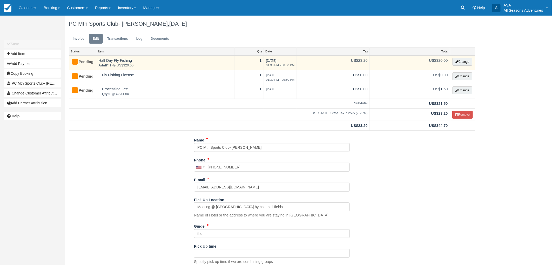
click at [464, 68] on td "Change" at bounding box center [462, 63] width 25 height 15
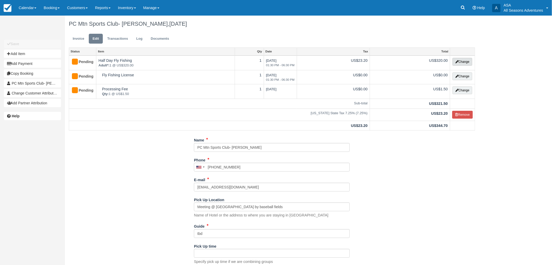
click at [462, 63] on button "Change" at bounding box center [463, 62] width 20 height 8
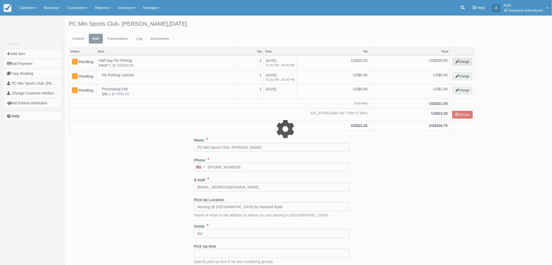
select select "8"
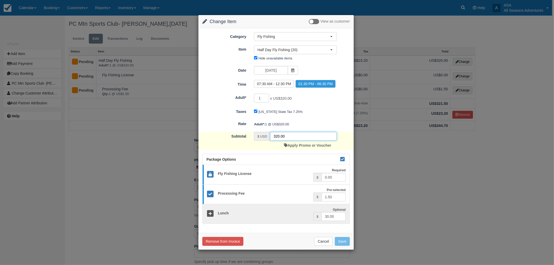
click at [278, 135] on input "320.00" at bounding box center [303, 136] width 67 height 9
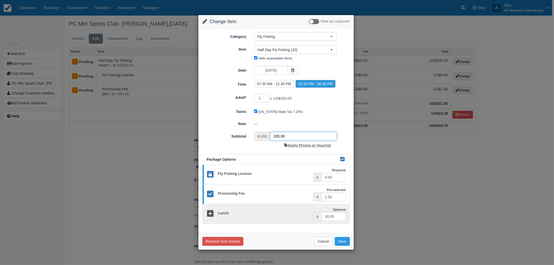
type input "205.00"
click at [325, 143] on link "Apply Promo or Voucher" at bounding box center [307, 145] width 47 height 4
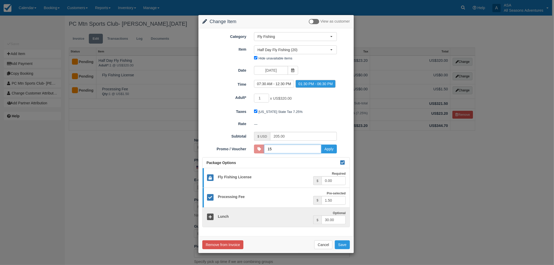
type input "15DISCOUNT"
click at [332, 151] on button "Apply" at bounding box center [329, 149] width 16 height 9
type input "272.00"
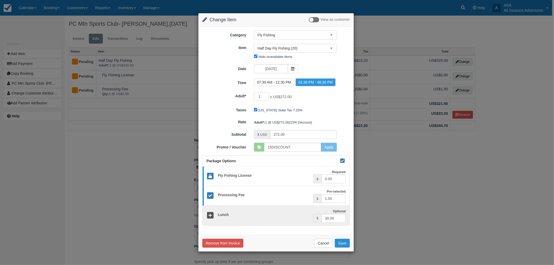
click at [344, 241] on button "Save" at bounding box center [342, 243] width 15 height 9
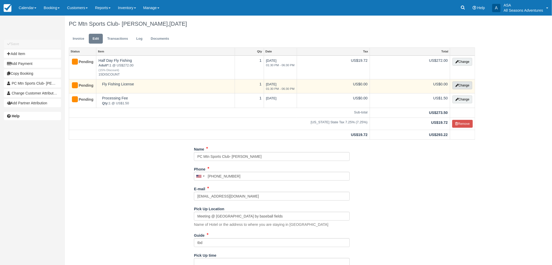
click at [466, 84] on button "Change" at bounding box center [463, 86] width 20 height 8
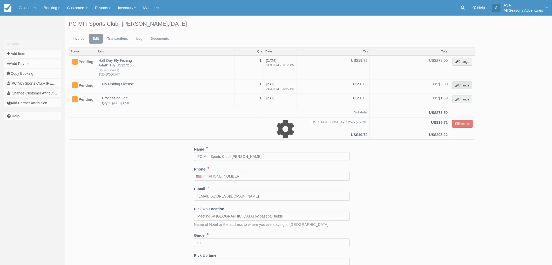
select select "8"
type input "0.00"
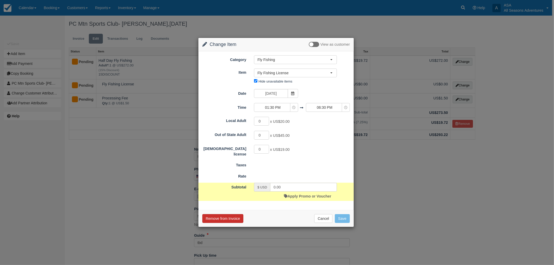
click at [206, 221] on button "Remove from Invoice" at bounding box center [222, 218] width 41 height 9
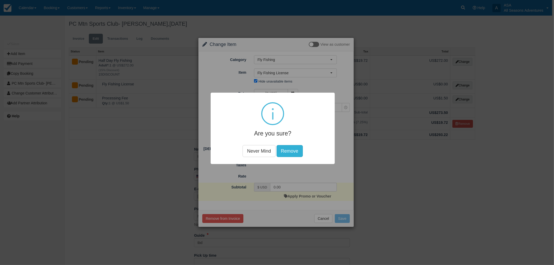
click at [282, 155] on button "Remove" at bounding box center [289, 151] width 26 height 12
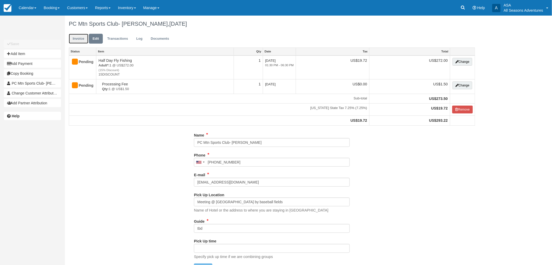
click at [70, 36] on link "Invoice" at bounding box center [78, 39] width 19 height 10
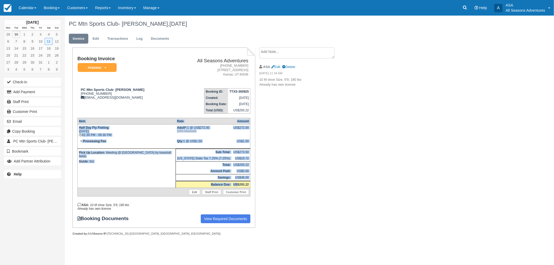
drag, startPoint x: 238, startPoint y: 182, endPoint x: 250, endPoint y: 184, distance: 12.6
click at [250, 184] on div "Booking Invoice Pending   Reserved Deposit Paid Waiting Cancelled Void All Seas…" at bounding box center [163, 138] width 183 height 180
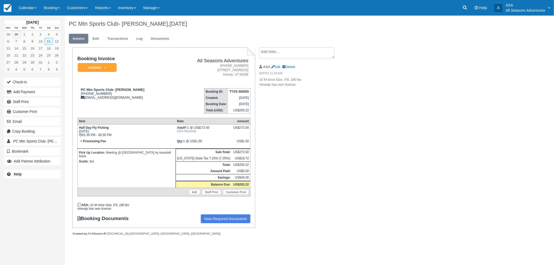
click at [343, 195] on div "Booking Invoice Pending   Reserved Deposit Paid Waiting Cancelled Void All Seas…" at bounding box center [208, 147] width 286 height 199
click at [42, 90] on button "Add Payment" at bounding box center [32, 92] width 57 height 8
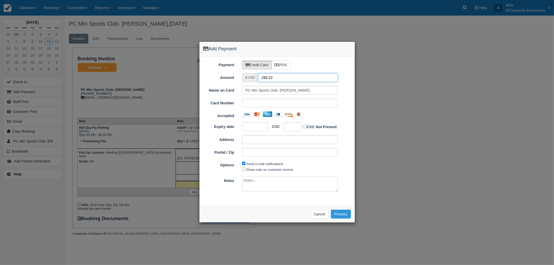
drag, startPoint x: 277, startPoint y: 79, endPoint x: 251, endPoint y: 77, distance: 26.0
click at [251, 77] on div "$ USD 293.22" at bounding box center [290, 77] width 96 height 9
type input "1.5"
click at [94, 101] on div "Add Payment Payment Credit Card POS Amount $ USD 1.5 Name on Card PC Mtn Sports…" at bounding box center [277, 132] width 554 height 265
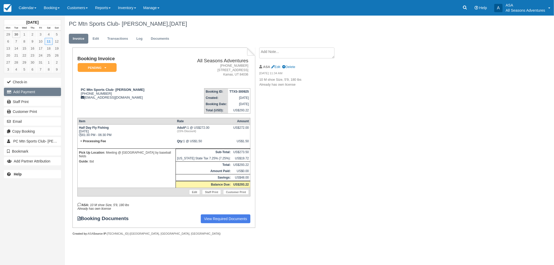
click at [45, 90] on button "Add Payment" at bounding box center [32, 92] width 57 height 8
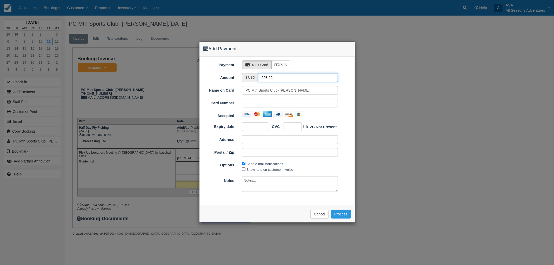
drag, startPoint x: 279, startPoint y: 80, endPoint x: 247, endPoint y: 81, distance: 31.7
click at [247, 81] on div "$ USD 293.22" at bounding box center [290, 77] width 96 height 9
type input "1.5"
click at [342, 215] on button "Process" at bounding box center [341, 214] width 20 height 9
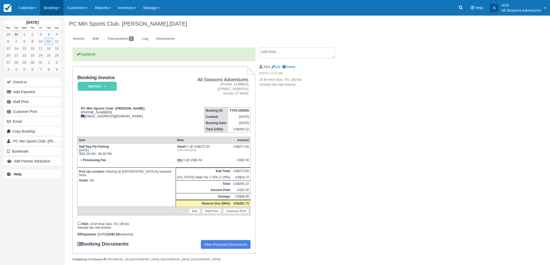
click at [61, 12] on link "Booking" at bounding box center [51, 8] width 23 height 16
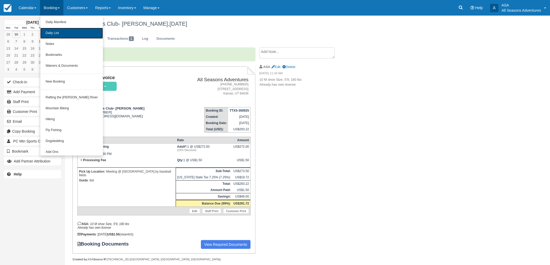
drag, startPoint x: 67, startPoint y: 32, endPoint x: 71, endPoint y: 34, distance: 4.5
click at [68, 32] on link "Daily List" at bounding box center [71, 33] width 63 height 11
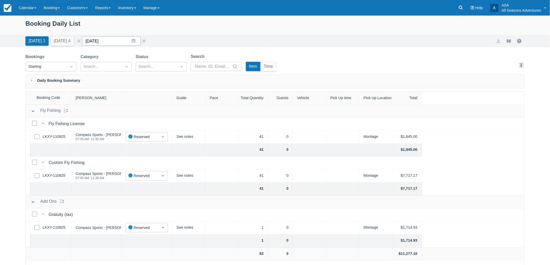
click at [136, 42] on input "[DATE]" at bounding box center [111, 40] width 59 height 9
click at [159, 62] on div "Move forward to switch to the next month." at bounding box center [154, 62] width 10 height 9
click at [155, 89] on td "11" at bounding box center [154, 91] width 10 height 10
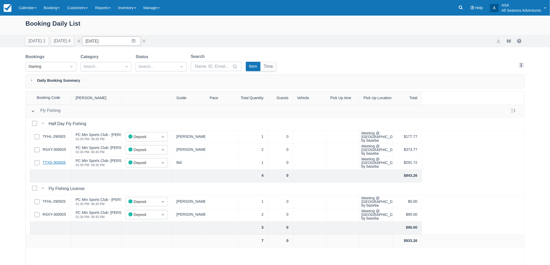
click at [51, 164] on link "TTXS-300925" at bounding box center [54, 163] width 23 height 6
click at [65, 39] on button "Tomorrow 4" at bounding box center [62, 40] width 23 height 9
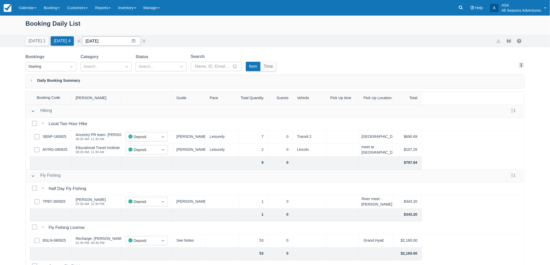
click at [132, 41] on input "10/01/25" at bounding box center [111, 40] width 59 height 9
click at [234, 43] on div "Today 1 Tomorrow 4 Date 10/01/25 Navigate forward to interact with the calendar…" at bounding box center [274, 40] width 499 height 9
click at [55, 43] on button "[DATE] 4" at bounding box center [62, 40] width 23 height 9
click at [30, 40] on button "[DATE] 1" at bounding box center [36, 40] width 23 height 9
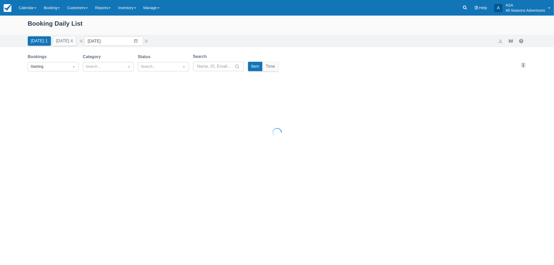
click at [58, 37] on div at bounding box center [277, 132] width 554 height 265
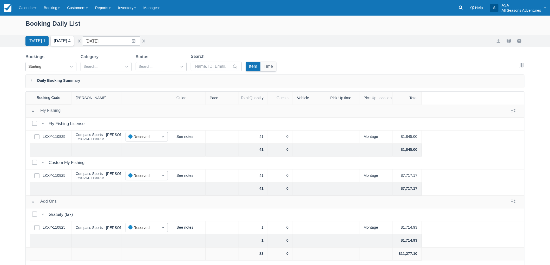
click at [64, 42] on button "[DATE] 4" at bounding box center [62, 40] width 23 height 9
type input "10/01/25"
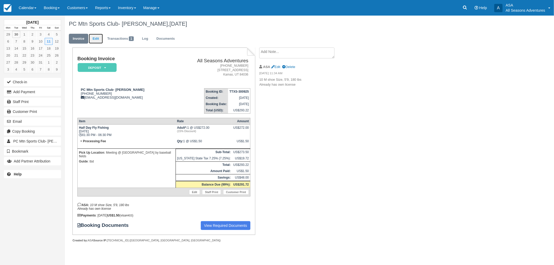
click at [90, 38] on link "Edit" at bounding box center [96, 39] width 14 height 10
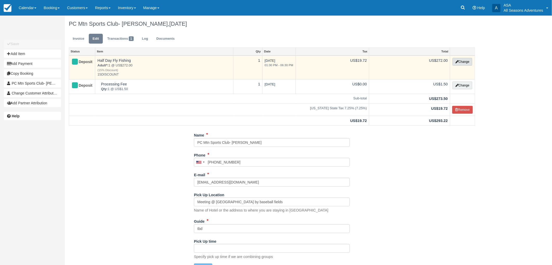
click at [464, 63] on button "Change" at bounding box center [463, 62] width 20 height 8
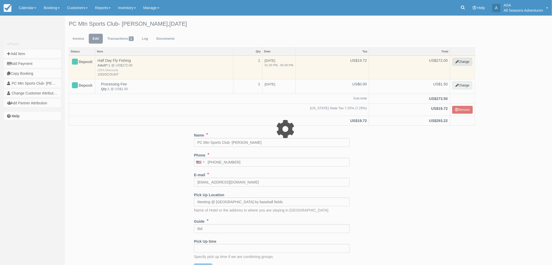
select select "8"
type input "272.00"
type input "15DISCOUNT"
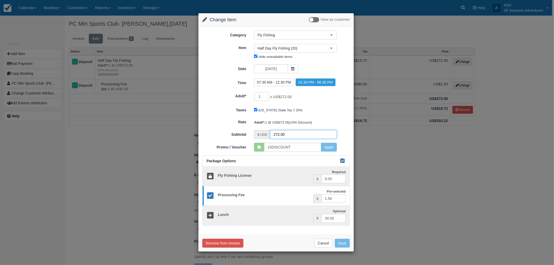
click at [280, 136] on input "272.00" at bounding box center [303, 134] width 67 height 9
type input "205.00"
click at [349, 111] on div "Taxes Utah State Tax 7.25%" at bounding box center [275, 110] width 155 height 8
click at [307, 148] on input "15DISCOUNT" at bounding box center [292, 147] width 57 height 9
drag, startPoint x: 307, startPoint y: 148, endPoint x: 257, endPoint y: 151, distance: 50.5
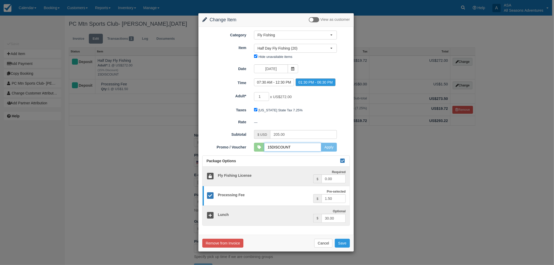
click at [257, 151] on div "15DISCOUNT Apply" at bounding box center [295, 147] width 83 height 9
type input "15DISCOUNT"
click at [328, 149] on button "Apply" at bounding box center [329, 147] width 16 height 9
drag, startPoint x: 298, startPoint y: 137, endPoint x: 251, endPoint y: 134, distance: 46.6
click at [251, 134] on div "$ USD 272.00 Apply Promo or Voucher" at bounding box center [295, 134] width 91 height 9
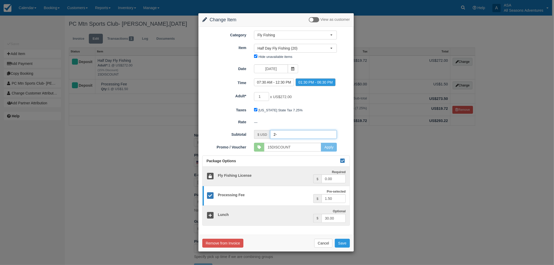
type input "2"
click at [282, 160] on div "Package Options" at bounding box center [276, 161] width 147 height 11
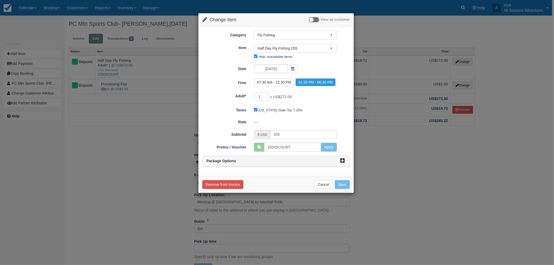
type input "272.00"
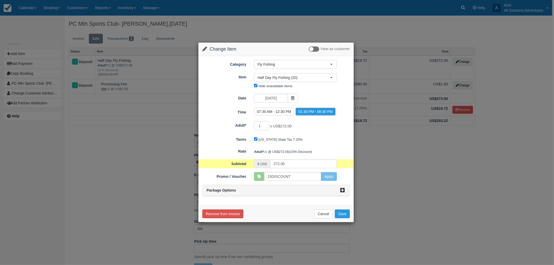
click at [282, 160] on form "Category Fly Fishing Rafting the Weber River Mountain Biking Hiking Fly Fishing…" at bounding box center [276, 128] width 148 height 136
click at [286, 179] on input "15DISCOUNT" at bounding box center [292, 176] width 57 height 9
click at [311, 176] on input "15DISCOUNT" at bounding box center [292, 176] width 57 height 9
drag, startPoint x: 321, startPoint y: 221, endPoint x: 327, endPoint y: 219, distance: 6.0
click at [321, 221] on div "Remove from Invoice Cancel Save" at bounding box center [275, 213] width 155 height 17
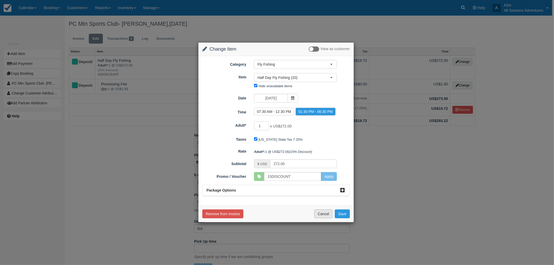
click at [327, 216] on button "Cancel" at bounding box center [323, 214] width 18 height 9
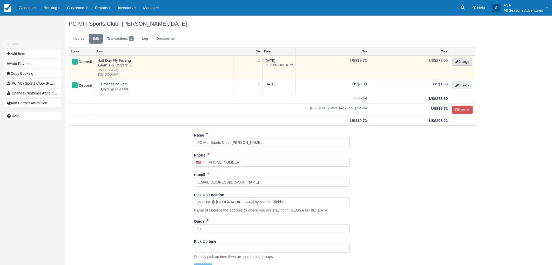
click at [459, 61] on button "Change" at bounding box center [463, 62] width 20 height 8
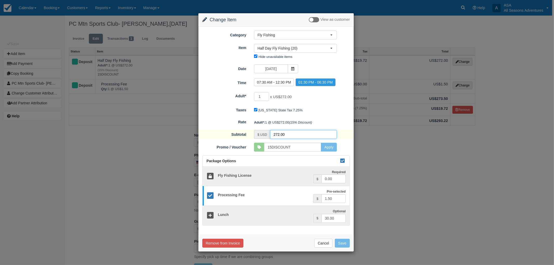
click at [279, 135] on input "272.00" at bounding box center [303, 134] width 67 height 9
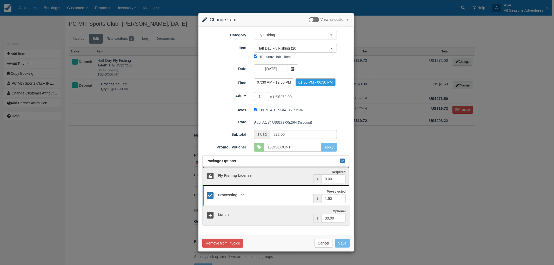
drag, startPoint x: 332, startPoint y: 224, endPoint x: 325, endPoint y: 238, distance: 15.9
click at [333, 232] on div "Category Fly Fishing Rafting the Weber River Mountain Biking Hiking Fly Fishing…" at bounding box center [275, 131] width 155 height 208
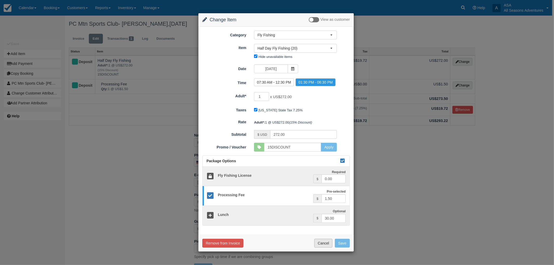
drag, startPoint x: 319, startPoint y: 239, endPoint x: 318, endPoint y: 227, distance: 12.3
click at [320, 239] on button "Cancel" at bounding box center [323, 243] width 18 height 9
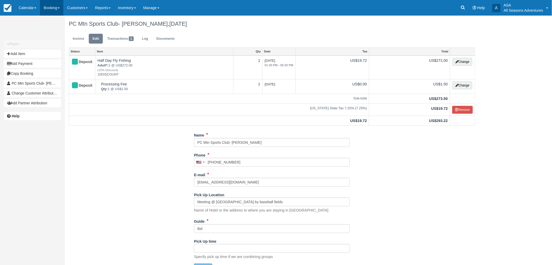
click at [59, 8] on link "Booking" at bounding box center [51, 8] width 23 height 16
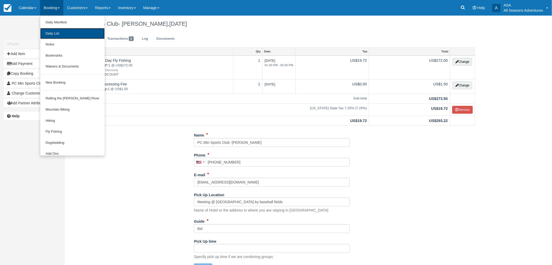
click at [57, 35] on link "Daily List" at bounding box center [72, 33] width 64 height 11
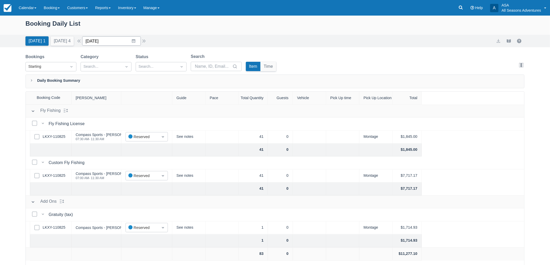
click at [133, 43] on input "09/30/25" at bounding box center [111, 40] width 59 height 9
click at [159, 61] on div "Move forward to switch to the next month." at bounding box center [154, 62] width 10 height 9
click at [157, 91] on td "11" at bounding box center [154, 91] width 10 height 10
type input "[DATE]"
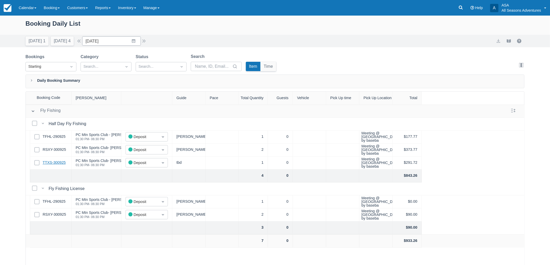
click at [59, 162] on link "TTXS-300925" at bounding box center [54, 163] width 23 height 6
click at [59, 148] on link "RSXY-300925" at bounding box center [54, 150] width 23 height 6
click at [56, 161] on link "TTXS-300925" at bounding box center [54, 163] width 23 height 6
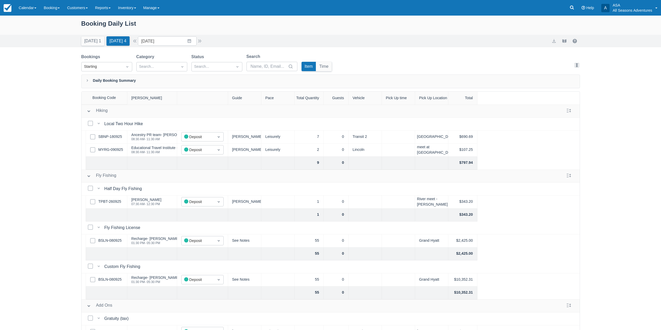
scroll to position [25, 0]
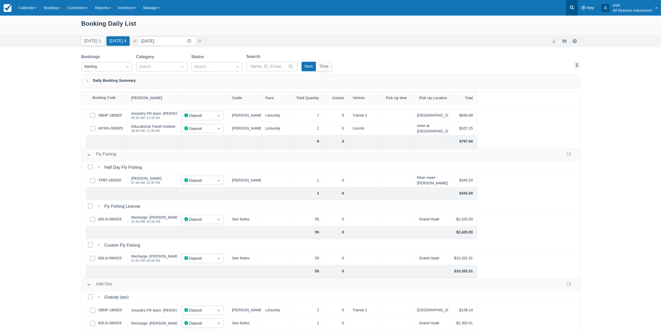
click at [576, 9] on link at bounding box center [572, 8] width 12 height 16
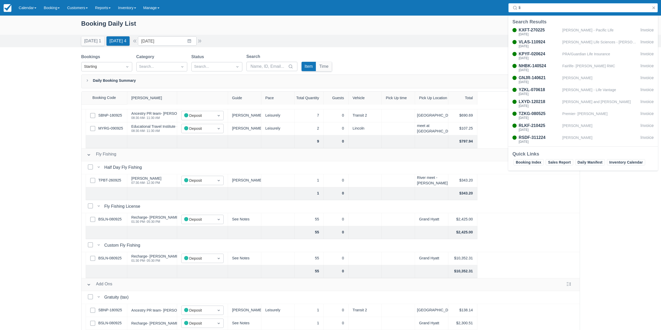
type input "l"
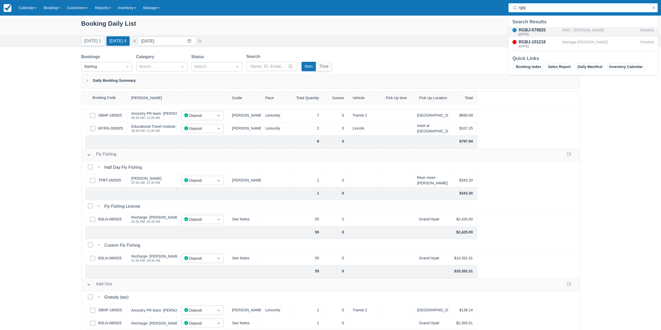
type input "rgbj"
click at [578, 31] on div "RMC - [PERSON_NAME]" at bounding box center [600, 32] width 76 height 10
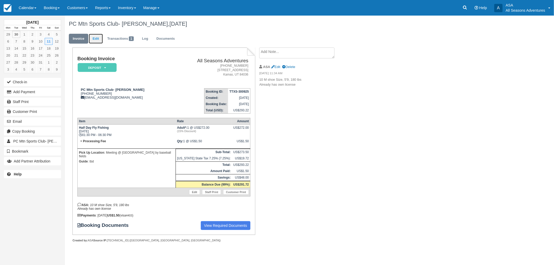
click at [99, 37] on link "Edit" at bounding box center [96, 39] width 14 height 10
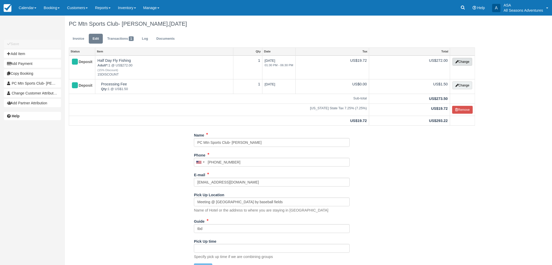
drag, startPoint x: 466, startPoint y: 62, endPoint x: 451, endPoint y: 89, distance: 30.6
click at [465, 62] on button "Change" at bounding box center [463, 62] width 20 height 8
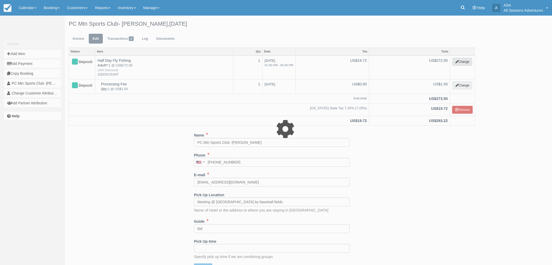
select select "8"
type input "272.00"
type input "15DISCOUNT"
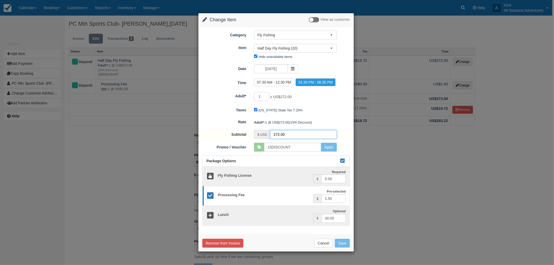
click at [279, 134] on input "272.00" at bounding box center [303, 134] width 67 height 9
type input "205.00"
drag, startPoint x: 300, startPoint y: 149, endPoint x: 303, endPoint y: 151, distance: 3.5
click at [300, 149] on input "15DISCOUNT" at bounding box center [292, 147] width 57 height 9
drag, startPoint x: 303, startPoint y: 148, endPoint x: 240, endPoint y: 143, distance: 63.0
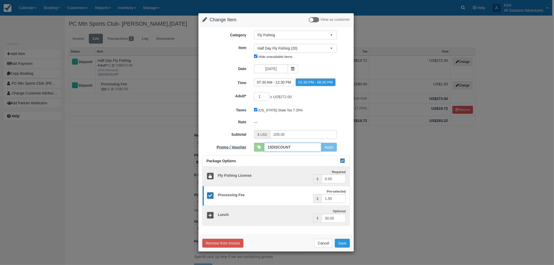
click at [240, 143] on div "Promo / Voucher 15DISCOUNT Apply SKYRUN10 ABODE10 PCLODGINGSUMMER2024 COOPERWYN…" at bounding box center [275, 147] width 155 height 9
type input "15"
click at [327, 146] on button "Apply" at bounding box center [329, 147] width 16 height 9
type input "320.00"
click at [276, 150] on input "15" at bounding box center [292, 147] width 57 height 9
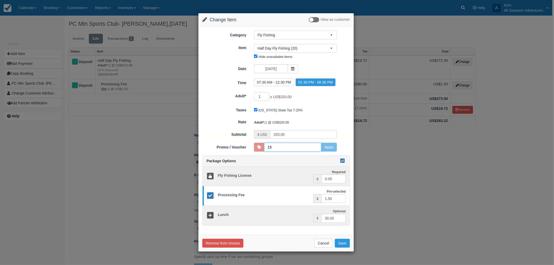
type input "15DISCOUNT"
click at [331, 144] on button "Apply" at bounding box center [329, 147] width 16 height 9
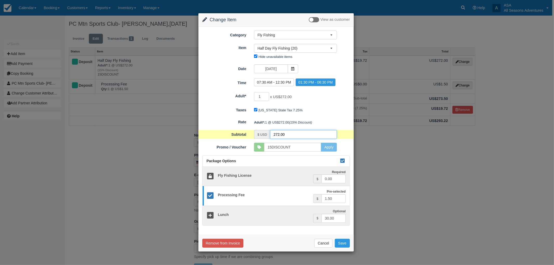
click at [278, 133] on input "272.00" at bounding box center [303, 134] width 67 height 9
click at [286, 135] on input "272.00" at bounding box center [303, 134] width 67 height 9
drag, startPoint x: 291, startPoint y: 133, endPoint x: 250, endPoint y: 135, distance: 41.3
click at [250, 135] on div "Subtotal $ USD 272.00 Apply Promo or Voucher" at bounding box center [275, 134] width 155 height 9
type input "174.25"
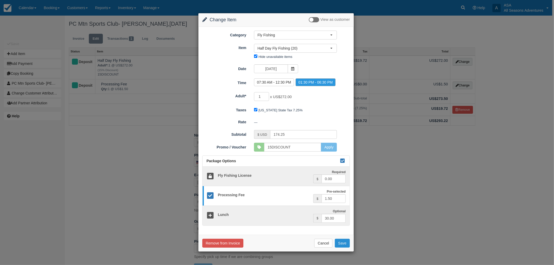
click at [342, 246] on button "Save" at bounding box center [342, 243] width 15 height 9
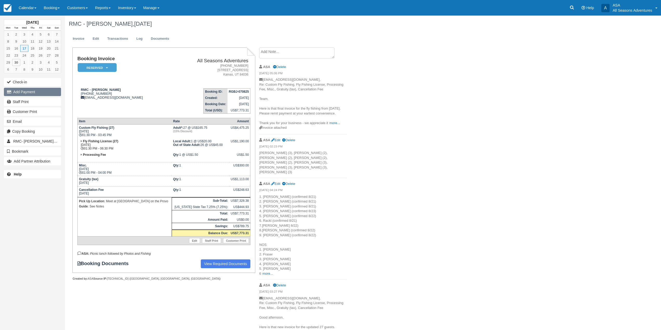
click at [32, 92] on button "Add Payment" at bounding box center [32, 92] width 57 height 8
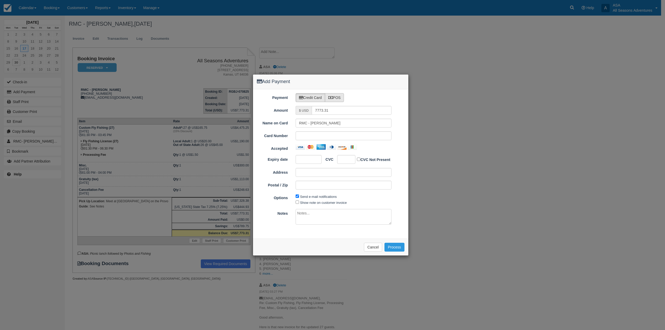
click at [330, 95] on label "POS" at bounding box center [334, 97] width 19 height 9
radio input "true"
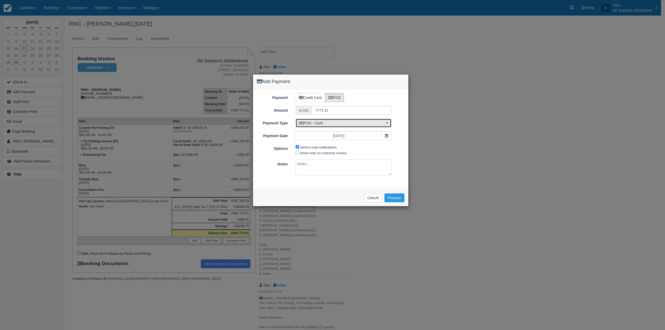
click at [335, 125] on span "POS - Cash" at bounding box center [342, 123] width 86 height 5
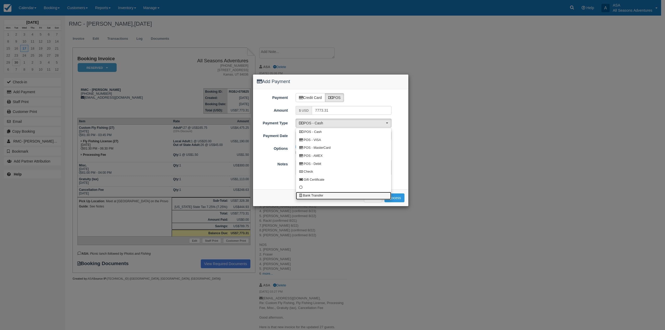
click at [327, 197] on link "Bank Transfer" at bounding box center [343, 196] width 95 height 8
select select "BANK"
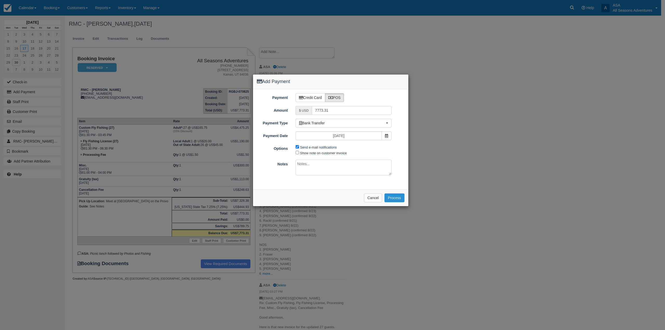
click at [396, 200] on button "Process" at bounding box center [394, 197] width 20 height 9
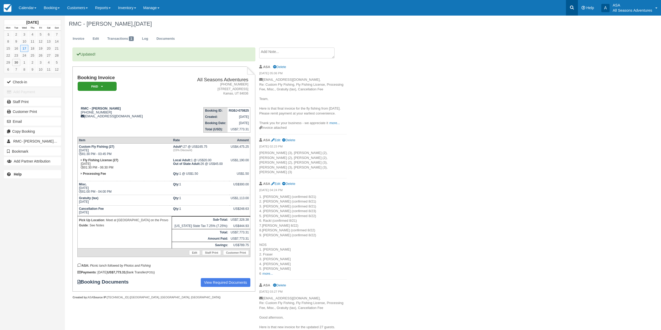
click at [570, 8] on icon at bounding box center [571, 7] width 5 height 5
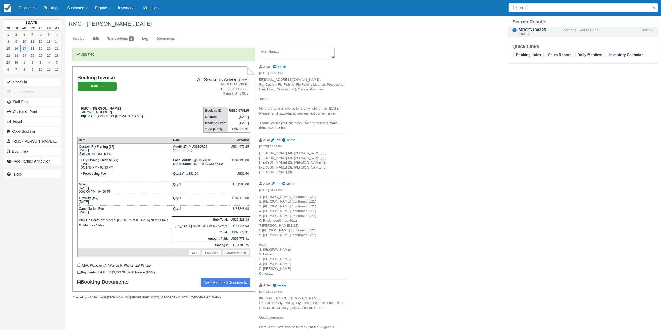
type input "mrcf"
click at [578, 35] on div "Montage - Value Edge" at bounding box center [600, 32] width 76 height 10
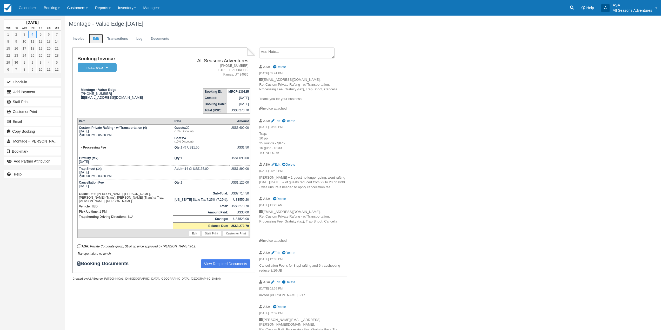
click at [99, 39] on link "Edit" at bounding box center [96, 39] width 14 height 10
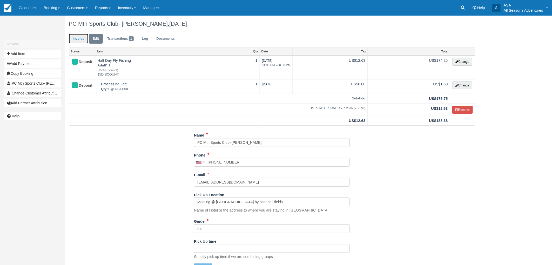
click at [82, 35] on link "Invoice" at bounding box center [78, 39] width 19 height 10
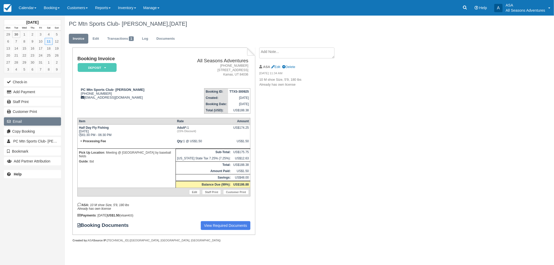
click at [33, 124] on button "Email" at bounding box center [32, 121] width 57 height 8
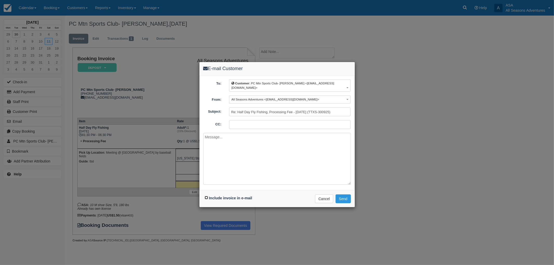
click at [206, 196] on input "Include invoice in e-mail" at bounding box center [206, 197] width 3 height 3
checkbox input "true"
click at [242, 163] on textarea at bounding box center [277, 159] width 148 height 52
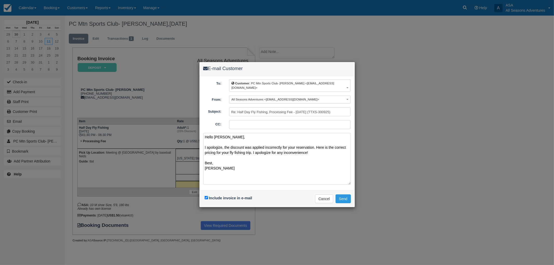
click at [322, 150] on textarea "Hello [PERSON_NAME], I apologize, the discount was applied incorrectly for your…" at bounding box center [277, 159] width 148 height 52
type textarea "Hello [PERSON_NAME], I apologize, the discount was applied incorrectly for your…"
click at [341, 195] on button "Send" at bounding box center [343, 199] width 15 height 9
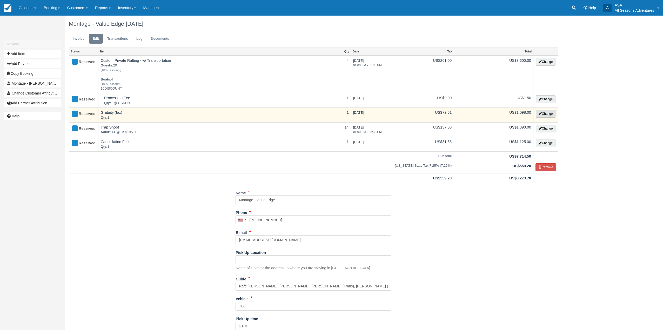
click at [546, 114] on button "Change" at bounding box center [546, 114] width 20 height 8
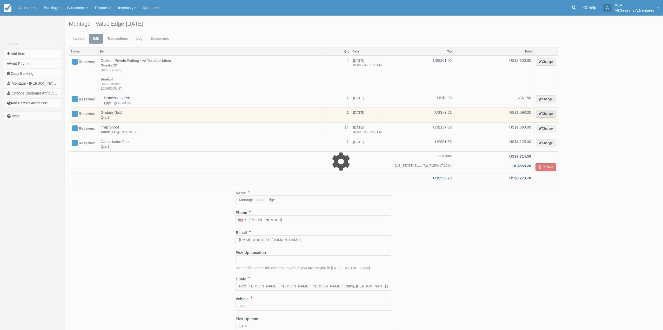
select select "13"
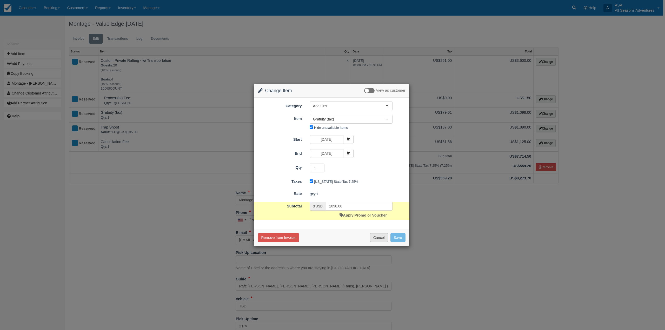
click at [384, 238] on button "Cancel" at bounding box center [379, 237] width 18 height 9
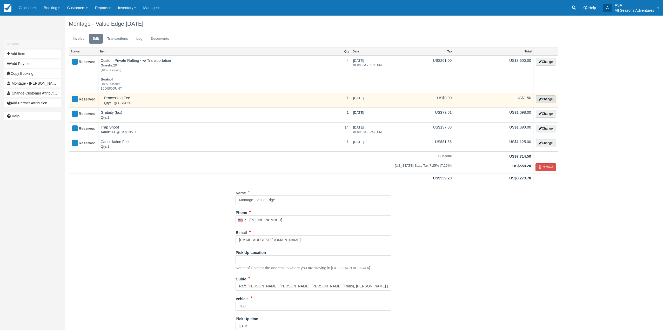
click at [550, 100] on button "Change" at bounding box center [546, 99] width 20 height 8
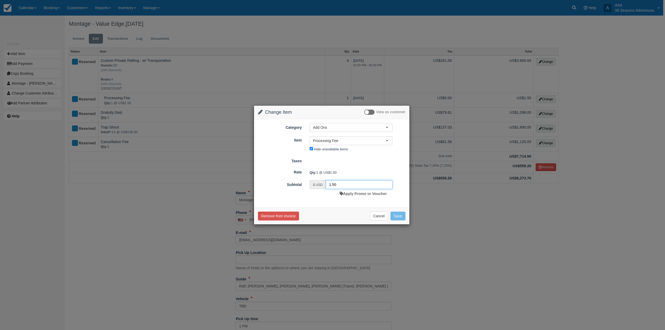
click at [327, 184] on input "1.50" at bounding box center [359, 184] width 67 height 9
type input ".50"
click at [391, 219] on button "Save" at bounding box center [397, 216] width 15 height 9
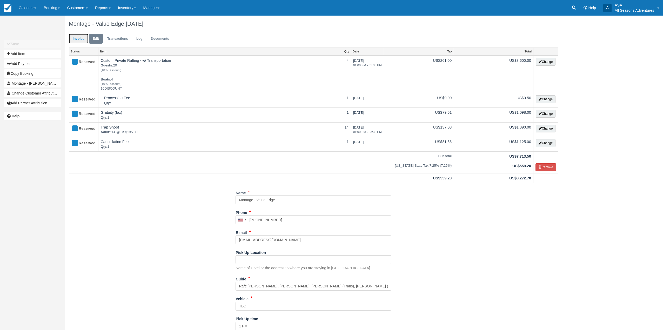
click at [76, 42] on link "Invoice" at bounding box center [78, 39] width 19 height 10
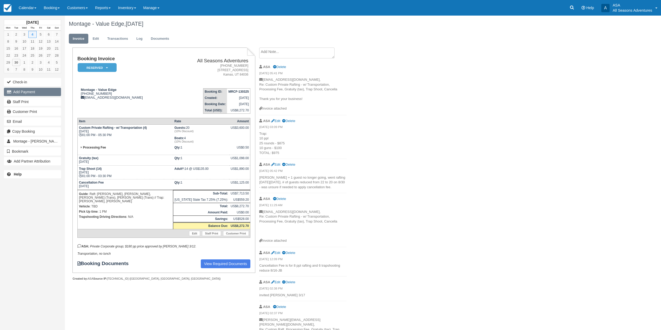
click at [53, 92] on button "Add Payment" at bounding box center [32, 92] width 57 height 8
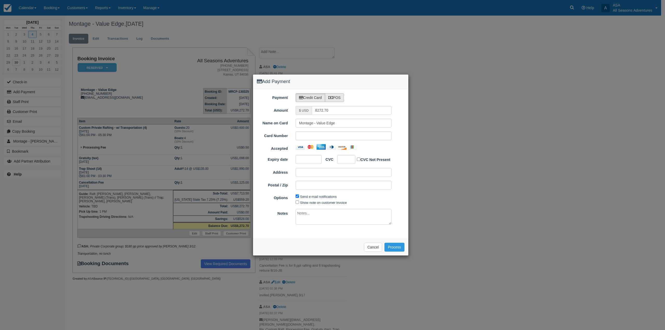
click at [337, 99] on label "POS" at bounding box center [334, 97] width 19 height 9
radio input "true"
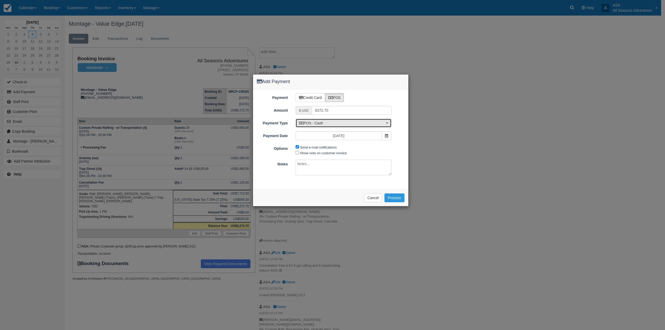
click at [356, 122] on span "POS - Cash" at bounding box center [342, 123] width 86 height 5
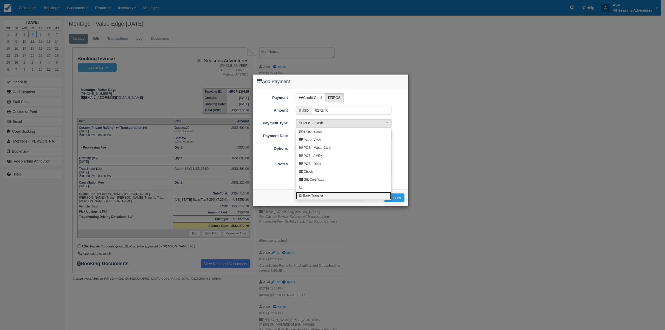
click at [346, 194] on link "Bank Transfer" at bounding box center [343, 196] width 95 height 8
select select "BANK"
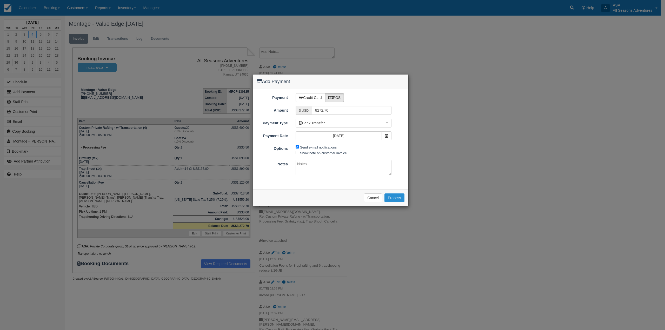
click at [392, 198] on button "Process" at bounding box center [394, 197] width 20 height 9
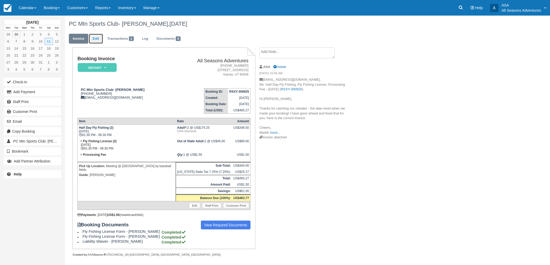
click at [92, 39] on link "Edit" at bounding box center [96, 39] width 14 height 10
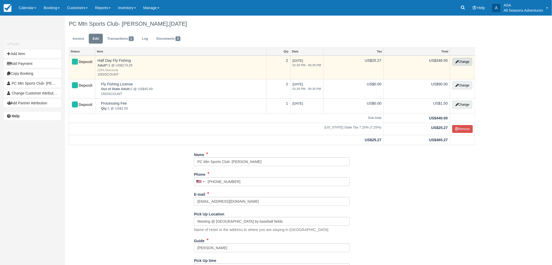
click at [471, 61] on button "Change" at bounding box center [463, 62] width 20 height 8
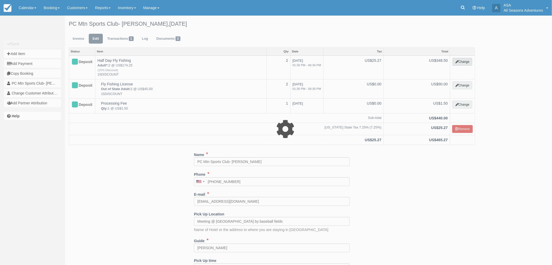
select select "8"
type input "348.50"
type input "15DISCOUNT"
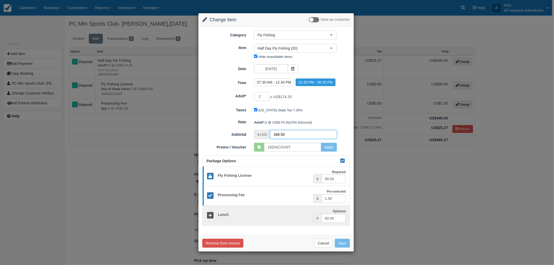
drag, startPoint x: 286, startPoint y: 134, endPoint x: 264, endPoint y: 135, distance: 21.8
click at [264, 135] on div "$ USD 348.50" at bounding box center [295, 134] width 83 height 9
type input "331.5"
click at [343, 244] on button "Save" at bounding box center [342, 243] width 15 height 9
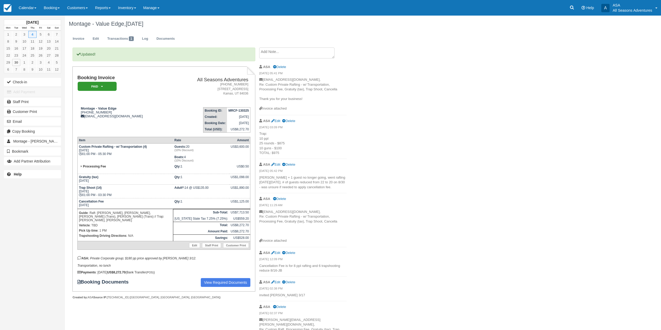
click at [404, 69] on div "Montage - Value Edge, [DATE] Invoice Edit Transactions 1 Log Documents Updated!…" at bounding box center [313, 246] width 496 height 461
click at [121, 8] on link "Inventory" at bounding box center [126, 8] width 25 height 16
click at [88, 8] on span at bounding box center [87, 8] width 2 height 1
click at [105, 8] on link "Reports" at bounding box center [102, 8] width 23 height 16
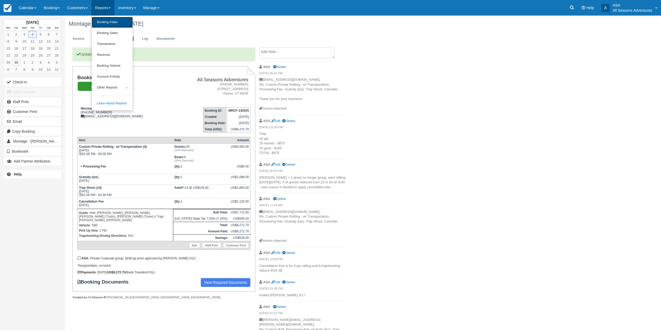
click at [108, 21] on link "Booking Index" at bounding box center [112, 22] width 41 height 11
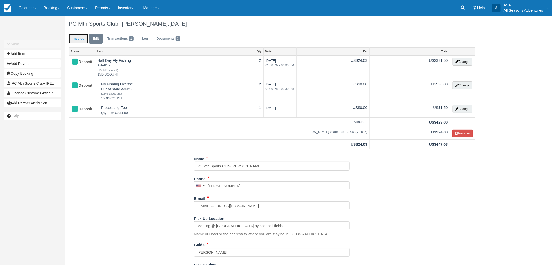
click at [75, 40] on link "Invoice" at bounding box center [78, 39] width 19 height 10
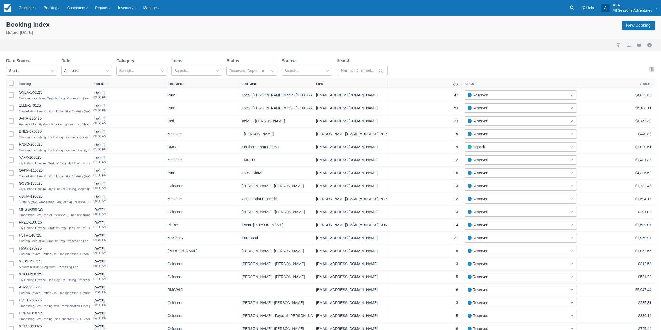
click at [97, 82] on div "Start date" at bounding box center [100, 84] width 14 height 4
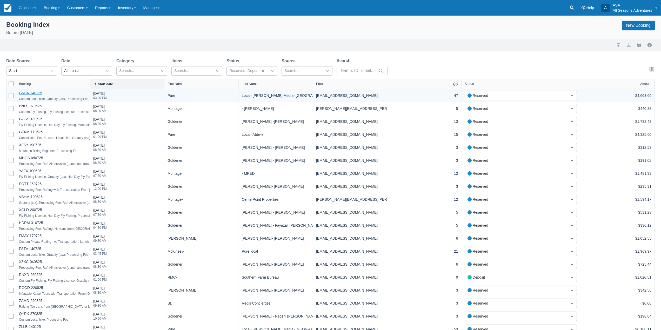
click at [35, 93] on link "GMJA-140125" at bounding box center [30, 93] width 23 height 4
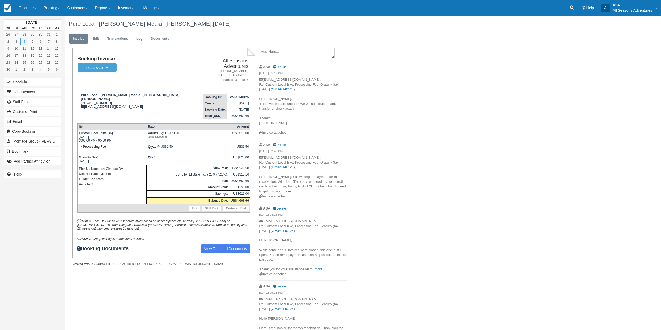
click at [569, 100] on div "June 2025 Mon Tue Wed Thu Fri Sat Sun 26 27 28 29 30 31 1 2 3 4 5 6 7 8 9 10 11…" at bounding box center [330, 173] width 661 height 315
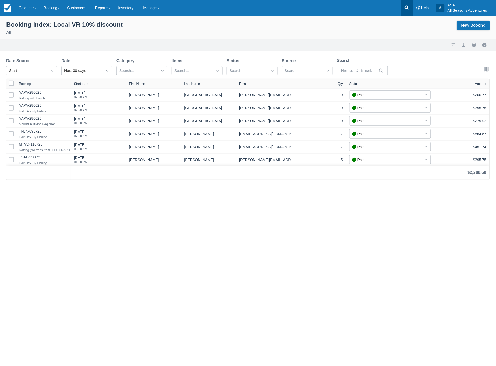
click at [406, 6] on icon at bounding box center [407, 8] width 4 height 4
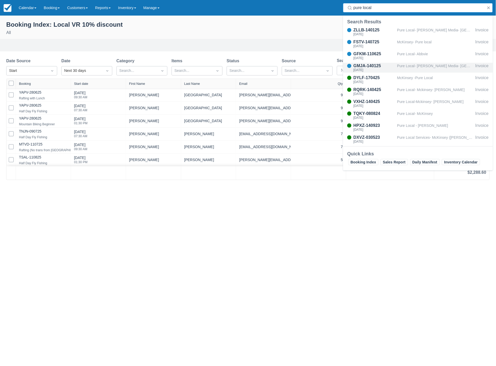
type input "pure local"
click at [371, 72] on div "GMJA-140125 Wed Jun 4, 2025" at bounding box center [374, 68] width 42 height 10
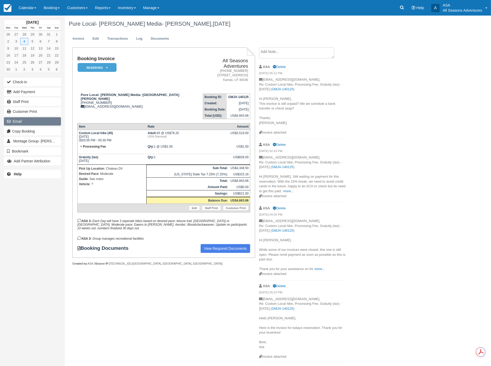
click at [23, 120] on button "Email" at bounding box center [32, 121] width 57 height 8
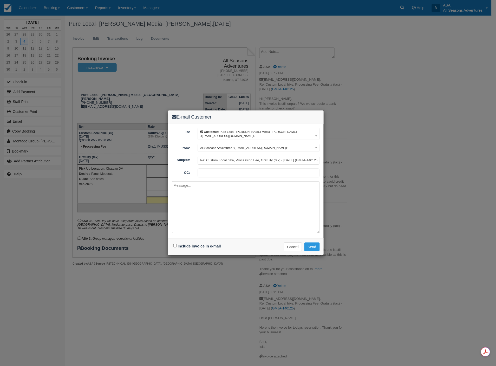
click at [173, 245] on div "Include invoice in e-mail" at bounding box center [197, 247] width 51 height 8
click at [174, 245] on input "Include invoice in e-mail" at bounding box center [174, 245] width 3 height 3
checkbox input "true"
click at [209, 204] on textarea at bounding box center [246, 208] width 148 height 52
type textarea "hi [PERSON_NAME], Still have a few open invoices. Will shoot over now. [PERSON_…"
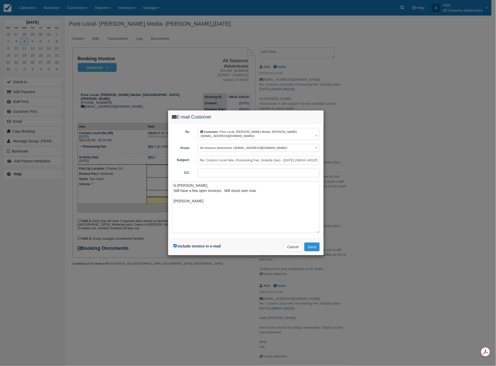
click at [309, 244] on button "Send" at bounding box center [311, 247] width 15 height 9
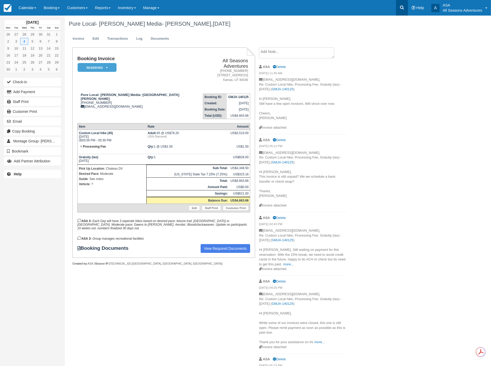
click at [404, 8] on icon at bounding box center [402, 7] width 5 height 5
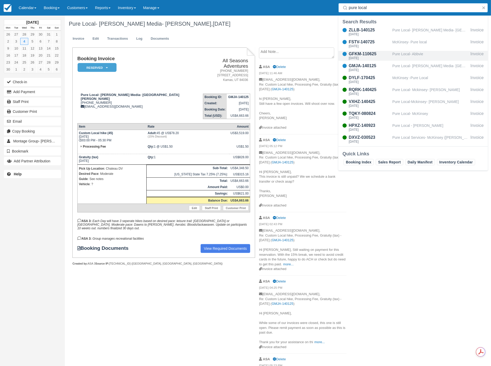
type input "pure local"
click at [360, 56] on div "GFKM-110625" at bounding box center [370, 54] width 42 height 6
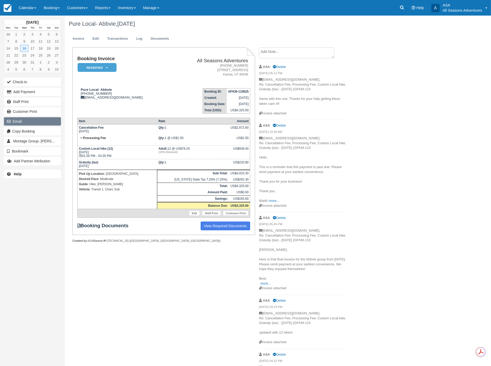
click at [38, 123] on button "Email" at bounding box center [32, 121] width 57 height 8
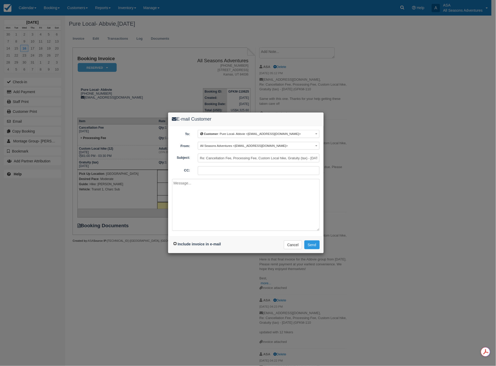
click at [175, 244] on input "Include invoice in e-mail" at bounding box center [174, 243] width 3 height 3
checkbox input "true"
click at [313, 248] on button "Send" at bounding box center [311, 245] width 15 height 9
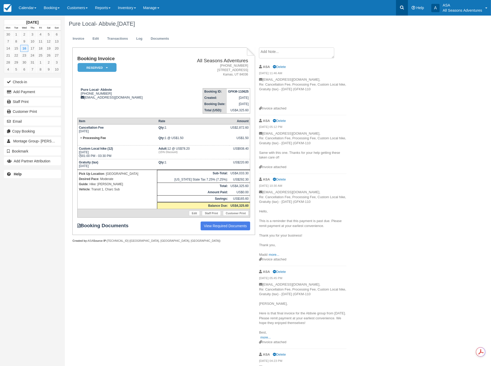
click at [404, 9] on icon at bounding box center [402, 7] width 5 height 5
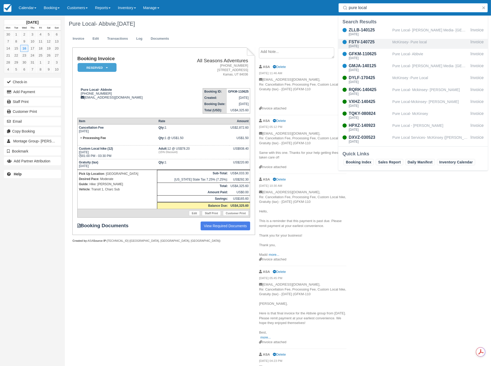
type input "pure local"
click at [386, 42] on div "FSTV-140725" at bounding box center [370, 42] width 42 height 6
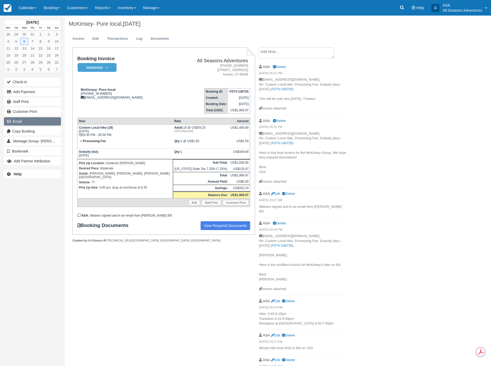
click at [37, 123] on button "Email" at bounding box center [32, 121] width 57 height 8
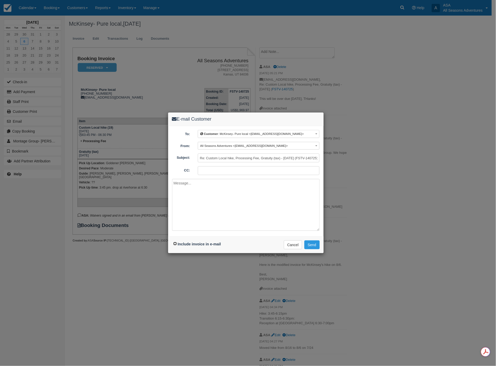
click at [173, 245] on input "Include invoice in e-mail" at bounding box center [174, 243] width 3 height 3
checkbox input "true"
click at [317, 246] on button "Send" at bounding box center [311, 245] width 15 height 9
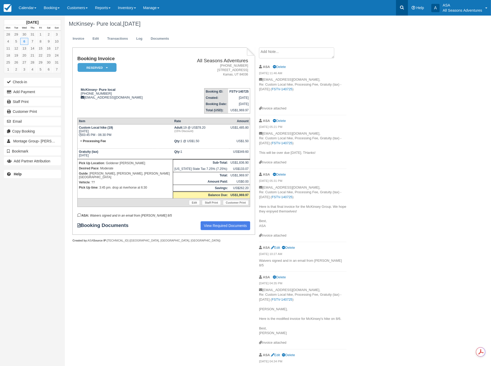
click at [402, 9] on icon at bounding box center [402, 7] width 5 height 5
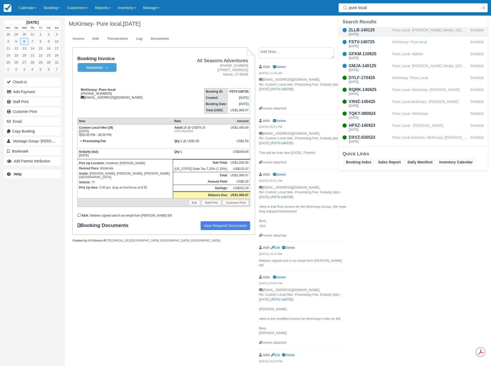
type input "pure local"
click at [389, 33] on div "[DATE]" at bounding box center [370, 34] width 42 height 3
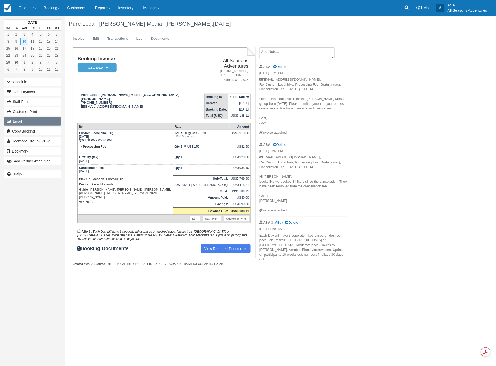
click at [37, 124] on button "Email" at bounding box center [32, 121] width 57 height 8
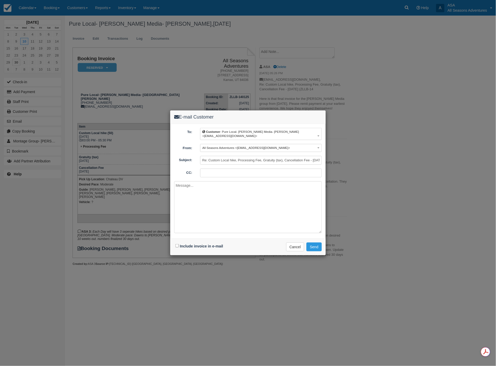
click at [175, 245] on div "Include invoice in e-mail" at bounding box center [199, 247] width 51 height 8
click at [177, 246] on input "Include invoice in e-mail" at bounding box center [176, 245] width 3 height 3
checkbox input "true"
click at [312, 245] on button "Send" at bounding box center [313, 247] width 15 height 9
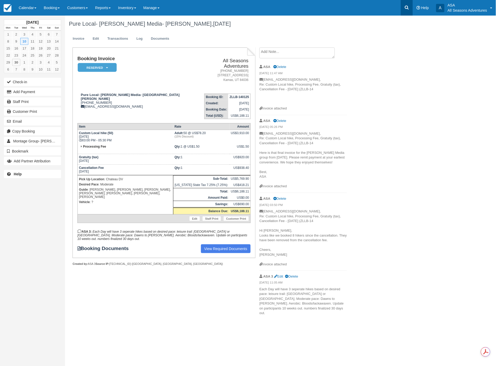
click at [406, 8] on icon at bounding box center [406, 7] width 5 height 5
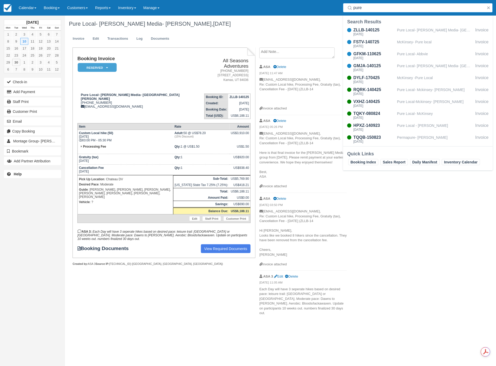
type input "pure"
click at [406, 65] on div "Pure Local- [PERSON_NAME] Media- [GEOGRAPHIC_DATA][PERSON_NAME]" at bounding box center [435, 68] width 76 height 10
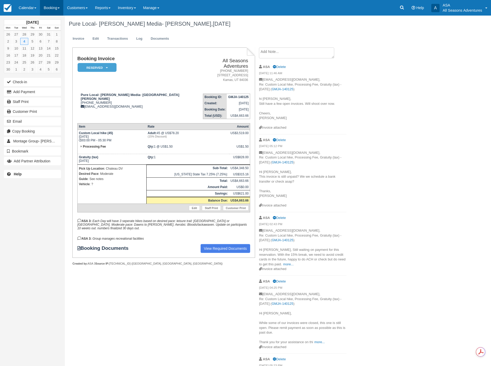
click at [47, 10] on link "Booking" at bounding box center [51, 8] width 23 height 16
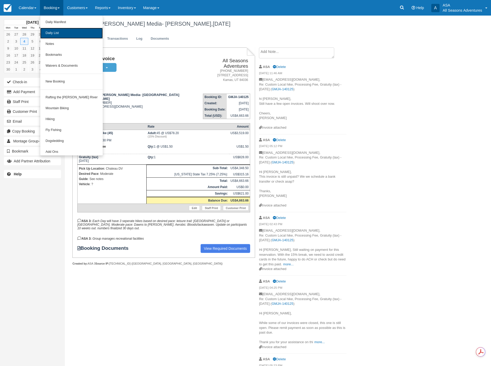
click at [54, 34] on link "Daily List" at bounding box center [71, 33] width 63 height 11
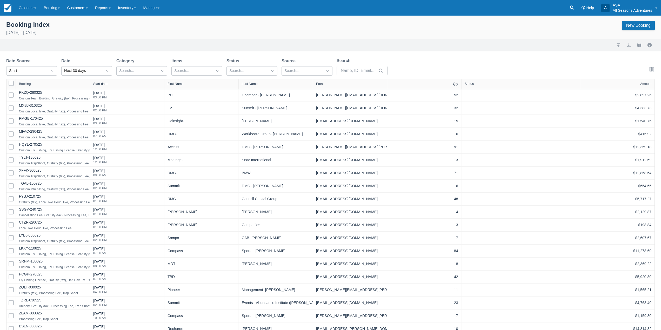
select select "25"
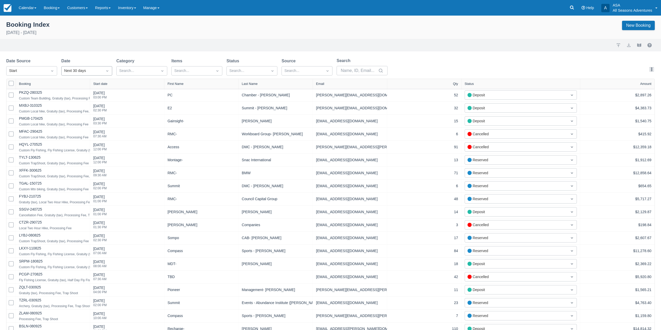
click at [97, 73] on div "Next 30 days" at bounding box center [82, 71] width 36 height 6
click at [93, 100] on div "All - past" at bounding box center [86, 97] width 51 height 10
select select "25"
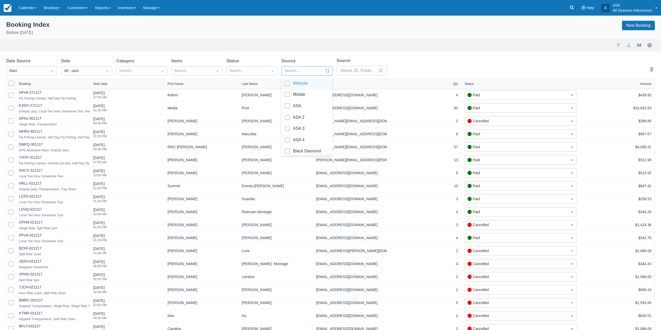
click at [293, 75] on div "Search..." at bounding box center [302, 71] width 41 height 8
click at [280, 74] on div "Date Source Start Date All - past Category Search... Items Search... Status Sea…" at bounding box center [198, 68] width 385 height 21
click at [269, 72] on div at bounding box center [272, 70] width 9 height 7
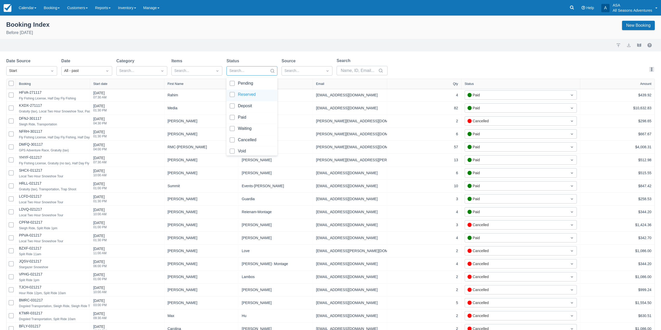
click at [251, 98] on div at bounding box center [252, 95] width 45 height 7
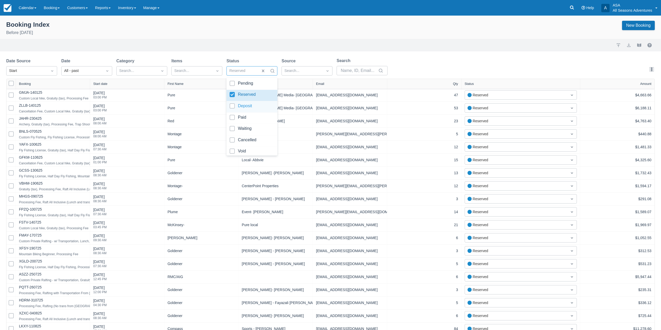
click at [251, 104] on div at bounding box center [252, 106] width 45 height 7
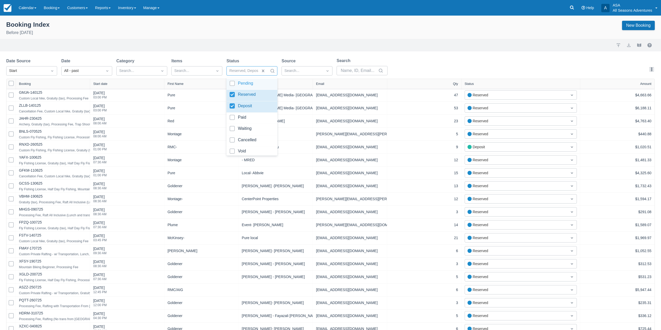
click at [249, 46] on div "Import Export View booklet" at bounding box center [330, 45] width 648 height 6
click at [101, 88] on div "Start date" at bounding box center [127, 84] width 74 height 10
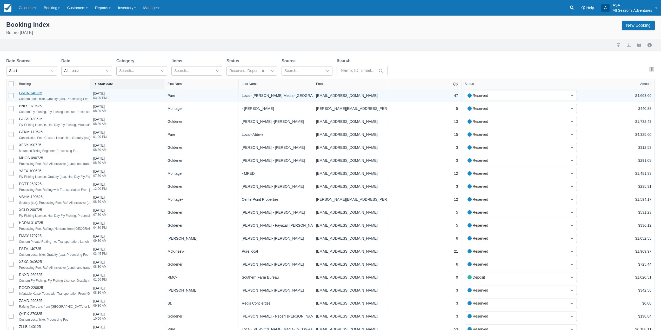
click at [32, 95] on link "GMJA-140125" at bounding box center [30, 93] width 23 height 4
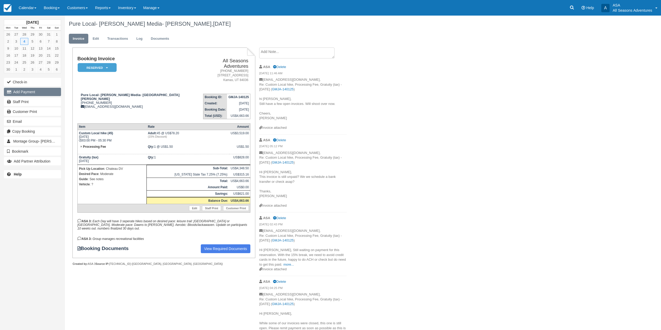
click at [38, 94] on button "Add Payment" at bounding box center [32, 92] width 57 height 8
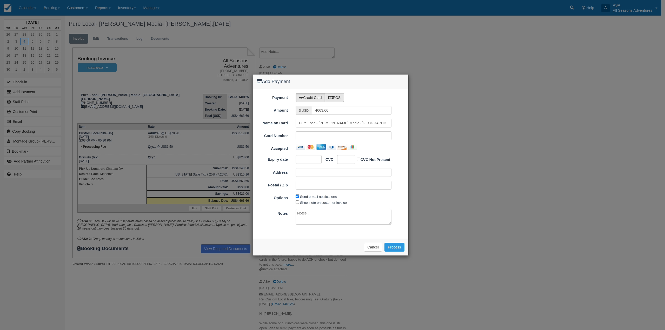
click at [334, 95] on label "POS" at bounding box center [334, 97] width 19 height 9
radio input "true"
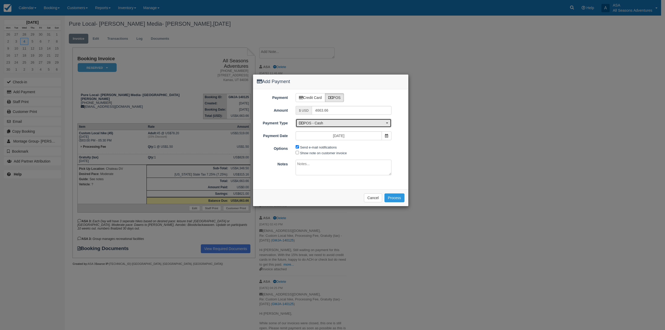
click at [339, 123] on span "POS - Cash" at bounding box center [342, 123] width 86 height 5
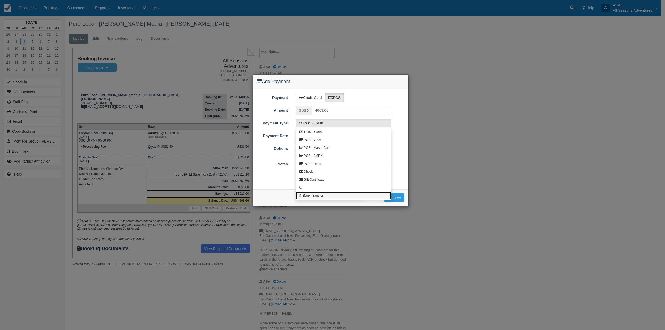
click at [330, 193] on link "Bank Transfer" at bounding box center [343, 196] width 95 height 8
select select "BANK"
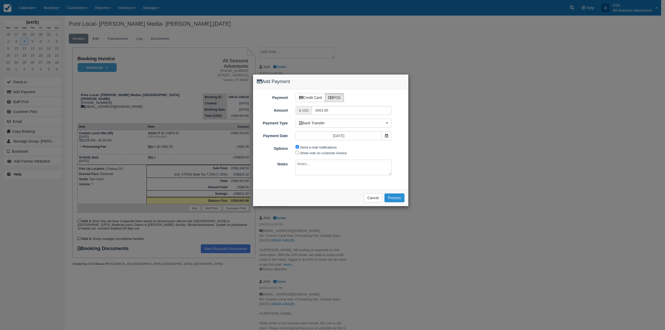
click at [390, 200] on button "Process" at bounding box center [394, 197] width 20 height 9
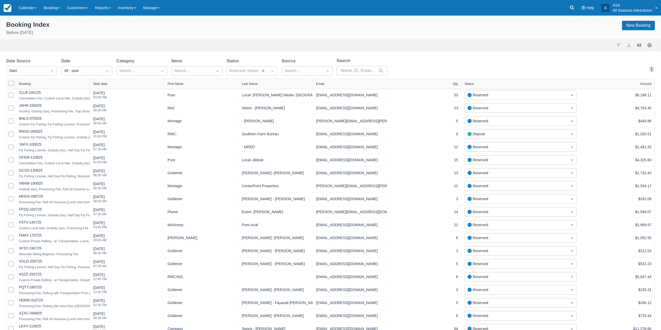
click at [105, 85] on div "Start date" at bounding box center [100, 84] width 14 height 4
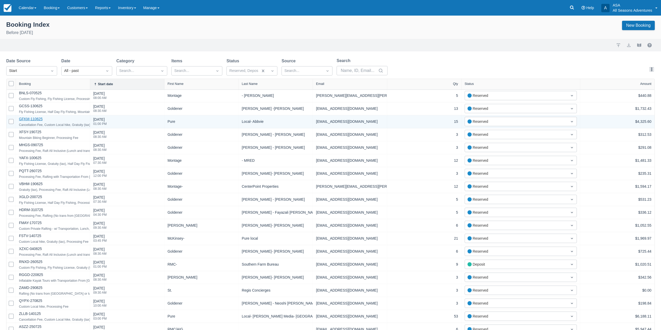
click at [31, 121] on link "GFKM-110625" at bounding box center [31, 119] width 24 height 4
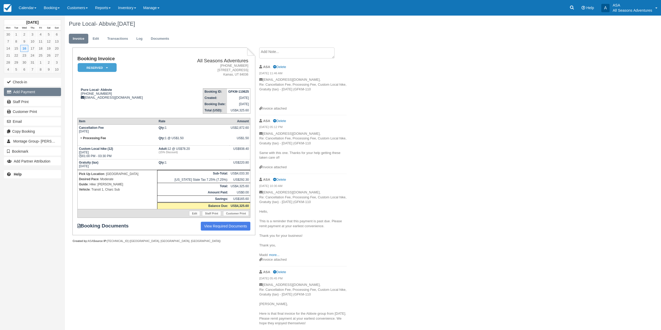
click at [34, 93] on button "Add Payment" at bounding box center [32, 92] width 57 height 8
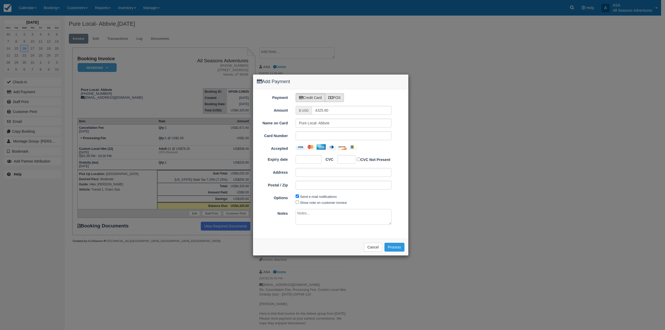
click at [336, 100] on label "POS" at bounding box center [334, 97] width 19 height 9
radio input "true"
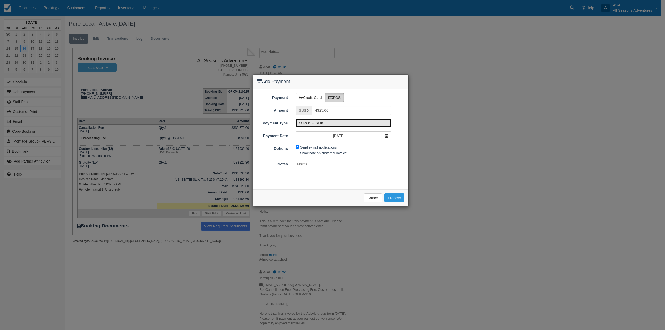
click at [339, 125] on span "POS - Cash" at bounding box center [342, 123] width 86 height 5
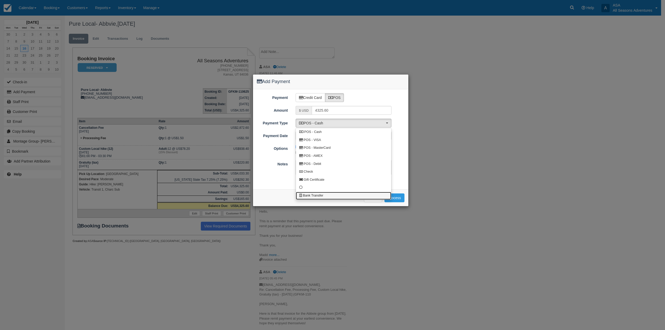
click at [322, 195] on span "Bank Transfer" at bounding box center [313, 195] width 20 height 5
select select "BANK"
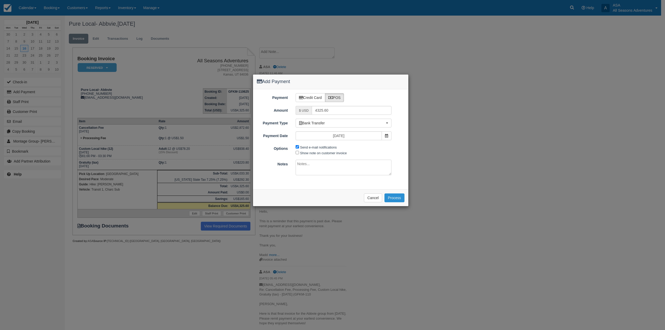
click at [394, 199] on button "Process" at bounding box center [394, 197] width 20 height 9
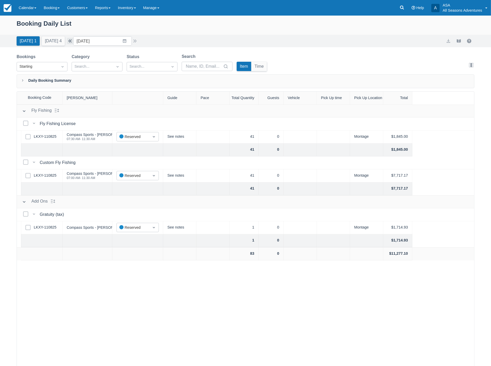
click at [71, 42] on button "button" at bounding box center [70, 41] width 6 height 6
type input "09/29/25"
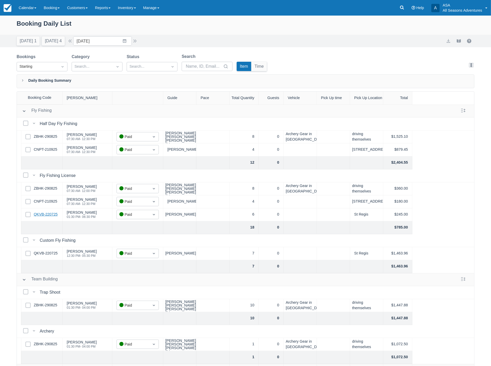
click at [43, 215] on link "QKVB-220725" at bounding box center [46, 215] width 24 height 6
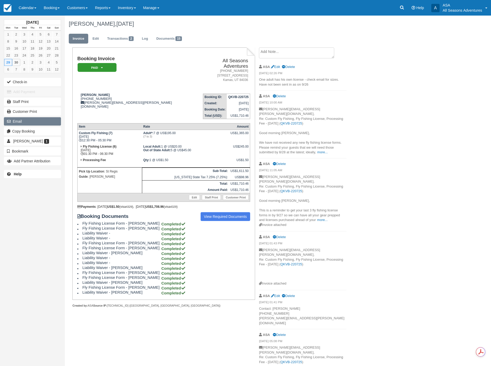
click at [25, 122] on button "Email" at bounding box center [32, 121] width 57 height 8
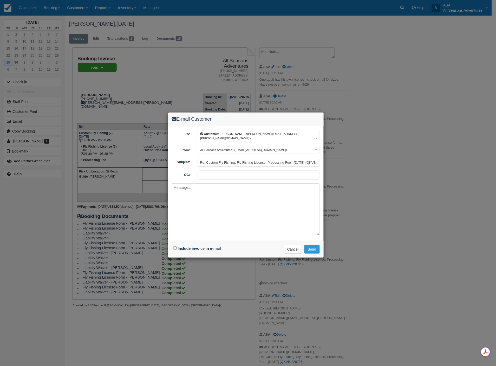
click at [175, 247] on input "Include invoice in e-mail" at bounding box center [174, 248] width 3 height 3
checkbox input "true"
click at [230, 190] on textarea at bounding box center [246, 210] width 148 height 52
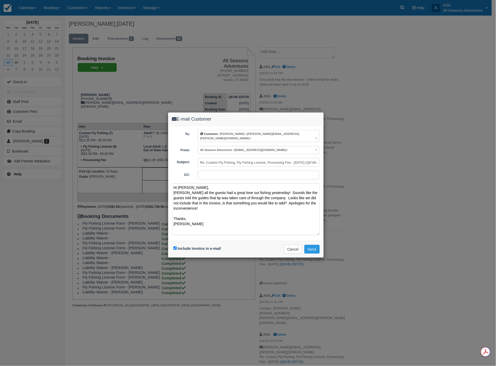
click at [257, 189] on textarea "Hi [PERSON_NAME], [PERSON_NAME] all the guests had a great time out fishing yes…" at bounding box center [246, 210] width 148 height 52
type textarea "Hi [PERSON_NAME], [PERSON_NAME] all the guests had a great time out fishing [DA…"
click at [307, 245] on button "Send" at bounding box center [311, 249] width 15 height 9
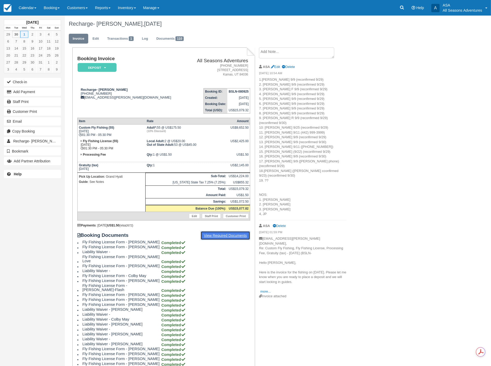
click at [223, 231] on link "View Required Documents" at bounding box center [226, 235] width 50 height 9
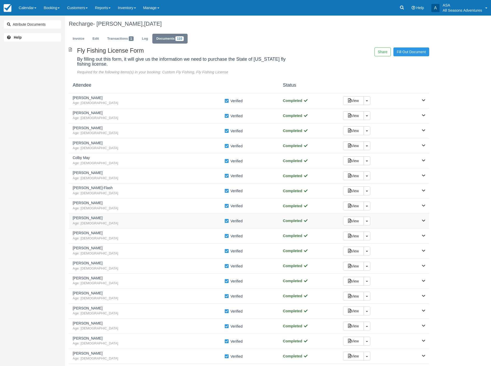
click at [419, 225] on div "View Toggle Dropdown Detach" at bounding box center [384, 221] width 90 height 9
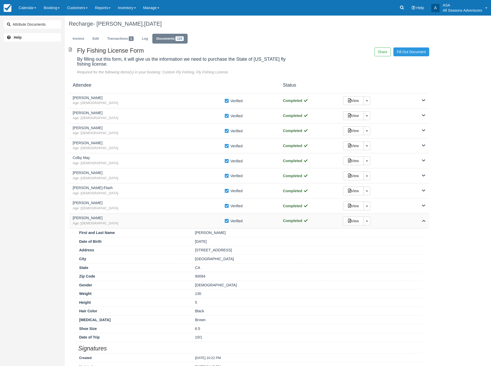
click at [419, 225] on div "View Toggle Dropdown Detach" at bounding box center [384, 221] width 90 height 9
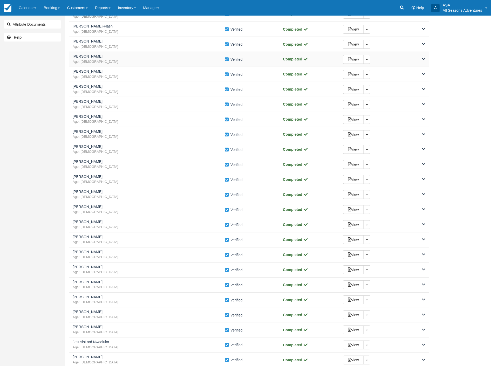
scroll to position [173, 0]
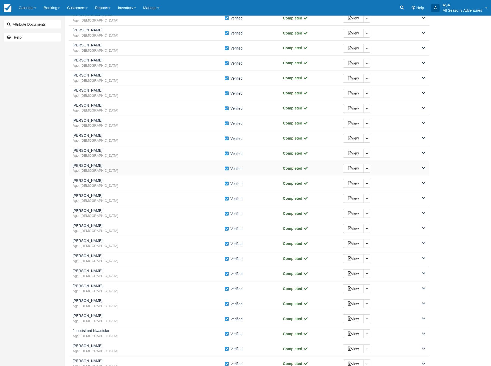
click at [425, 171] on span at bounding box center [423, 168] width 3 height 5
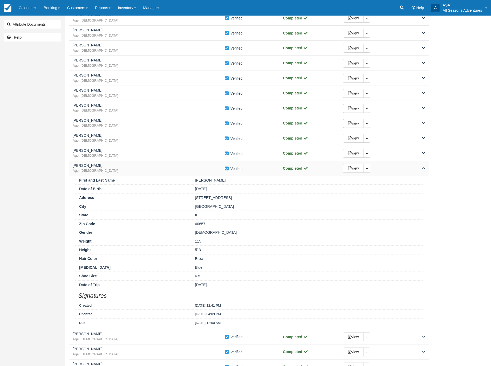
click at [425, 171] on span at bounding box center [423, 168] width 3 height 5
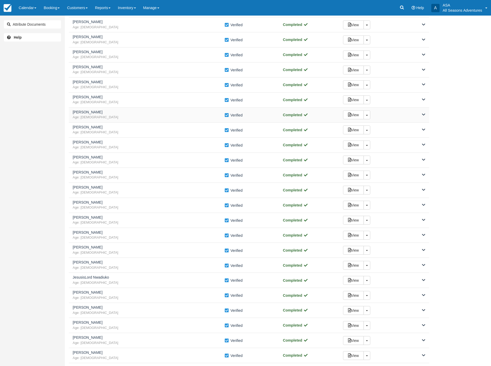
scroll to position [231, 0]
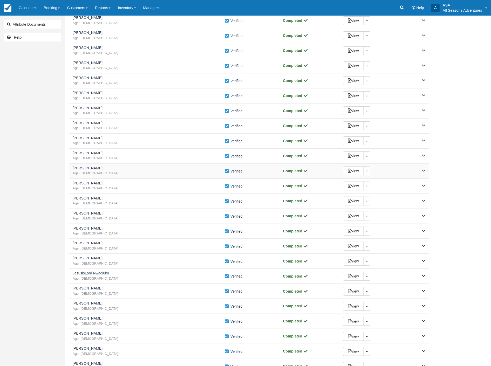
click at [425, 171] on icon at bounding box center [423, 171] width 3 height 4
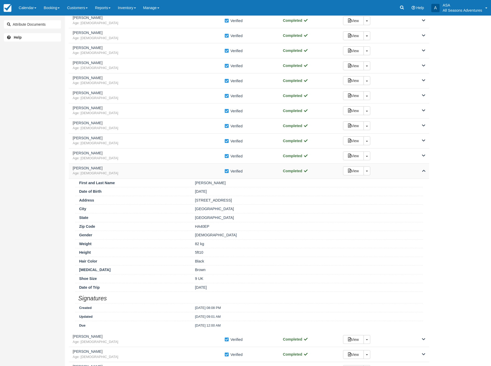
click at [425, 171] on icon at bounding box center [423, 171] width 3 height 4
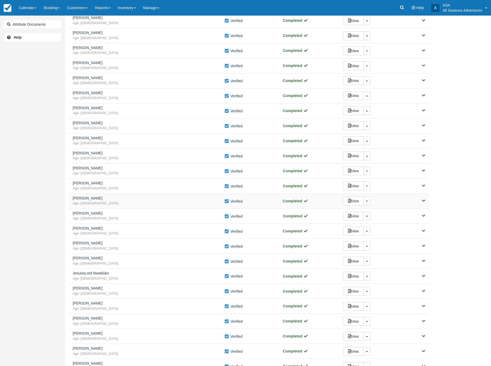
click at [418, 200] on div "View Toggle Dropdown Detach" at bounding box center [384, 201] width 90 height 9
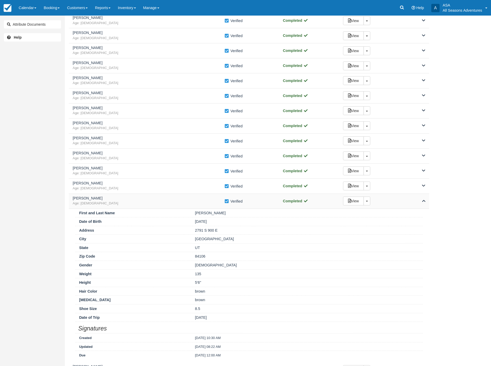
click at [418, 200] on div "View Toggle Dropdown Detach" at bounding box center [384, 201] width 90 height 9
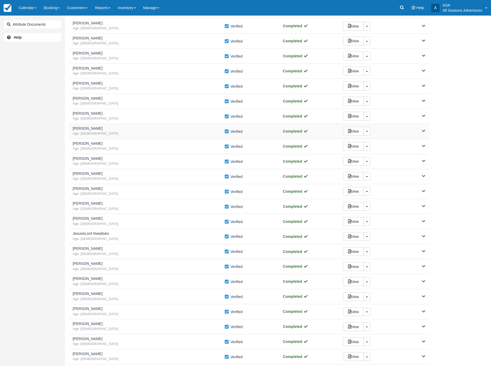
scroll to position [289, 0]
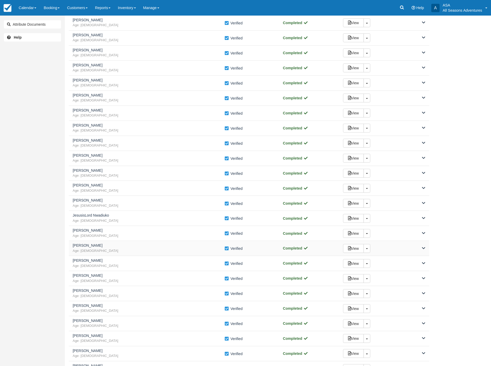
click at [419, 251] on div "View Toggle Dropdown Detach" at bounding box center [384, 248] width 90 height 9
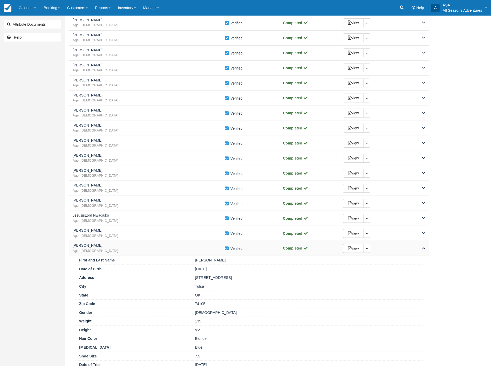
click at [419, 251] on div "View Toggle Dropdown Detach" at bounding box center [384, 248] width 90 height 9
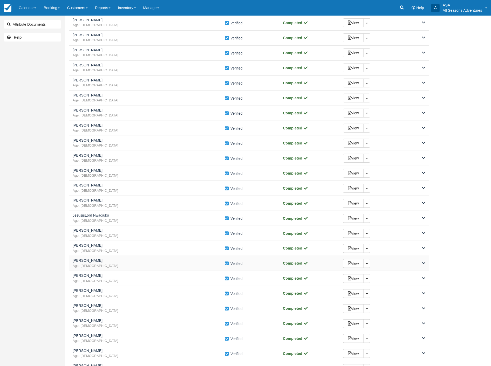
click at [416, 260] on div "View Toggle Dropdown Detach" at bounding box center [384, 263] width 90 height 9
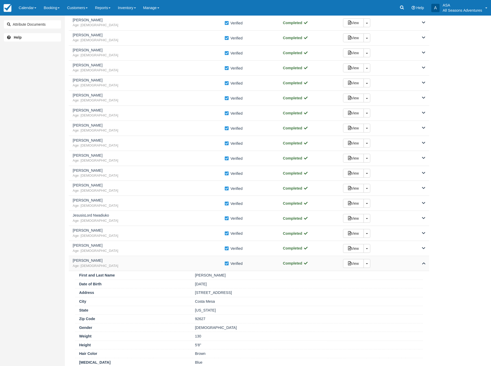
click at [416, 260] on div "View Toggle Dropdown Detach" at bounding box center [384, 263] width 90 height 9
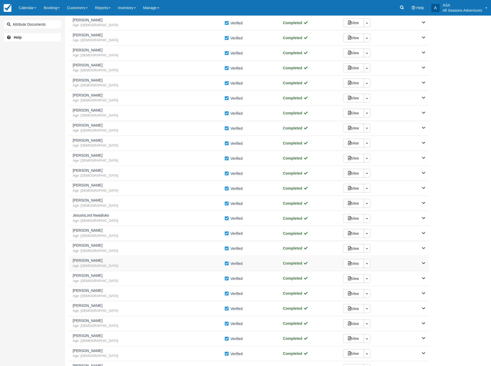
click at [416, 260] on div "View Toggle Dropdown Detach" at bounding box center [384, 263] width 90 height 9
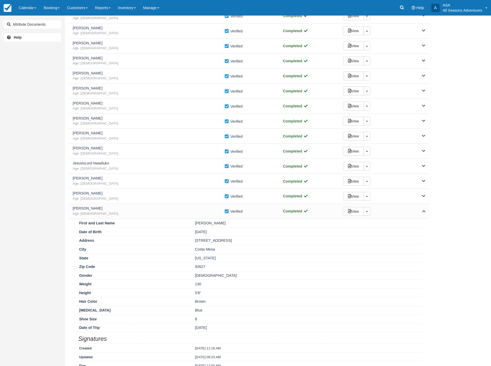
scroll to position [346, 0]
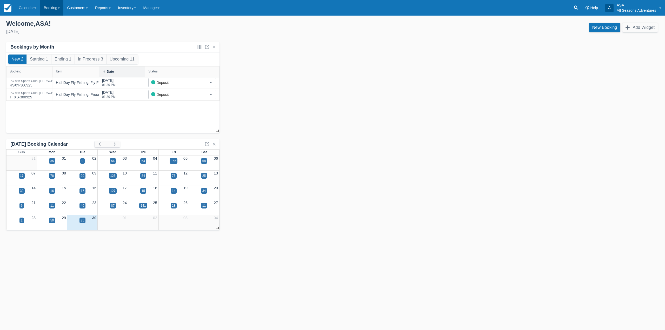
click at [51, 7] on link "Booking" at bounding box center [51, 8] width 23 height 16
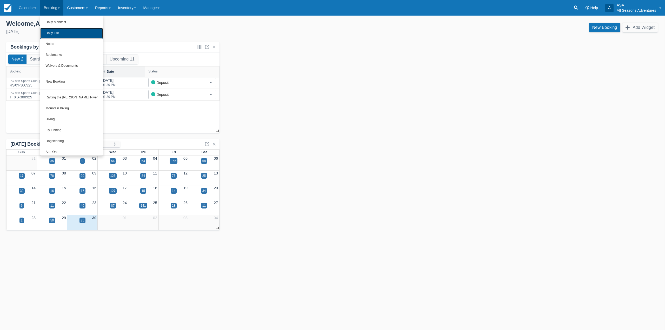
click at [57, 33] on link "Daily List" at bounding box center [71, 33] width 63 height 11
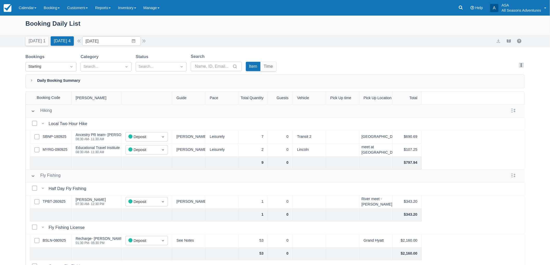
click at [184, 42] on div "[DATE] 1 [DATE] 4 Date [DATE] Navigate forward to interact with the calendar an…" at bounding box center [274, 40] width 499 height 9
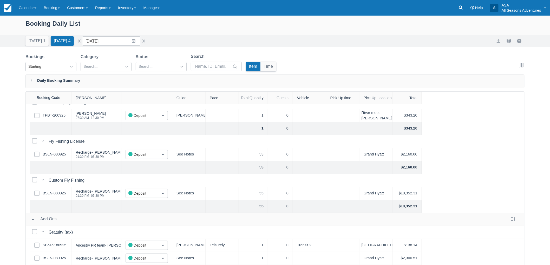
scroll to position [90, 0]
click at [54, 256] on link "BSLN-080925" at bounding box center [54, 259] width 23 height 6
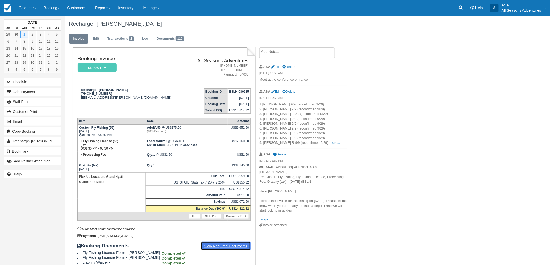
click at [216, 243] on link "View Required Documents" at bounding box center [226, 246] width 50 height 9
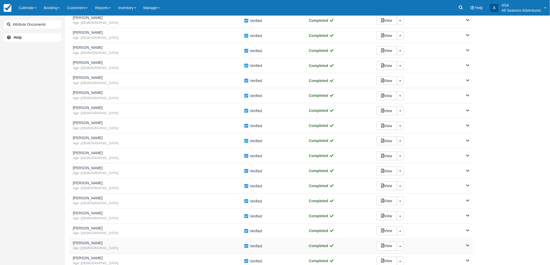
scroll to position [144, 0]
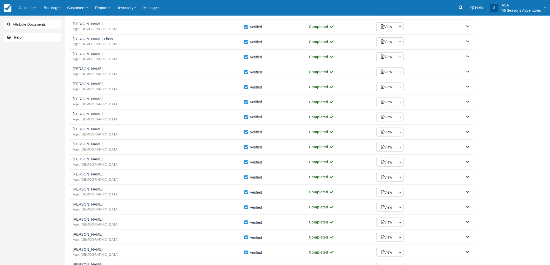
drag, startPoint x: 216, startPoint y: 220, endPoint x: 18, endPoint y: 141, distance: 212.6
click at [18, 141] on div "Attribute Documents Help" at bounding box center [32, 132] width 65 height 265
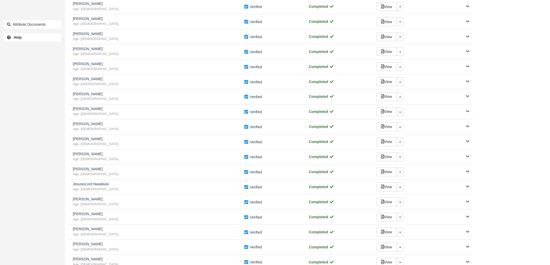
scroll to position [317, 0]
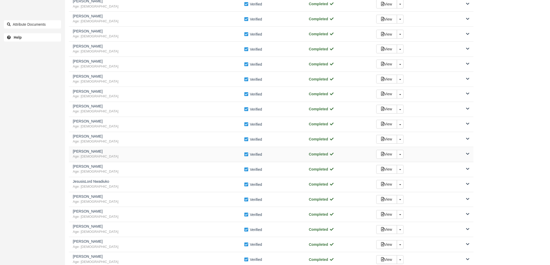
click at [96, 158] on span "Age: 47" at bounding box center [158, 157] width 171 height 5
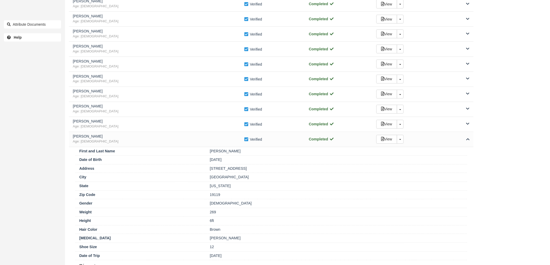
scroll to position [346, 0]
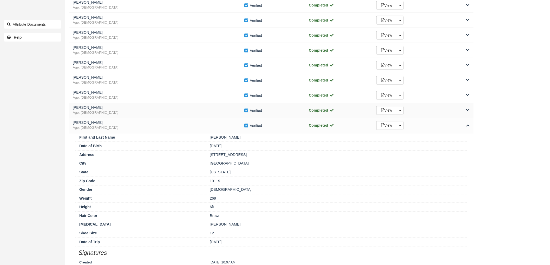
click at [110, 115] on span "Age: 34" at bounding box center [158, 113] width 171 height 5
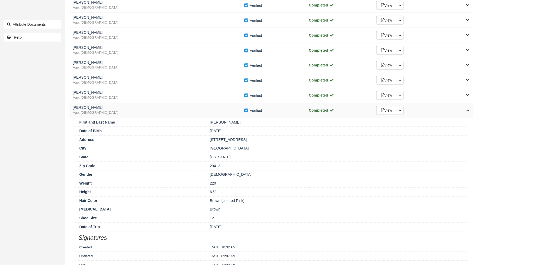
click at [115, 116] on span "Age: 34" at bounding box center [158, 113] width 171 height 5
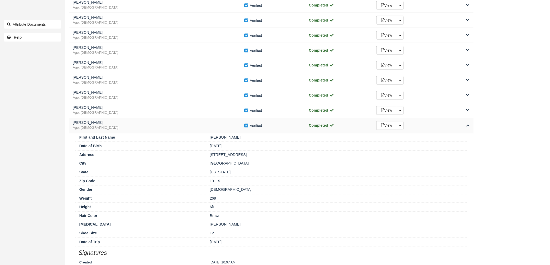
click at [115, 122] on h5 "Grimes" at bounding box center [158, 123] width 171 height 4
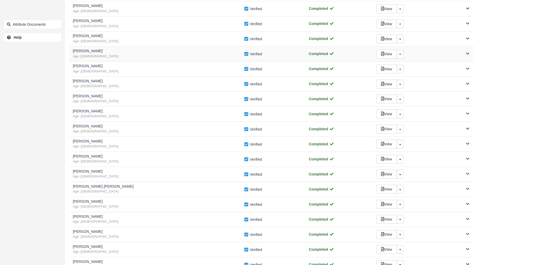
scroll to position [635, 0]
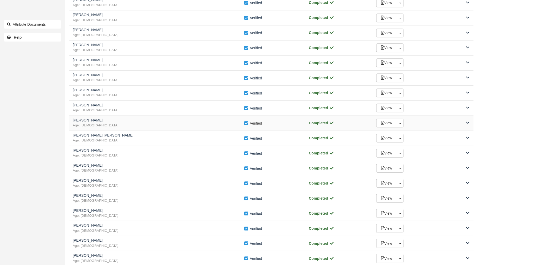
click at [245, 126] on label "Verify Verified" at bounding box center [255, 123] width 22 height 8
checkbox input "false"
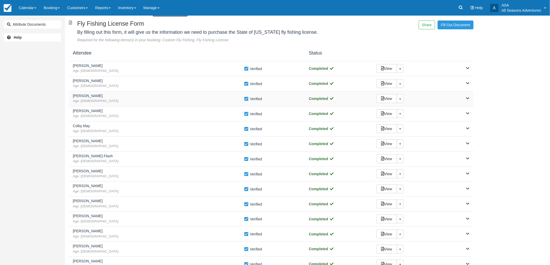
scroll to position [0, 0]
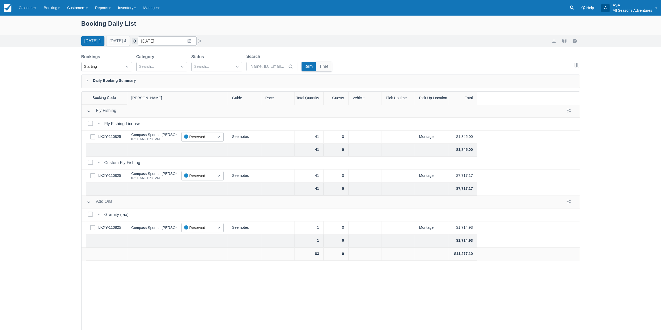
click at [137, 41] on button "button" at bounding box center [135, 41] width 6 height 6
type input "09/29/25"
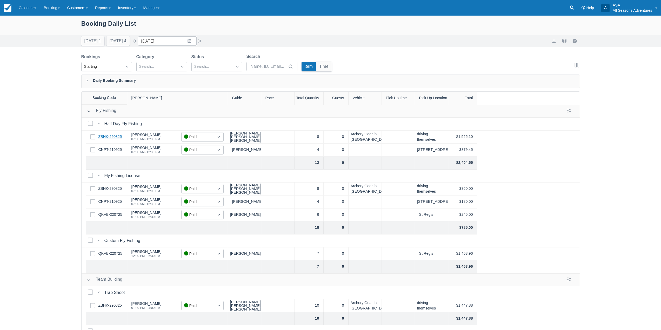
click at [111, 137] on link "ZBHK-290825" at bounding box center [109, 137] width 23 height 6
click at [114, 216] on link "QKVB-220725" at bounding box center [110, 215] width 24 height 6
click at [116, 139] on link "ZBHK-290825" at bounding box center [109, 137] width 23 height 6
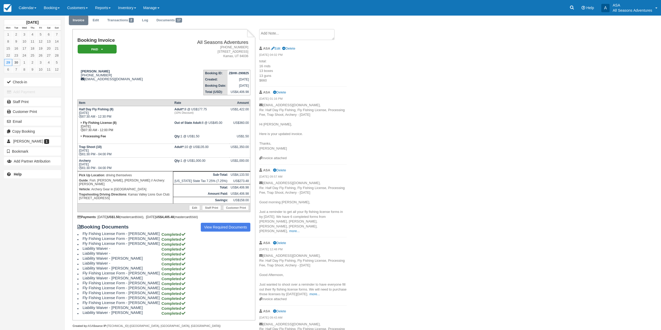
scroll to position [26, 0]
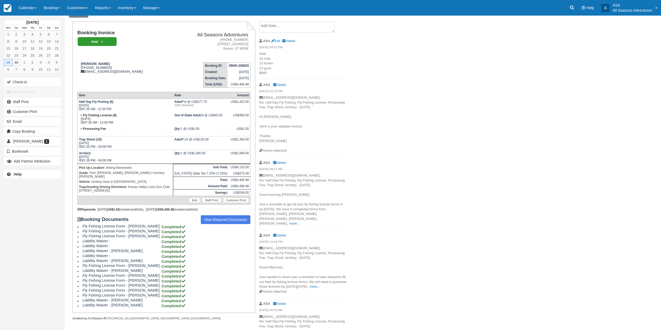
click at [407, 107] on div "[PERSON_NAME], [DATE] Invoice Edit Transactions 2 Log Documents 17 Booking Invo…" at bounding box center [313, 276] width 496 height 572
